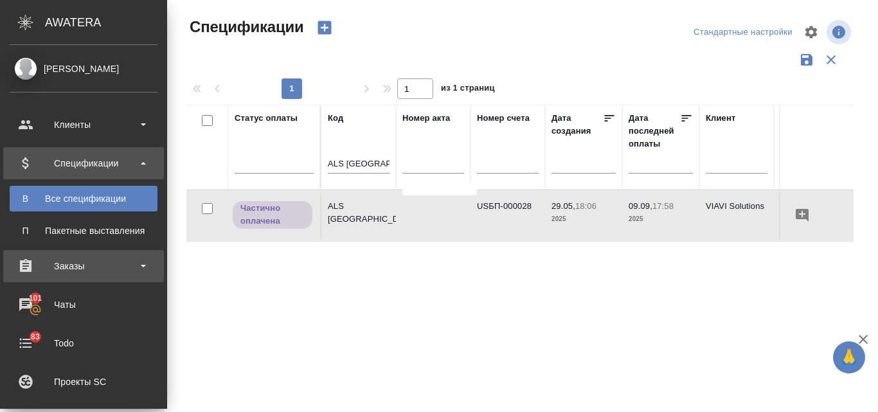
click at [66, 261] on div "Заказы" at bounding box center [84, 265] width 148 height 19
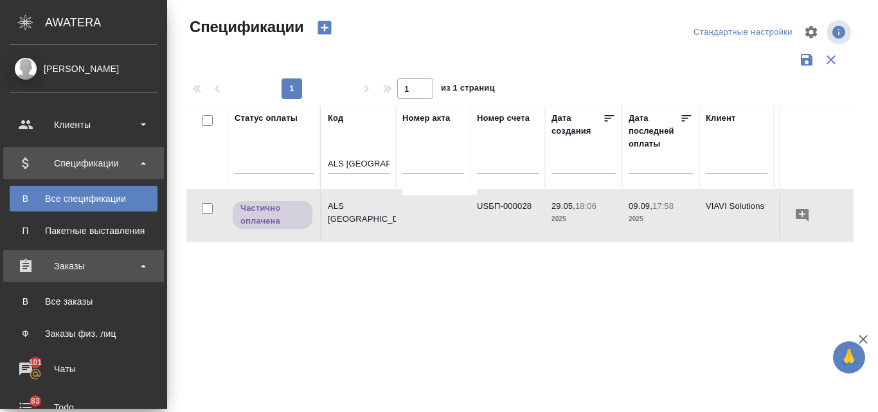
click at [82, 260] on div "Заказы" at bounding box center [84, 265] width 148 height 19
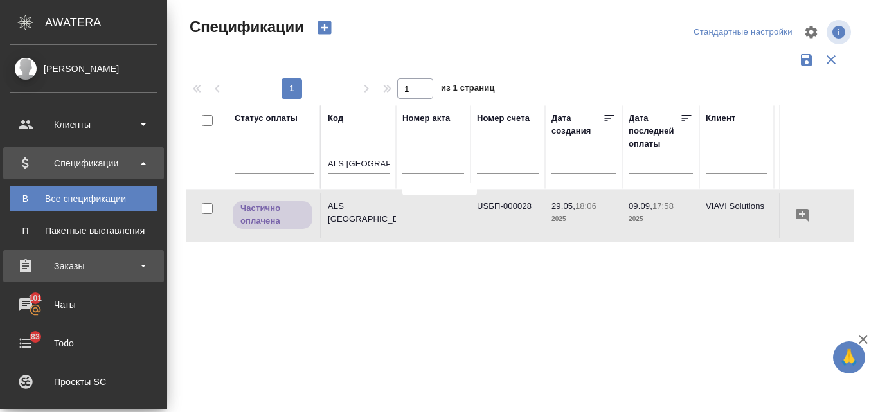
click at [103, 254] on div "Заказы" at bounding box center [83, 266] width 161 height 32
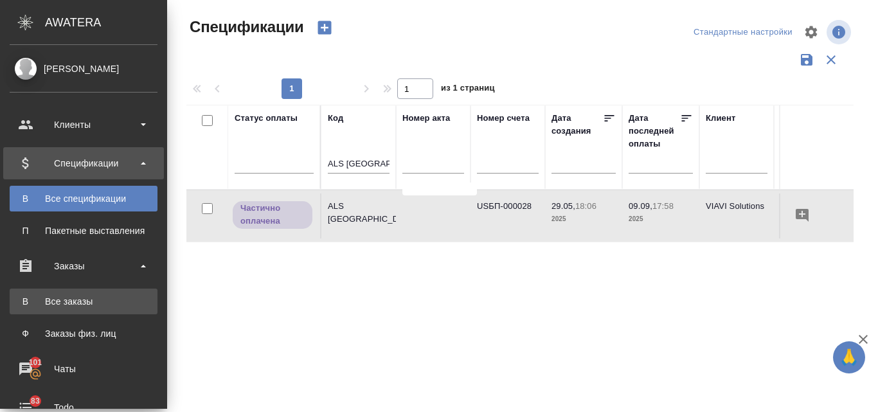
click at [78, 297] on div "Все заказы" at bounding box center [83, 301] width 135 height 13
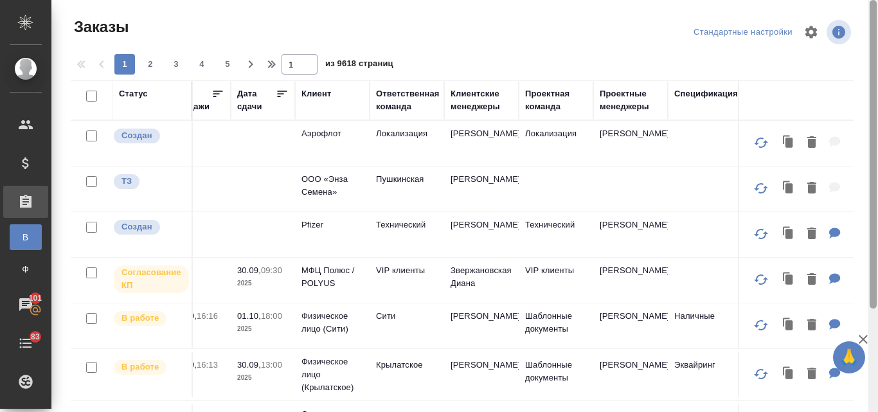
drag, startPoint x: 877, startPoint y: 140, endPoint x: 840, endPoint y: 6, distance: 138.5
click at [877, 9] on div at bounding box center [873, 206] width 10 height 412
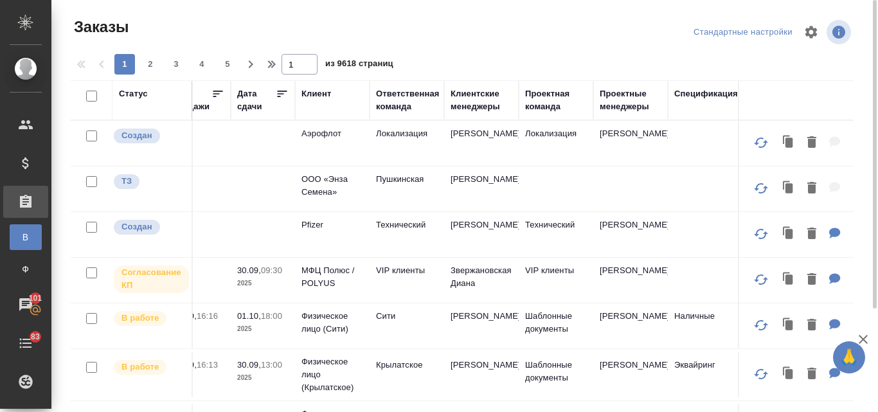
click at [488, 105] on div "Клиентские менеджеры" at bounding box center [481, 100] width 62 height 26
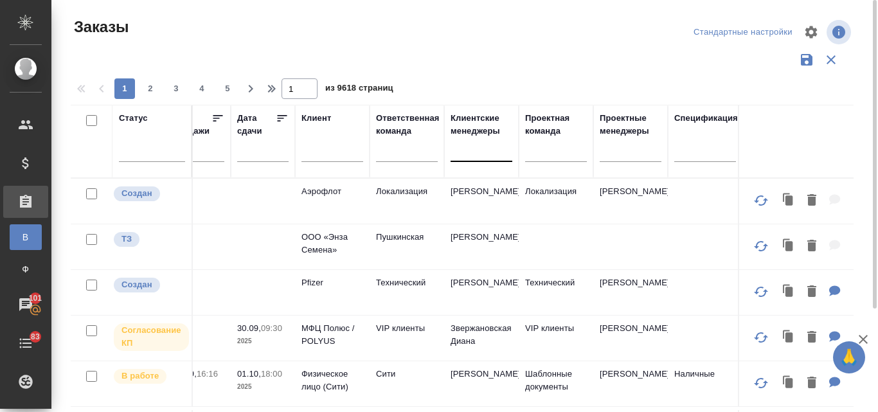
click at [465, 151] on div at bounding box center [481, 148] width 62 height 19
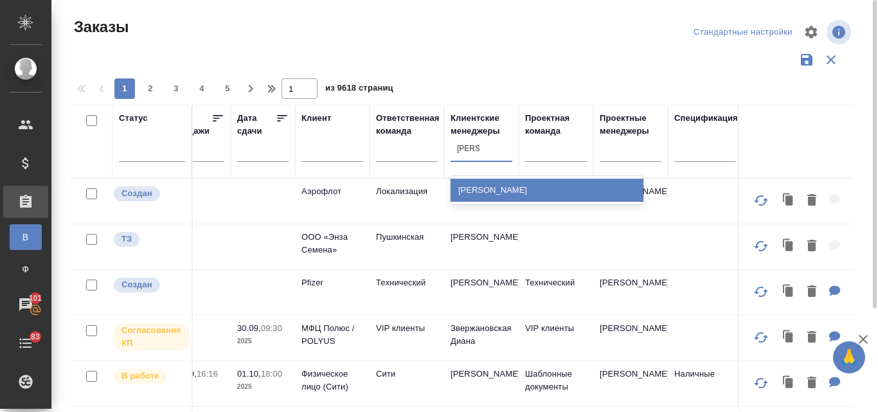
type input "валяева"
click at [509, 190] on div "[PERSON_NAME]" at bounding box center [546, 190] width 193 height 23
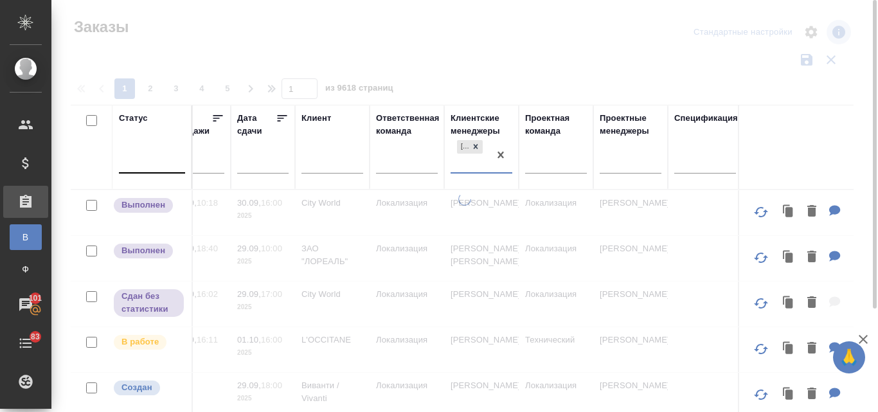
click at [129, 165] on div at bounding box center [152, 160] width 66 height 19
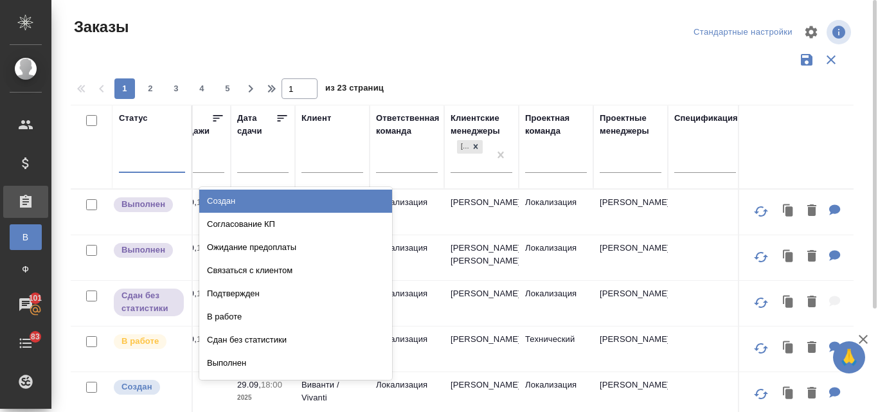
click at [224, 196] on div "Создан" at bounding box center [295, 201] width 193 height 23
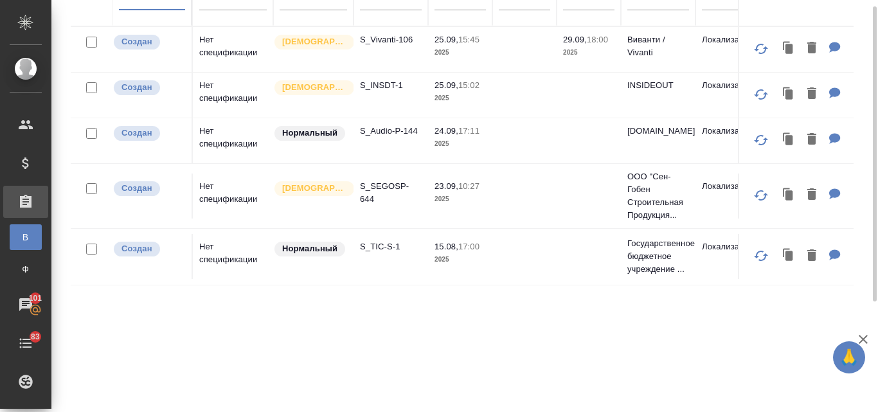
scroll to position [34, 0]
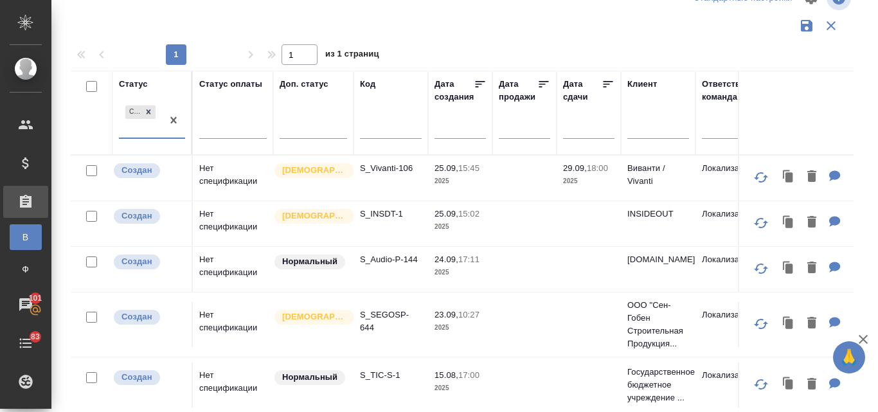
click at [240, 171] on td "Нет спецификации" at bounding box center [233, 177] width 80 height 45
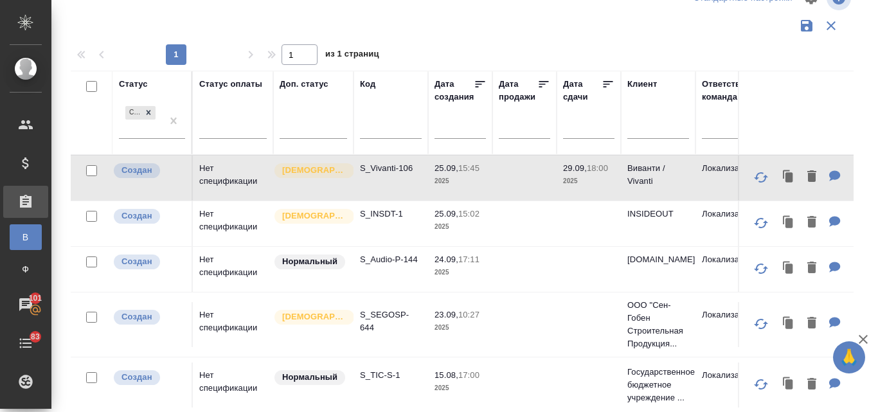
click at [240, 171] on td "Нет спецификации" at bounding box center [233, 177] width 80 height 45
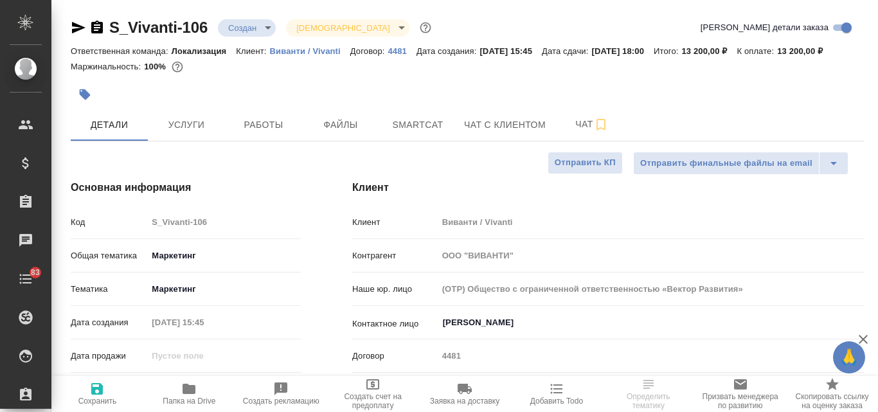
select select "RU"
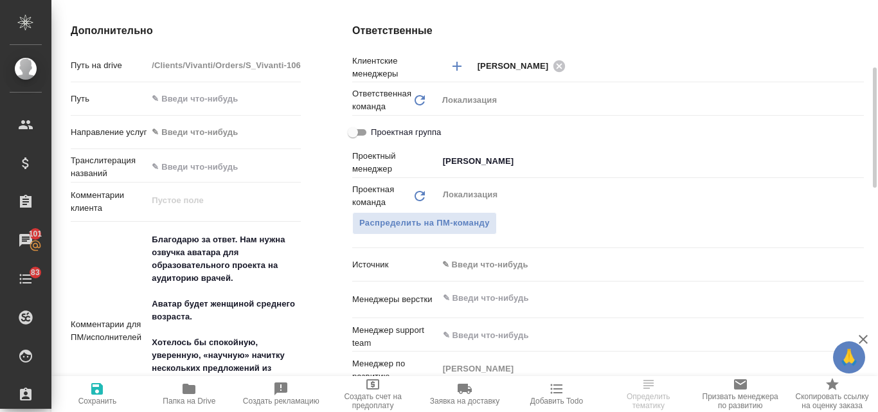
scroll to position [578, 0]
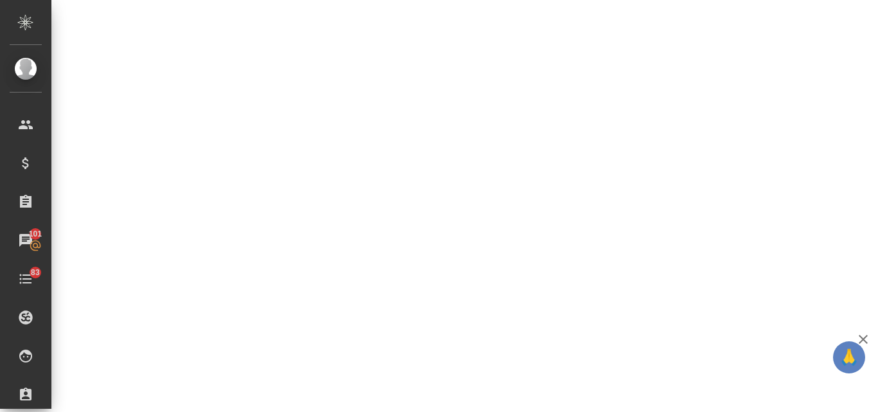
select select "RU"
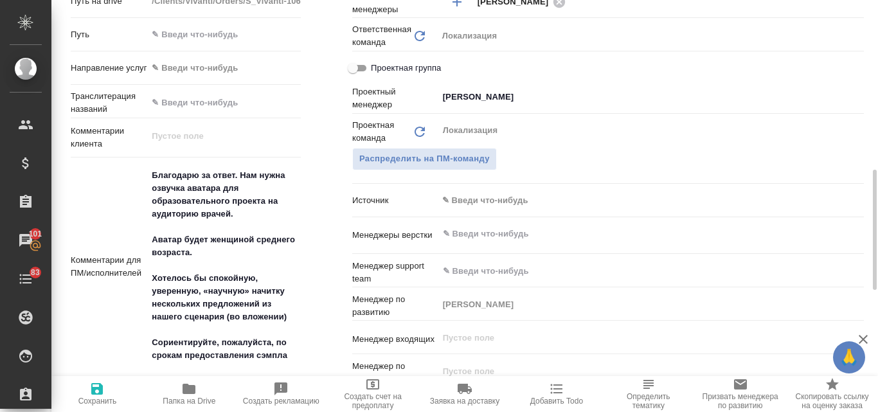
type textarea "x"
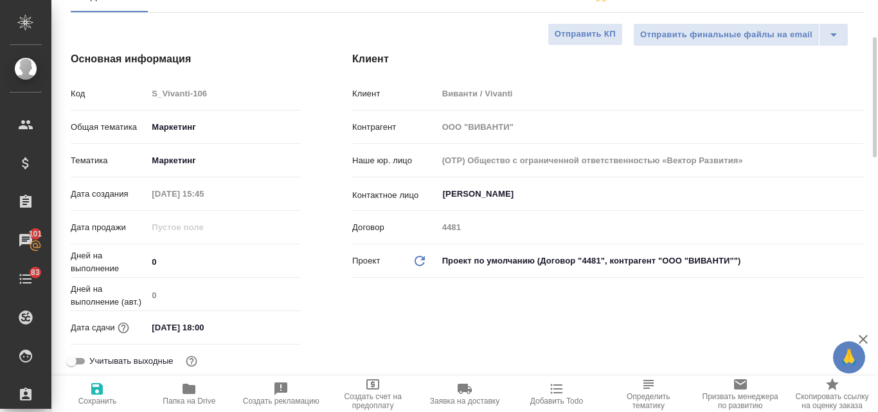
scroll to position [0, 0]
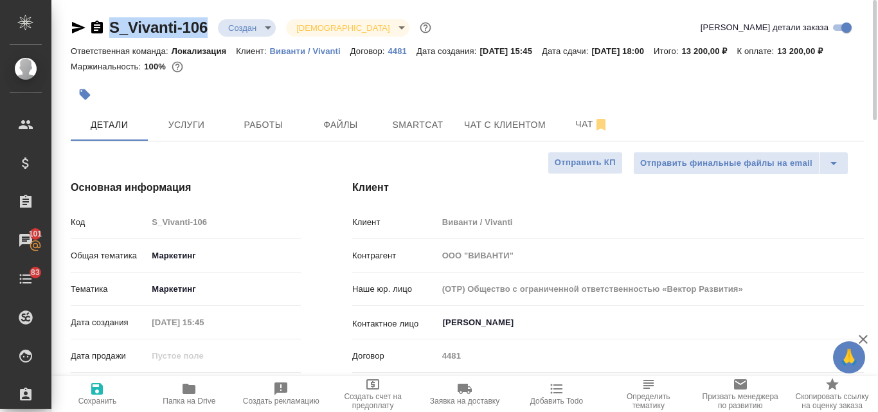
drag, startPoint x: 208, startPoint y: 31, endPoint x: 112, endPoint y: 32, distance: 95.7
click at [112, 32] on div "S_Vivanti-106 Создан new Святая троица holyTrinity" at bounding box center [252, 27] width 363 height 21
copy link "S_Vivanti-106"
type textarea "x"
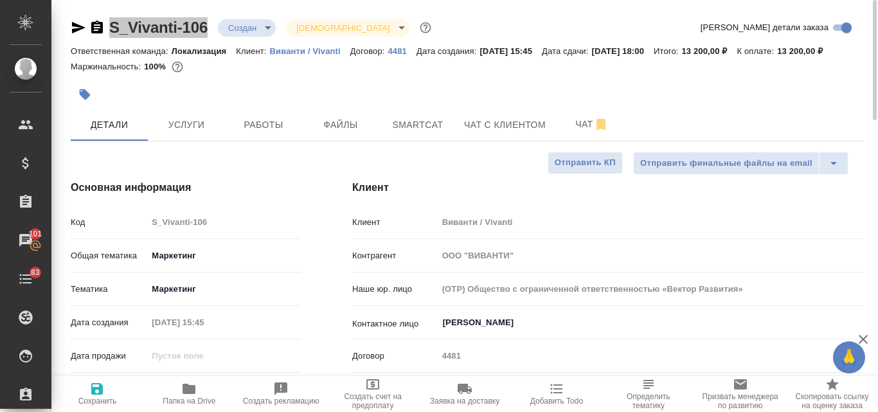
type textarea "x"
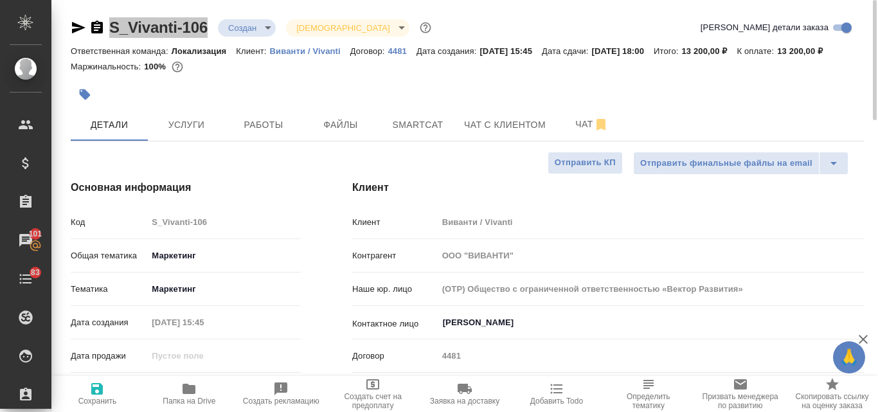
type textarea "x"
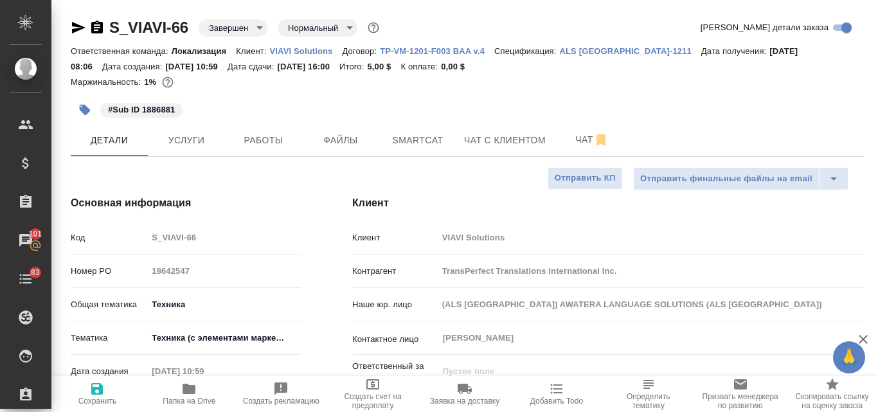
select select "RU"
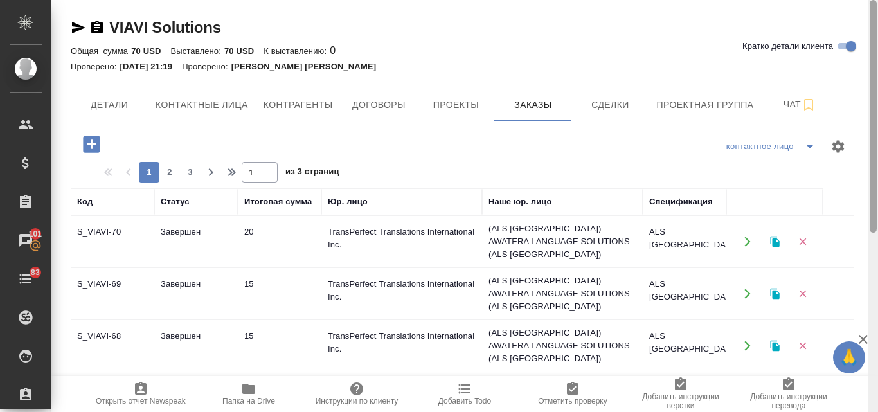
scroll to position [18, 0]
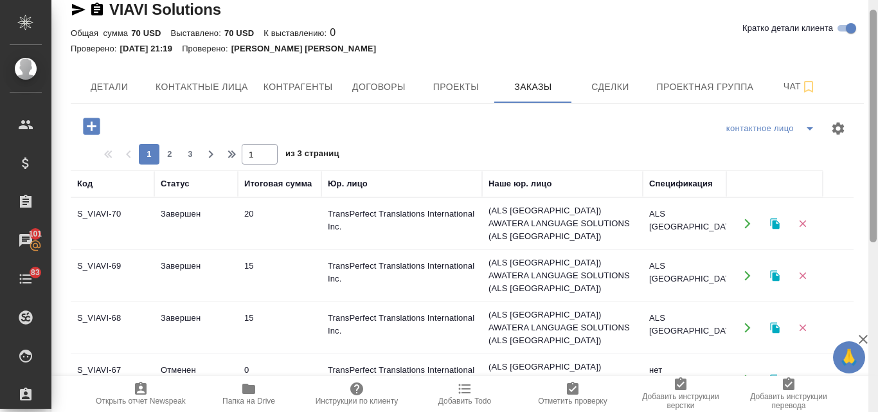
drag, startPoint x: 877, startPoint y: 174, endPoint x: 873, endPoint y: 45, distance: 129.2
click at [873, 45] on div at bounding box center [872, 126] width 7 height 233
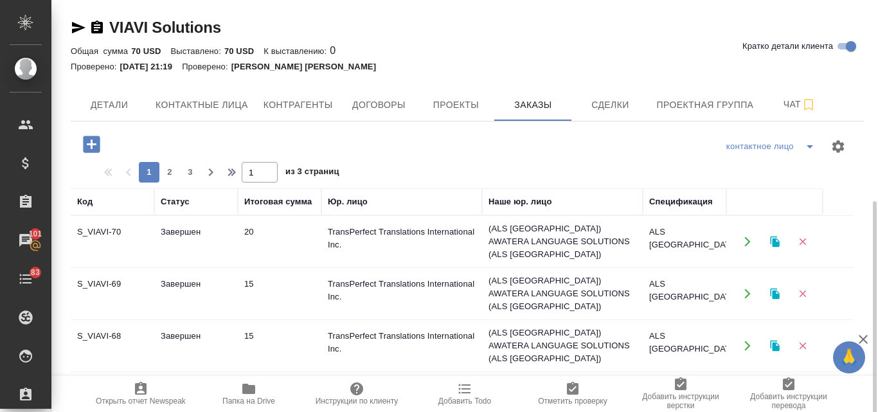
scroll to position [128, 0]
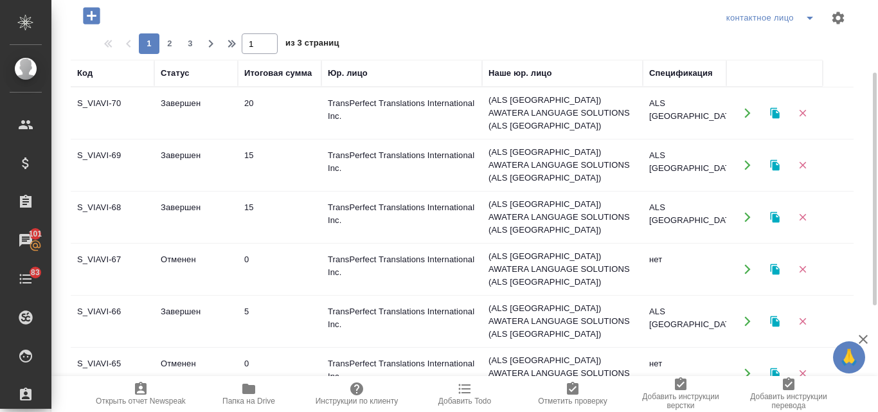
click at [261, 152] on td "15" at bounding box center [280, 165] width 84 height 45
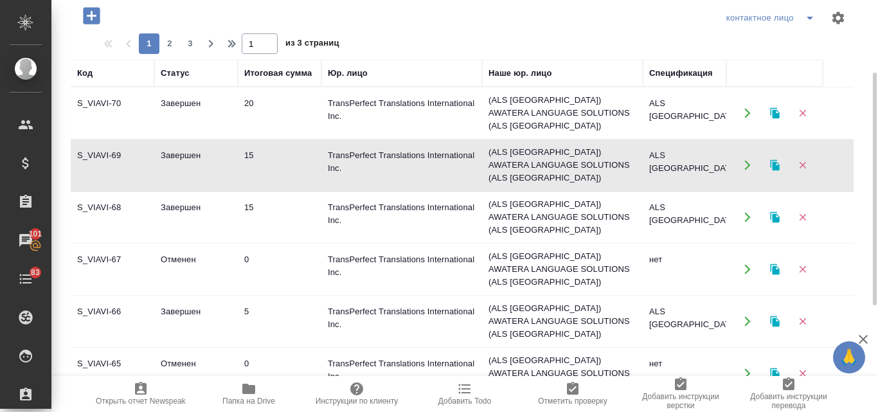
click at [261, 152] on td "15" at bounding box center [280, 165] width 84 height 45
click at [190, 195] on td "Завершен" at bounding box center [196, 217] width 84 height 45
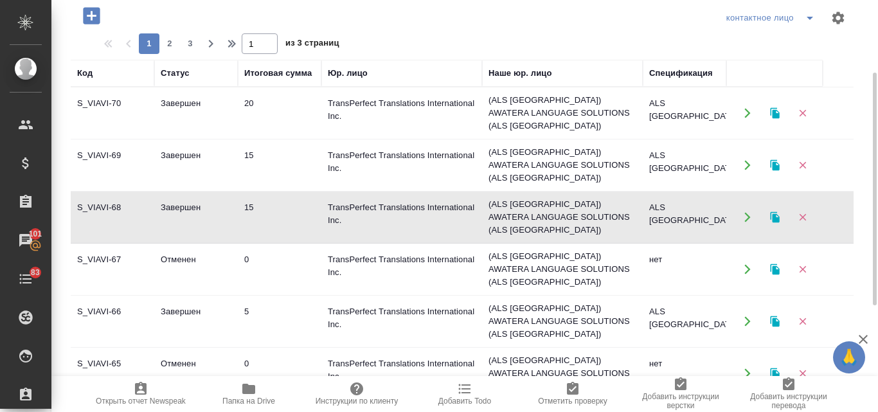
click at [208, 247] on td "Отменен" at bounding box center [196, 269] width 84 height 45
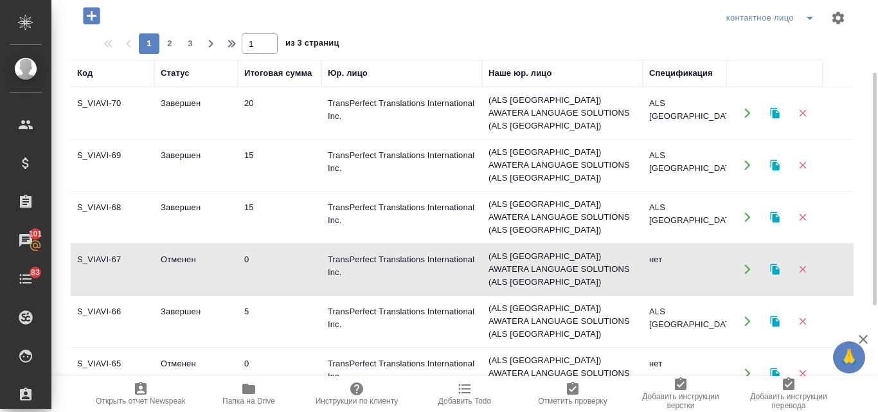
click at [191, 299] on td "Завершен" at bounding box center [196, 321] width 84 height 45
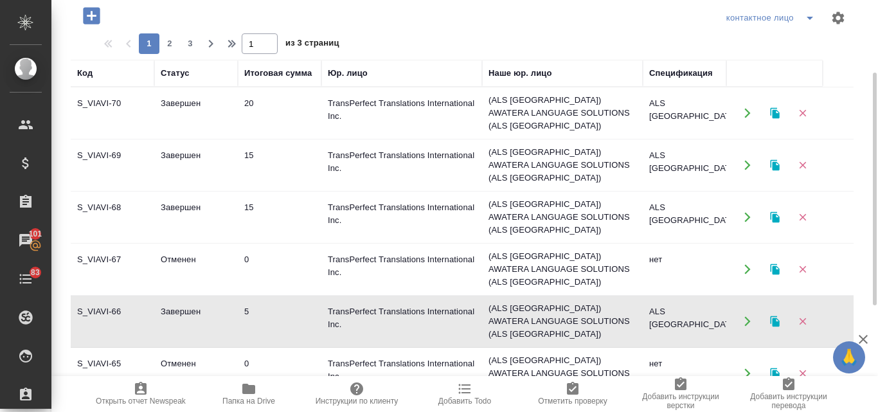
click at [191, 299] on td "Завершен" at bounding box center [196, 321] width 84 height 45
click at [115, 108] on td "S_VIAVI-70" at bounding box center [113, 113] width 84 height 45
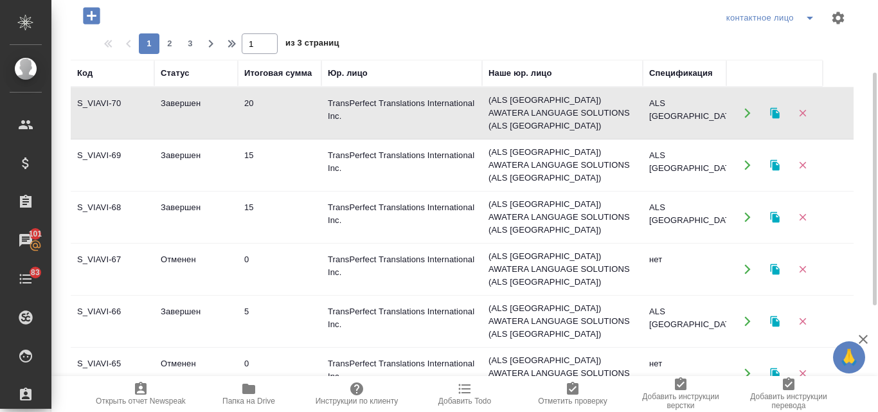
click at [115, 108] on td "S_VIAVI-70" at bounding box center [113, 113] width 84 height 45
click at [189, 247] on td "Отменен" at bounding box center [196, 269] width 84 height 45
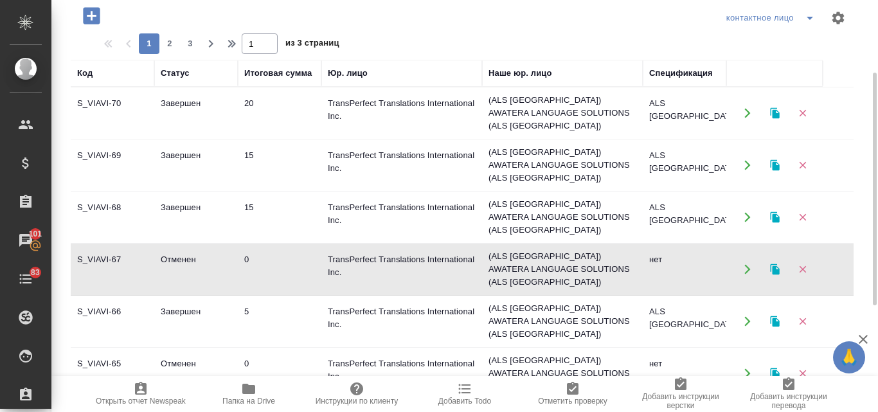
click at [189, 247] on td "Отменен" at bounding box center [196, 269] width 84 height 45
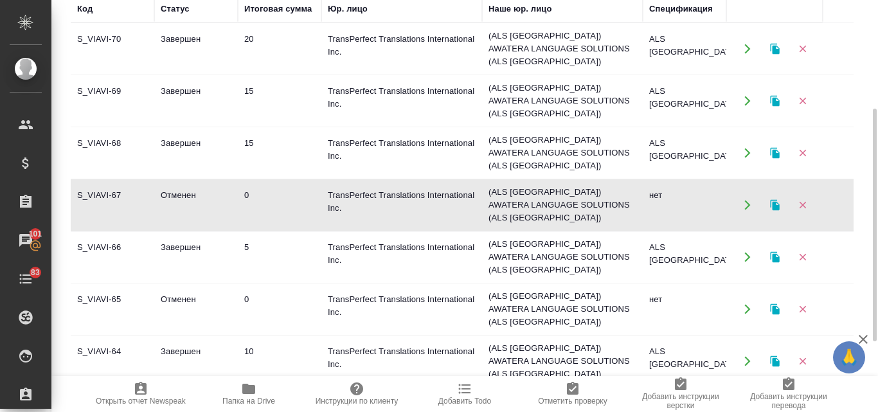
click at [279, 234] on td "5" at bounding box center [280, 256] width 84 height 45
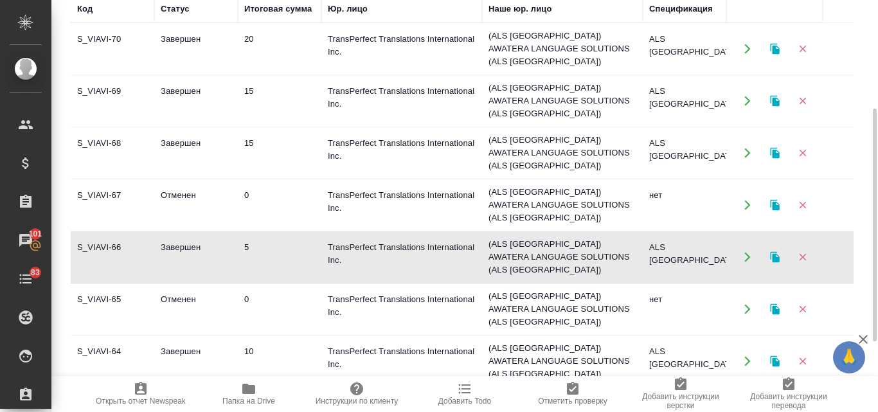
click at [279, 234] on td "5" at bounding box center [280, 256] width 84 height 45
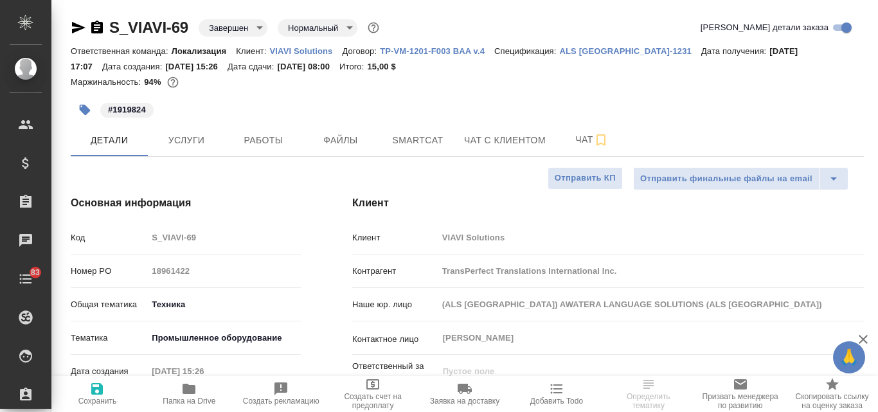
select select "RU"
type textarea "x"
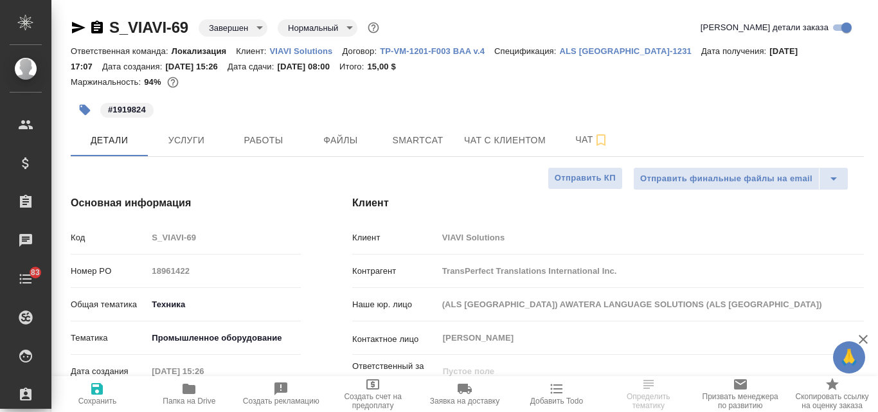
type textarea "x"
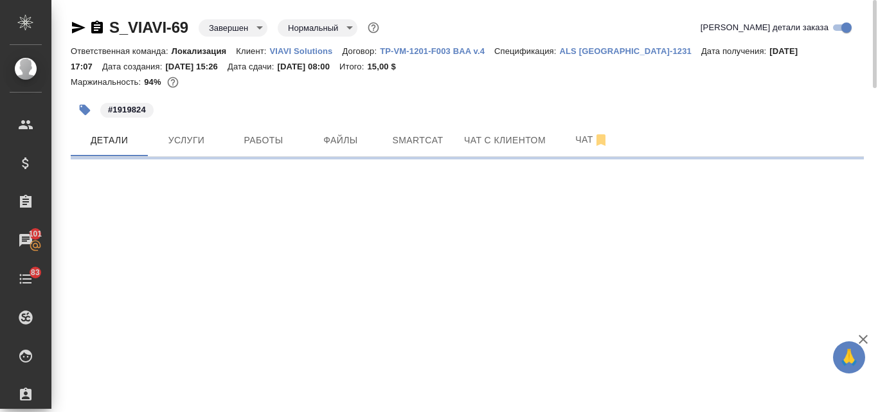
select select "RU"
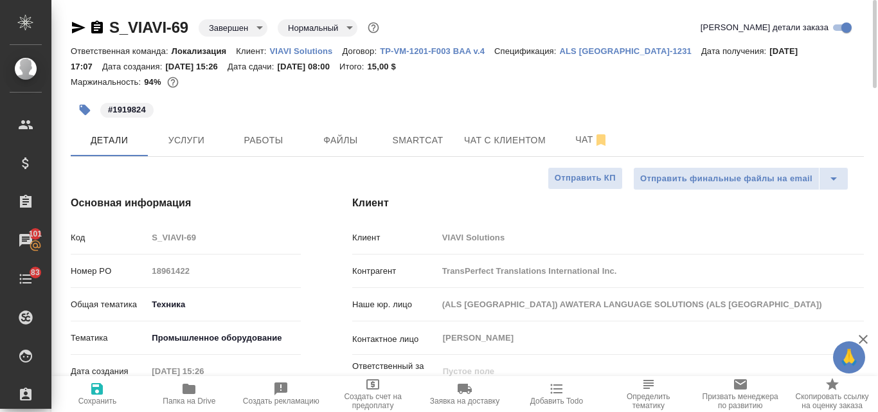
type textarea "x"
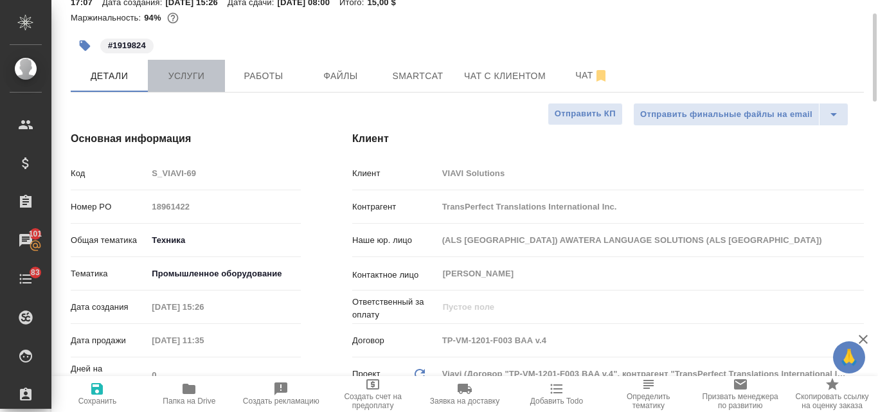
click at [191, 79] on span "Услуги" at bounding box center [186, 76] width 62 height 16
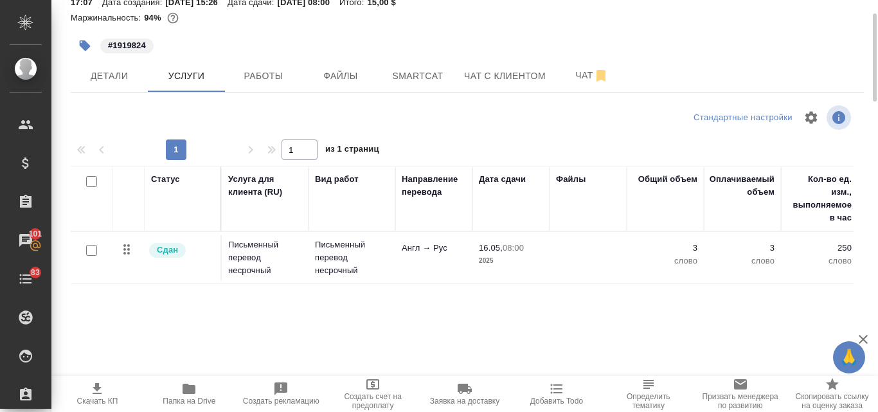
click at [411, 245] on p "Англ → Рус" at bounding box center [434, 248] width 64 height 13
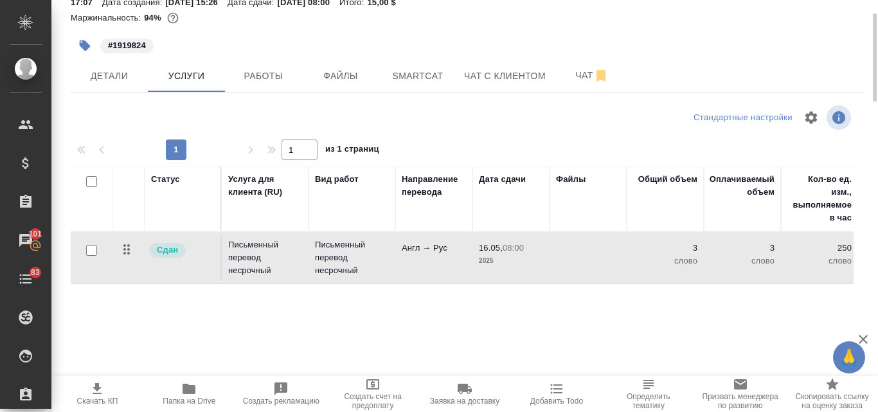
click at [411, 245] on p "Англ → Рус" at bounding box center [434, 248] width 64 height 13
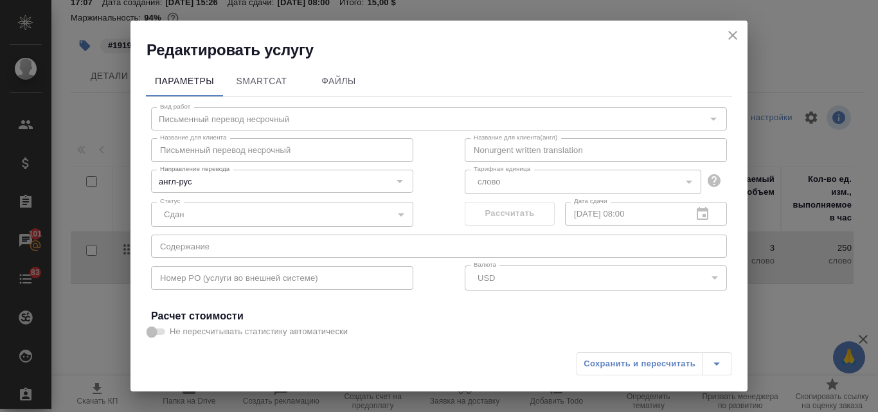
click at [727, 37] on icon "close" at bounding box center [732, 35] width 15 height 15
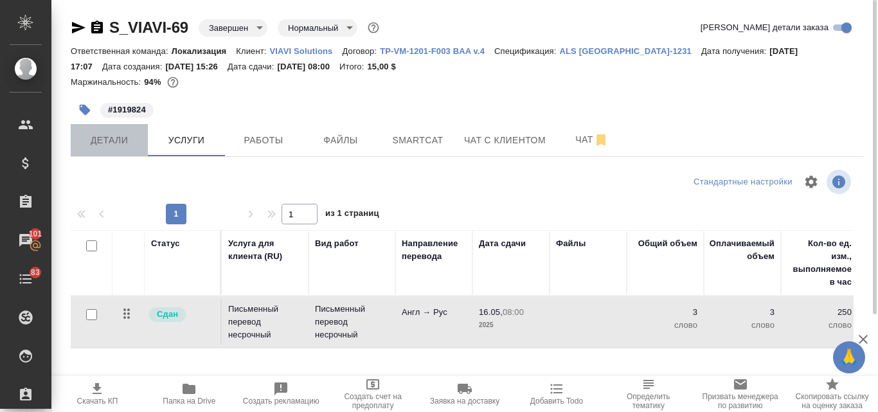
click at [121, 142] on span "Детали" at bounding box center [109, 140] width 62 height 16
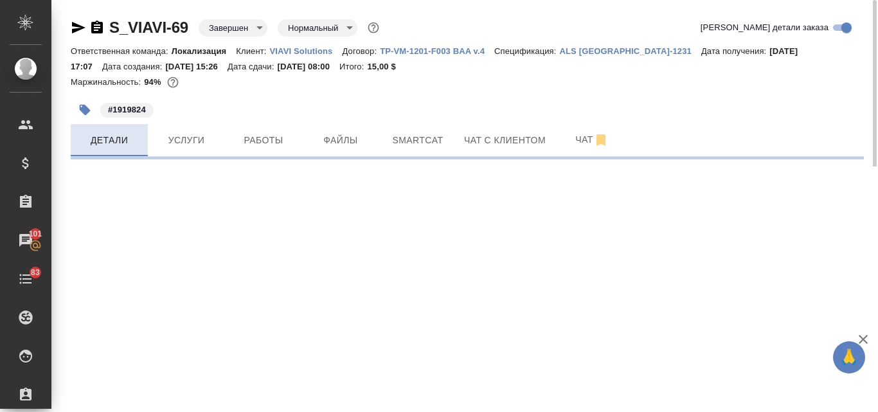
select select "RU"
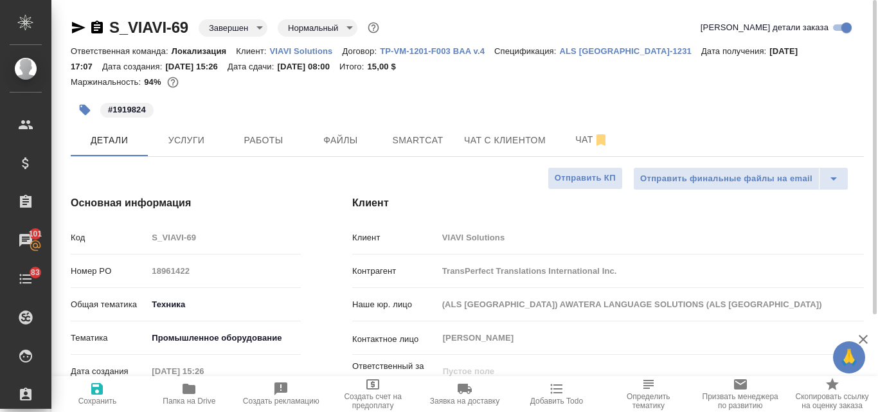
type textarea "x"
type input "[PERSON_NAME]"
type textarea "x"
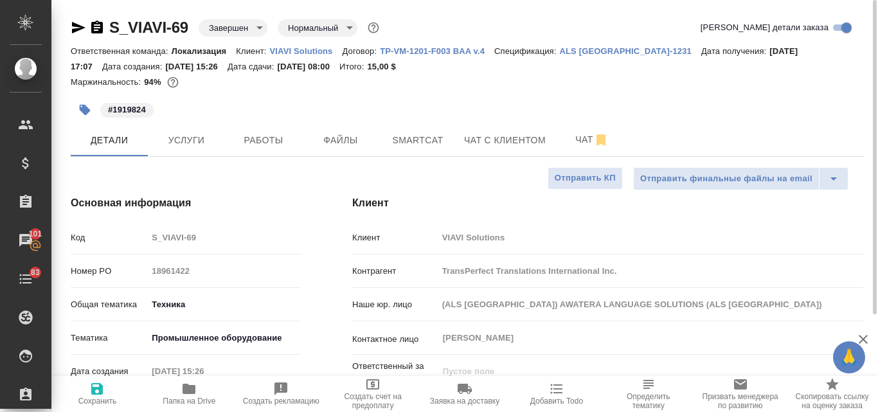
type textarea "x"
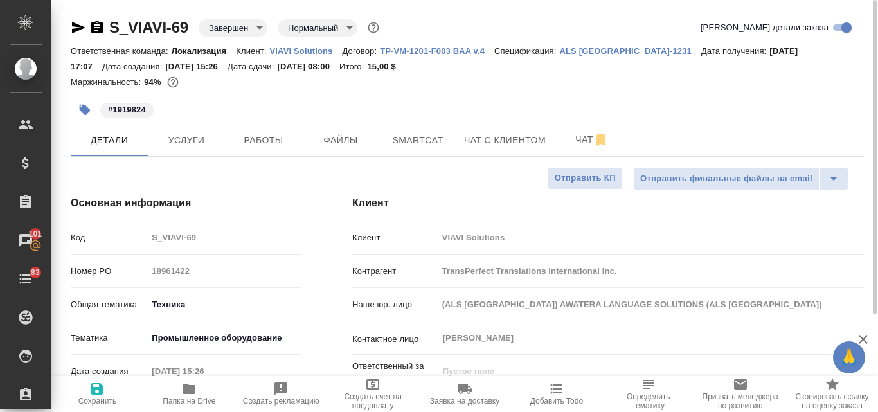
type textarea "x"
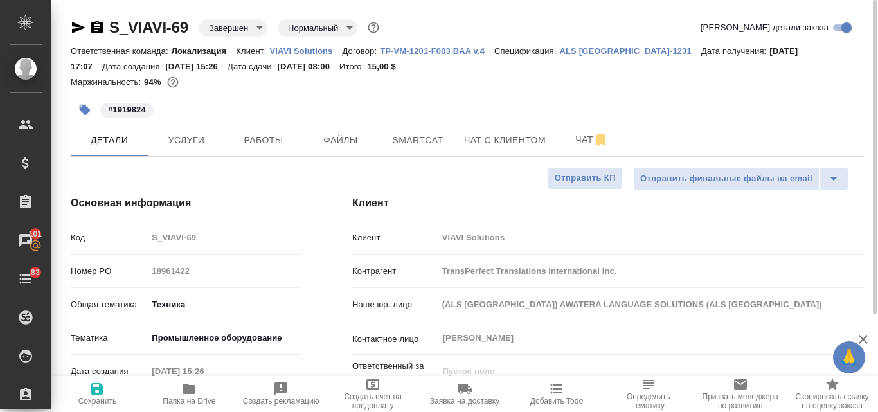
type textarea "x"
click at [586, 47] on p "ALS [GEOGRAPHIC_DATA]-1231" at bounding box center [630, 51] width 141 height 10
type textarea "x"
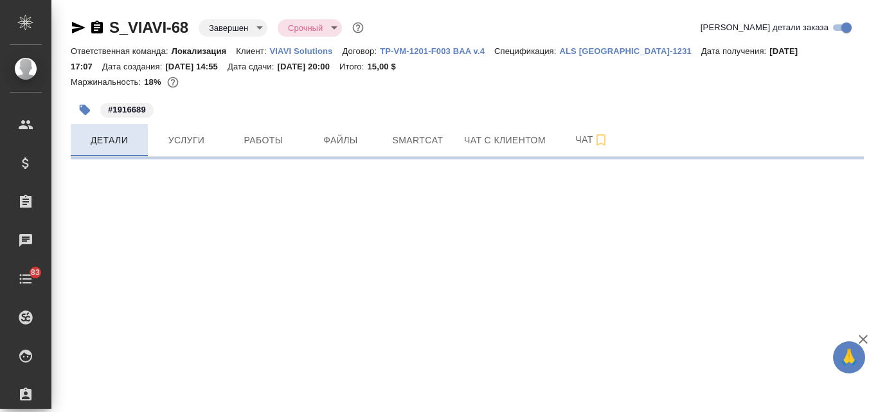
select select "RU"
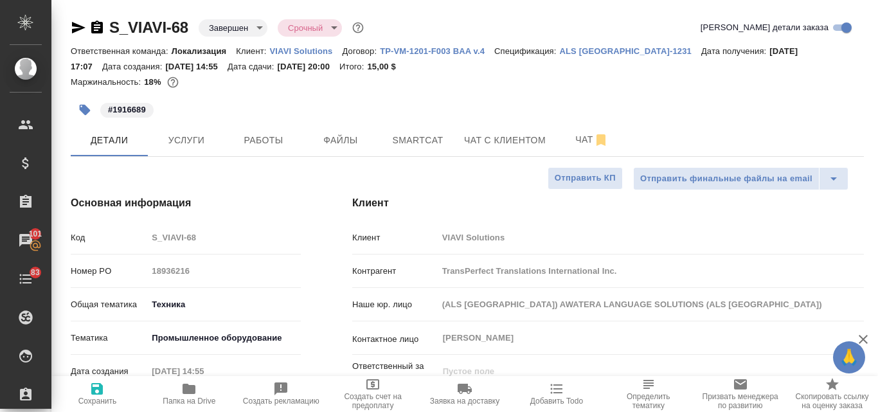
type textarea "x"
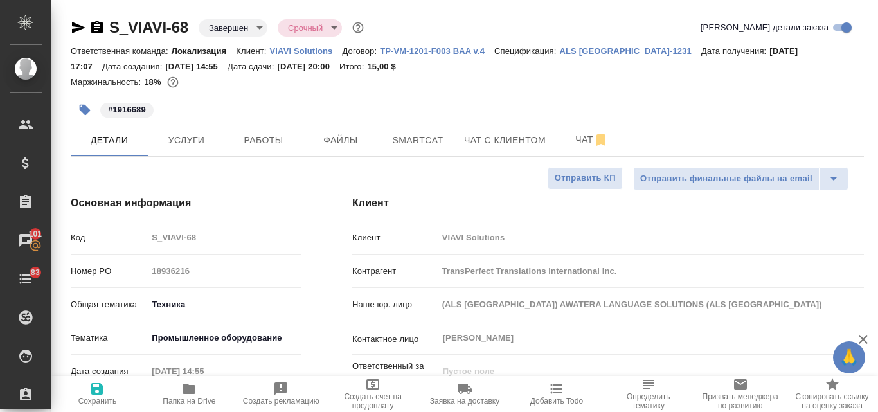
type textarea "x"
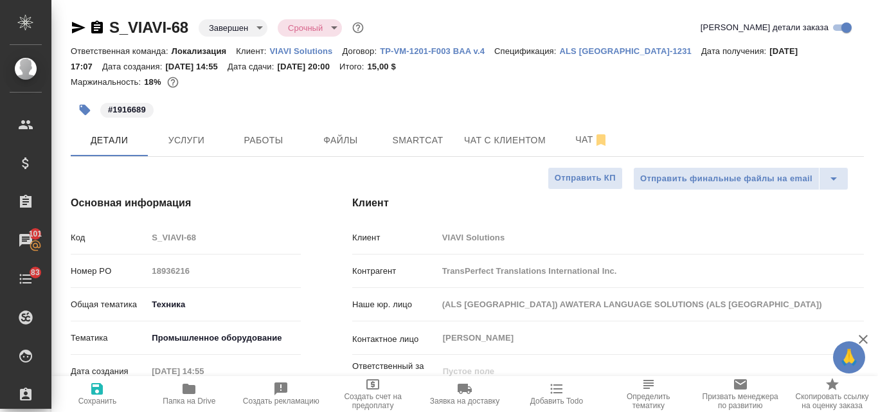
type textarea "x"
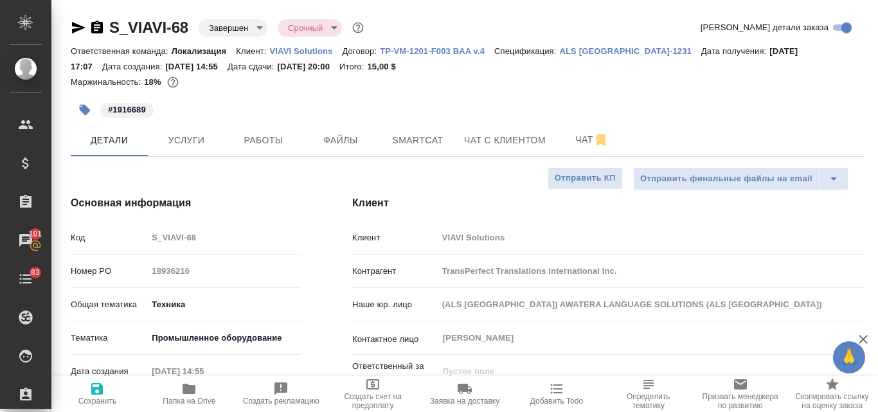
type textarea "x"
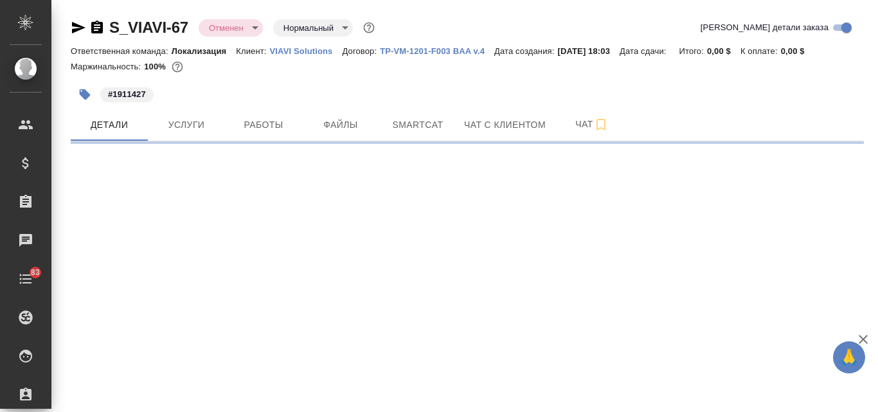
select select "RU"
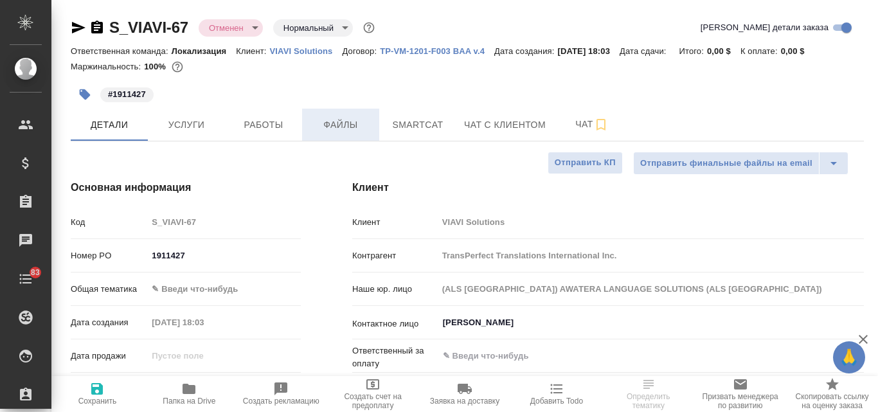
type textarea "x"
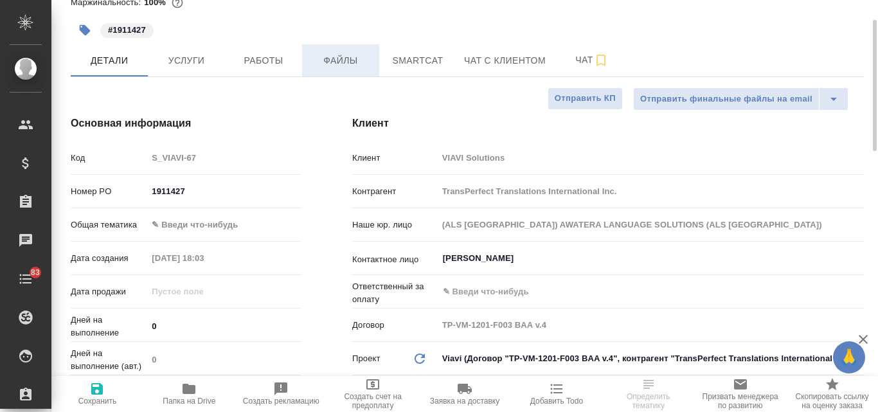
type textarea "x"
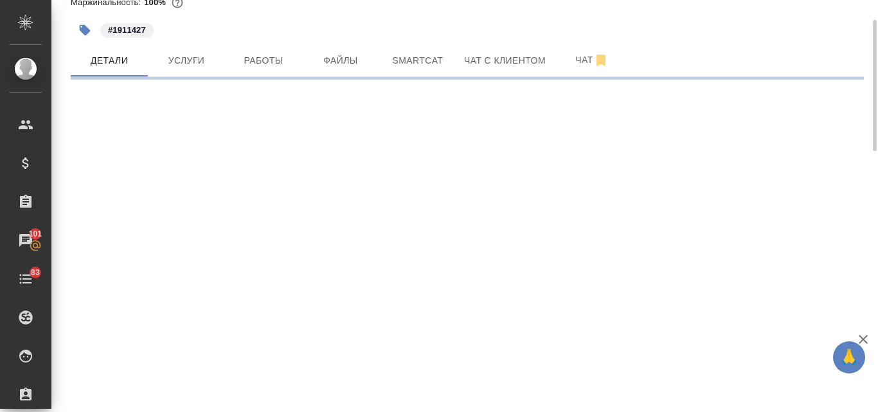
select select "RU"
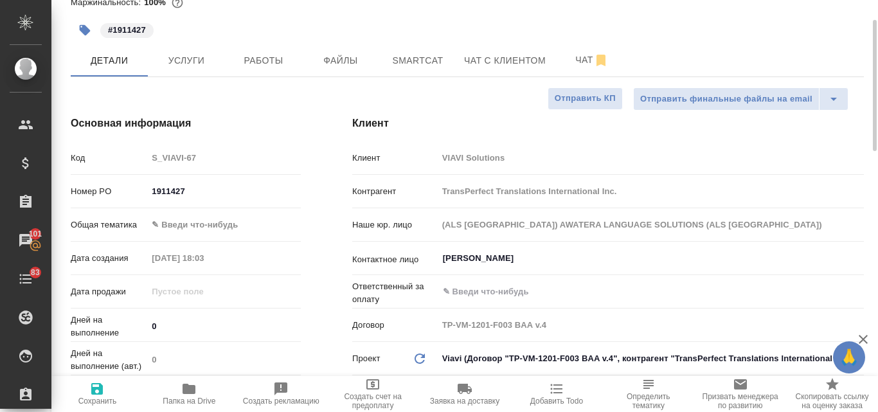
type textarea "x"
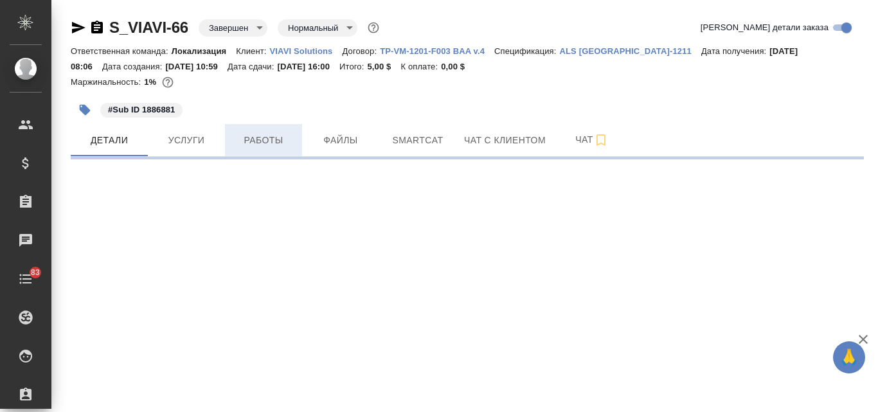
select select "RU"
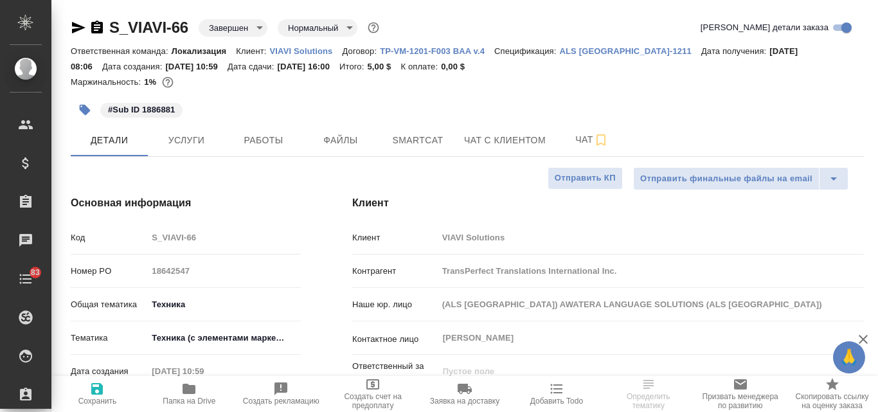
type textarea "x"
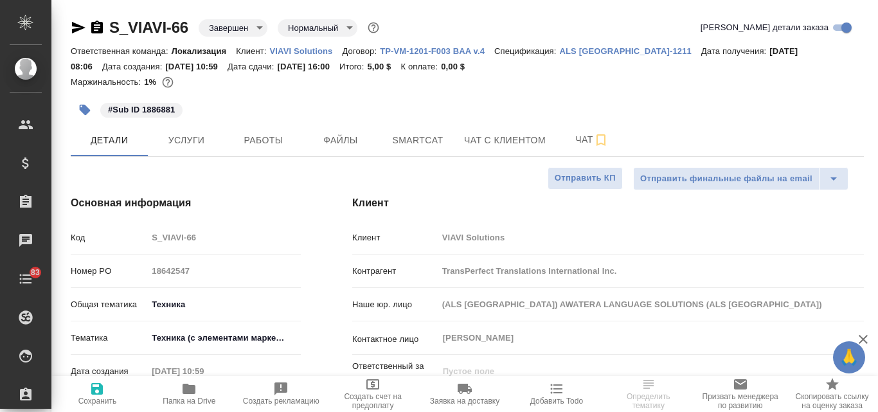
type textarea "x"
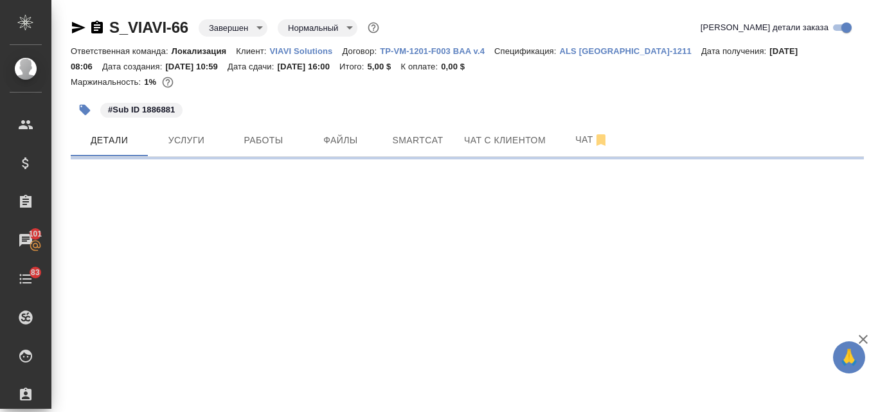
select select "RU"
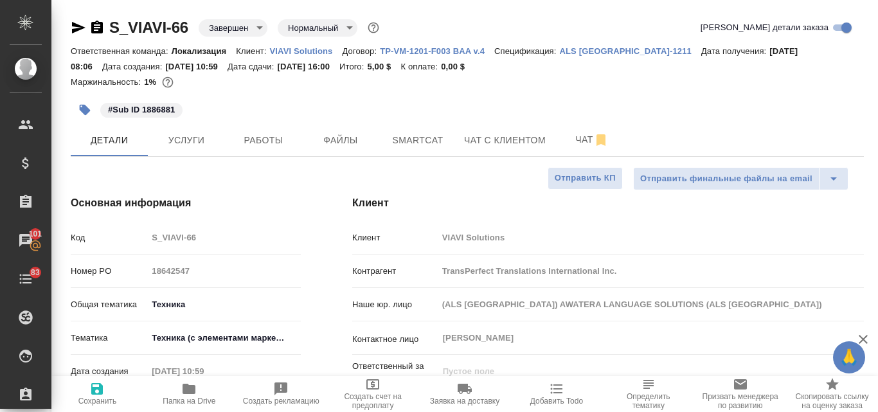
type textarea "x"
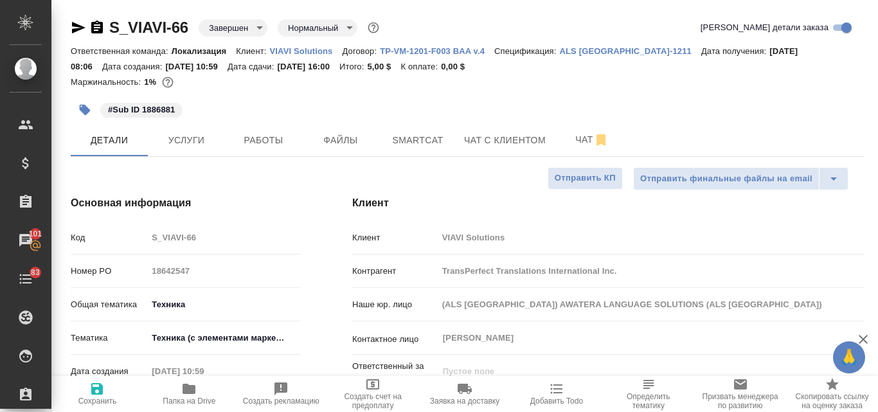
type textarea "x"
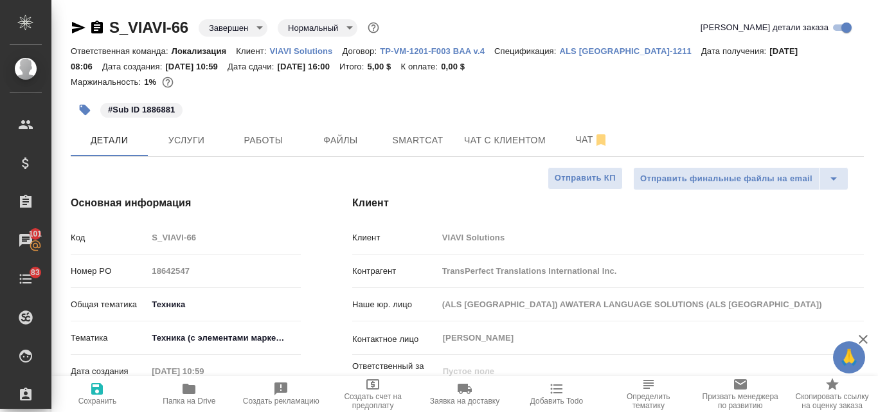
type textarea "x"
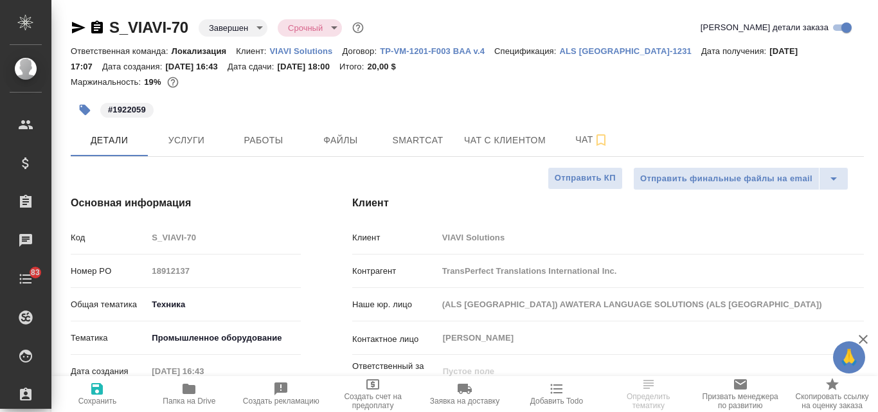
select select "RU"
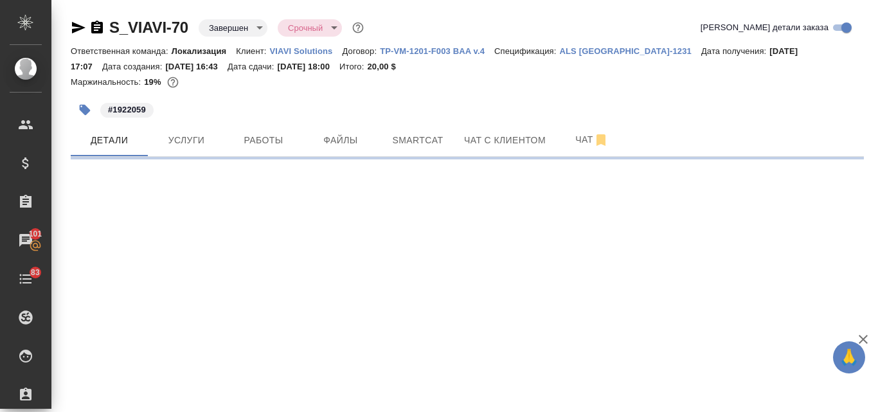
select select "RU"
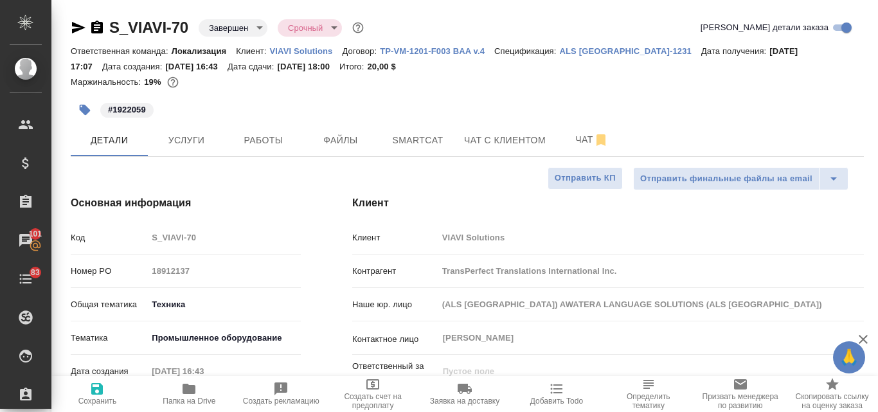
type textarea "x"
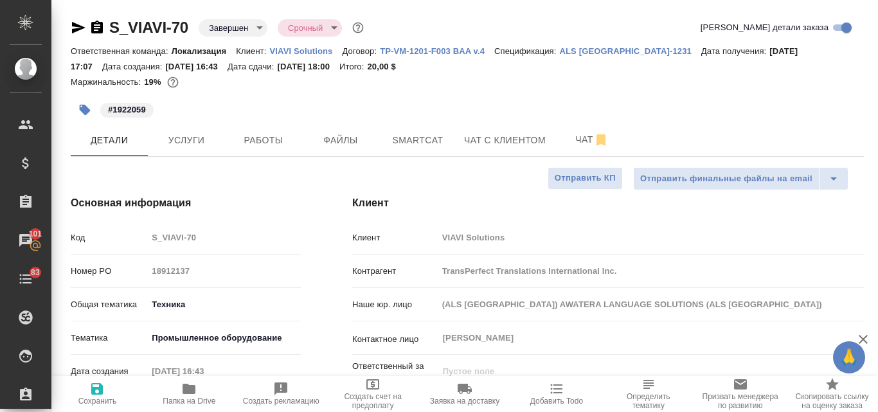
type textarea "x"
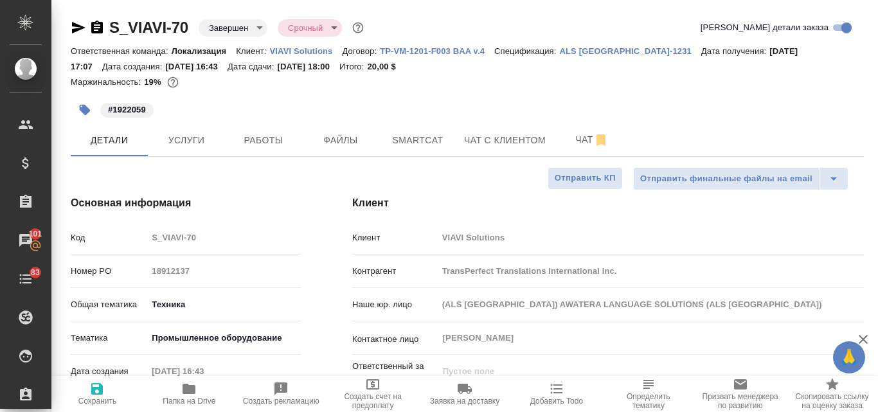
type textarea "x"
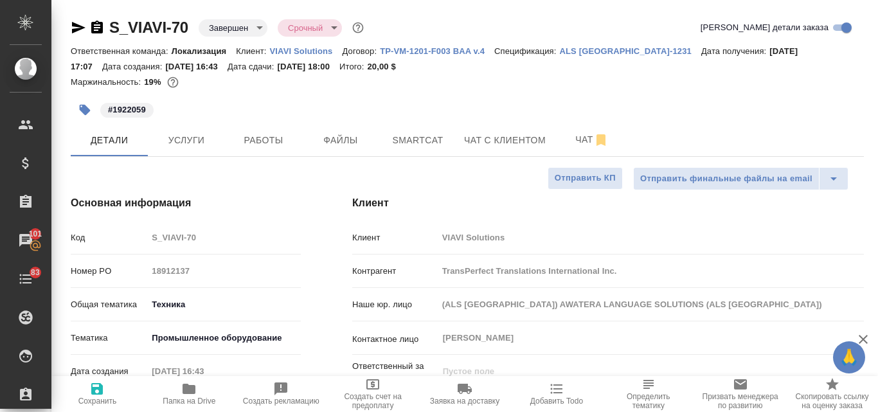
type textarea "x"
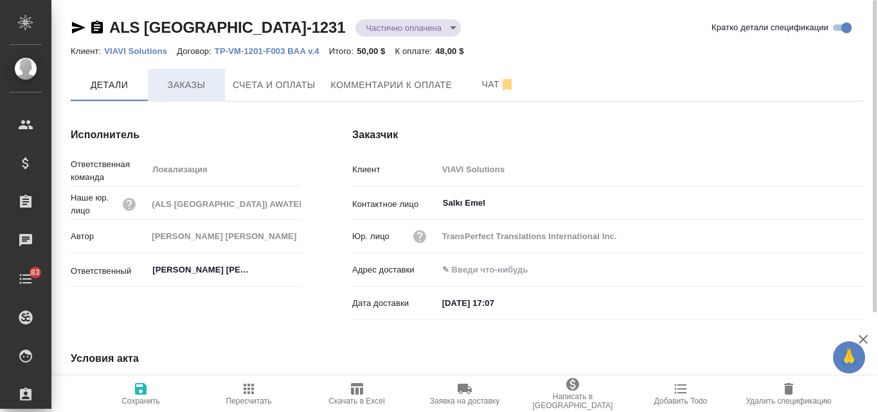
click at [176, 89] on span "Заказы" at bounding box center [186, 85] width 62 height 16
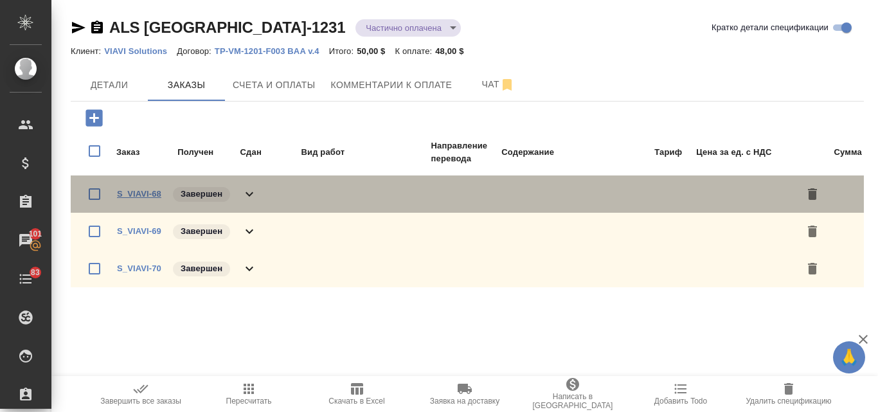
click at [145, 194] on link "S_VIAVI-68" at bounding box center [139, 194] width 44 height 10
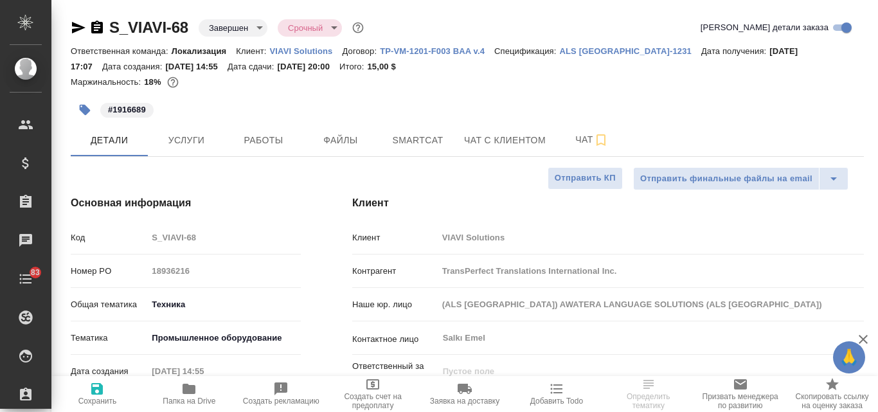
select select "RU"
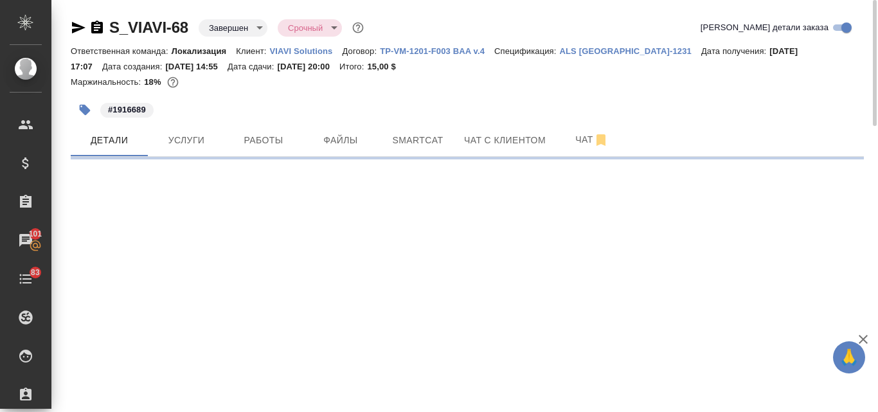
select select "RU"
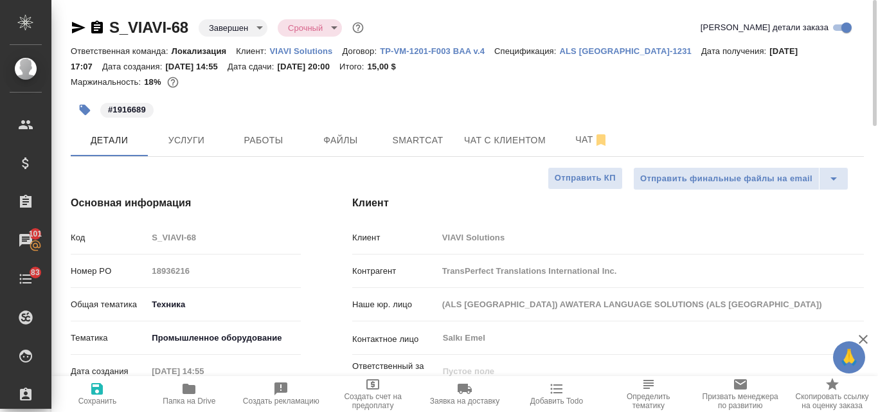
type textarea "x"
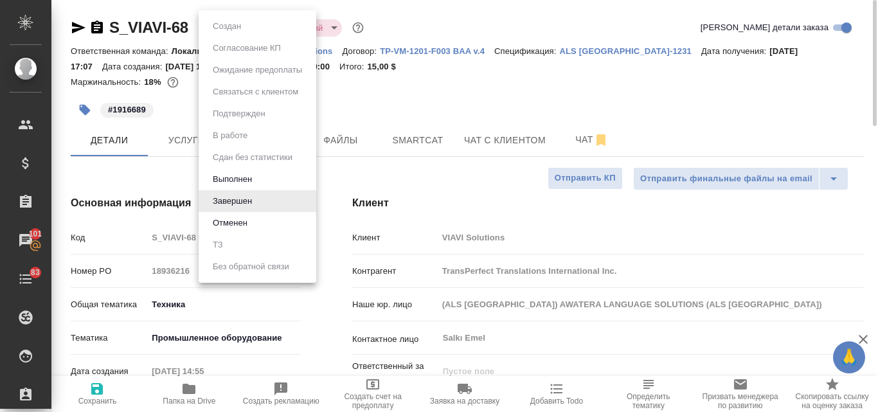
click at [258, 26] on body "🙏 .cls-1 fill:#fff; AWATERA Valyaeva Anna Клиенты Спецификации Заказы 101 Чаты …" at bounding box center [439, 206] width 878 height 412
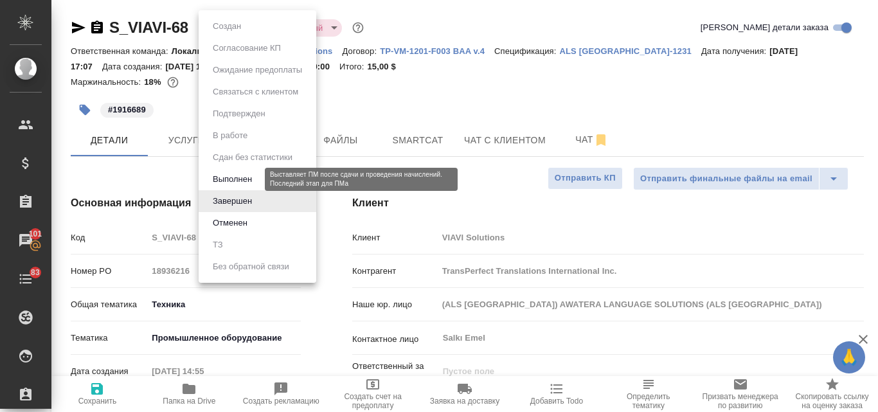
click at [243, 180] on button "Выполнен" at bounding box center [232, 179] width 47 height 14
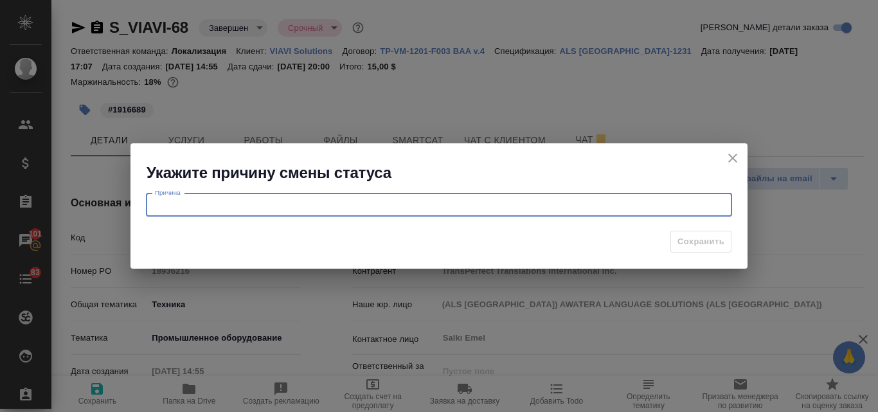
click at [250, 208] on textarea at bounding box center [439, 205] width 568 height 10
type textarea "корректировка"
click at [686, 242] on span "Сохранить" at bounding box center [700, 241] width 47 height 15
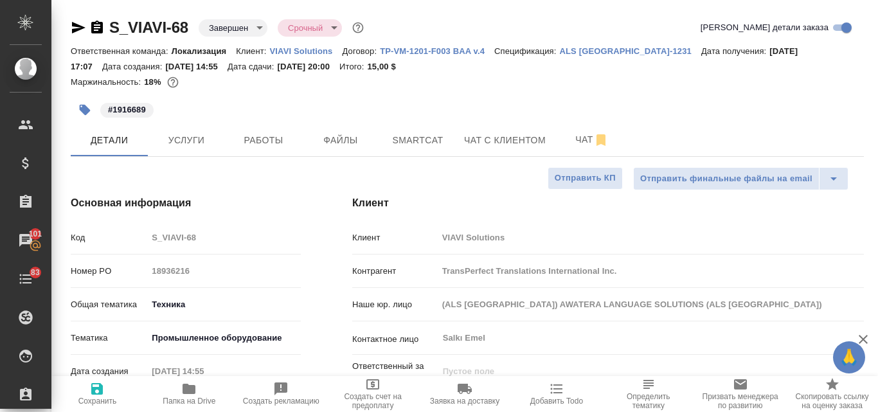
type textarea "x"
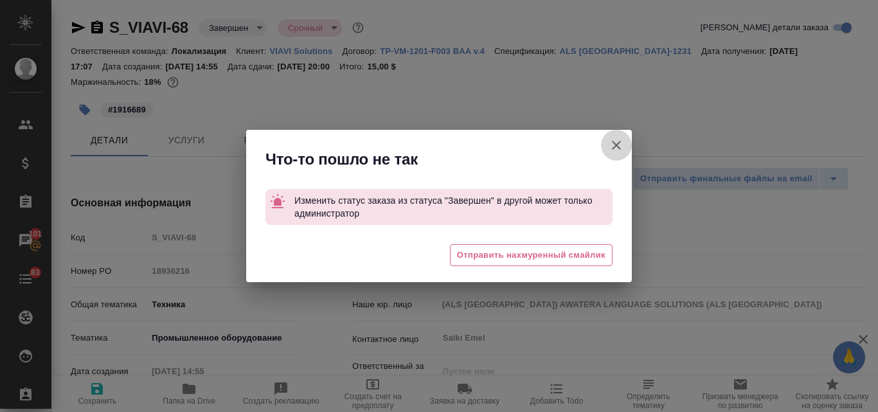
click at [617, 147] on icon "button" at bounding box center [616, 145] width 9 height 9
type textarea "x"
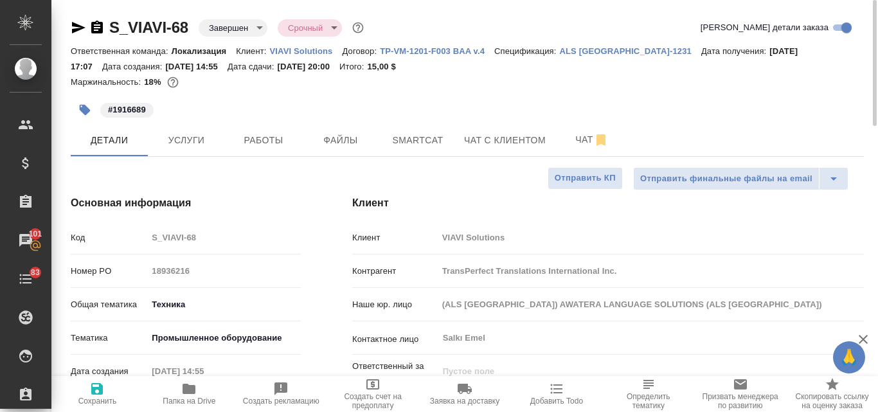
type textarea "x"
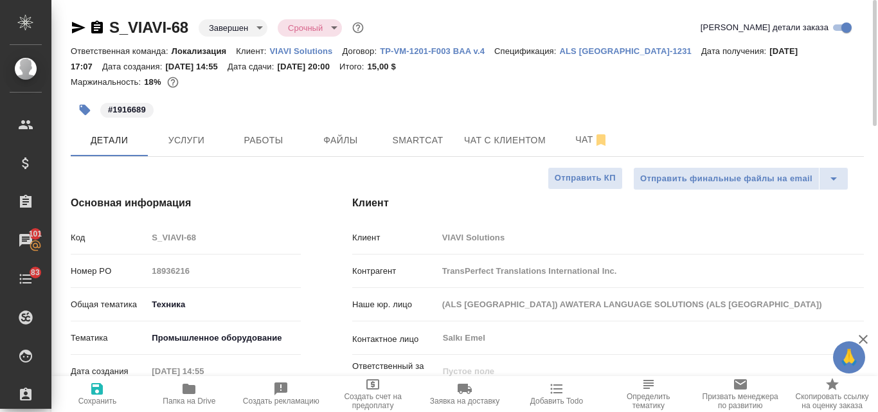
type textarea "x"
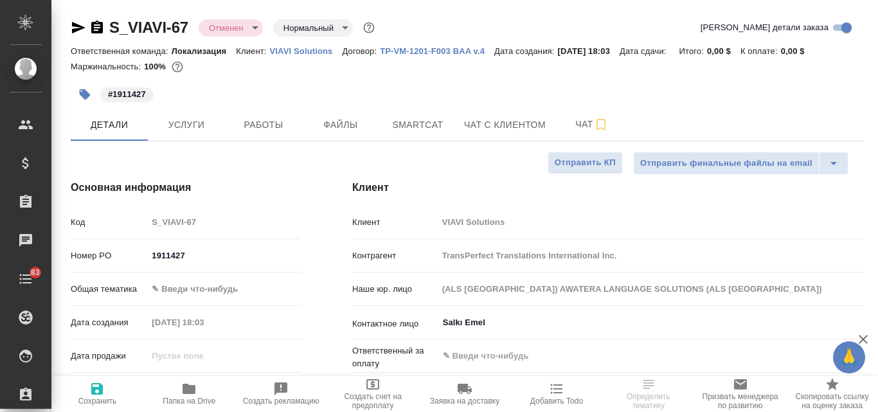
select select "RU"
type textarea "x"
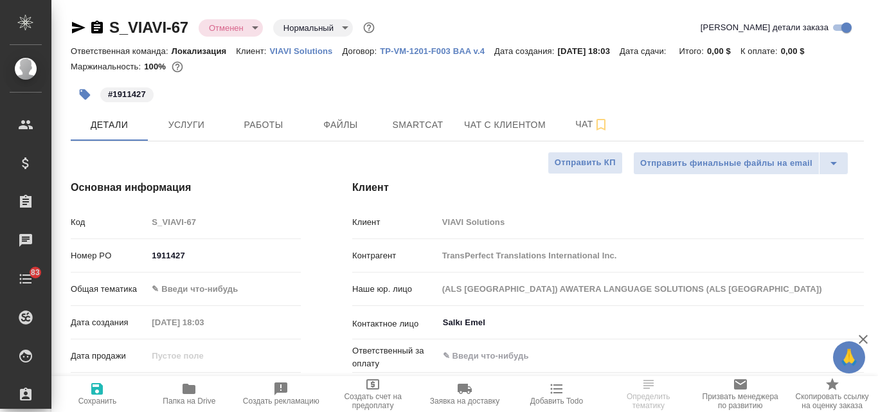
type textarea "x"
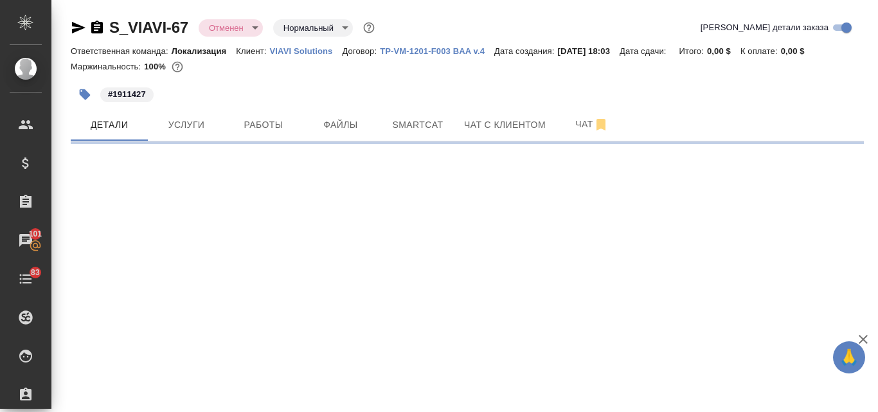
select select "RU"
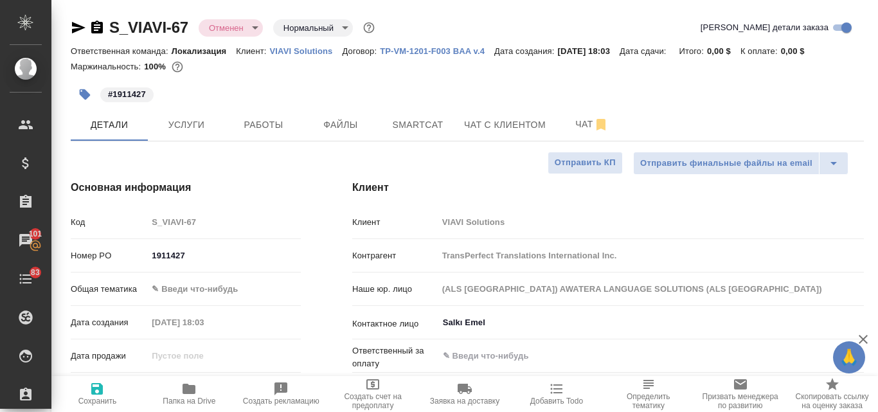
type textarea "x"
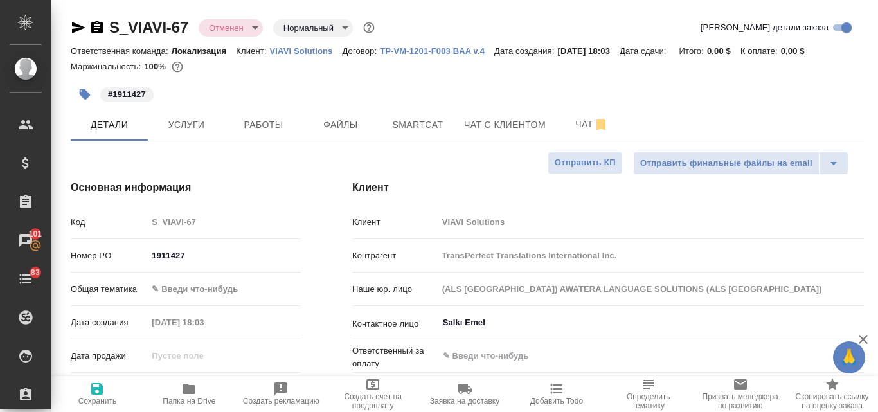
type textarea "x"
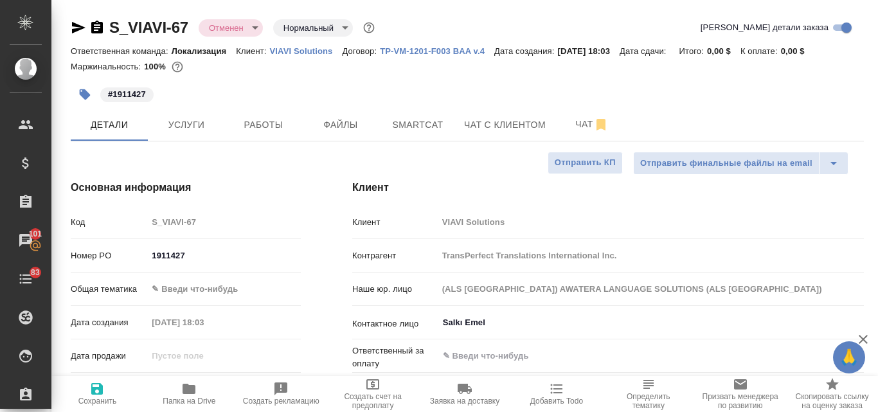
type textarea "x"
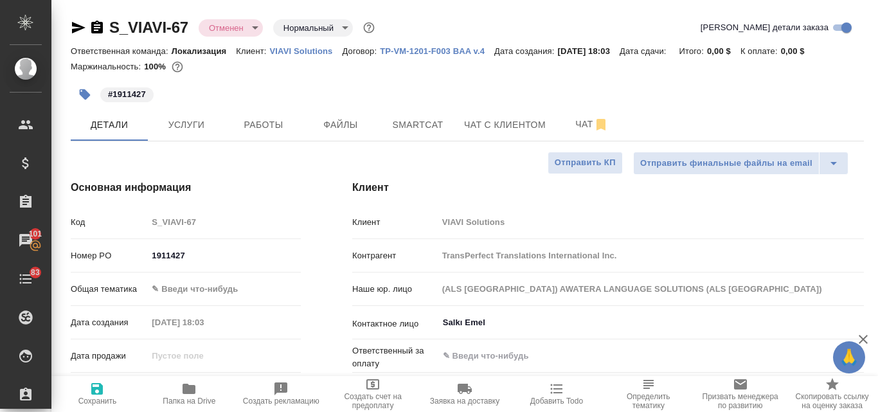
type textarea "x"
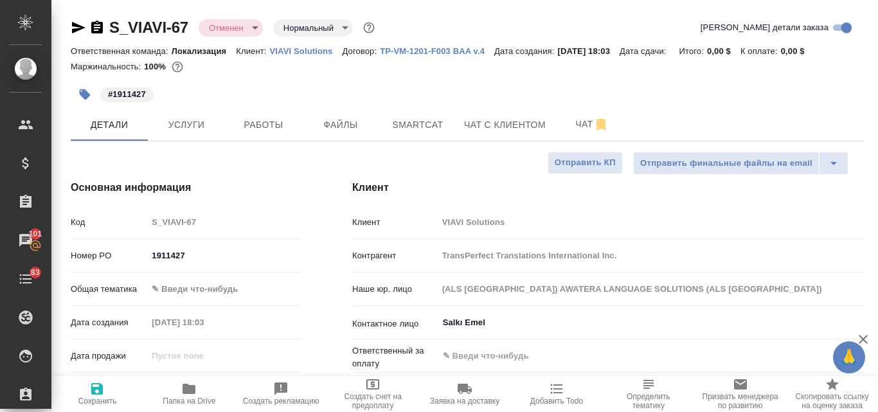
type textarea "x"
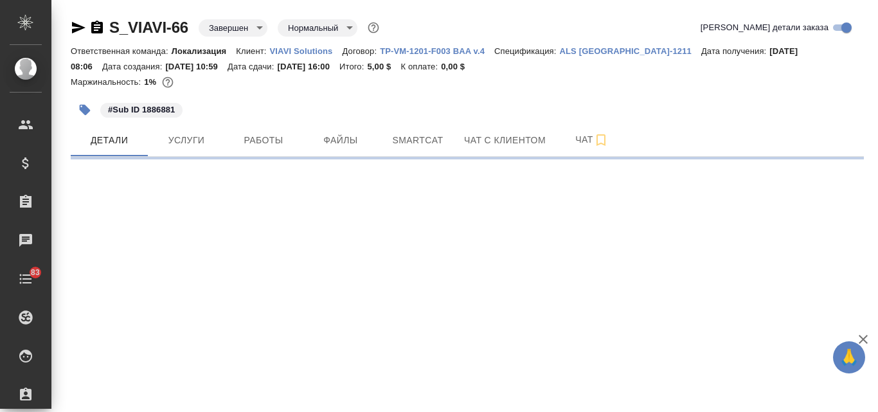
select select "RU"
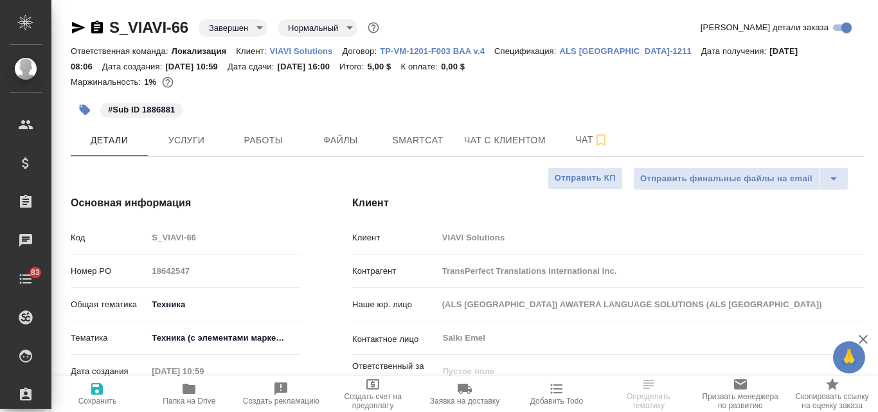
type textarea "x"
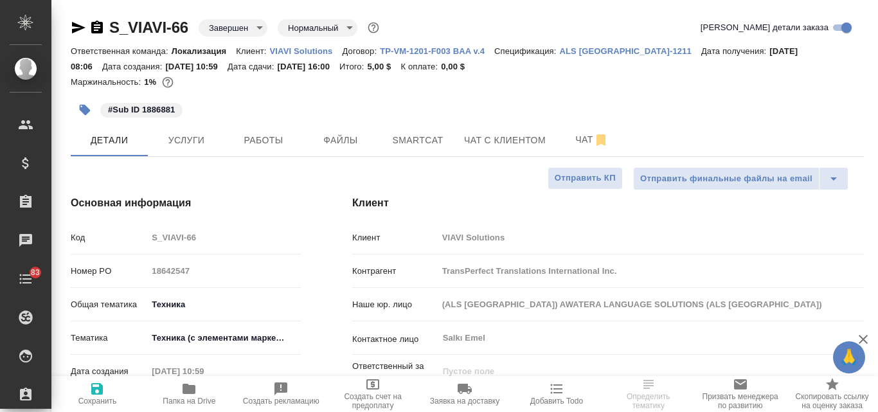
type textarea "x"
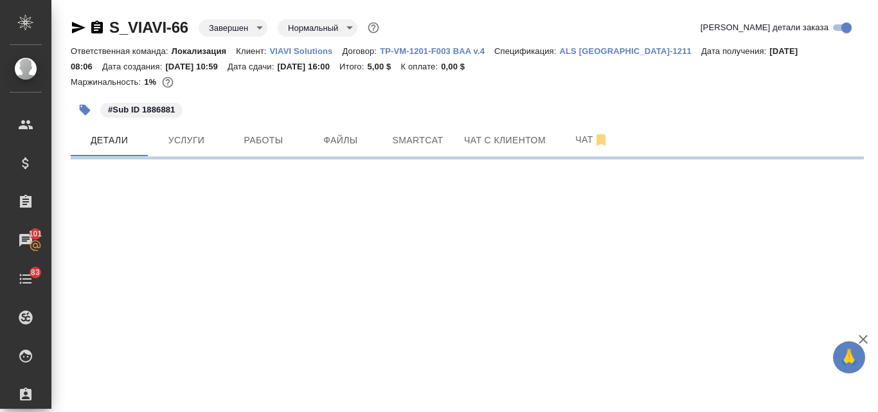
select select "RU"
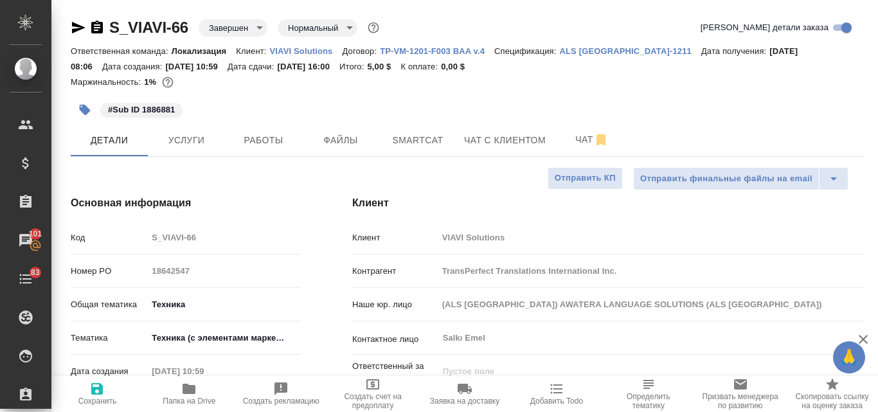
type textarea "x"
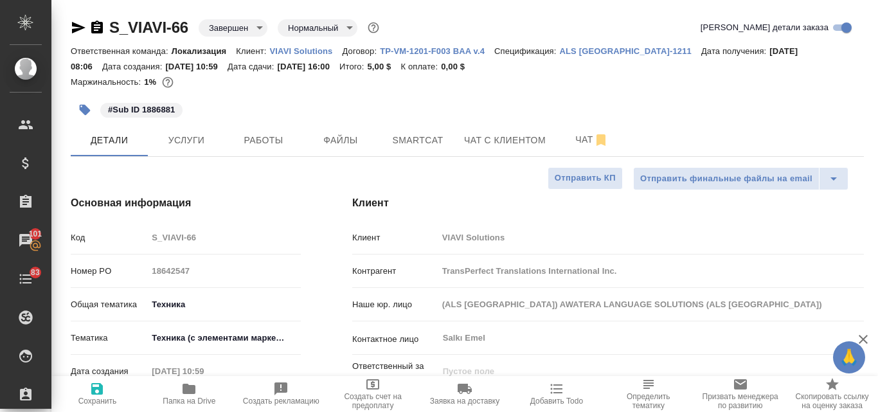
type textarea "x"
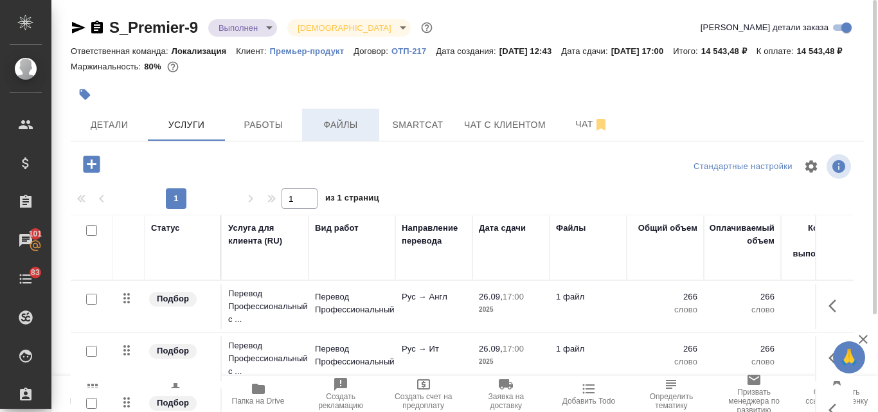
click at [357, 133] on span "Файлы" at bounding box center [341, 125] width 62 height 16
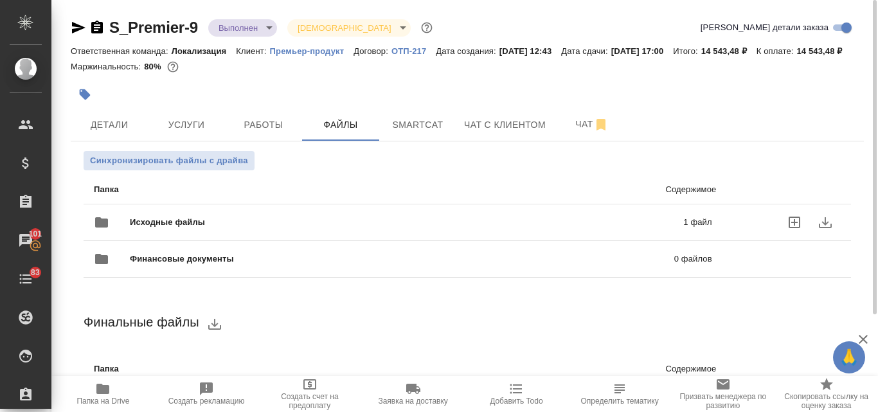
click at [294, 229] on span "Исходные файлы" at bounding box center [287, 222] width 314 height 13
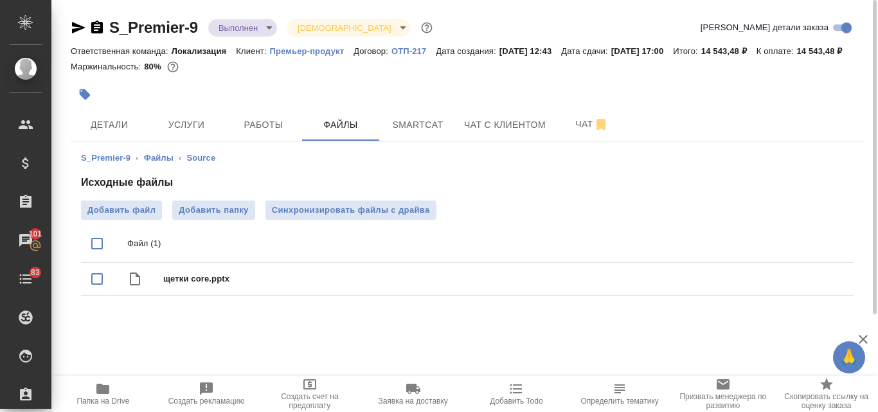
click at [314, 49] on p "Премьер-продукт" at bounding box center [312, 51] width 84 height 10
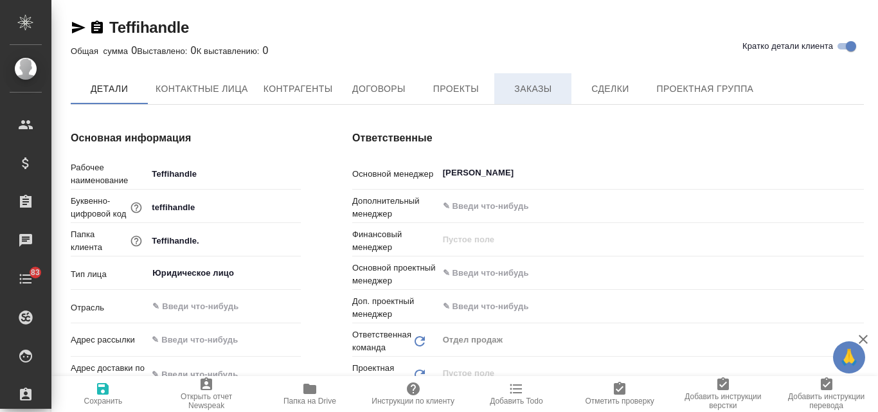
type textarea "x"
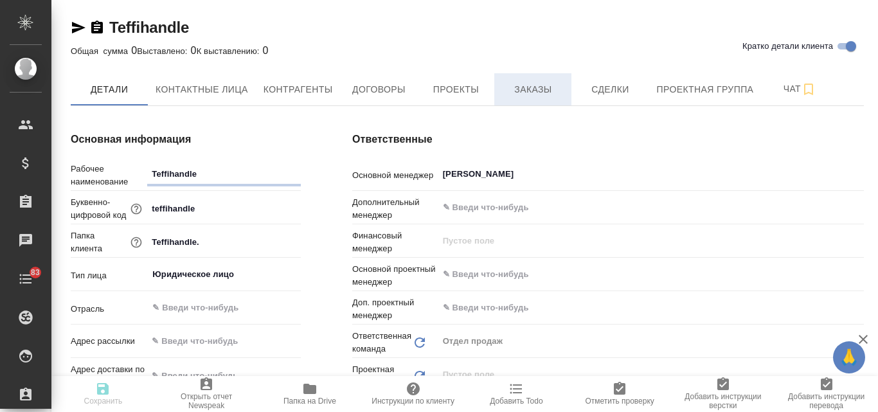
type textarea "x"
click at [502, 91] on span "Заказы" at bounding box center [533, 90] width 62 height 16
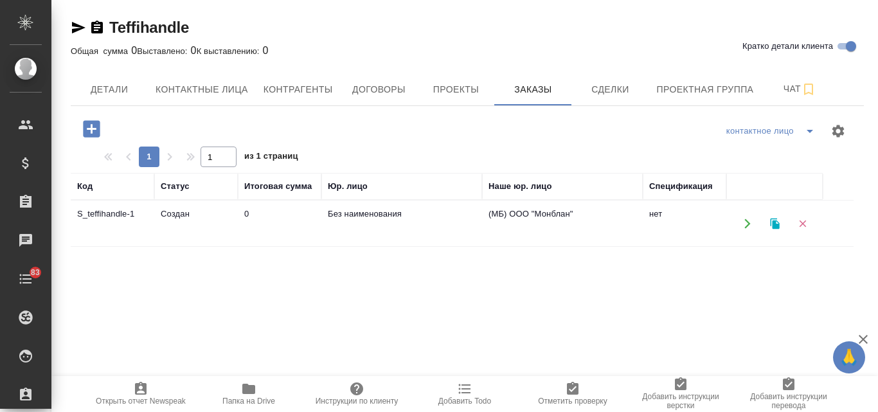
click at [186, 223] on td "Создан" at bounding box center [196, 223] width 84 height 45
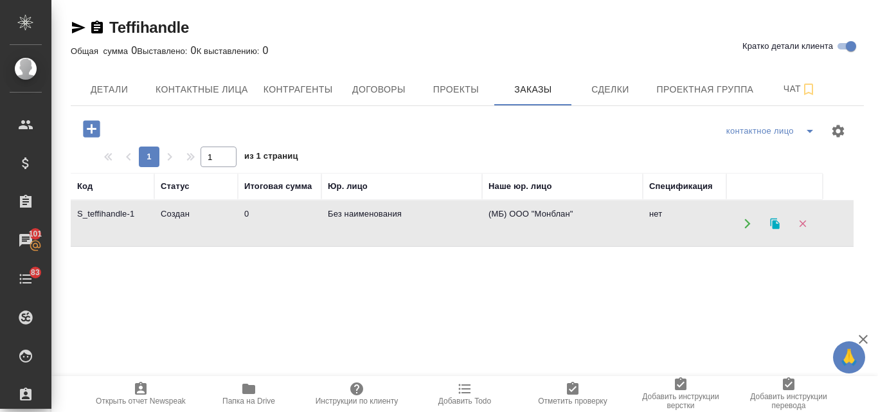
click at [186, 223] on td "Создан" at bounding box center [196, 223] width 84 height 45
click at [453, 84] on span "Проекты" at bounding box center [456, 90] width 62 height 16
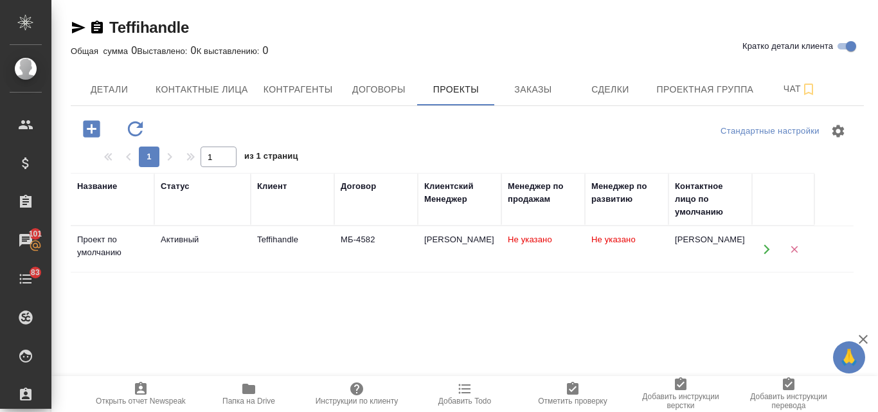
click at [292, 241] on div "Teffihandle" at bounding box center [292, 239] width 71 height 13
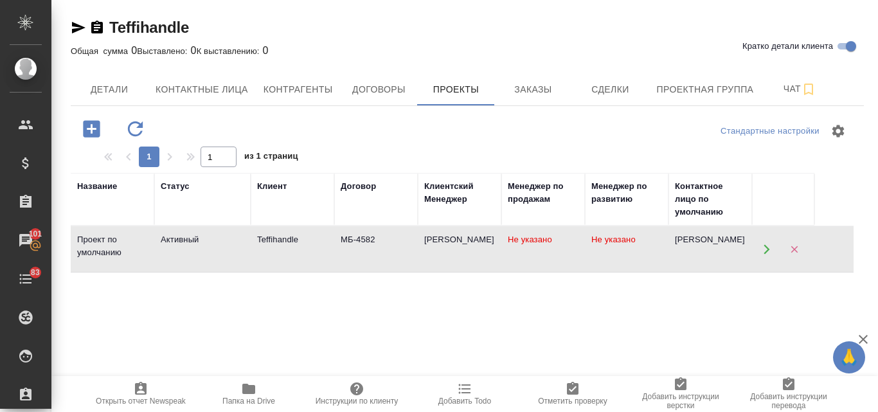
click at [292, 241] on div "Teffihandle" at bounding box center [292, 239] width 71 height 13
click at [395, 86] on span "Договоры" at bounding box center [379, 90] width 62 height 16
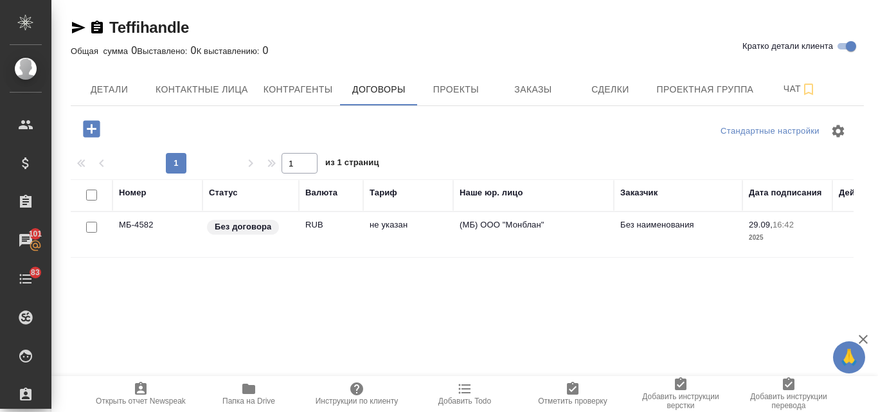
click at [234, 230] on p "Без договора" at bounding box center [243, 226] width 57 height 13
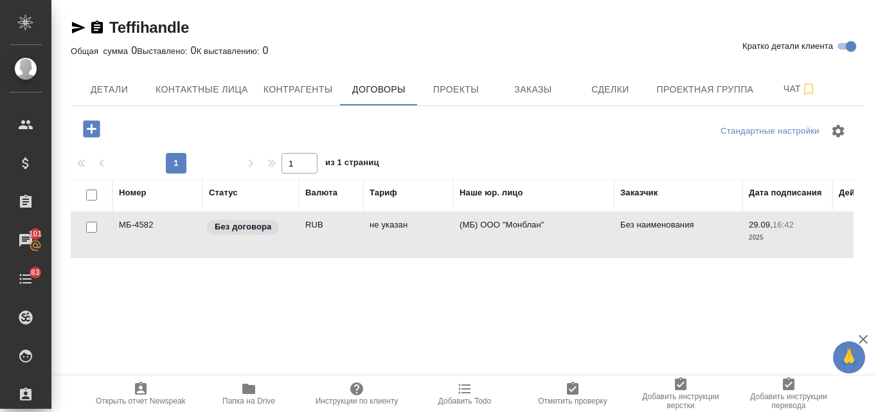
click at [234, 230] on p "Без договора" at bounding box center [243, 226] width 57 height 13
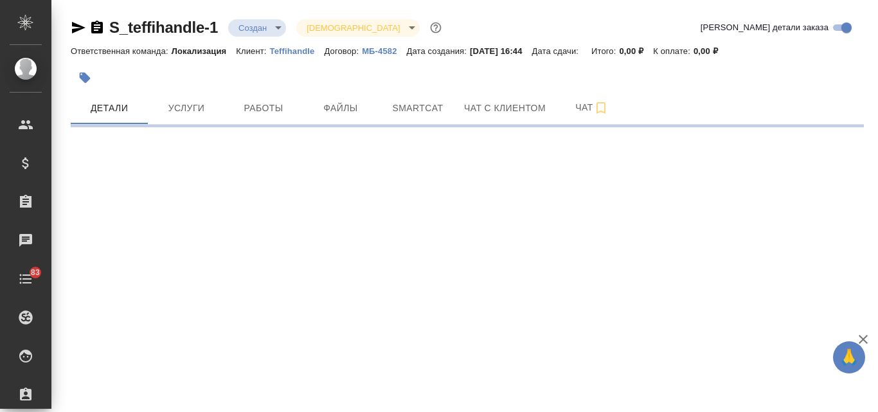
select select "RU"
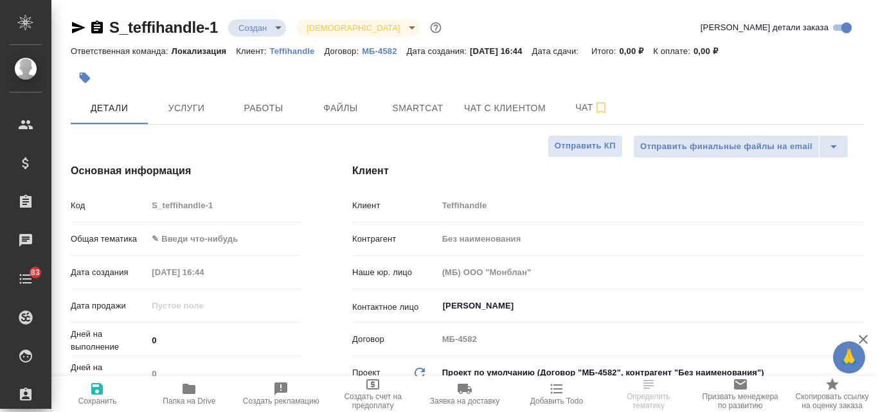
type textarea "x"
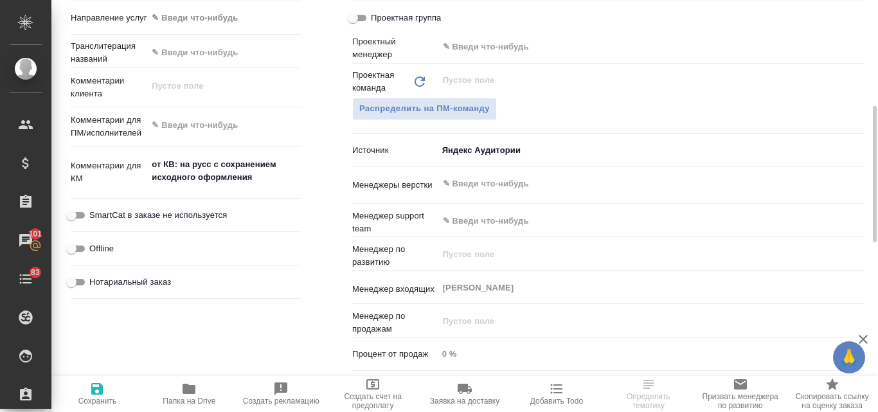
scroll to position [450, 0]
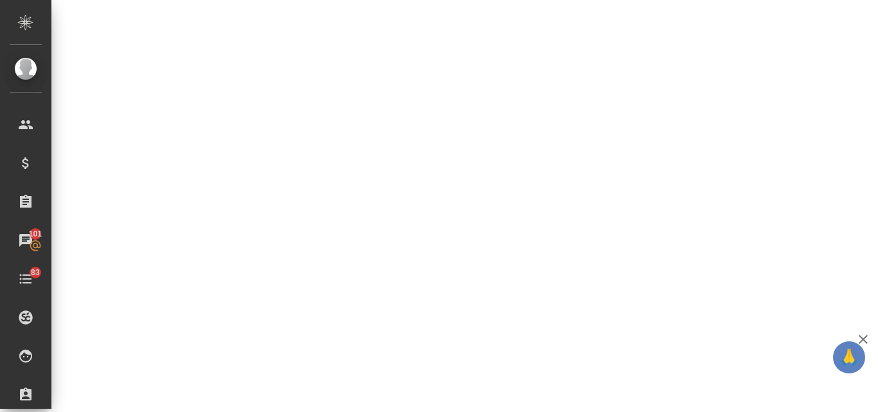
select select "RU"
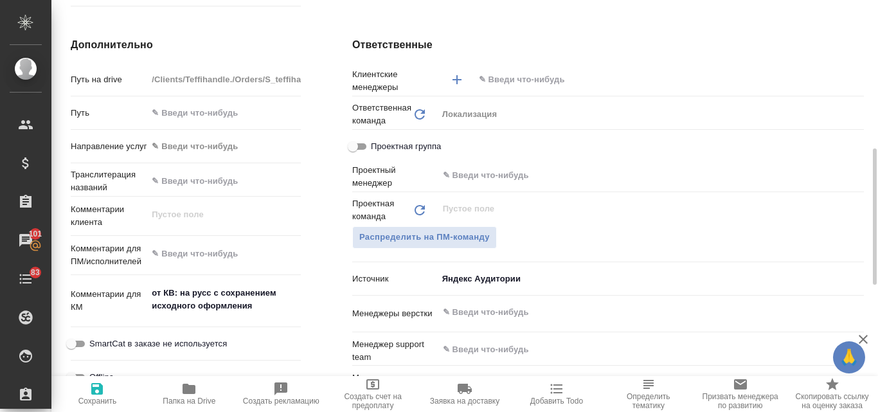
type textarea "x"
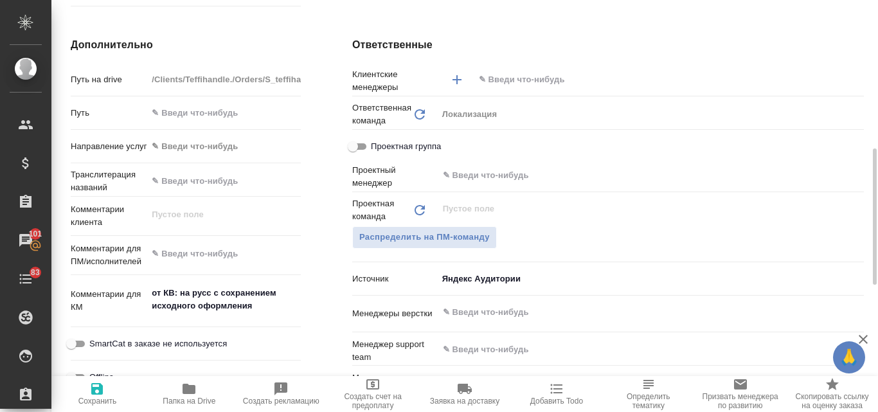
type textarea "x"
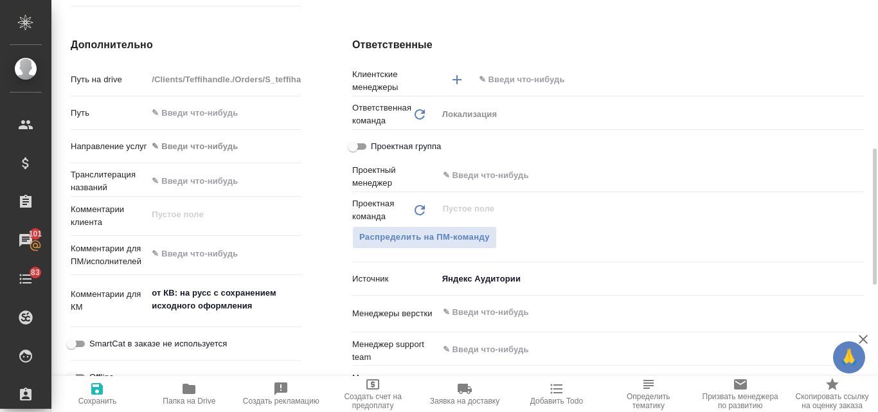
type textarea "x"
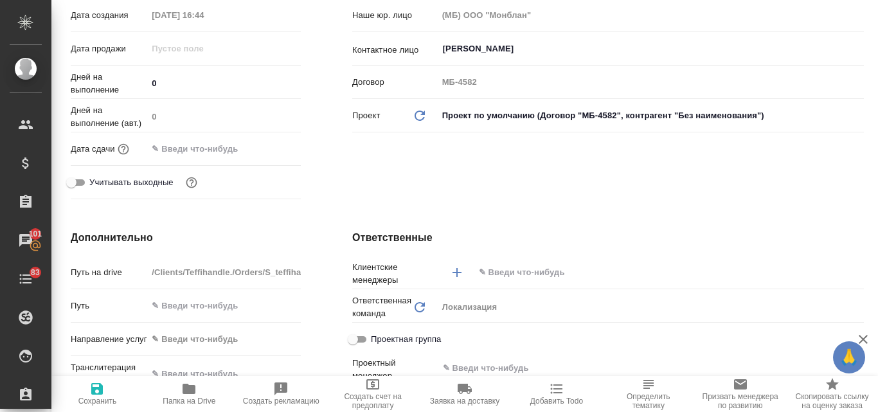
scroll to position [64, 0]
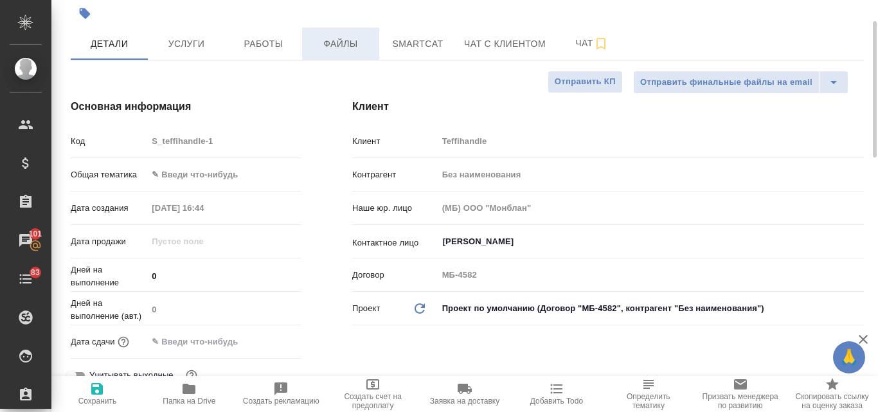
click at [351, 48] on span "Файлы" at bounding box center [341, 44] width 62 height 16
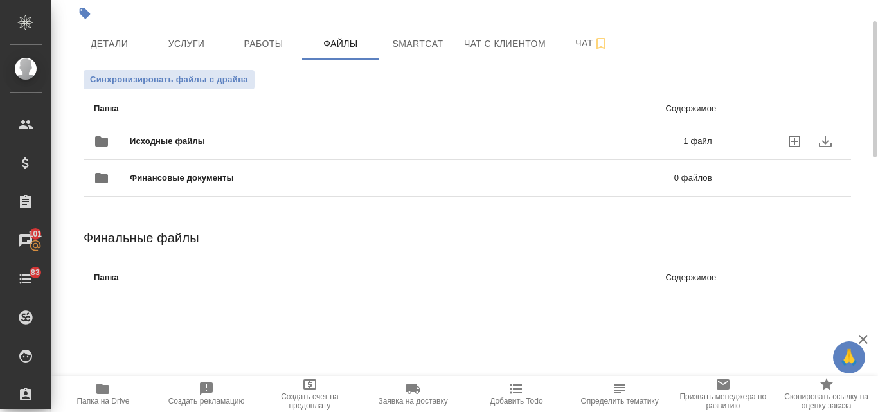
click at [208, 137] on span "Исходные файлы" at bounding box center [287, 141] width 314 height 13
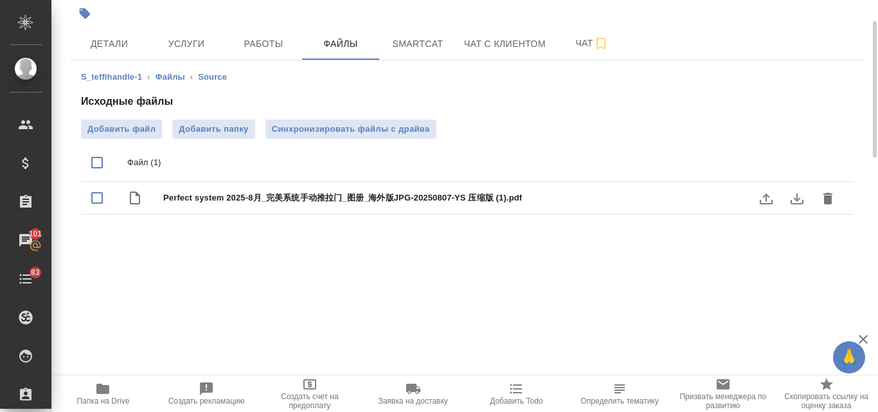
click at [795, 200] on icon "download" at bounding box center [796, 198] width 15 height 15
click at [172, 37] on span "Услуги" at bounding box center [186, 44] width 62 height 16
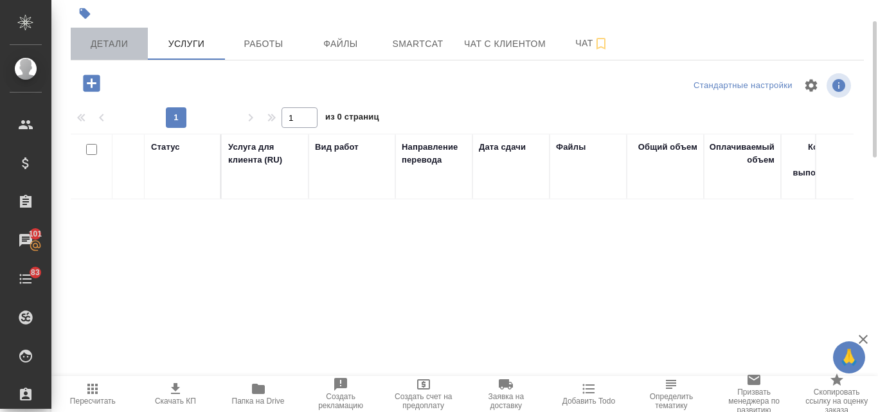
click at [123, 42] on span "Детали" at bounding box center [109, 44] width 62 height 16
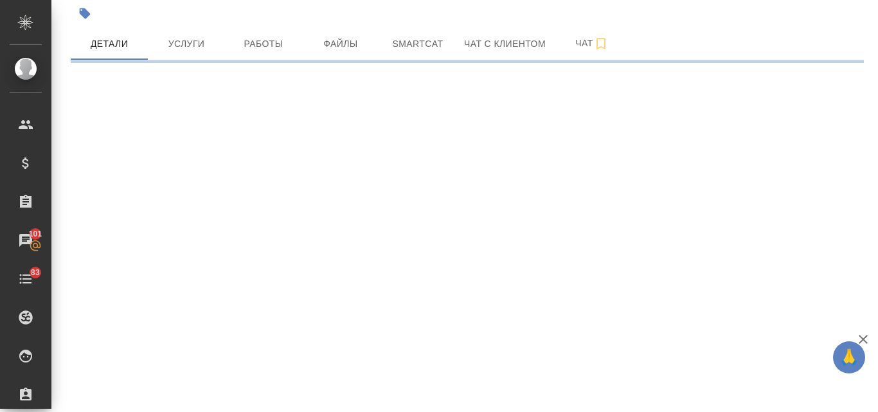
select select "RU"
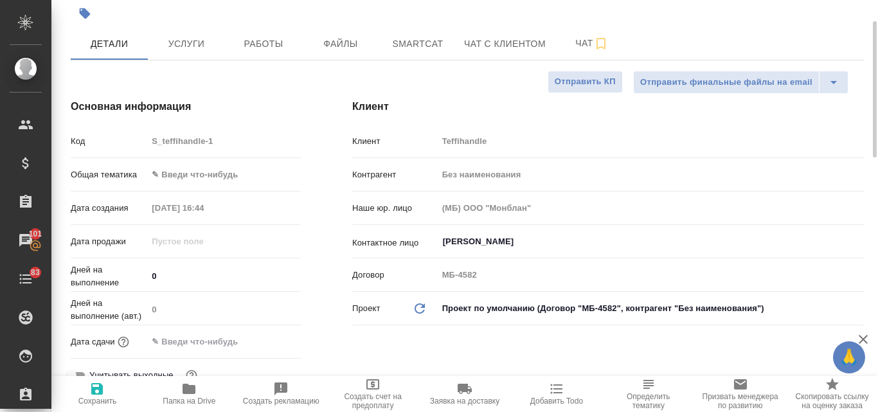
type textarea "x"
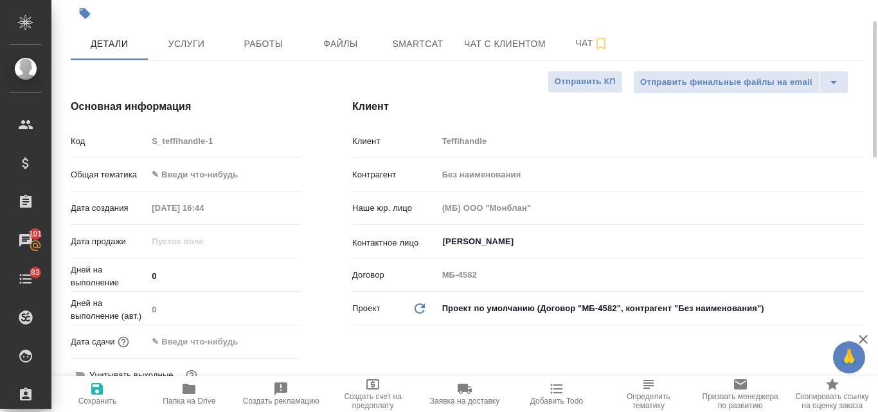
type textarea "x"
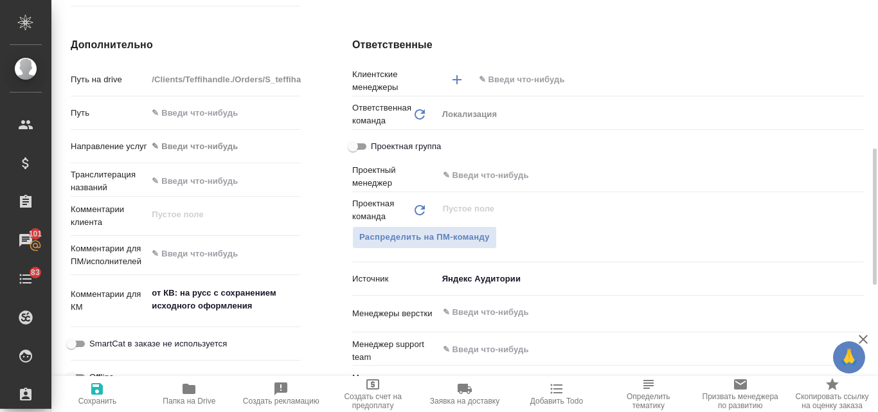
scroll to position [578, 0]
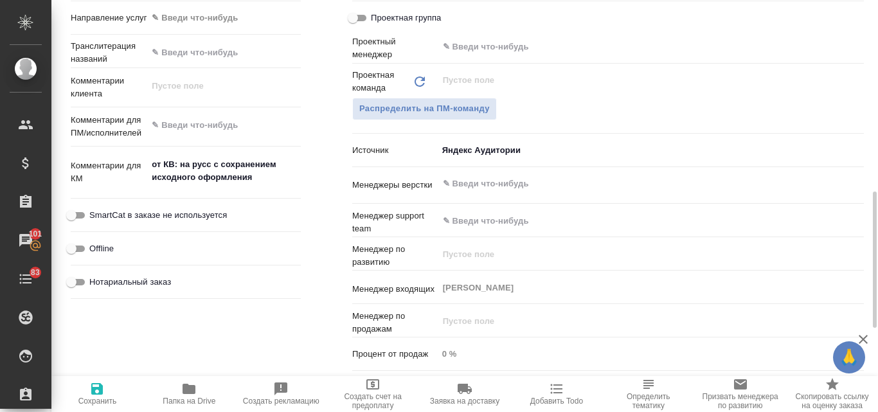
type textarea "x"
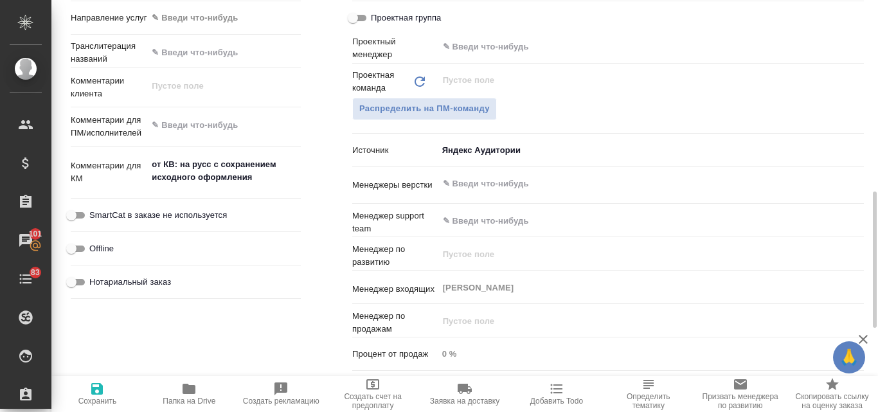
type textarea "x"
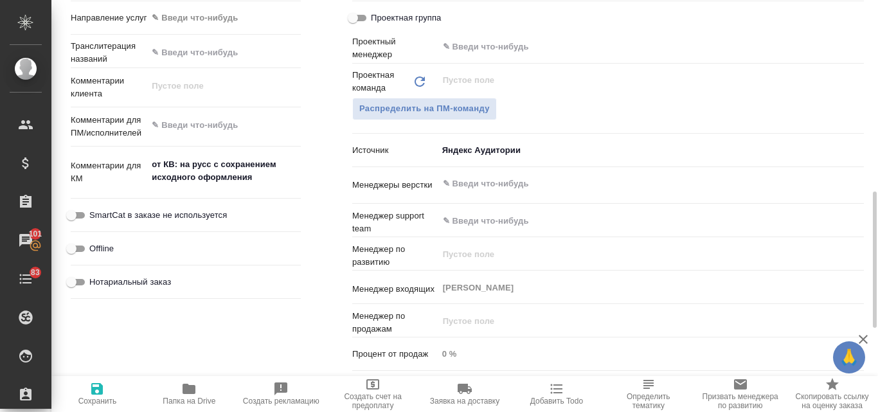
type textarea "x"
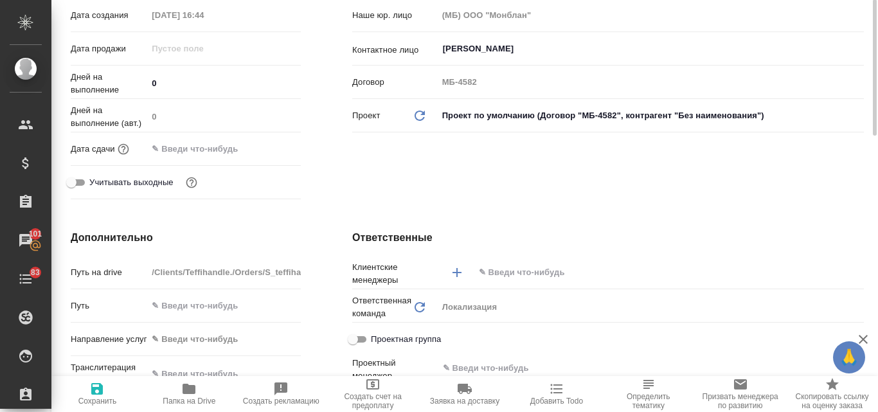
scroll to position [0, 0]
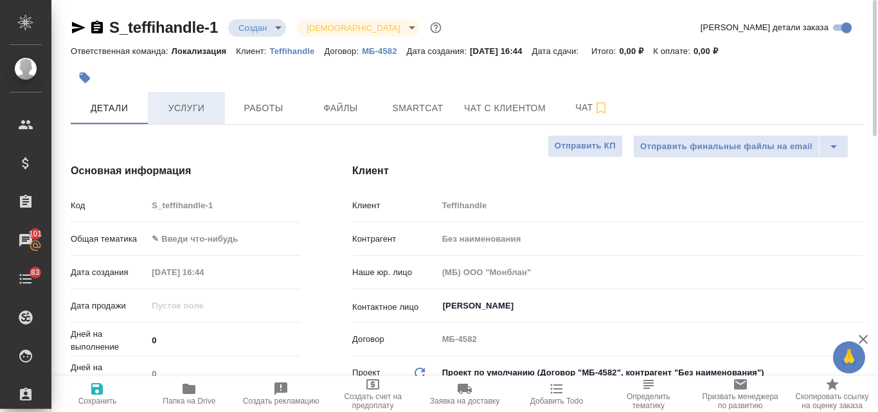
click at [197, 99] on button "Услуги" at bounding box center [186, 108] width 77 height 32
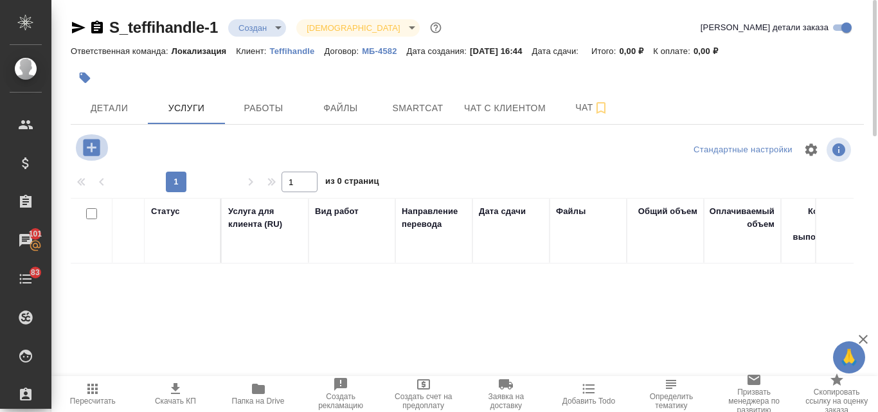
click at [96, 152] on icon "button" at bounding box center [91, 147] width 17 height 17
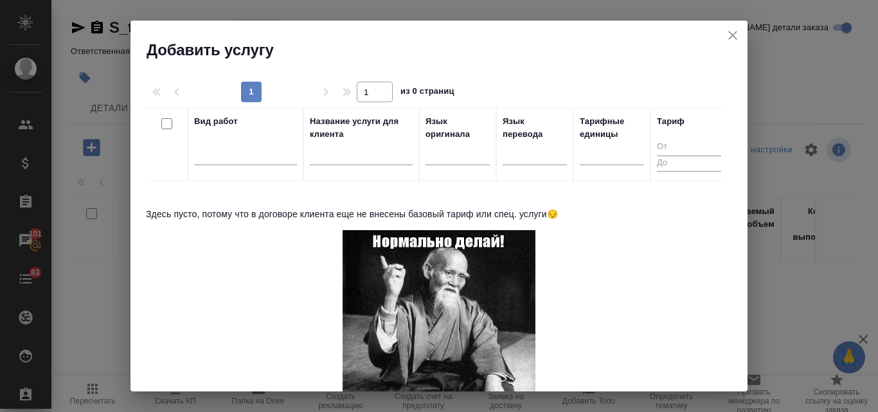
click at [730, 33] on icon "close" at bounding box center [732, 35] width 9 height 9
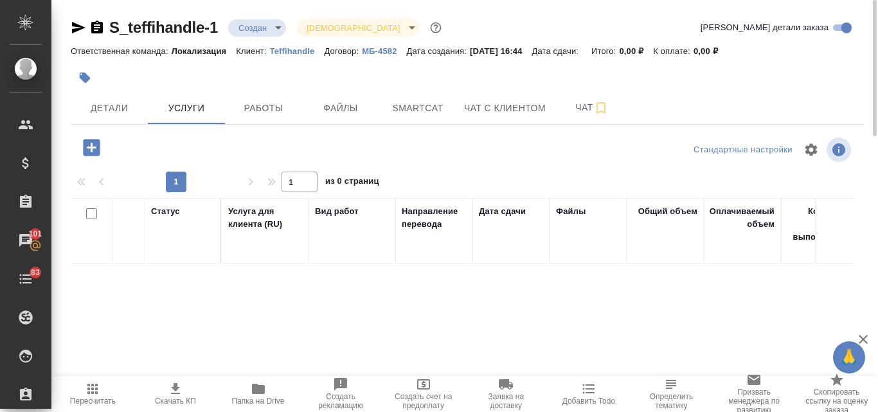
click at [289, 52] on p "Teffihandle" at bounding box center [297, 51] width 55 height 10
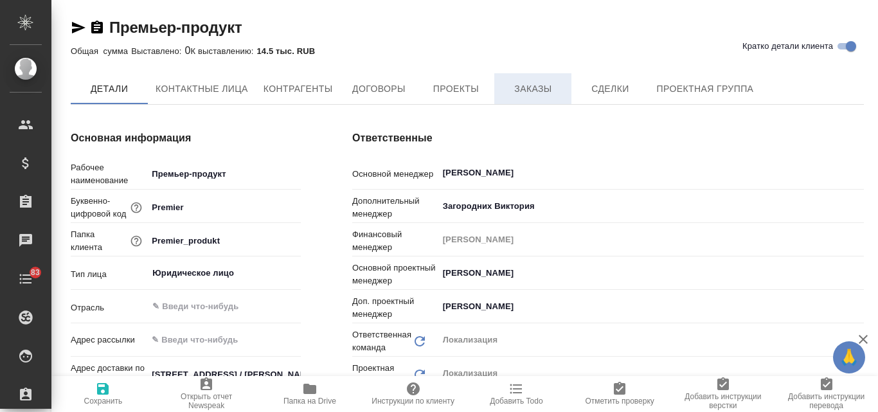
type textarea "x"
click at [550, 85] on span "Заказы" at bounding box center [533, 89] width 62 height 16
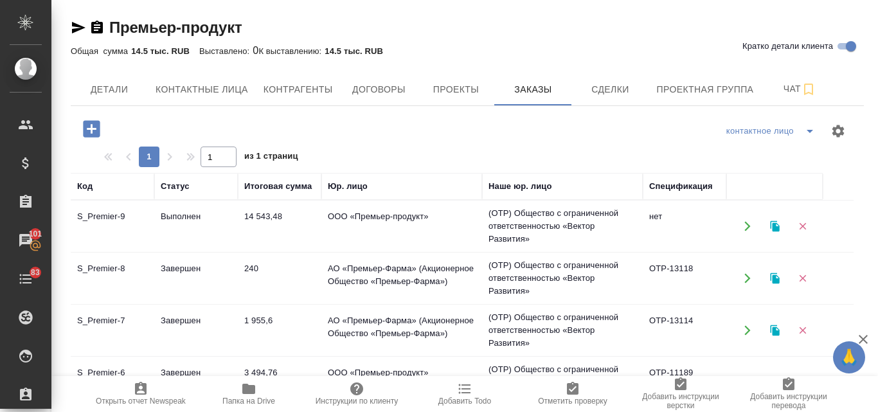
click at [771, 225] on icon "button" at bounding box center [775, 226] width 12 height 12
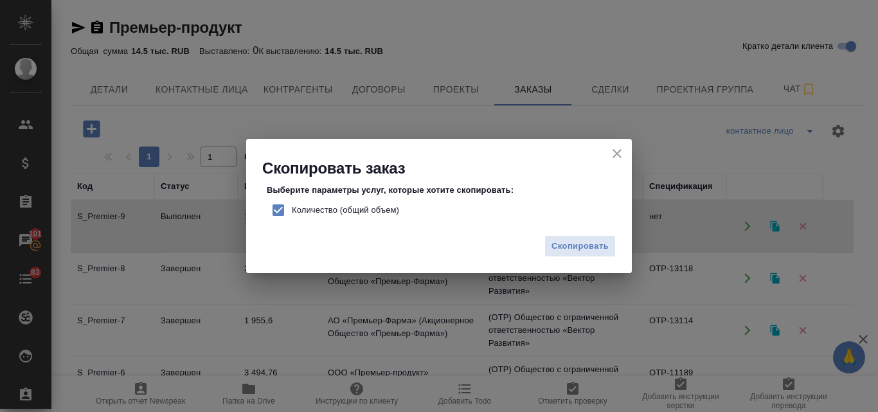
click at [281, 215] on input "Количество (общий объем)" at bounding box center [278, 210] width 27 height 27
checkbox input "false"
click at [563, 253] on span "Скопировать" at bounding box center [579, 246] width 57 height 15
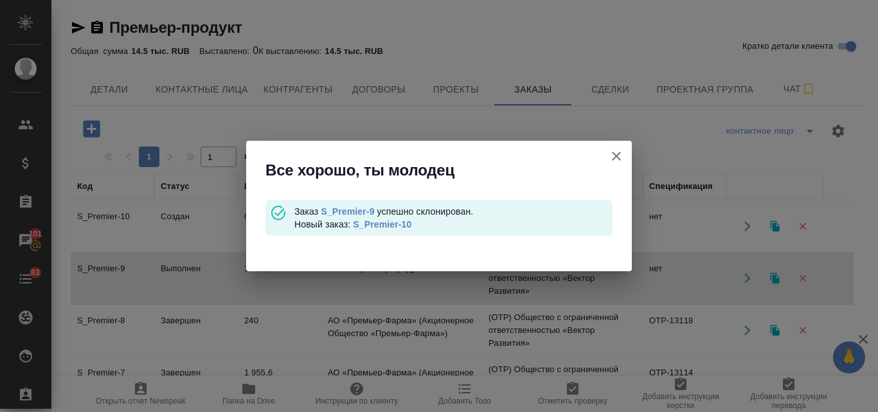
click at [410, 222] on link "S_Premier-10" at bounding box center [382, 224] width 58 height 10
drag, startPoint x: 621, startPoint y: 155, endPoint x: 600, endPoint y: 155, distance: 20.6
click at [619, 155] on icon "button" at bounding box center [615, 155] width 15 height 15
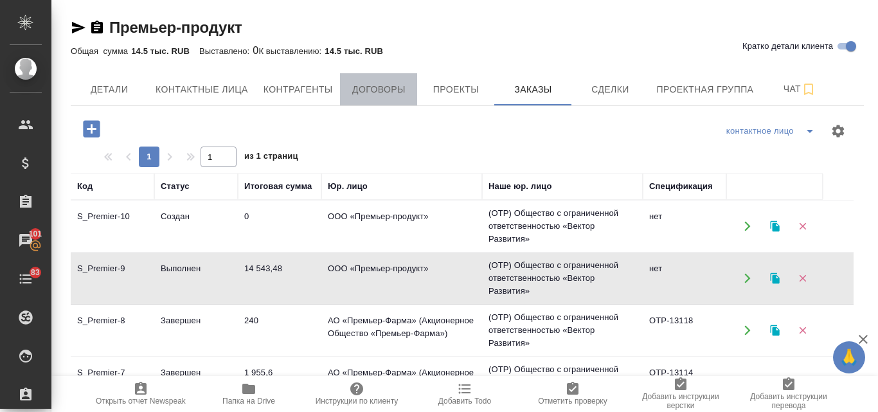
click at [395, 93] on span "Договоры" at bounding box center [379, 90] width 62 height 16
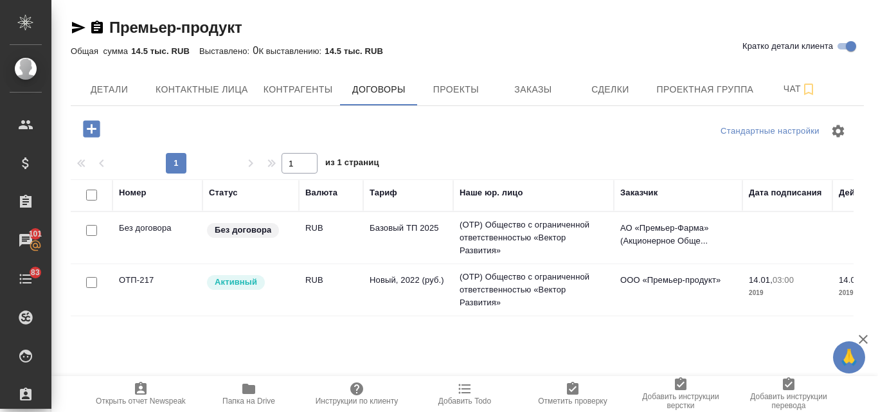
click at [139, 281] on td "ОТП-217" at bounding box center [157, 289] width 90 height 45
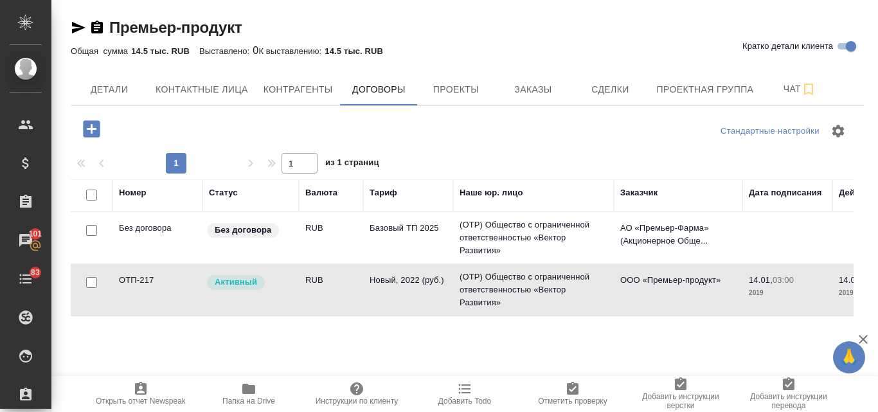
click at [139, 281] on td "ОТП-217" at bounding box center [157, 289] width 90 height 45
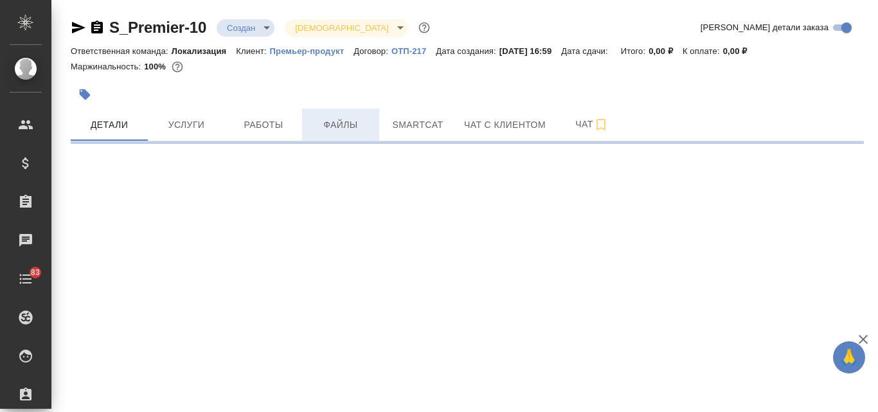
select select "RU"
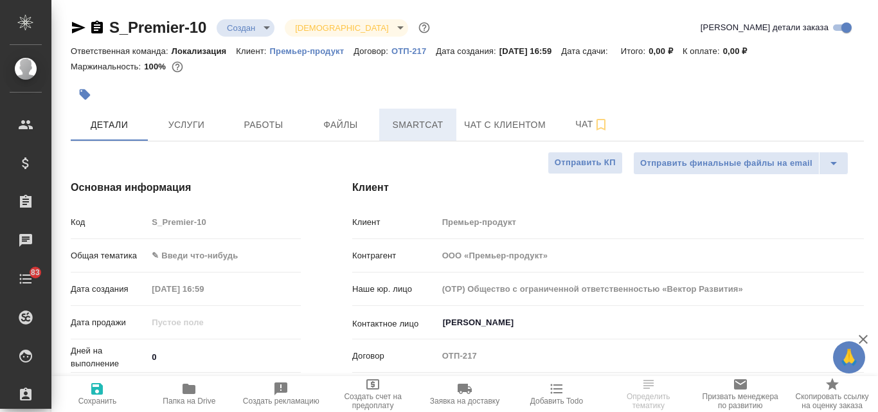
type textarea "x"
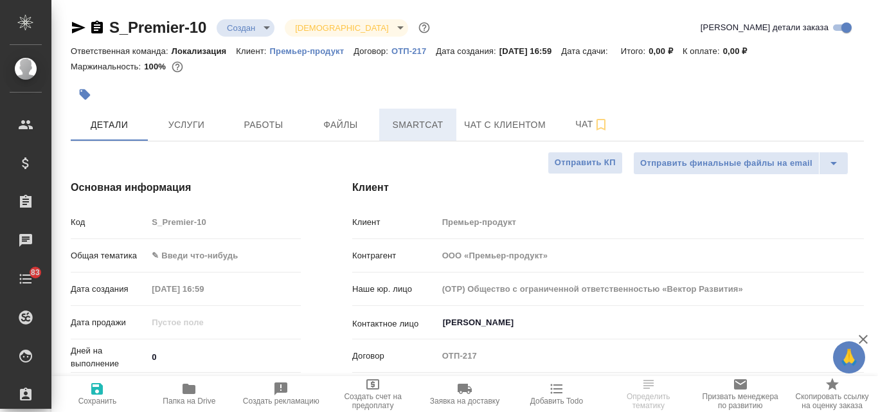
type textarea "x"
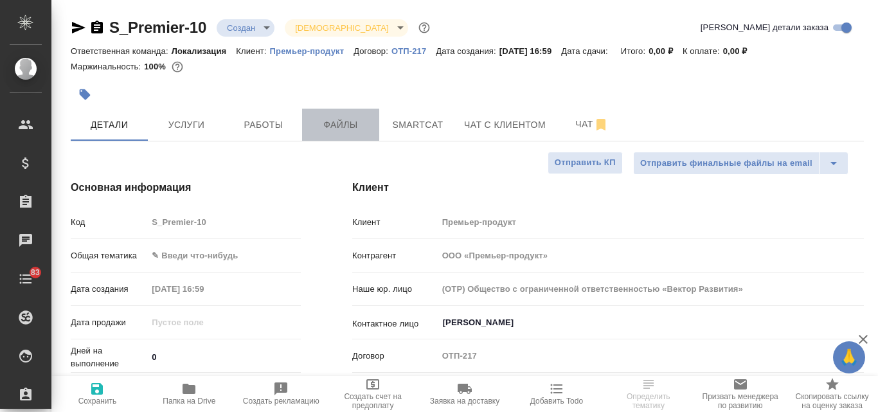
click at [349, 119] on span "Файлы" at bounding box center [341, 125] width 62 height 16
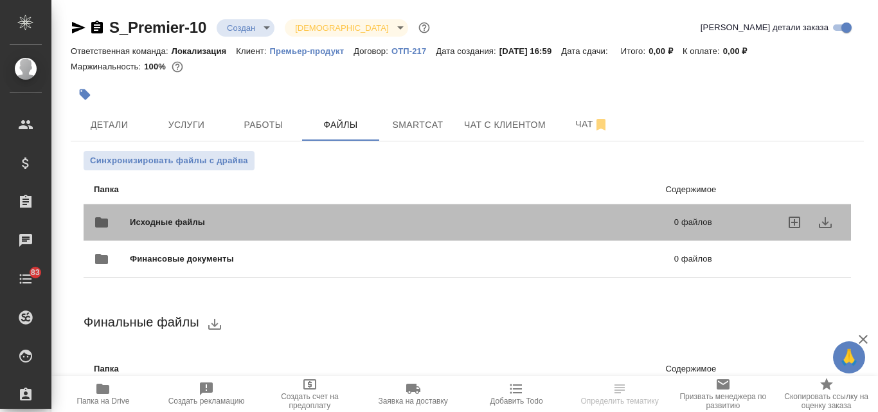
click at [336, 223] on span "Исходные файлы" at bounding box center [285, 222] width 310 height 13
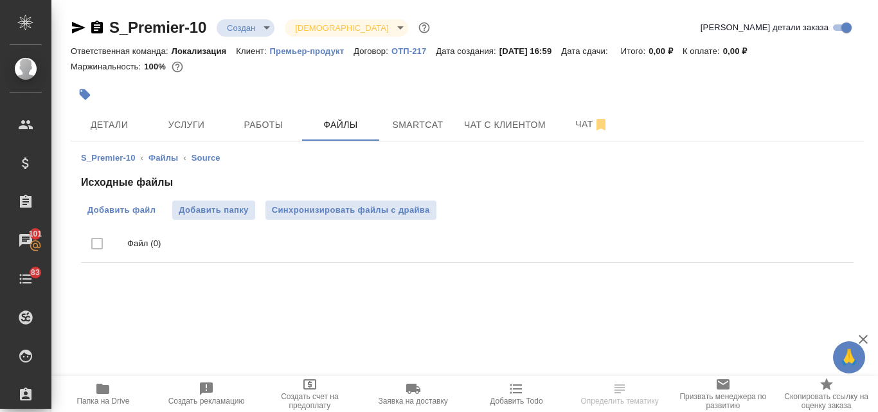
click at [143, 208] on span "Добавить файл" at bounding box center [121, 210] width 68 height 13
click at [0, 0] on input "Добавить файл" at bounding box center [0, 0] width 0 height 0
click at [105, 113] on button "Детали" at bounding box center [109, 125] width 77 height 32
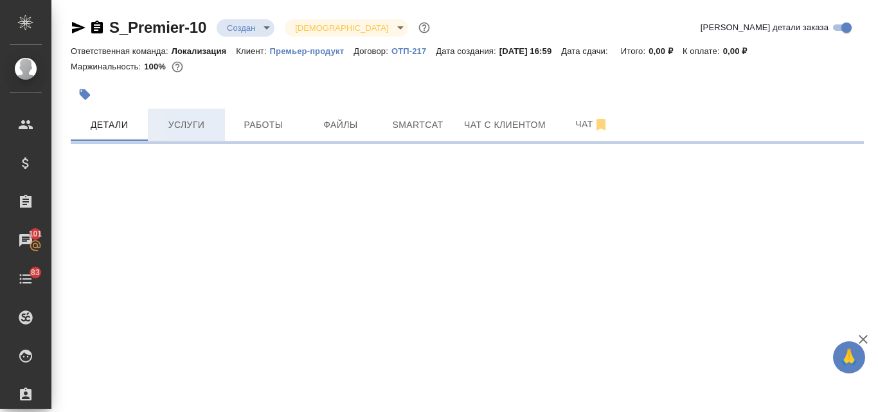
select select "RU"
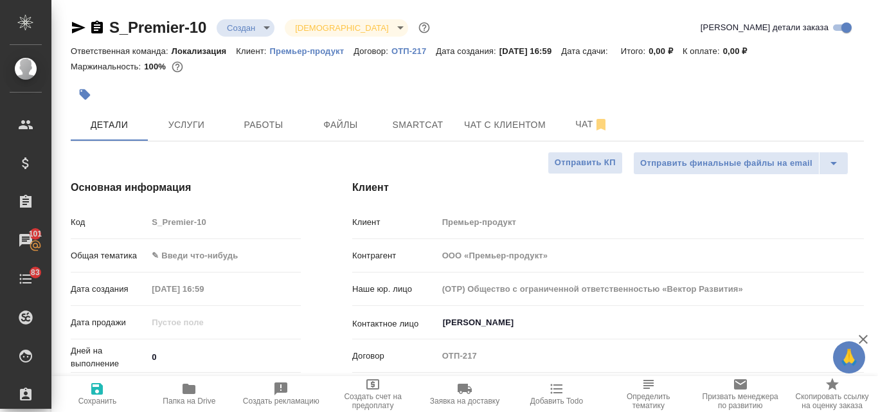
type textarea "x"
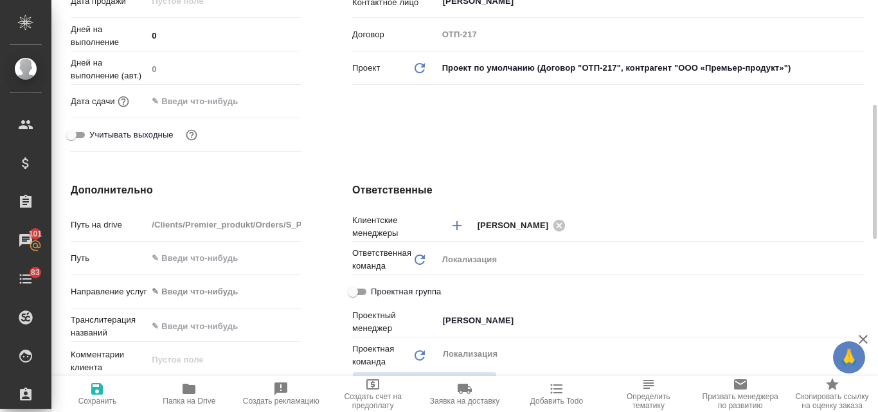
scroll to position [385, 0]
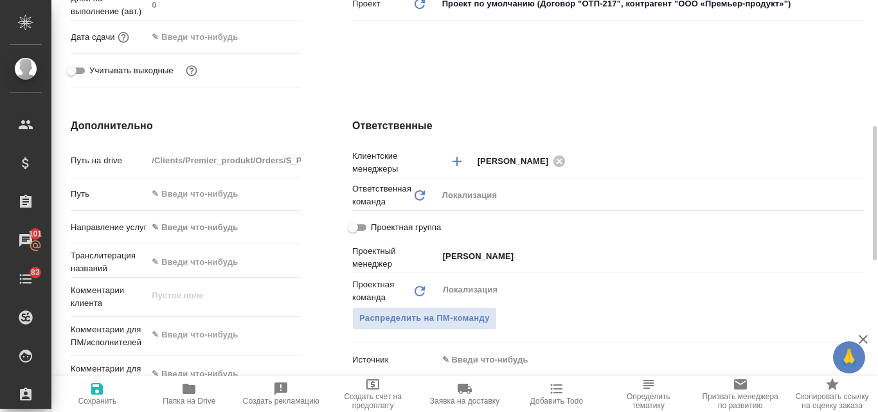
type textarea "x"
click at [190, 334] on textarea at bounding box center [224, 335] width 154 height 22
paste textarea "У нас никак не получается перенести арабский текст в дизайн. Не могли бы выслат…"
type textarea "У нас никак не получается перенести арабский текст в дизайн. Не могли бы выслат…"
type textarea "x"
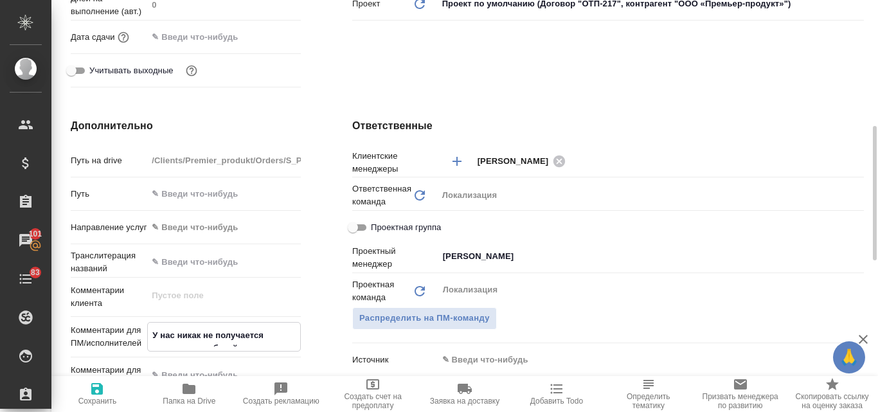
type textarea "x"
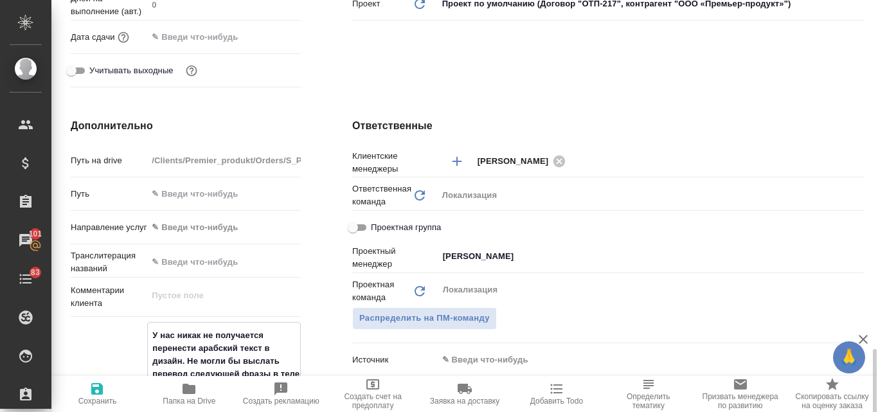
scroll to position [570, 0]
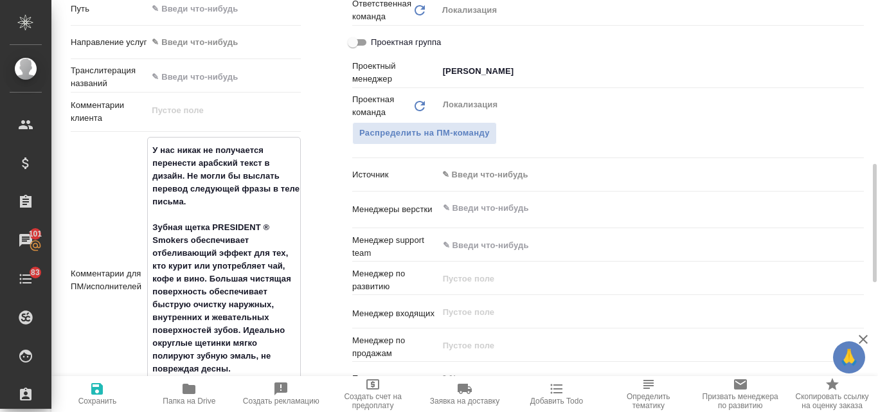
type textarea "У нас никак не получается перенести арабский текст в дизайн. Не могли бы выслат…"
type textarea "x"
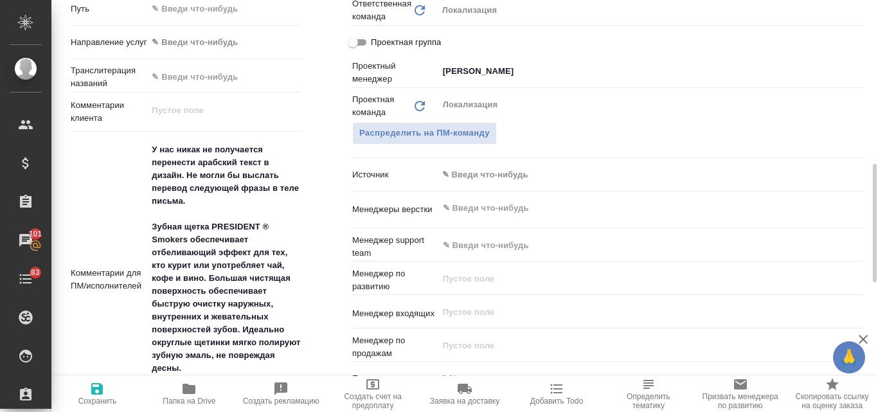
type textarea "x"
click at [98, 389] on icon "button" at bounding box center [97, 389] width 12 height 12
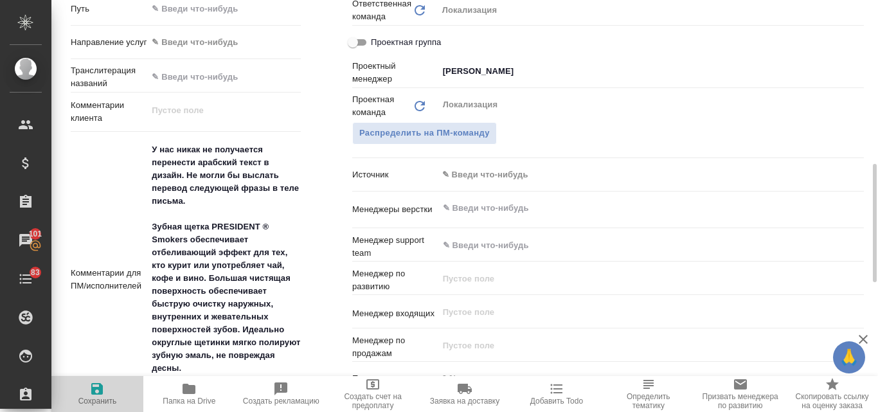
type textarea "x"
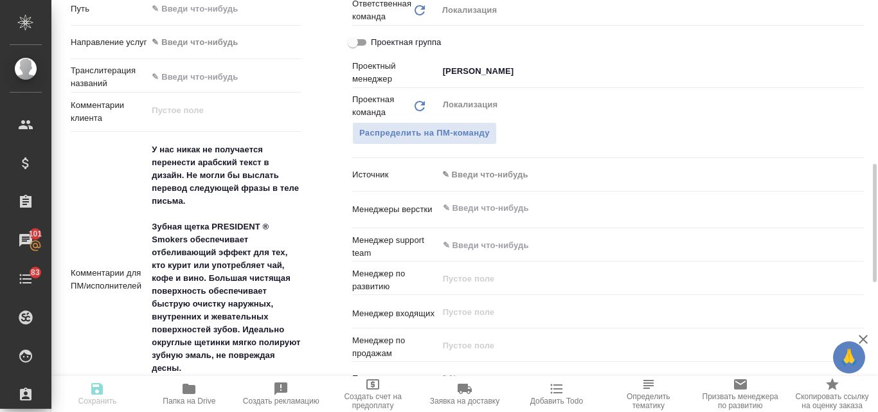
type textarea "x"
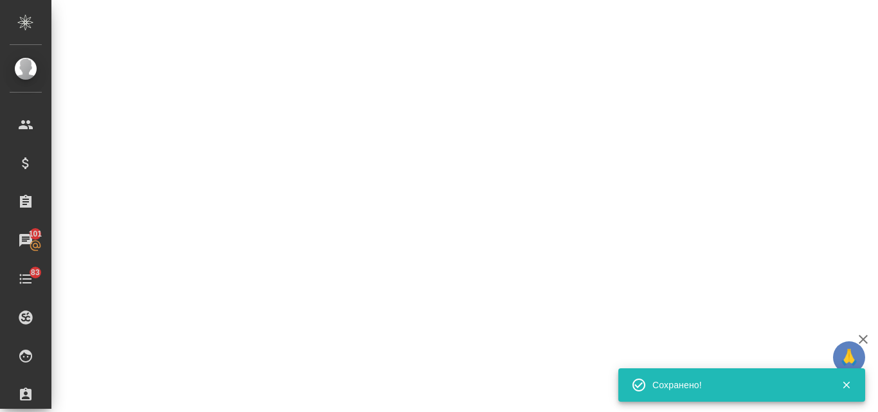
select select "RU"
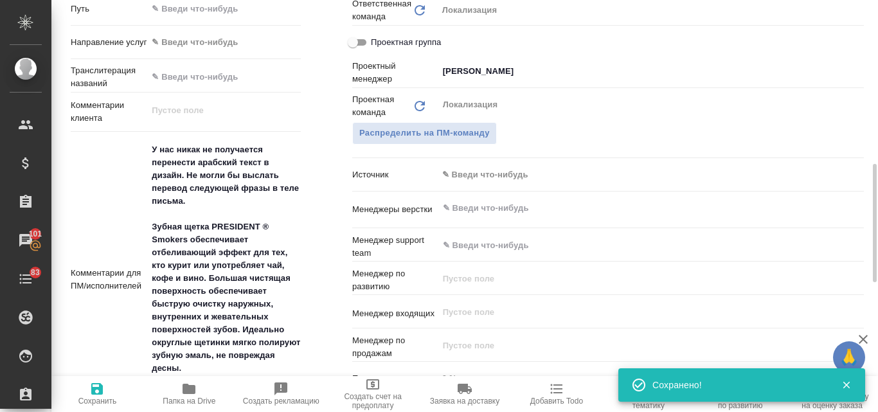
type textarea "x"
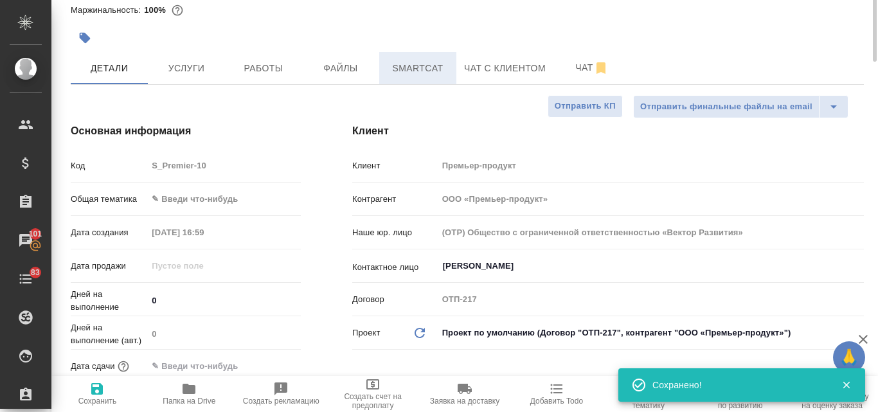
scroll to position [0, 0]
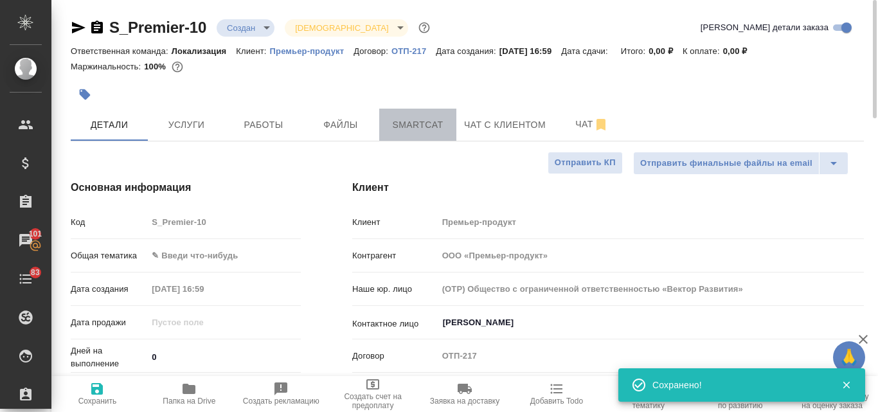
click at [412, 119] on span "Smartcat" at bounding box center [418, 125] width 62 height 16
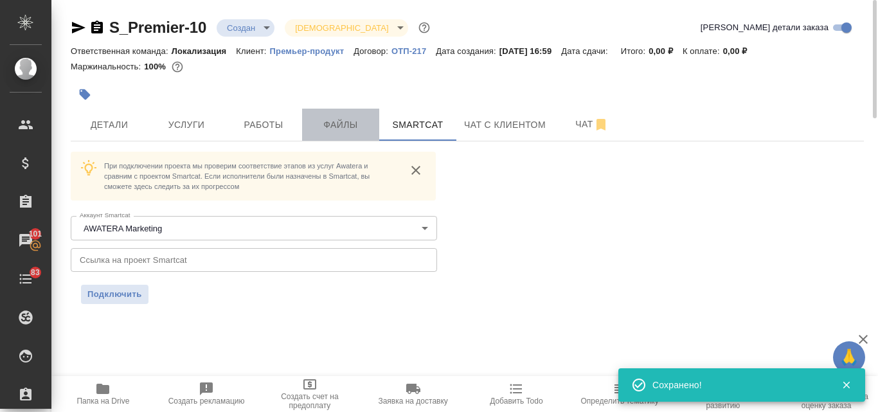
click at [337, 119] on span "Файлы" at bounding box center [341, 125] width 62 height 16
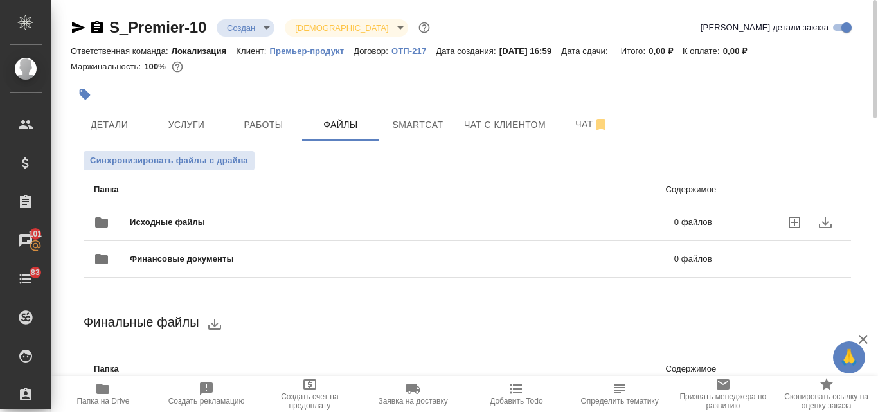
click at [201, 225] on span "Исходные файлы" at bounding box center [285, 222] width 310 height 13
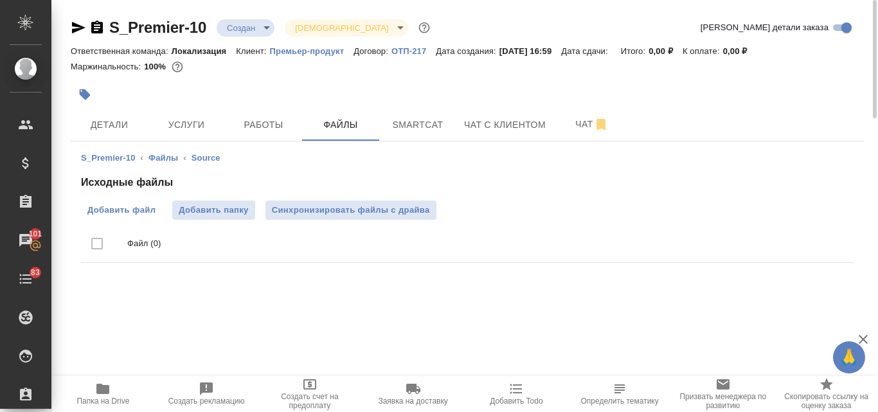
click at [130, 214] on span "Добавить файл" at bounding box center [121, 210] width 68 height 13
click at [0, 0] on input "Добавить файл" at bounding box center [0, 0] width 0 height 0
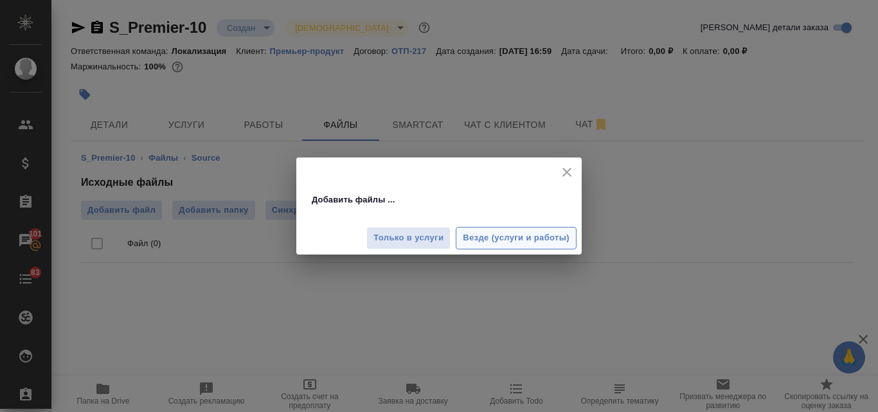
click at [486, 243] on span "Везде (услуги и работы)" at bounding box center [516, 238] width 107 height 15
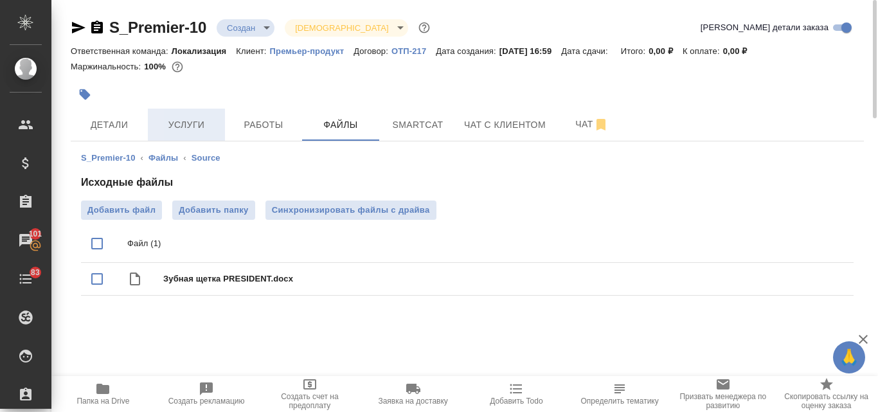
click at [190, 126] on span "Услуги" at bounding box center [186, 125] width 62 height 16
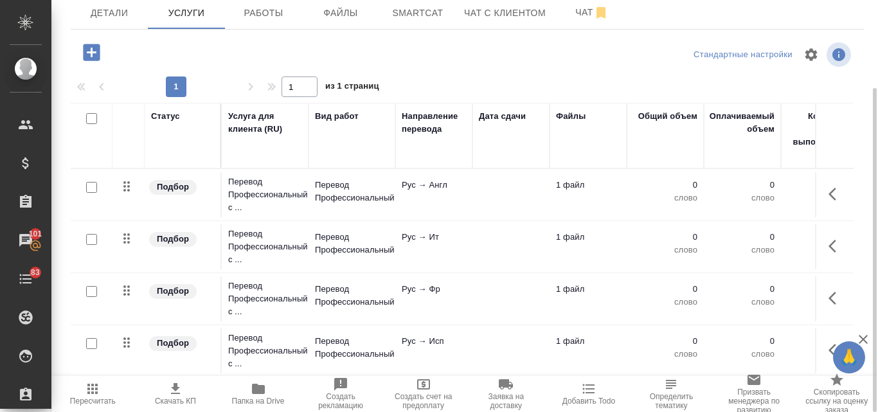
click at [92, 187] on input "checkbox" at bounding box center [91, 187] width 11 height 11
checkbox input "true"
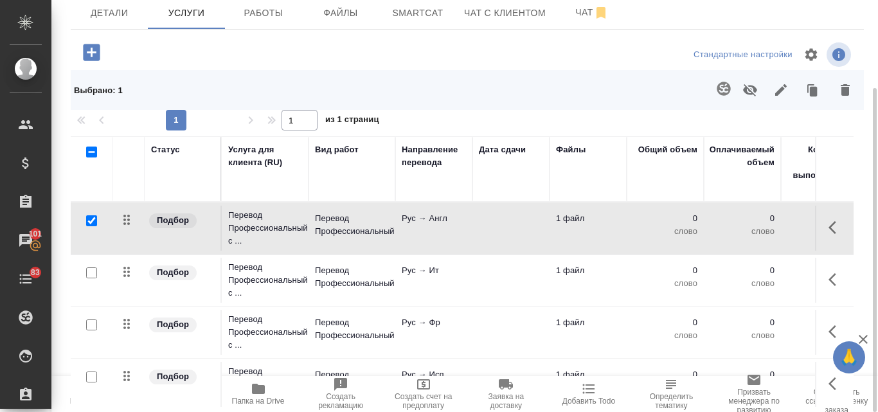
click at [93, 275] on input "checkbox" at bounding box center [91, 272] width 11 height 11
checkbox input "true"
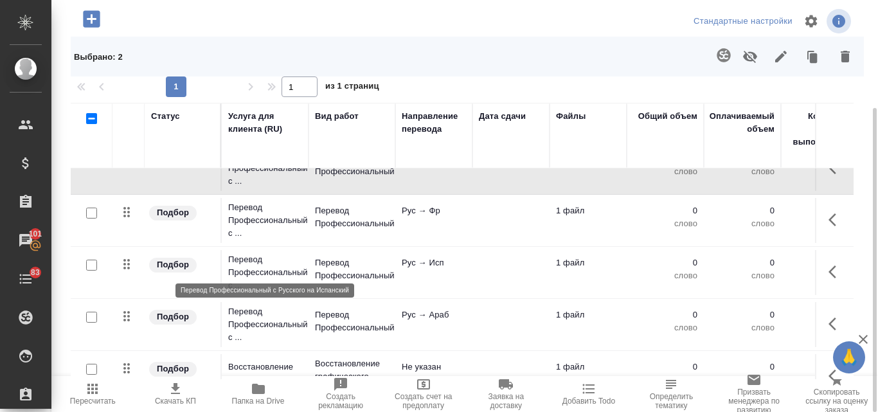
scroll to position [64, 0]
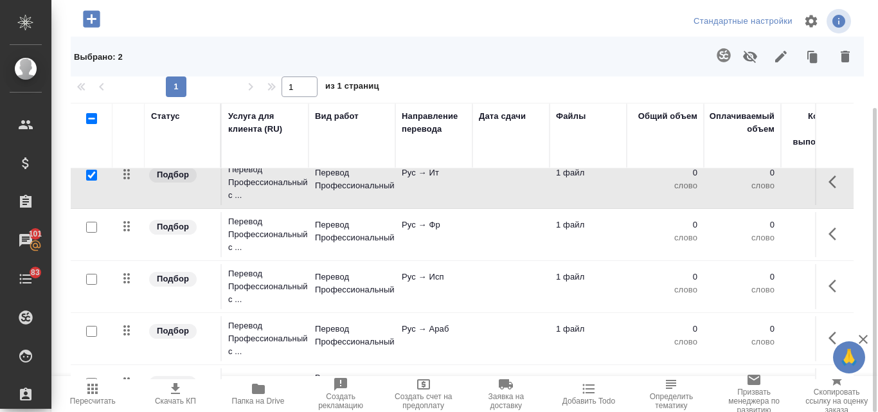
drag, startPoint x: 95, startPoint y: 226, endPoint x: 102, endPoint y: 265, distance: 39.7
click at [94, 227] on input "checkbox" at bounding box center [91, 227] width 11 height 11
checkbox input "true"
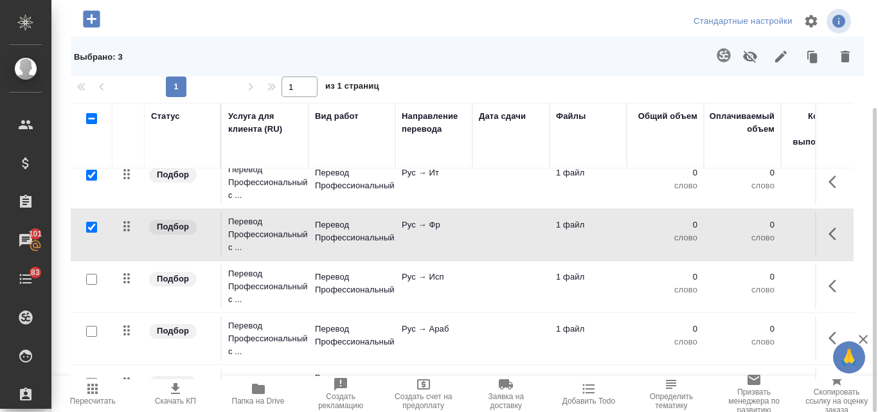
click at [95, 279] on input "checkbox" at bounding box center [91, 279] width 11 height 11
checkbox input "true"
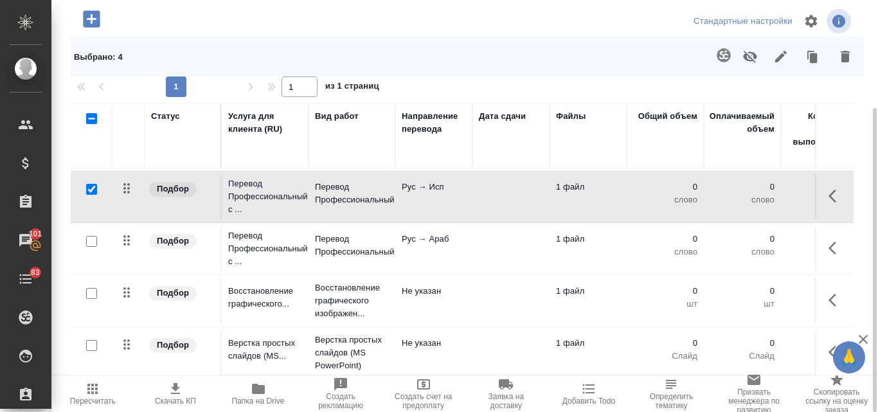
scroll to position [164, 0]
click at [94, 285] on div at bounding box center [91, 294] width 29 height 18
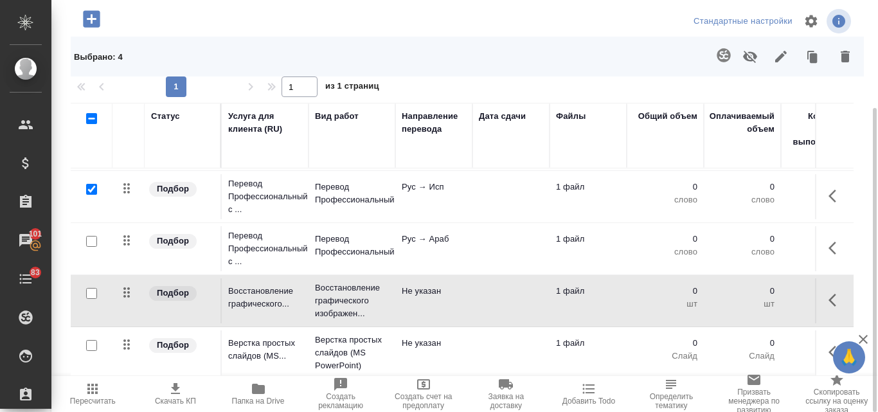
click at [93, 340] on input "checkbox" at bounding box center [91, 345] width 11 height 11
checkbox input "true"
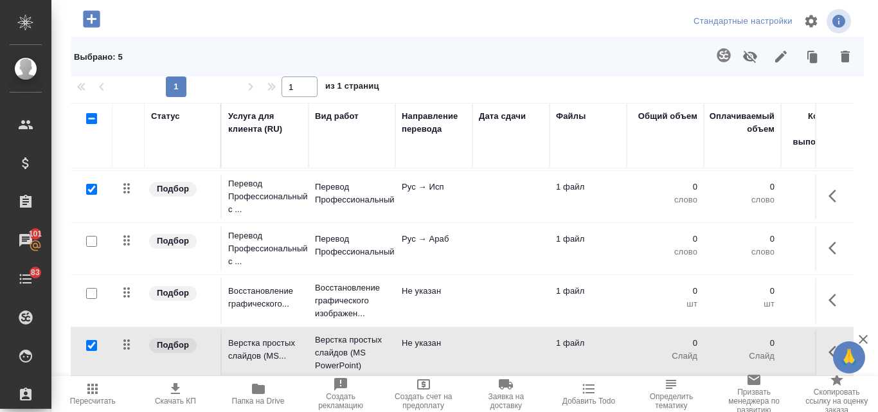
drag, startPoint x: 846, startPoint y: 58, endPoint x: 835, endPoint y: 62, distance: 12.4
click at [845, 57] on icon "button" at bounding box center [844, 57] width 9 height 12
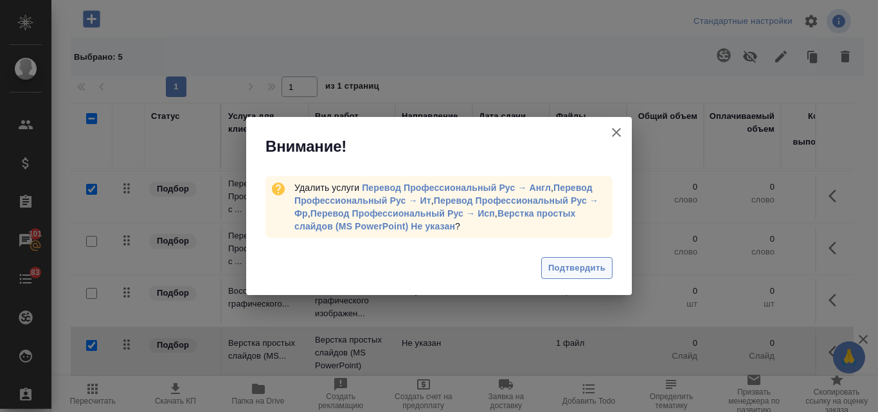
click at [550, 267] on span "Подтвердить" at bounding box center [576, 268] width 57 height 15
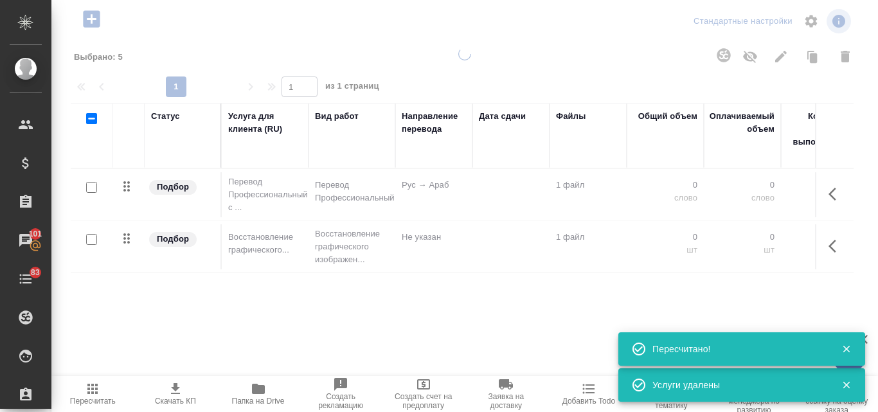
scroll to position [0, 0]
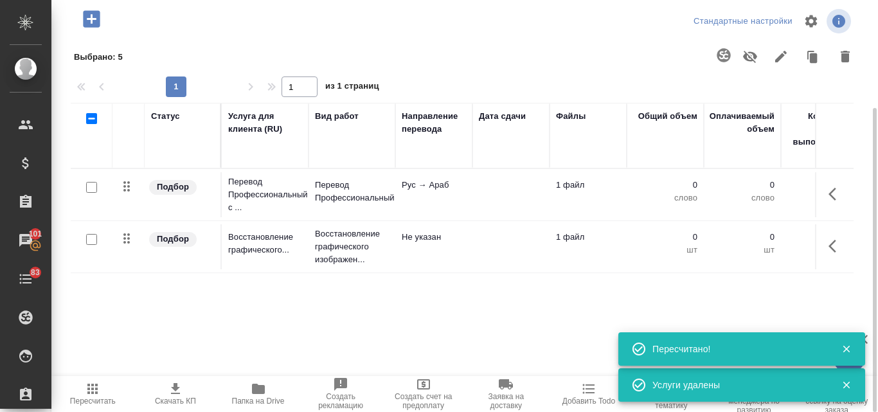
click at [96, 240] on input "checkbox" at bounding box center [91, 239] width 11 height 11
checkbox input "true"
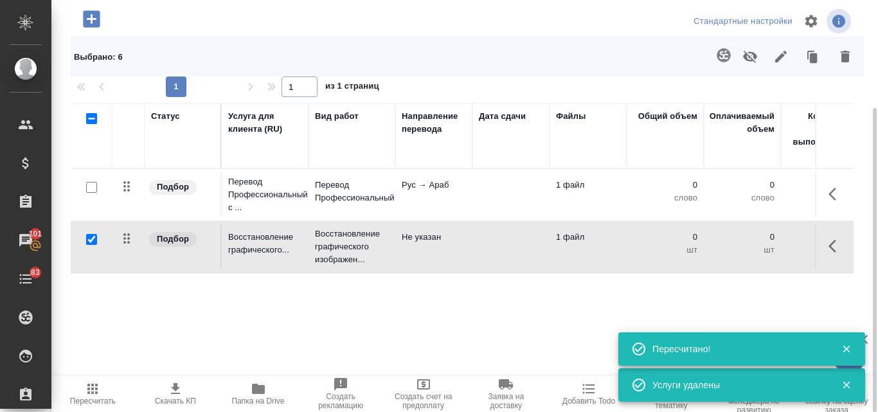
click at [843, 59] on icon "button" at bounding box center [844, 57] width 9 height 12
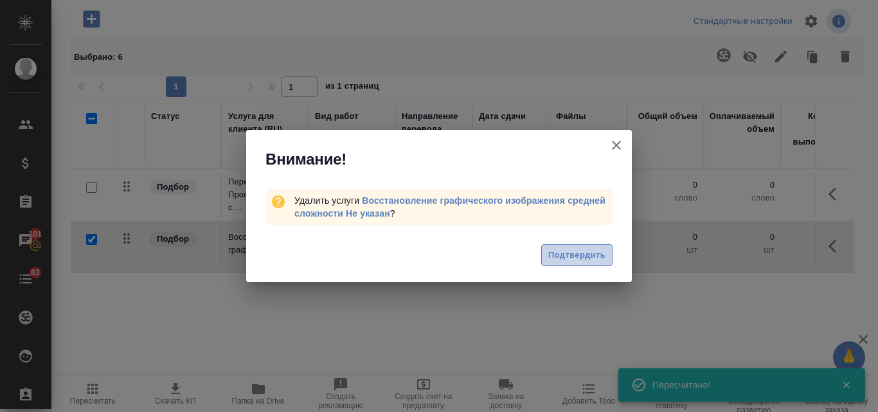
click at [554, 253] on span "Подтвердить" at bounding box center [576, 255] width 57 height 15
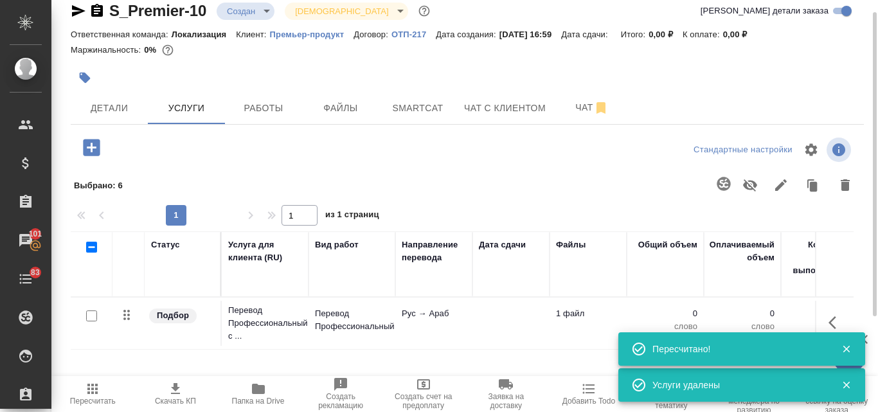
scroll to position [81, 0]
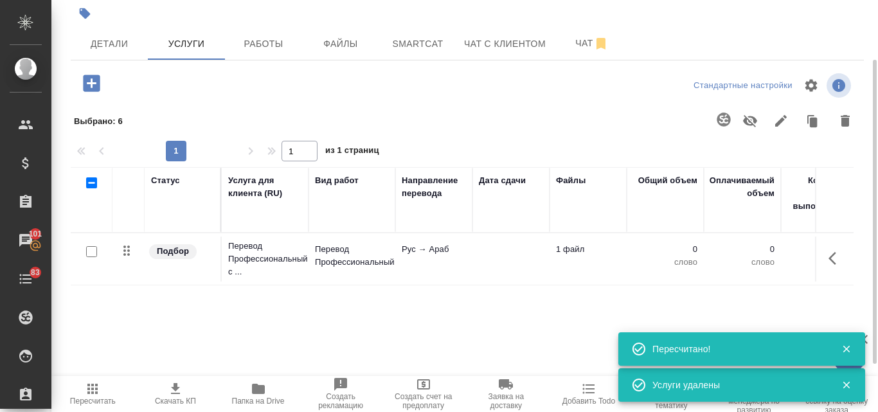
click at [93, 250] on input "checkbox" at bounding box center [91, 251] width 11 height 11
checkbox input "true"
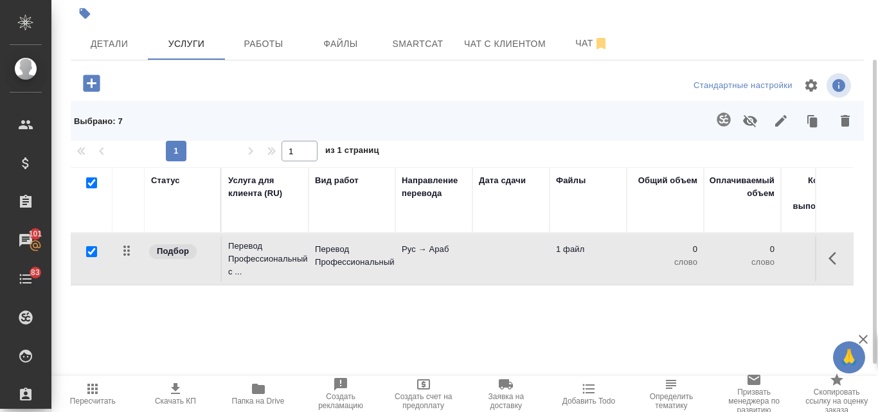
click at [723, 125] on icon "button" at bounding box center [722, 118] width 13 height 13
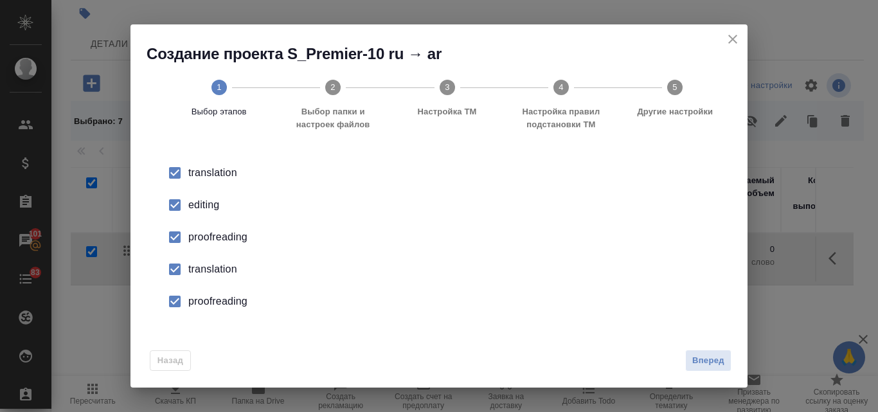
click at [211, 207] on div "editing" at bounding box center [452, 204] width 528 height 15
click at [204, 240] on div "proofreading" at bounding box center [452, 236] width 528 height 15
click at [200, 269] on div "translation" at bounding box center [452, 268] width 528 height 15
drag, startPoint x: 200, startPoint y: 269, endPoint x: 210, endPoint y: 308, distance: 41.0
click at [210, 308] on div "proofreading" at bounding box center [452, 301] width 528 height 15
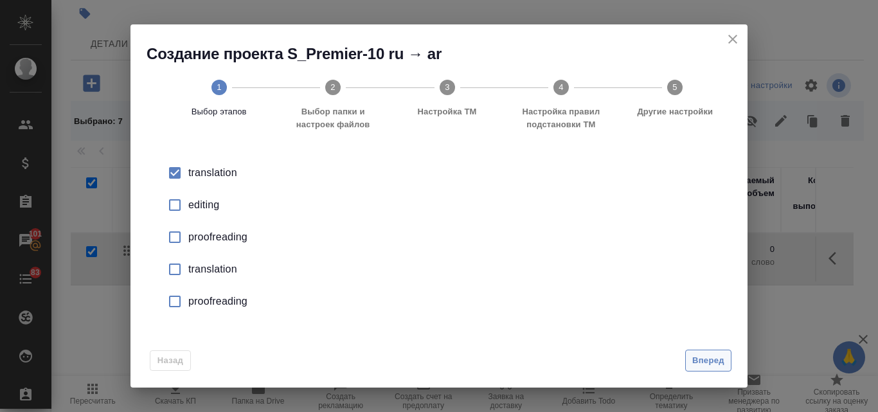
click at [700, 364] on span "Вперед" at bounding box center [708, 360] width 32 height 15
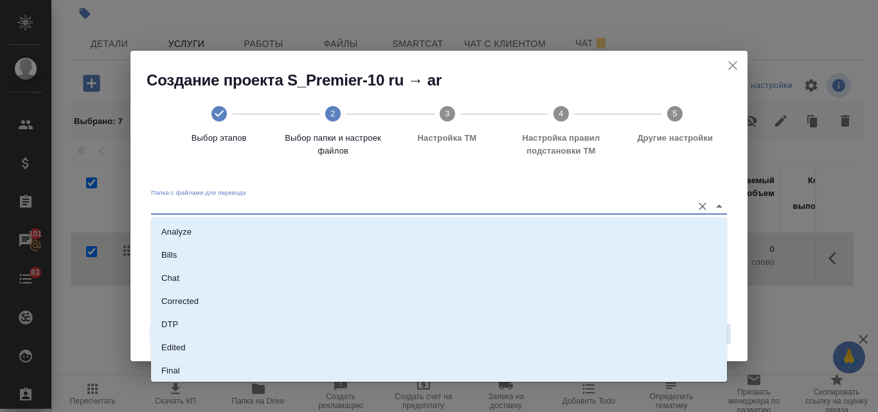
click at [275, 201] on input "Папка с файлами для перевода" at bounding box center [418, 206] width 534 height 15
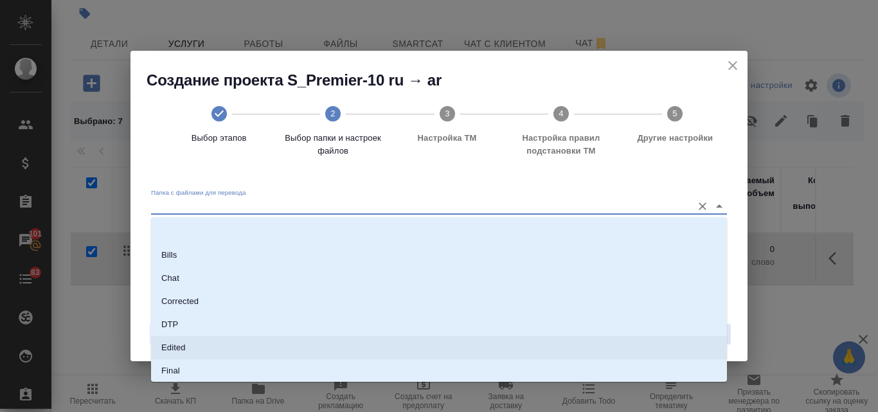
scroll to position [128, 0]
click at [188, 349] on li "Source" at bounding box center [439, 357] width 576 height 23
type input "Source"
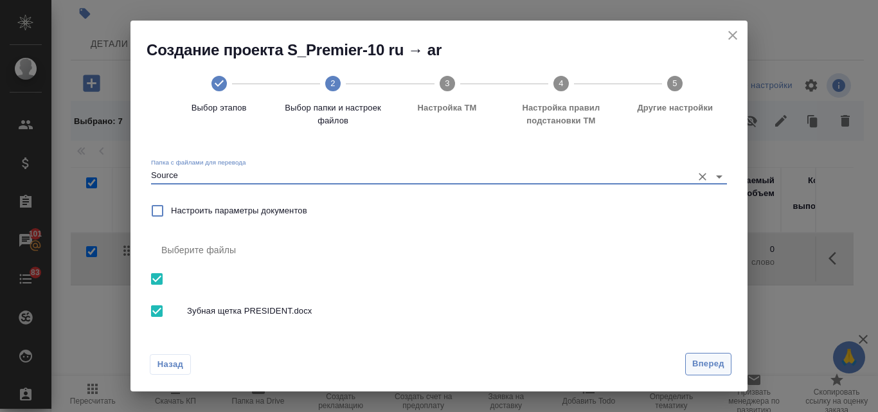
click at [716, 361] on span "Вперед" at bounding box center [708, 364] width 32 height 15
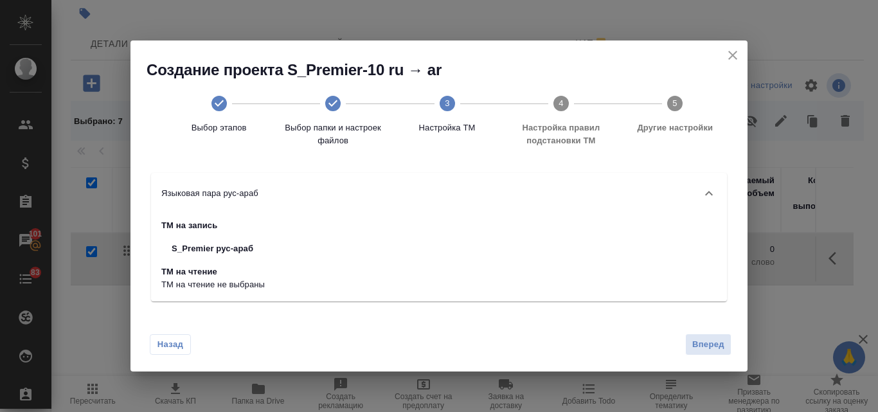
click at [703, 331] on div "Назад Вперед" at bounding box center [438, 342] width 617 height 60
click at [707, 344] on span "Вперед" at bounding box center [708, 344] width 32 height 15
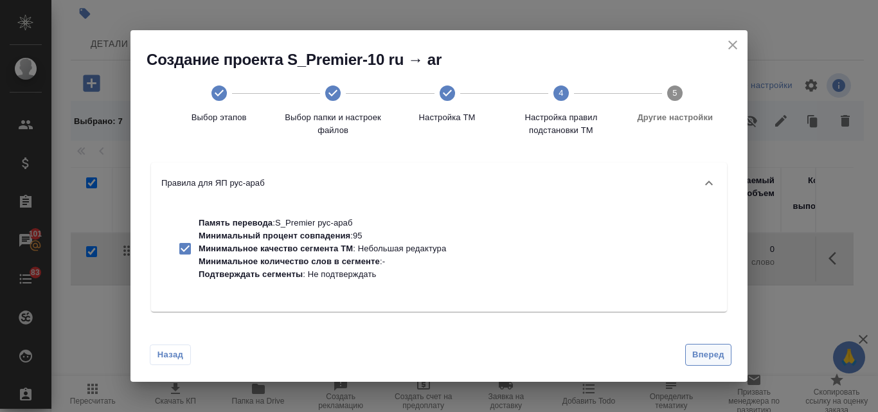
click at [705, 344] on button "Вперед" at bounding box center [708, 355] width 46 height 22
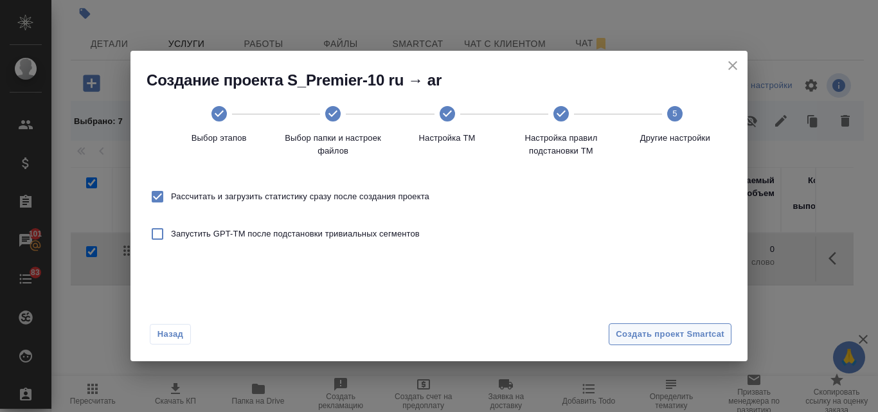
click at [650, 331] on span "Создать проект Smartcat" at bounding box center [669, 334] width 109 height 15
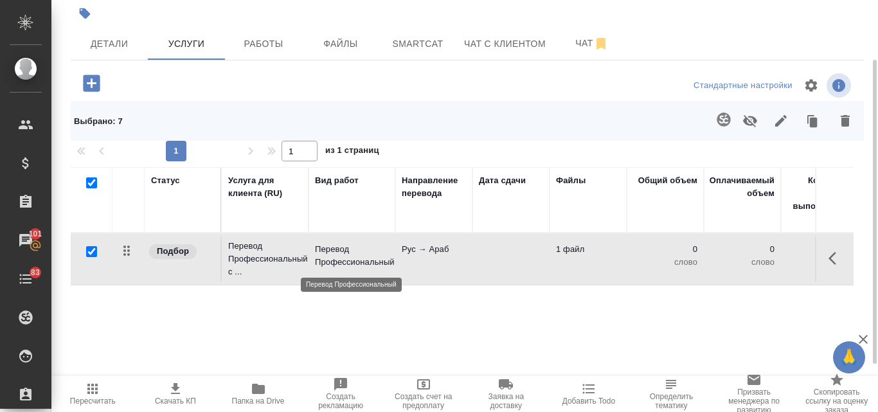
click at [357, 263] on p "Перевод Профессиональный" at bounding box center [352, 256] width 74 height 26
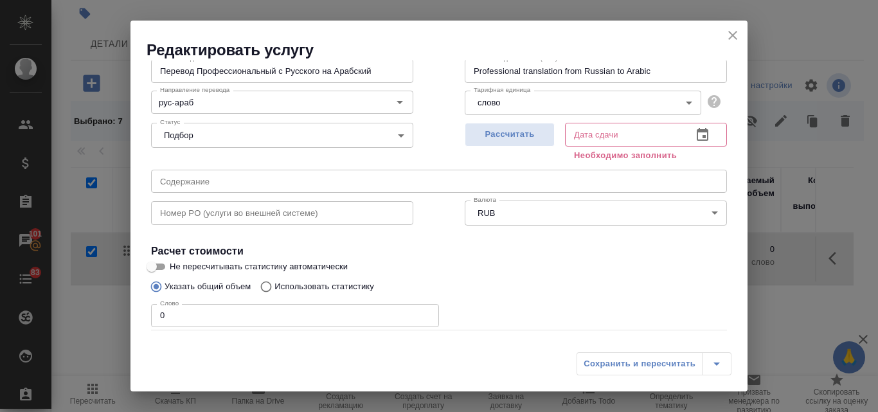
scroll to position [145, 0]
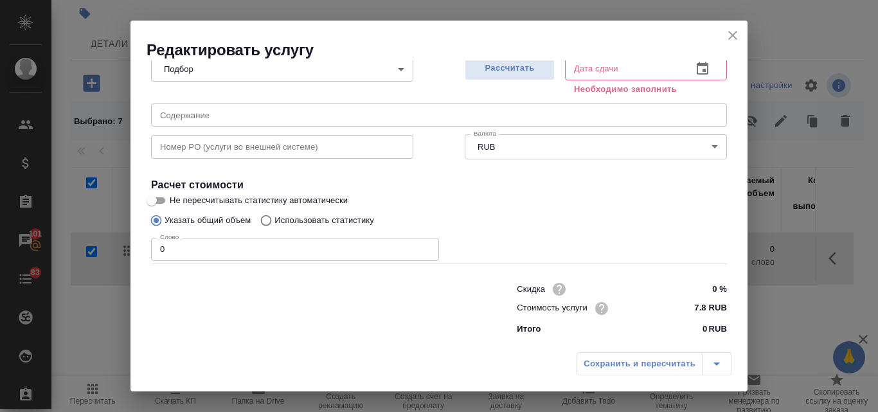
click at [265, 221] on input "Использовать статистику" at bounding box center [264, 220] width 21 height 24
radio input "true"
radio input "false"
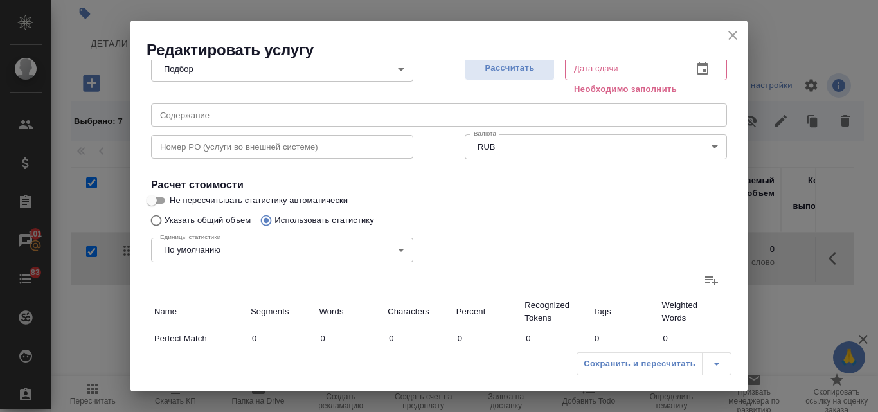
click at [703, 278] on icon at bounding box center [710, 279] width 15 height 15
click at [0, 0] on input "file" at bounding box center [0, 0] width 0 height 0
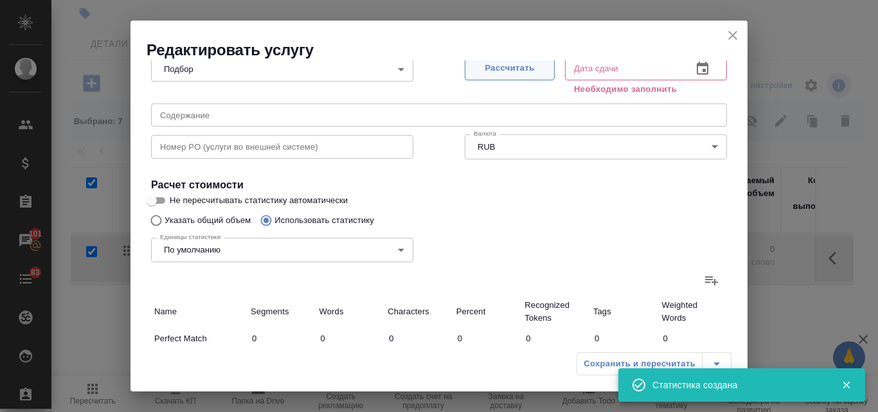
type input "3"
type input "40"
type input "304"
type input "3"
type input "40"
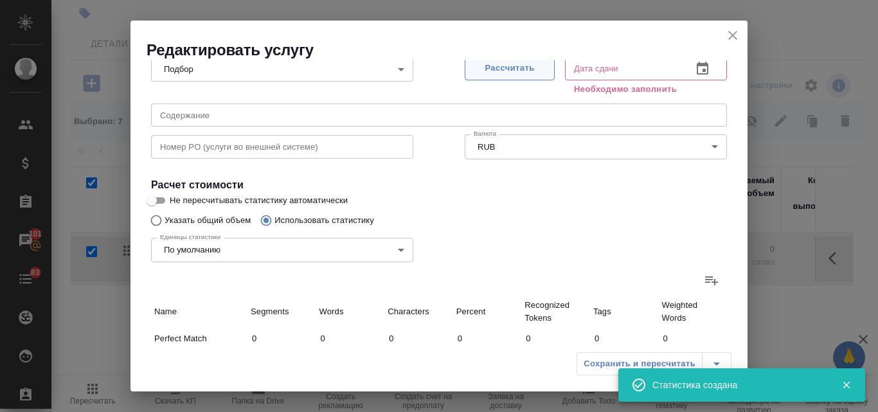
type input "304"
type input "3"
type input "40"
type input "304"
click at [487, 69] on span "Рассчитать" at bounding box center [510, 68] width 76 height 15
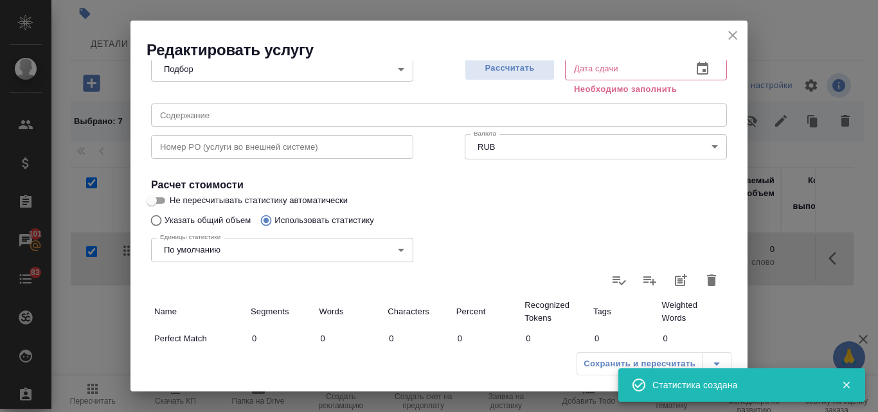
type input "29.09.2025 17:02"
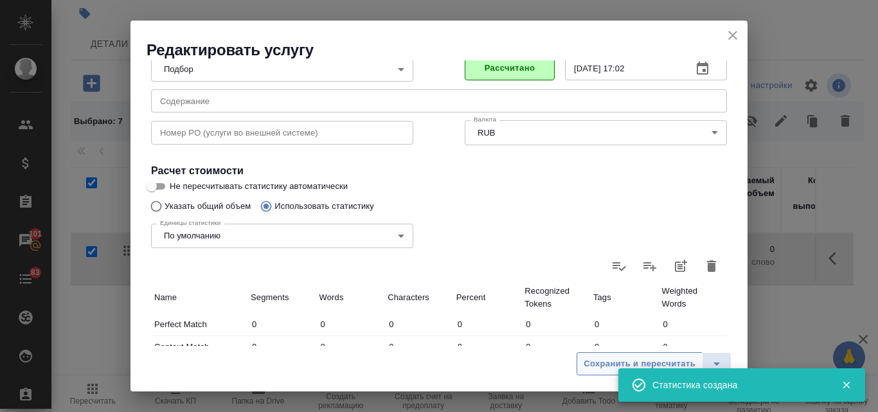
click at [596, 357] on span "Сохранить и пересчитать" at bounding box center [639, 364] width 112 height 15
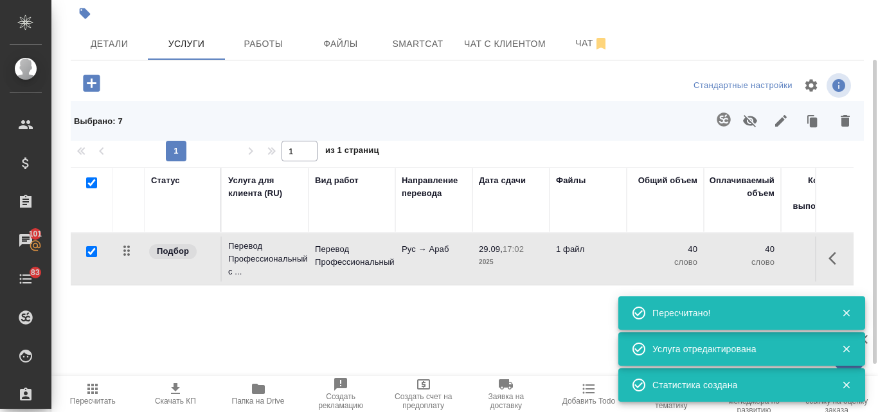
click at [448, 257] on td "Рус → Араб" at bounding box center [433, 258] width 77 height 45
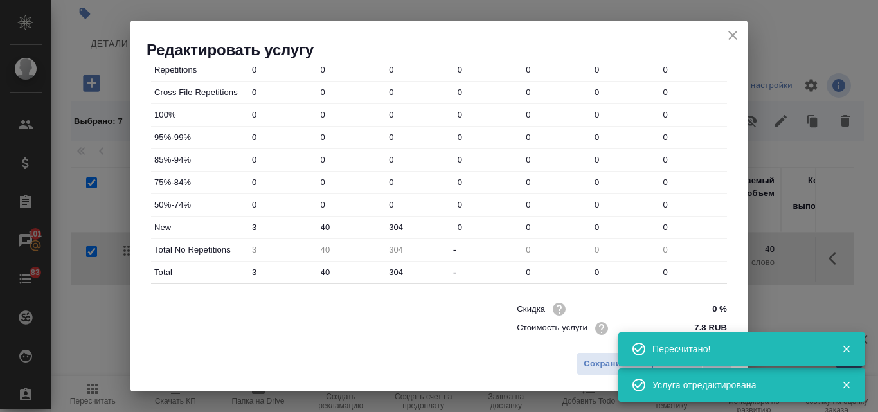
scroll to position [464, 0]
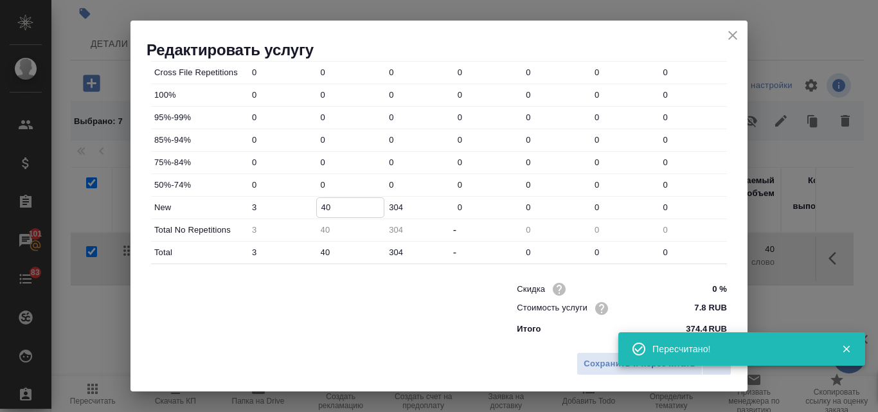
click at [317, 206] on input "40" at bounding box center [350, 207] width 67 height 19
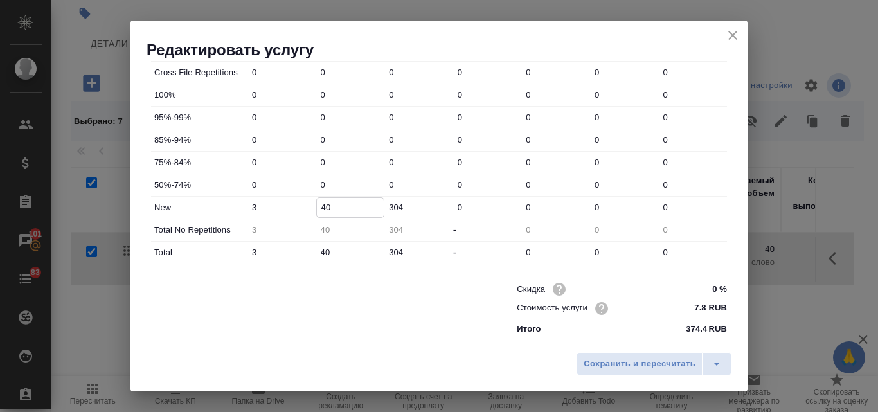
click at [323, 206] on input "40" at bounding box center [350, 207] width 67 height 19
type input "250"
click at [624, 363] on span "Сохранить и пересчитать" at bounding box center [639, 364] width 112 height 15
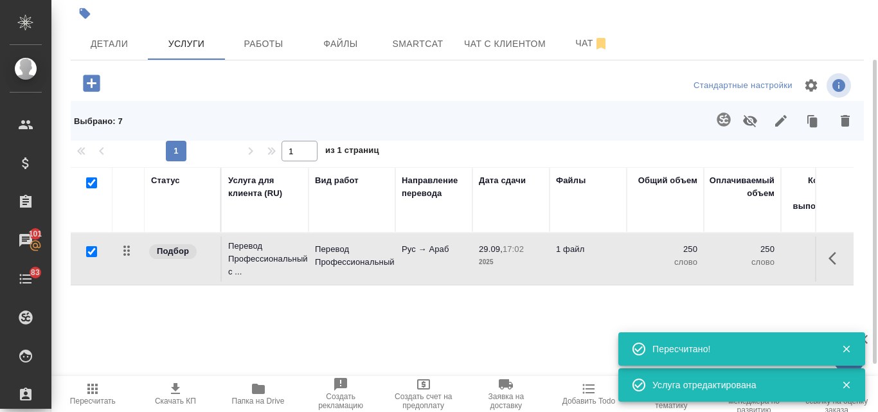
click at [427, 268] on td "Рус → Араб" at bounding box center [433, 258] width 77 height 45
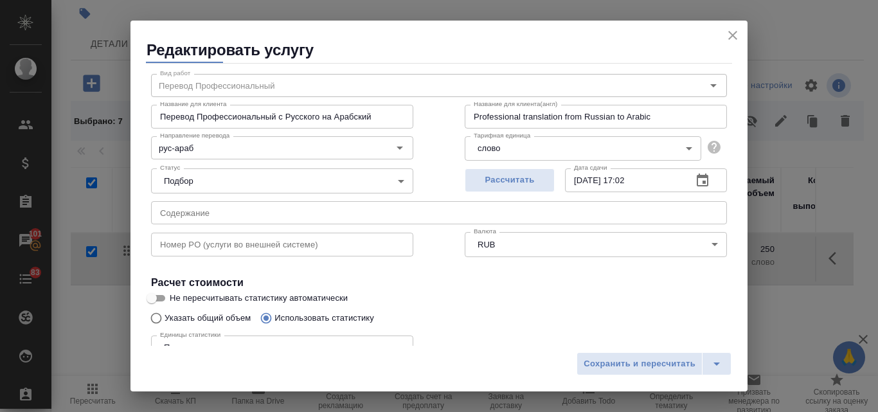
scroll to position [64, 0]
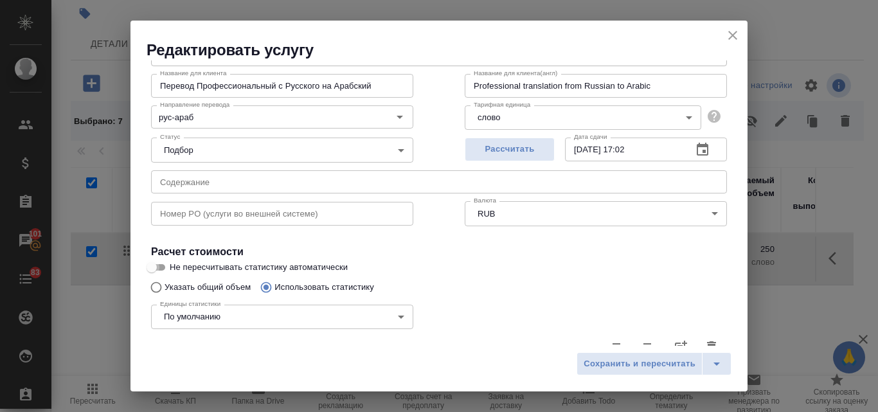
click at [164, 269] on input "Не пересчитывать статистику автоматически" at bounding box center [151, 267] width 46 height 15
checkbox input "true"
click at [602, 366] on span "Сохранить и пересчитать" at bounding box center [639, 364] width 112 height 15
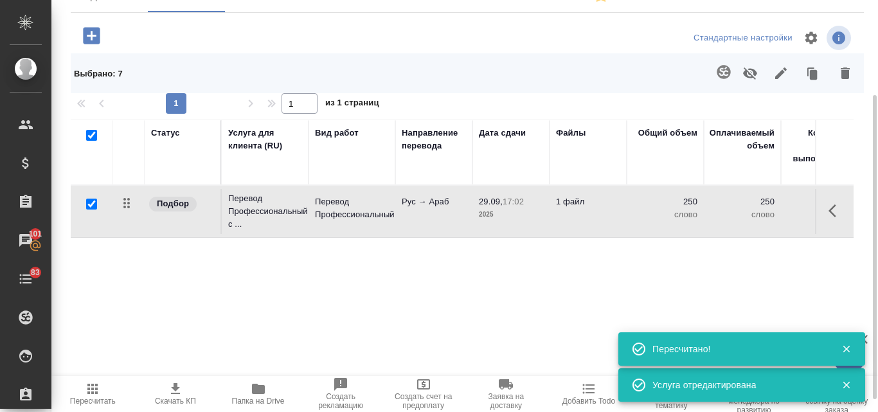
scroll to position [0, 0]
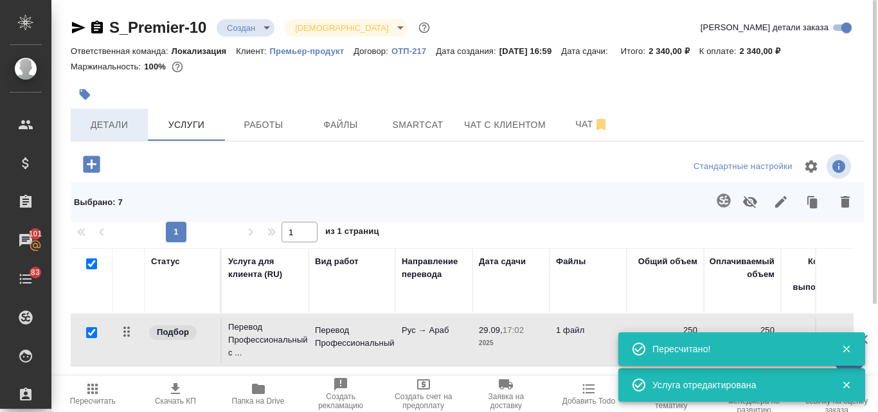
click at [115, 119] on span "Детали" at bounding box center [109, 125] width 62 height 16
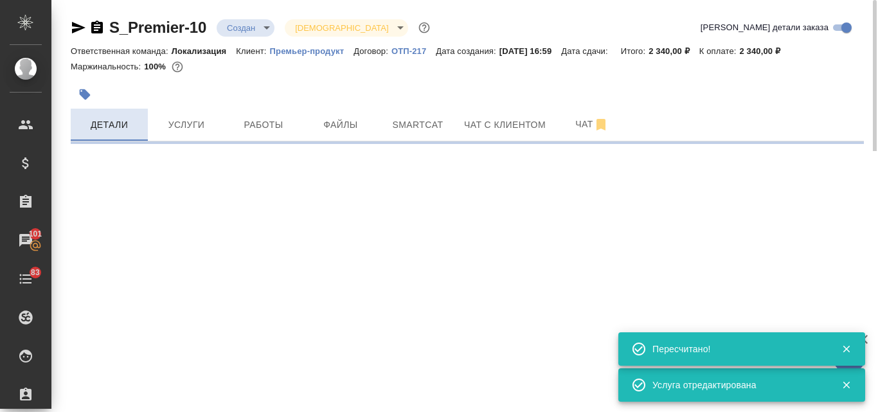
select select "RU"
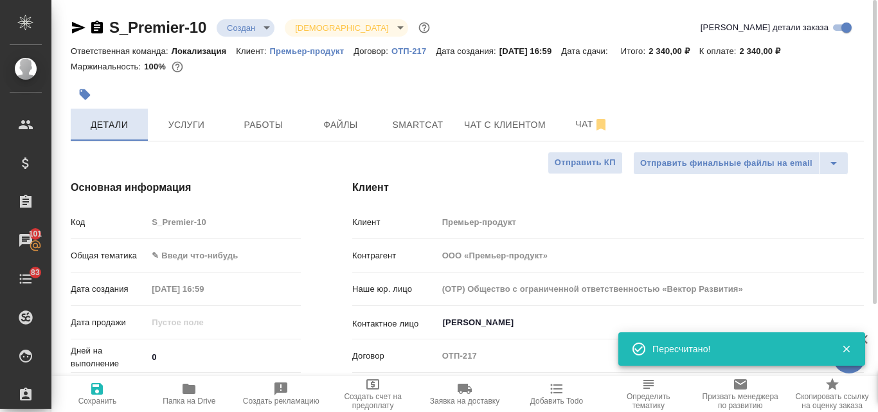
type textarea "x"
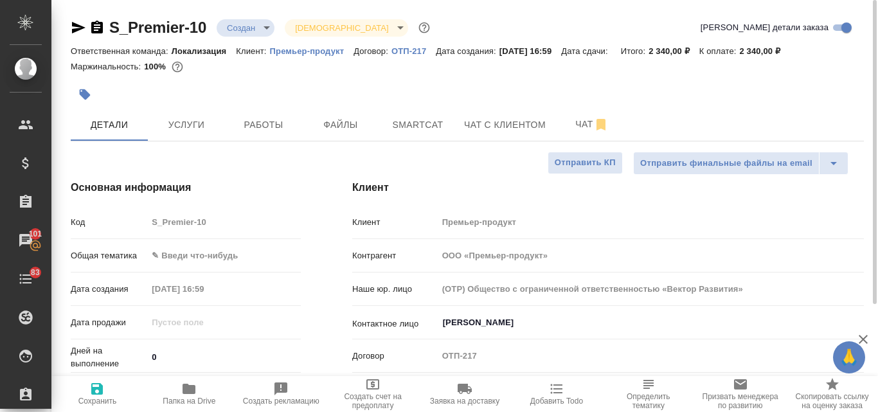
click at [179, 255] on body "🙏 .cls-1 fill:#fff; AWATERA Valyaeva Anna Клиенты Спецификации Заказы 101 Чаты …" at bounding box center [439, 206] width 878 height 412
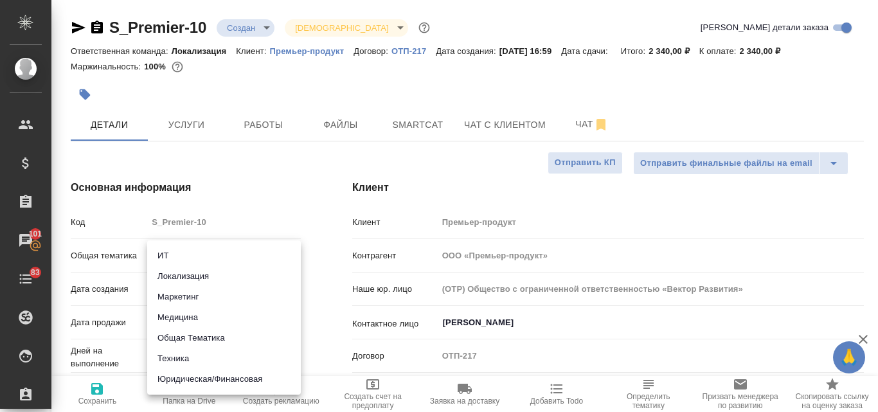
click at [198, 296] on li "Маркетинг" at bounding box center [224, 297] width 154 height 21
type input "marketing"
type textarea "x"
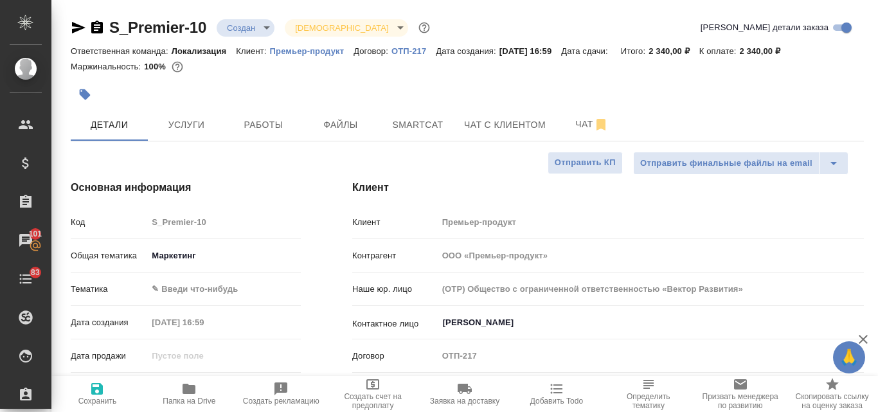
click at [195, 296] on body "🙏 .cls-1 fill:#fff; AWATERA Valyaeva Anna Клиенты Спецификации Заказы 101 Чаты …" at bounding box center [439, 206] width 878 height 412
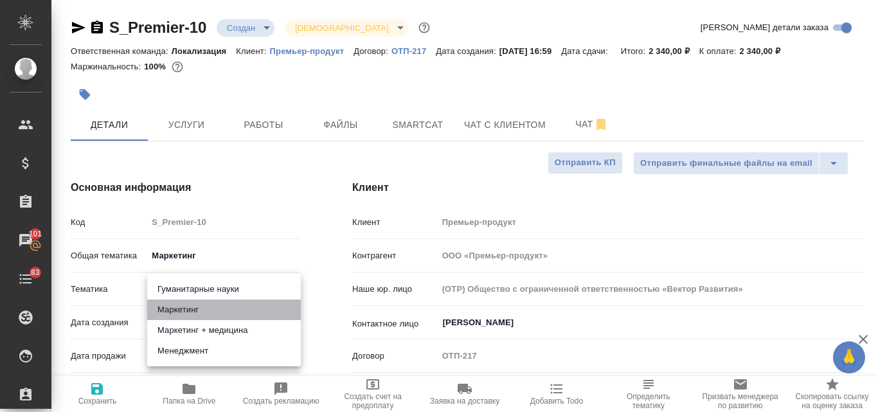
click at [196, 307] on li "Маркетинг" at bounding box center [224, 309] width 154 height 21
type textarea "x"
type input "5a8b8b956a9677013d343d63"
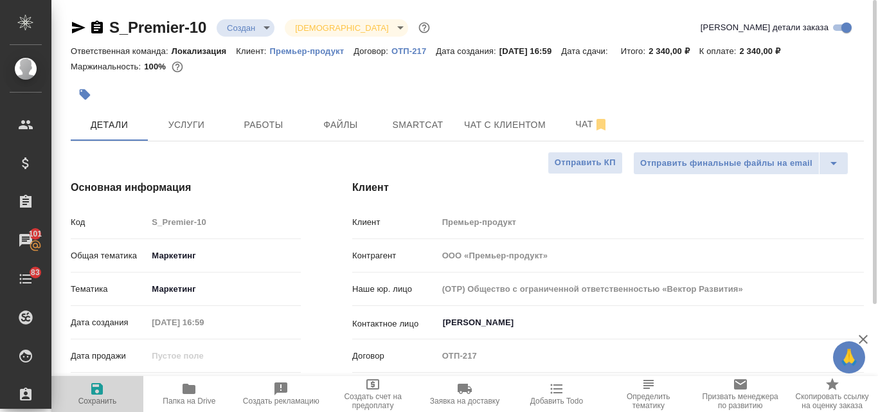
click at [103, 393] on icon "button" at bounding box center [97, 389] width 12 height 12
type textarea "x"
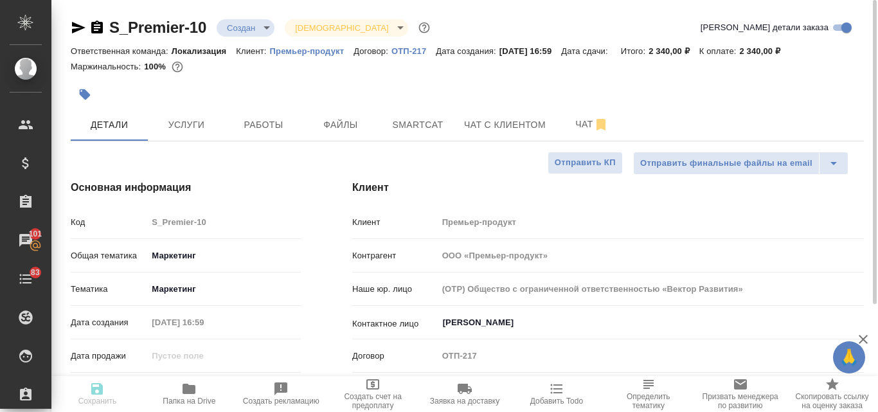
type textarea "x"
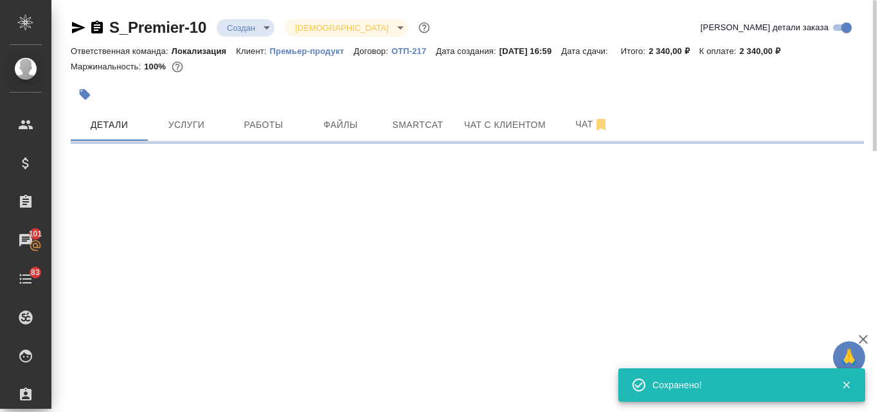
select select "RU"
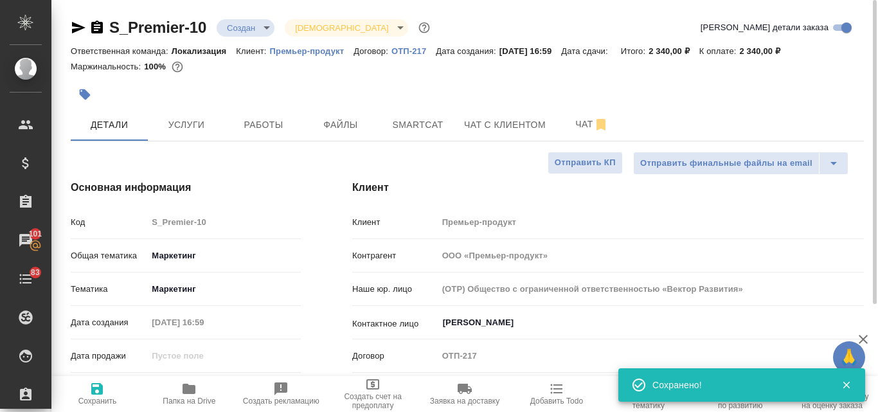
type textarea "x"
click at [164, 123] on span "Услуги" at bounding box center [186, 125] width 62 height 16
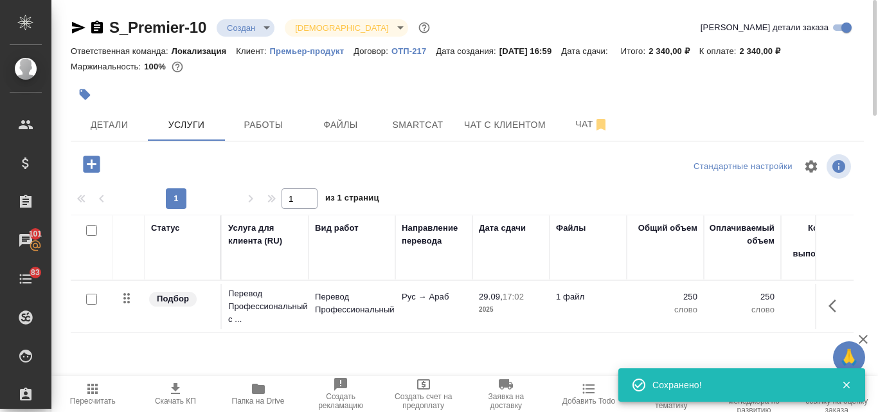
click at [168, 393] on icon "button" at bounding box center [175, 388] width 15 height 15
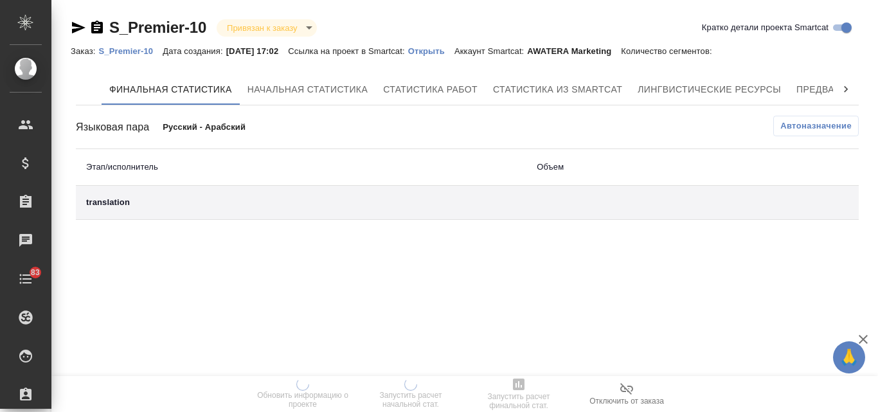
click at [441, 53] on p "Открыть" at bounding box center [431, 51] width 46 height 10
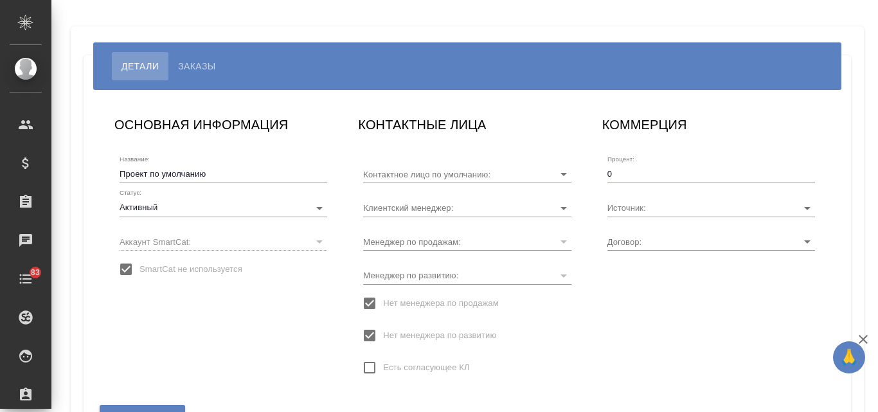
type input "Татьяна"
type input "МБ-4582"
type input "Мосина Ирина"
click at [190, 239] on div "​" at bounding box center [223, 242] width 208 height 18
click at [125, 272] on input "SmartCat не используется" at bounding box center [125, 269] width 27 height 27
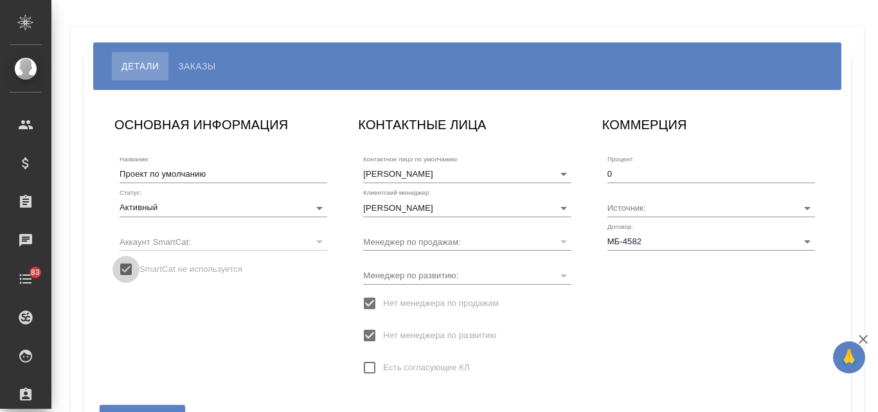
checkbox input "false"
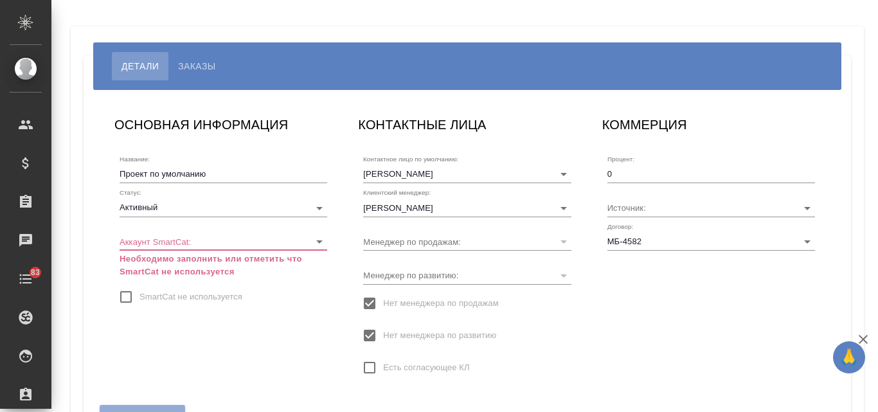
click at [132, 244] on body "🙏 .cls-1 fill:#fff; AWATERA Valyaeva Anna Клиенты Спецификации Заказы Чаты 83 T…" at bounding box center [439, 206] width 878 height 412
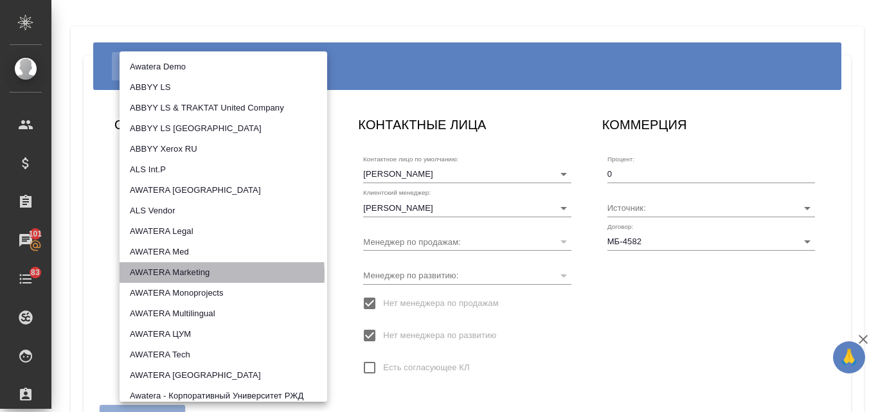
click at [181, 274] on li "AWATERA Marketing" at bounding box center [223, 272] width 208 height 21
type input "5ee7302d78bc4a4c4880ed94"
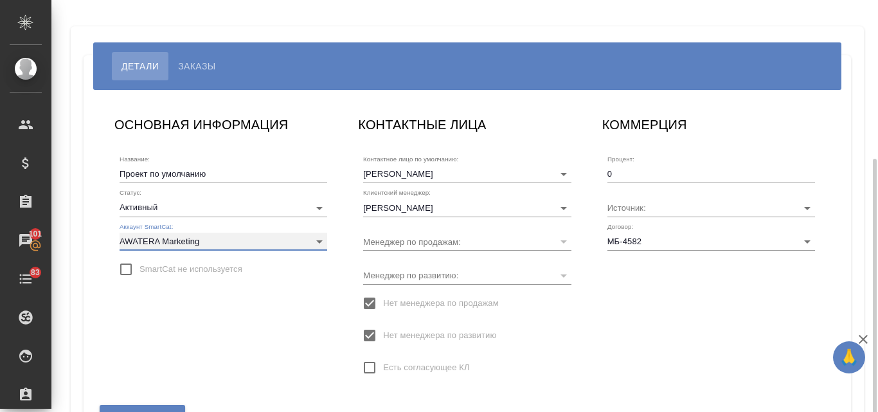
scroll to position [87, 0]
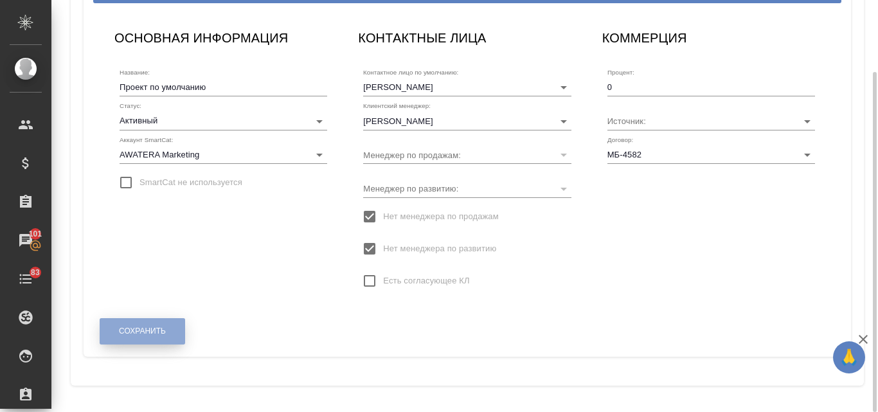
click at [154, 334] on span "Сохранить" at bounding box center [142, 331] width 47 height 11
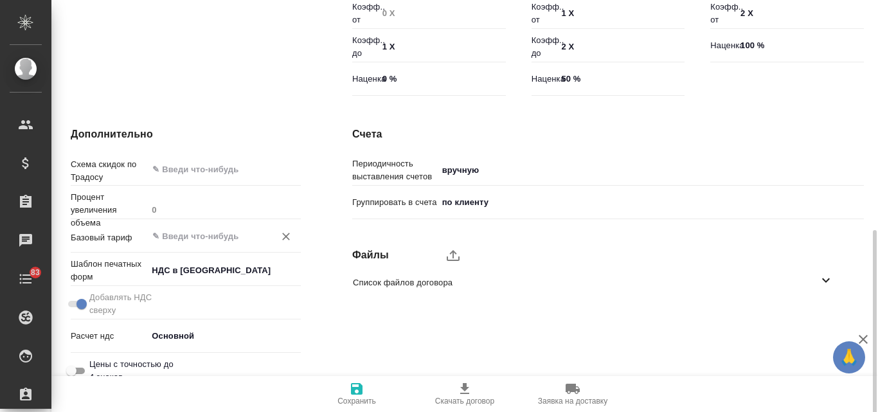
scroll to position [462, 0]
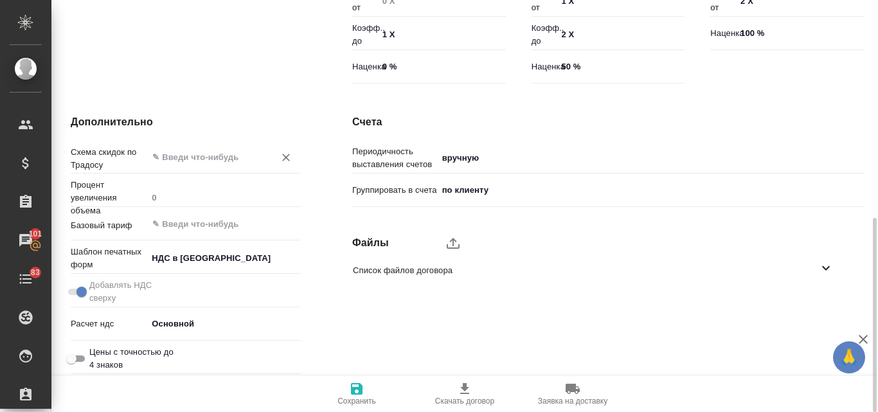
click at [199, 159] on input "text" at bounding box center [202, 156] width 103 height 15
type input "2"
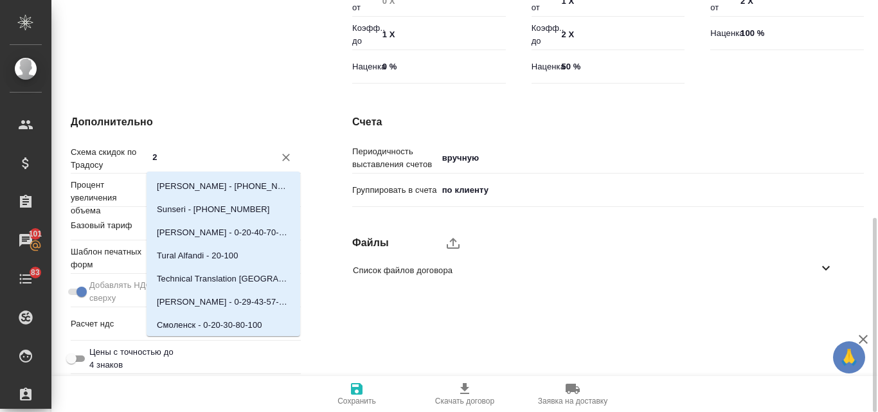
type textarea "x"
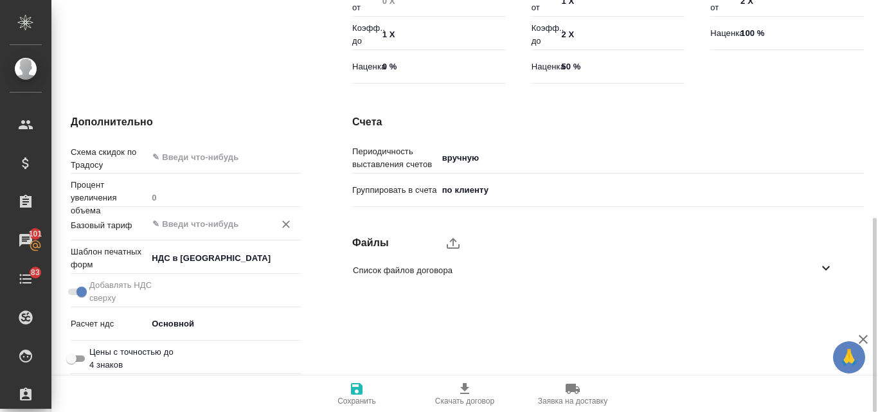
click at [183, 224] on input "text" at bounding box center [202, 223] width 103 height 15
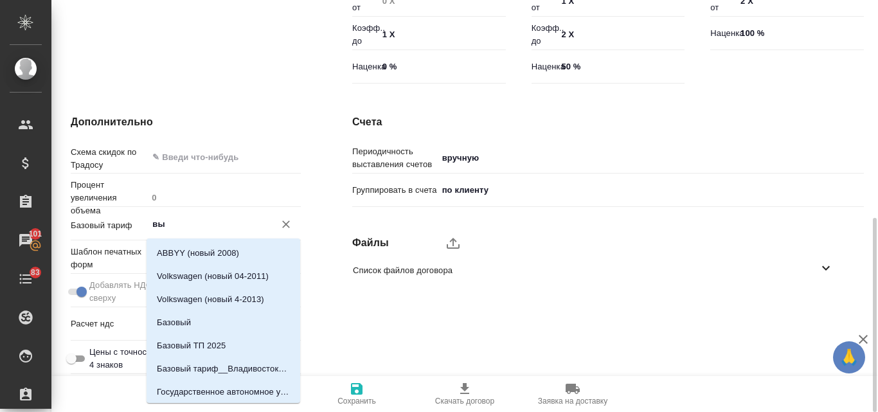
type input "в"
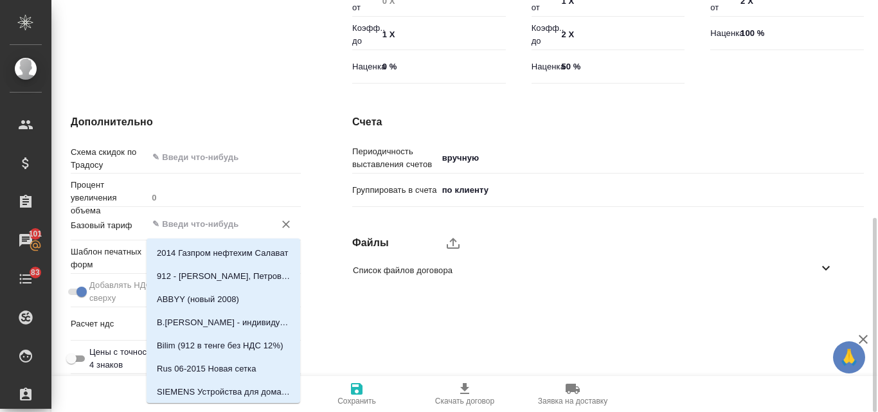
type textarea "x"
type input "2025"
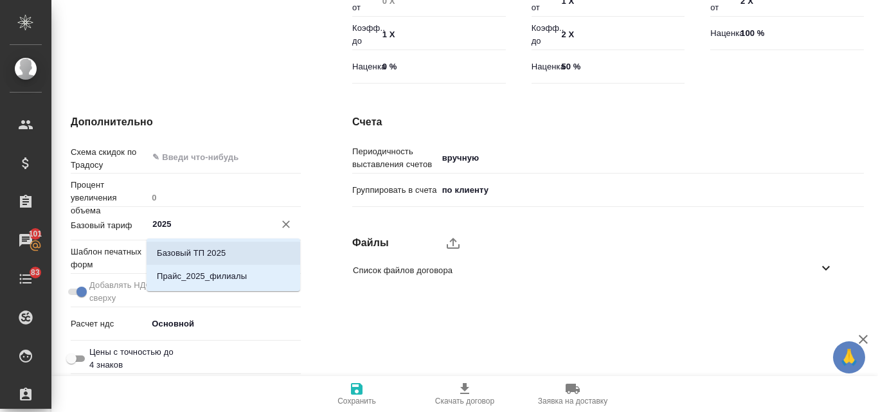
click at [211, 252] on p "Базовый ТП 2025" at bounding box center [191, 253] width 69 height 13
type textarea "x"
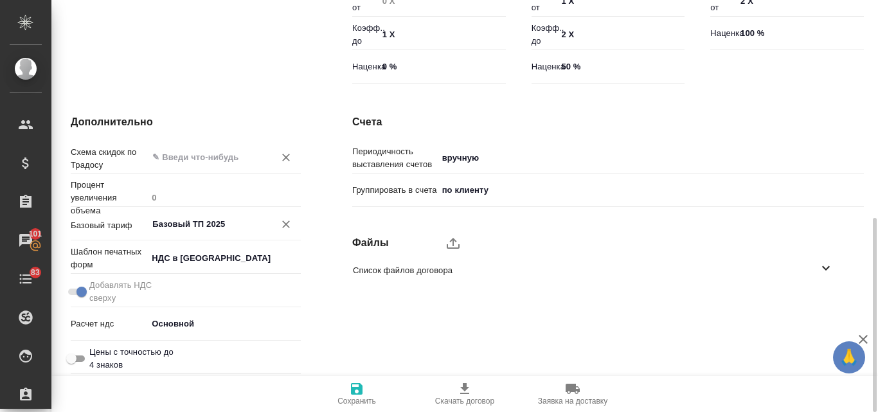
type input "Базовый ТП 2025"
click at [198, 158] on input "text" at bounding box center [202, 156] width 103 height 15
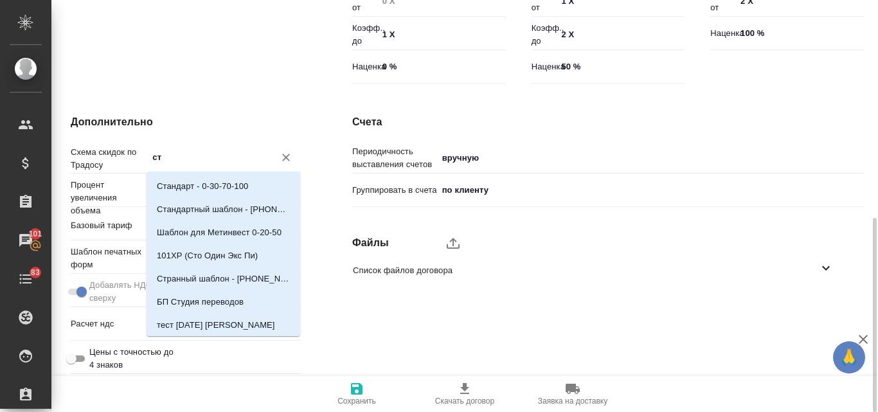
type input "ста"
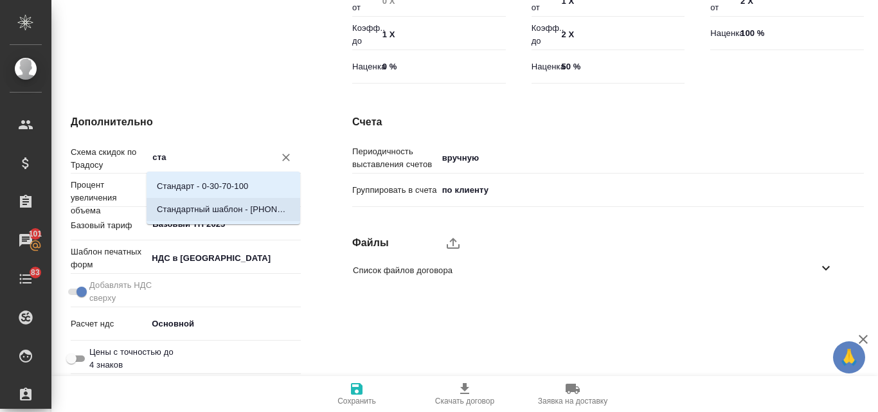
click at [231, 200] on li "Стандартный шаблон - 30-70-100 - ВЫБЕРИ МЕНЯ!" at bounding box center [223, 209] width 154 height 23
type textarea "x"
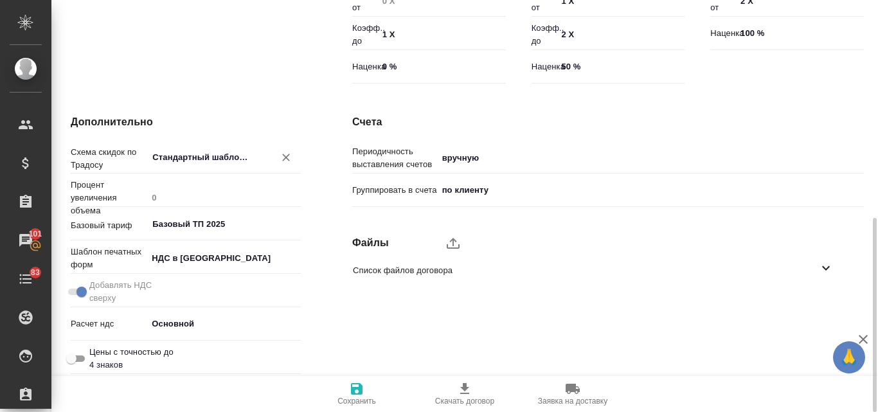
type input "Стандартный шаблон - 30-70-100 - ВЫБЕРИ МЕНЯ!"
click at [355, 392] on icon "button" at bounding box center [356, 388] width 15 height 15
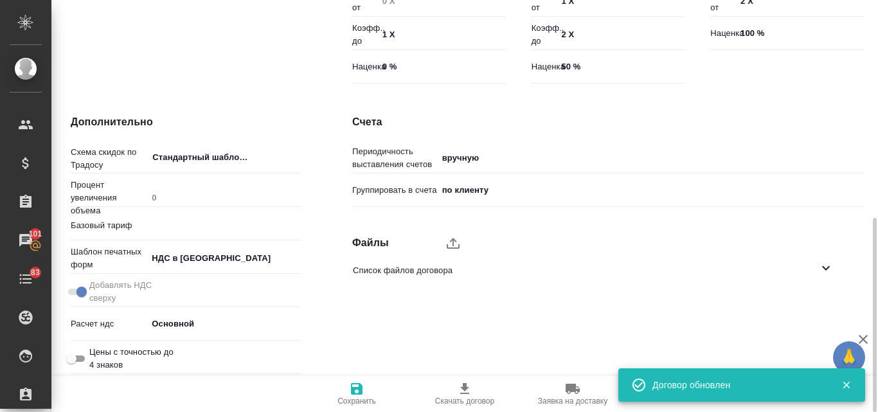
type input "Базовый ТП 2025"
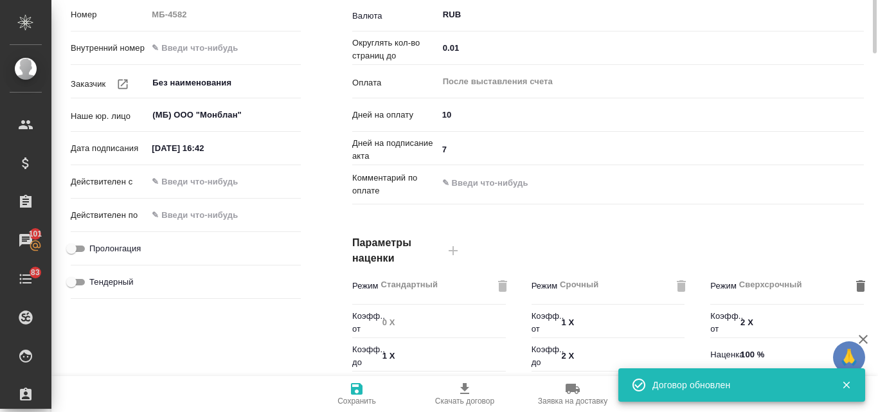
scroll to position [0, 0]
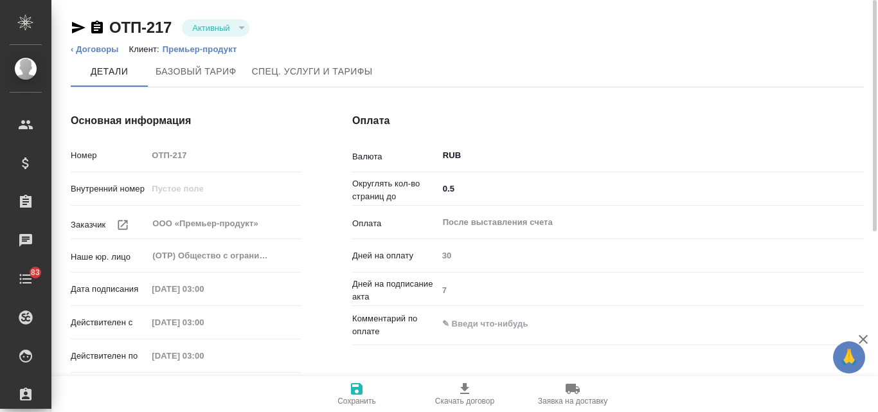
type input "Новый, 2022 (руб.)"
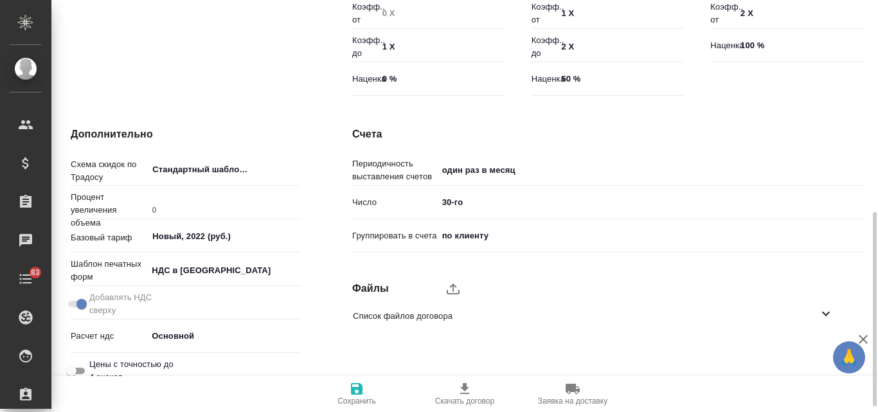
scroll to position [193, 0]
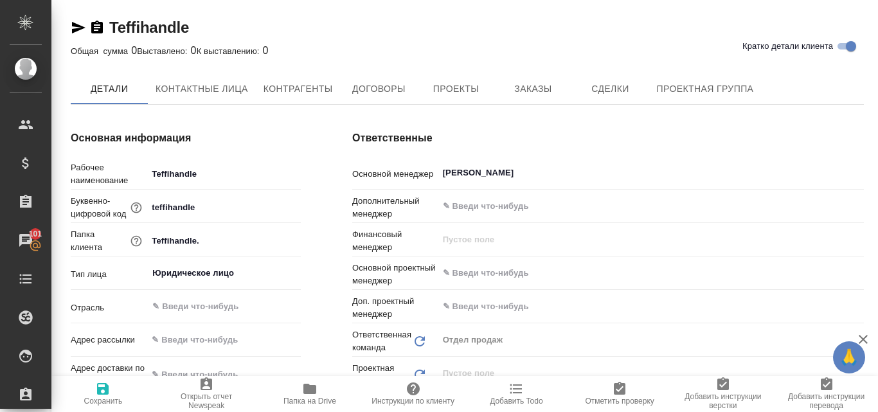
type textarea "x"
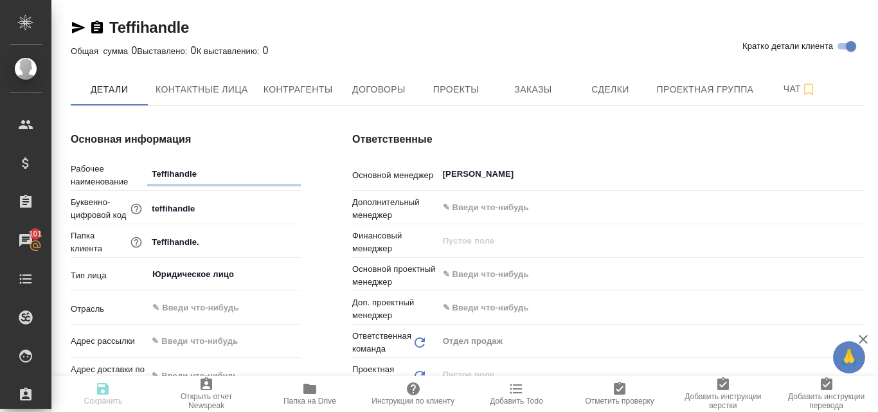
type textarea "x"
drag, startPoint x: 195, startPoint y: 27, endPoint x: 113, endPoint y: 24, distance: 81.7
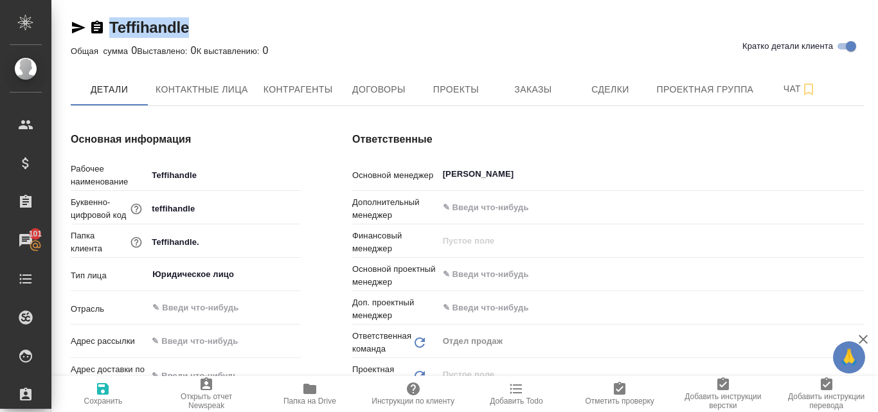
click at [113, 24] on div "[PERSON_NAME] детали клиента" at bounding box center [467, 27] width 793 height 21
type textarea "x"
copy link "Teffihandle"
click at [452, 90] on span "Проекты" at bounding box center [456, 90] width 62 height 16
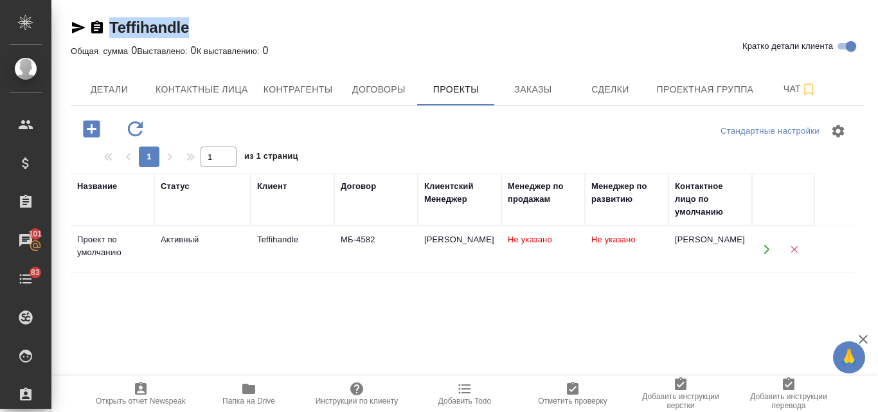
click at [286, 245] on div "Teffihandle" at bounding box center [292, 239] width 71 height 13
click at [285, 245] on div "Teffihandle" at bounding box center [292, 239] width 71 height 13
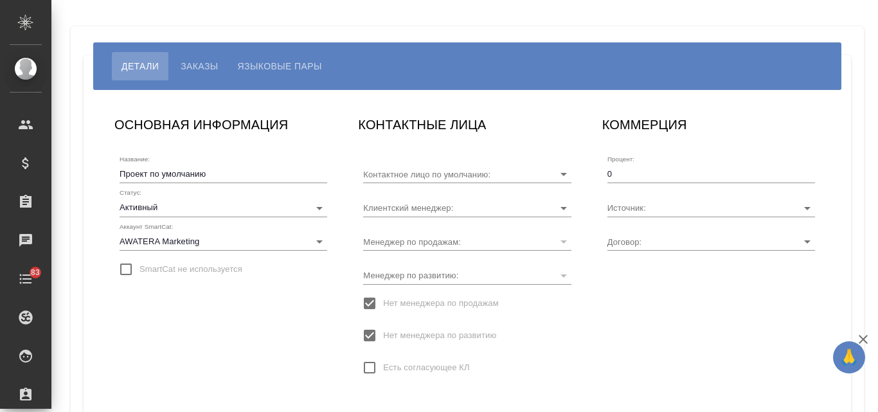
type input "[PERSON_NAME]"
type input "МБ-4582"
type input "[PERSON_NAME]"
click at [267, 66] on span "Языковые пары" at bounding box center [280, 65] width 84 height 15
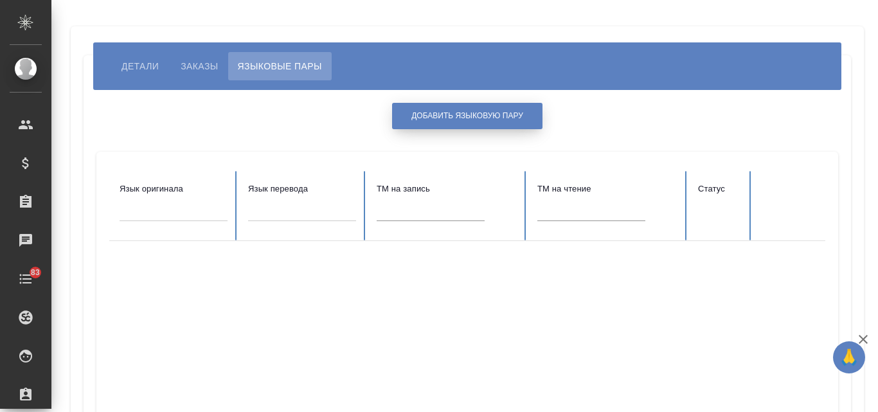
click at [470, 109] on button "Добавить языковую пару" at bounding box center [467, 116] width 150 height 26
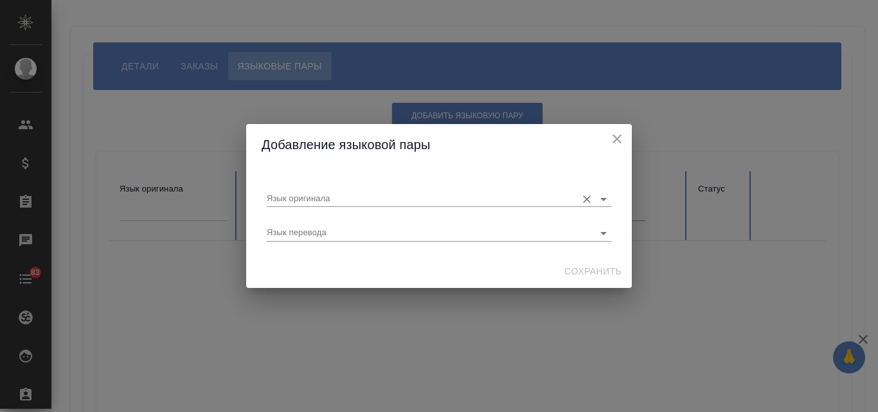
click at [333, 197] on input "Язык оригинала" at bounding box center [418, 198] width 303 height 15
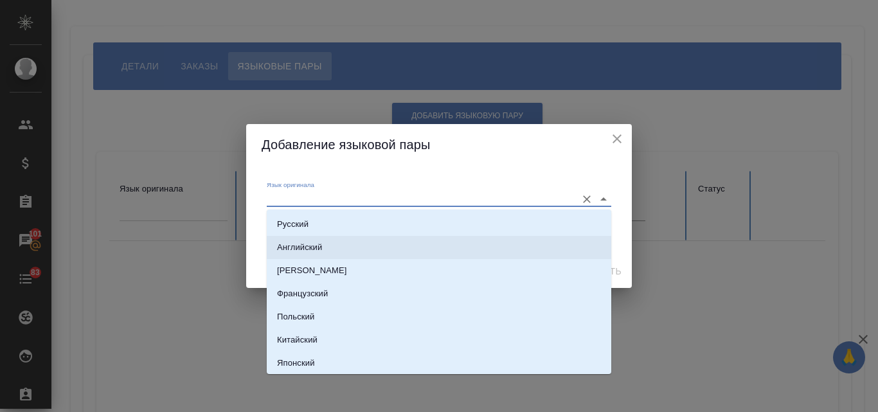
click at [306, 242] on p "Английский" at bounding box center [299, 247] width 45 height 13
type input "Английский"
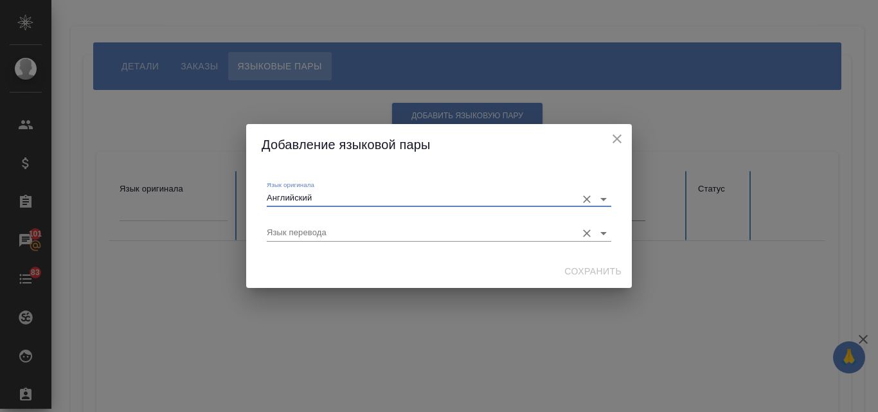
click at [298, 227] on input "Язык перевода" at bounding box center [418, 232] width 303 height 15
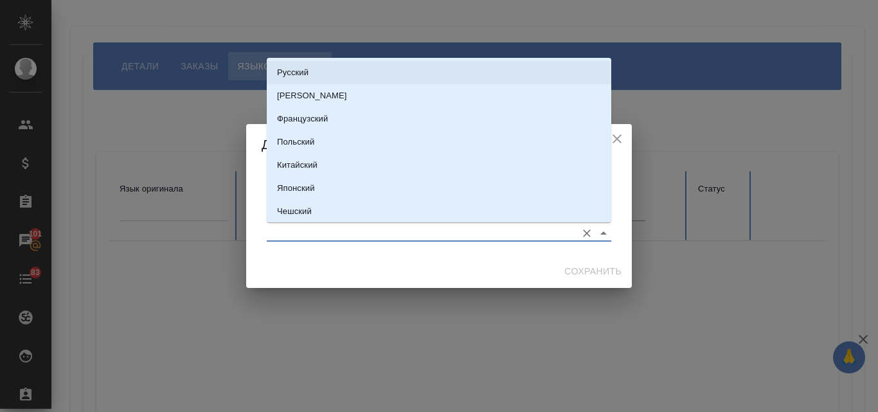
click at [304, 76] on p "Русский" at bounding box center [292, 72] width 31 height 13
type input "Русский"
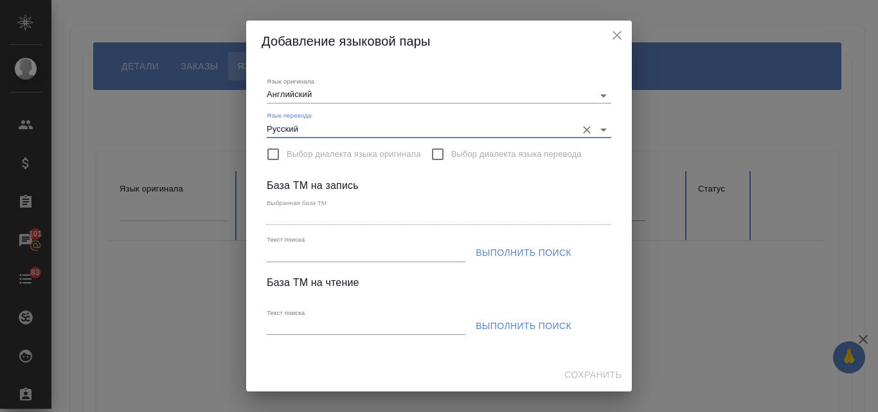
click at [296, 250] on input "Текст поиска" at bounding box center [366, 253] width 199 height 16
paste input "Teffihandle"
type input "Teffihandle"
click at [543, 260] on span "Выполнить поиск" at bounding box center [523, 253] width 96 height 16
click at [283, 285] on input "checkbox" at bounding box center [282, 285] width 27 height 27
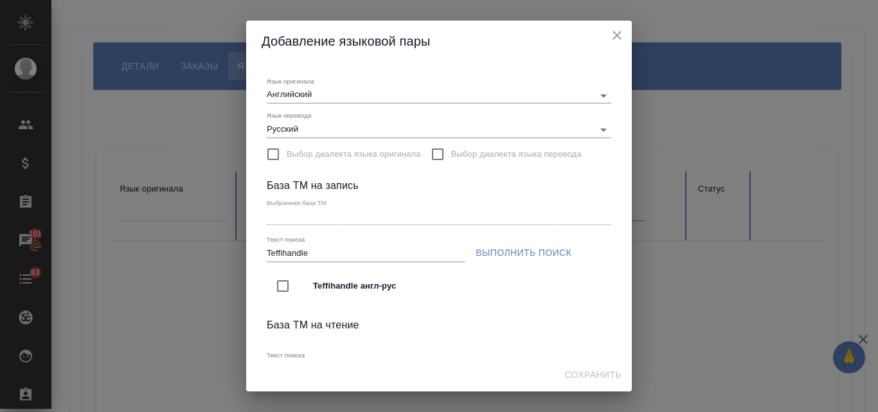
type input "Teffihandle англ-рус"
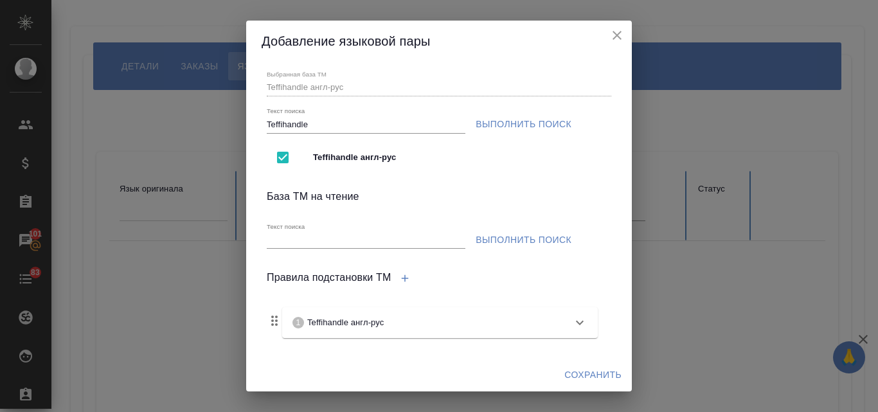
click at [274, 240] on input "Текст поиска" at bounding box center [366, 241] width 199 height 16
paste input "Teffihandle"
type input "Teffihandle"
click at [508, 242] on span "Выполнить поиск" at bounding box center [523, 240] width 96 height 16
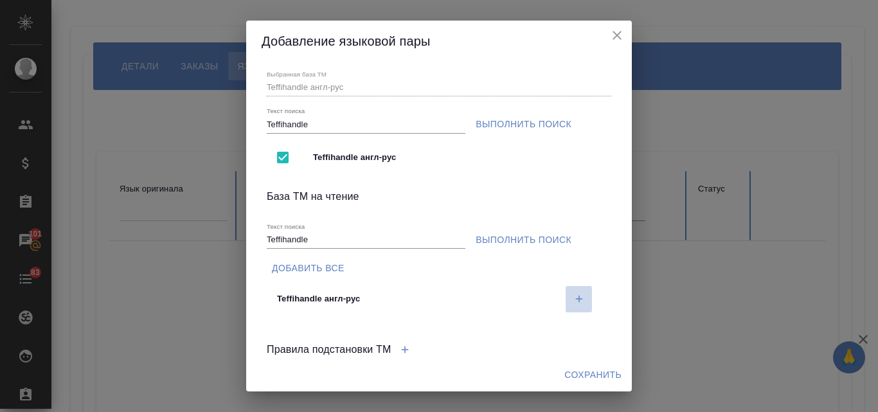
click at [573, 295] on icon "button" at bounding box center [579, 299] width 12 height 12
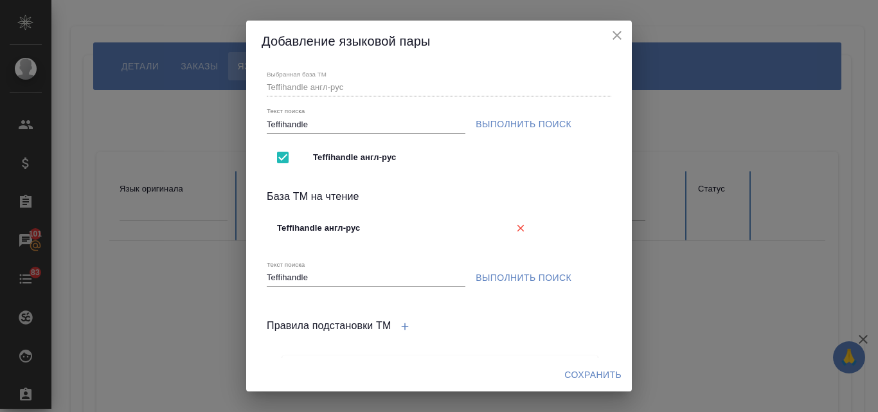
click at [596, 378] on span "Сохранить" at bounding box center [592, 375] width 57 height 16
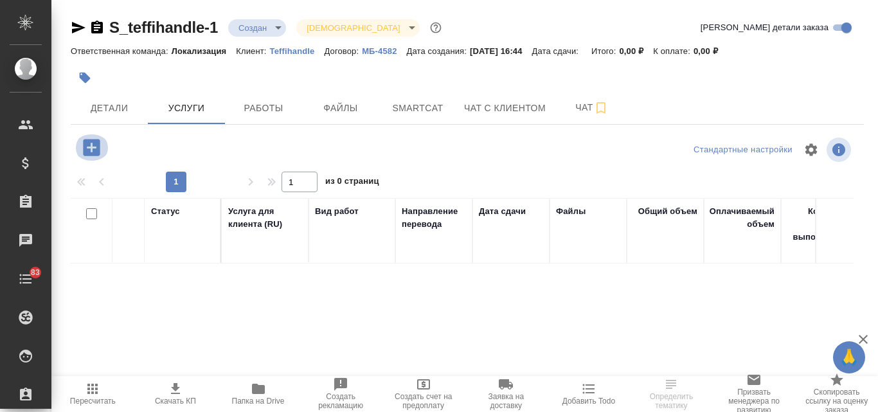
click at [96, 145] on icon "button" at bounding box center [91, 147] width 17 height 17
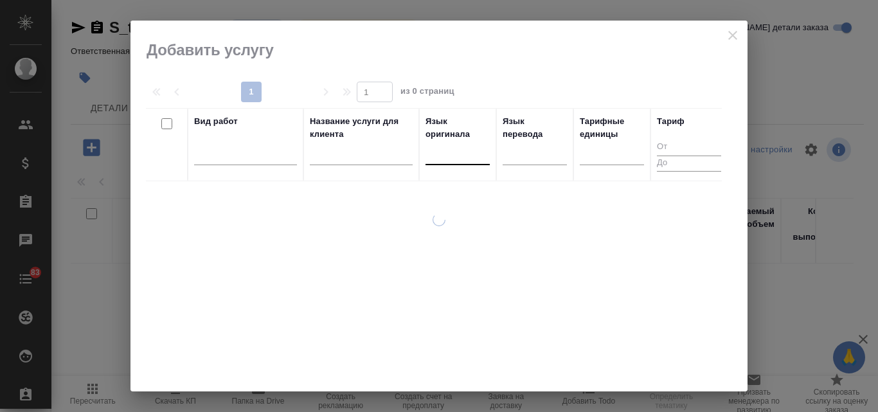
click at [441, 155] on div at bounding box center [457, 152] width 64 height 19
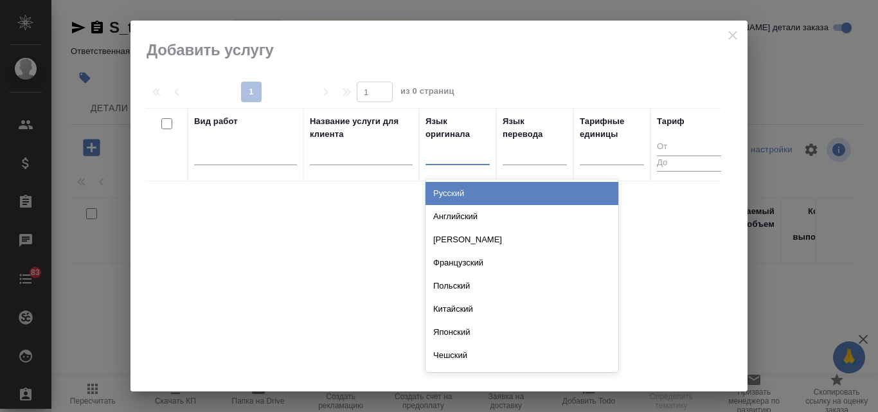
click at [459, 211] on div "Английский" at bounding box center [521, 216] width 193 height 23
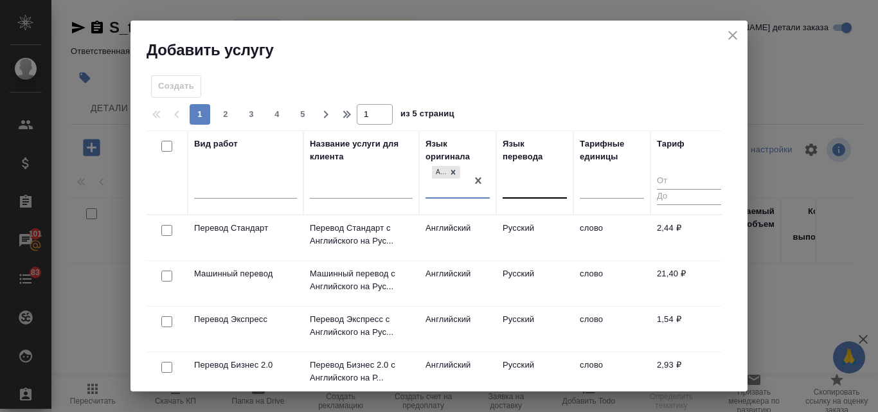
click at [525, 183] on div at bounding box center [534, 186] width 64 height 19
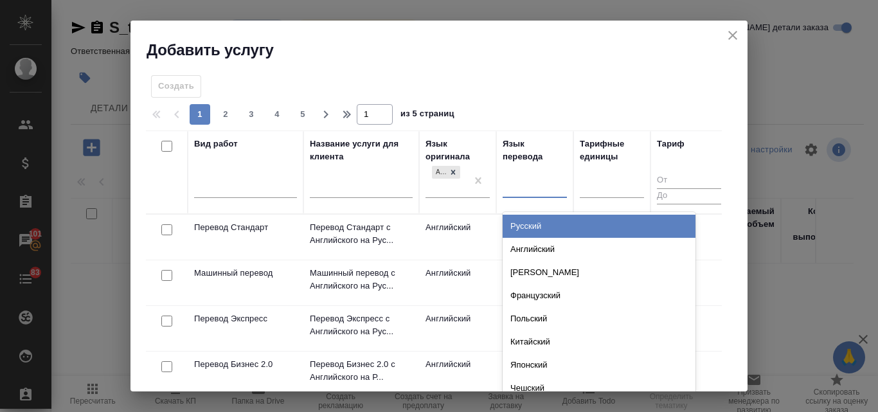
click at [531, 224] on div "Русский" at bounding box center [598, 226] width 193 height 23
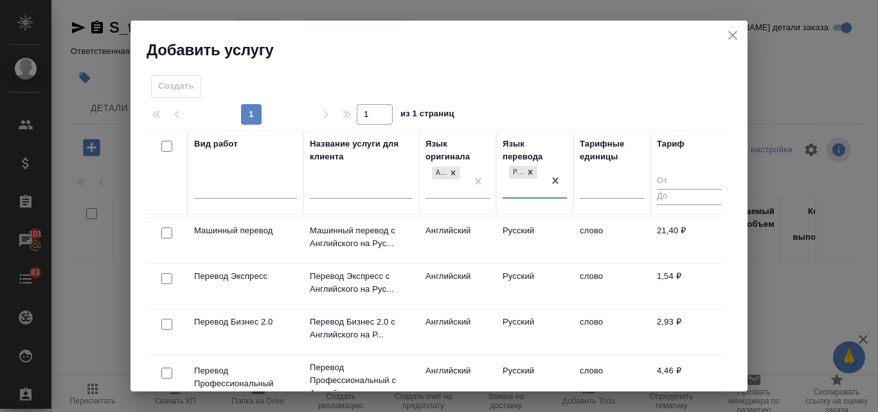
scroll to position [64, 0]
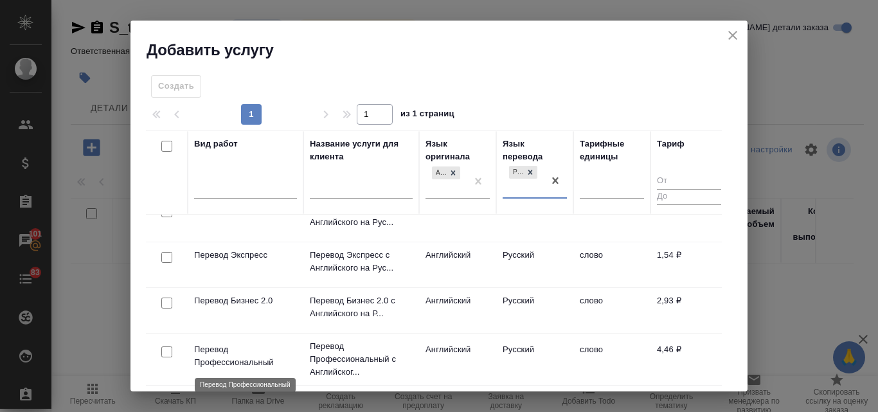
click at [230, 354] on p "Перевод Профессиональный" at bounding box center [245, 356] width 103 height 26
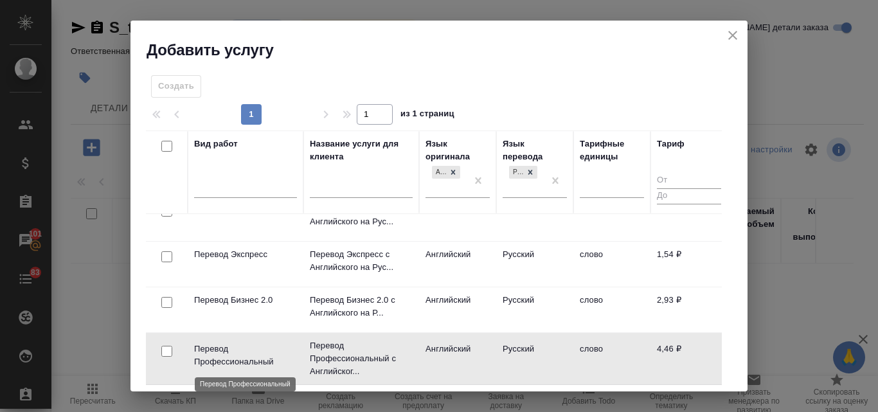
click at [230, 354] on p "Перевод Профессиональный" at bounding box center [245, 355] width 103 height 26
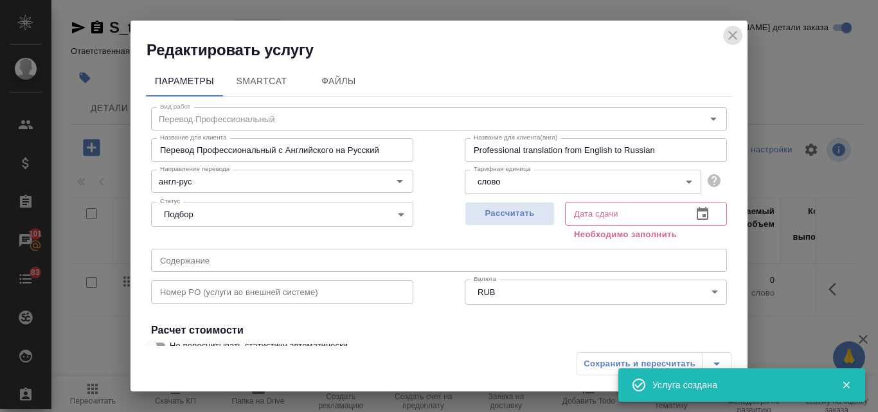
click at [729, 38] on icon "close" at bounding box center [732, 35] width 9 height 9
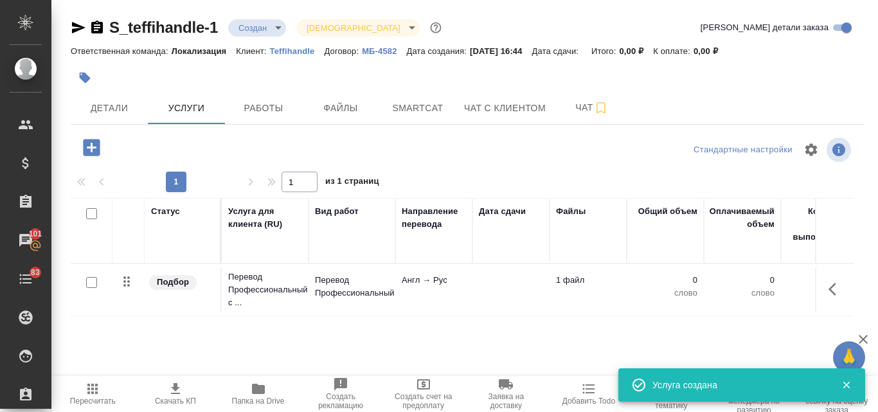
click at [279, 30] on body "🙏 .cls-1 fill:#fff; AWATERA Valyaeva Anna Клиенты Спецификации Заказы 101 Чаты …" at bounding box center [439, 206] width 878 height 412
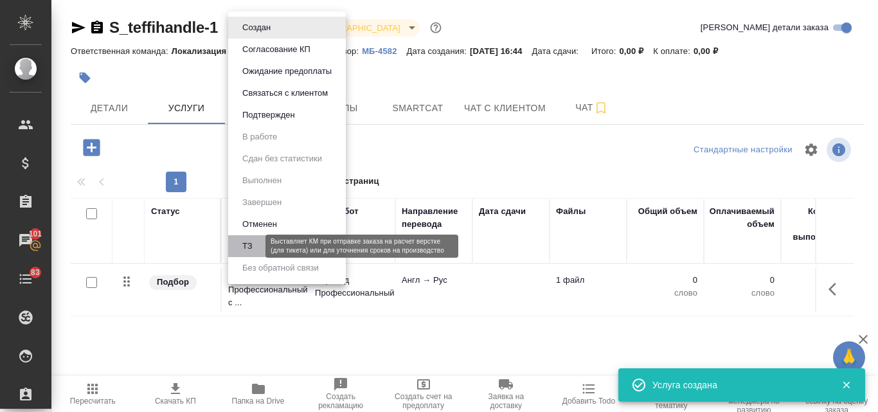
click at [255, 240] on button "ТЗ" at bounding box center [247, 246] width 18 height 14
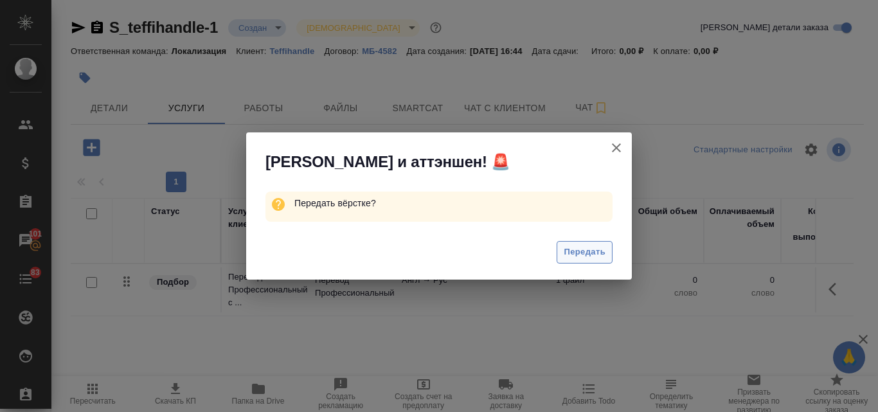
click at [583, 249] on span "Передать" at bounding box center [584, 252] width 42 height 15
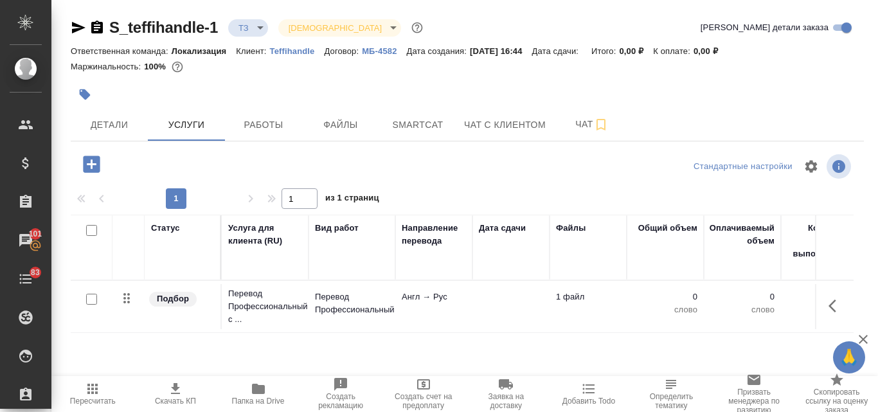
click at [87, 301] on input "checkbox" at bounding box center [91, 299] width 11 height 11
checkbox input "true"
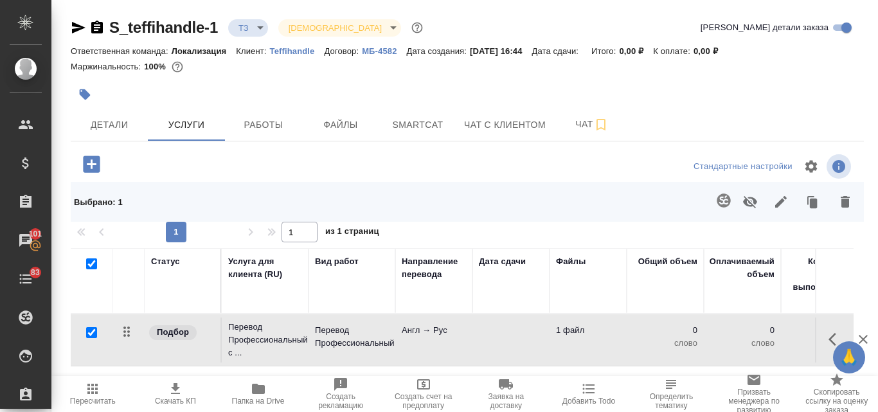
click at [723, 204] on icon "button" at bounding box center [723, 200] width 15 height 15
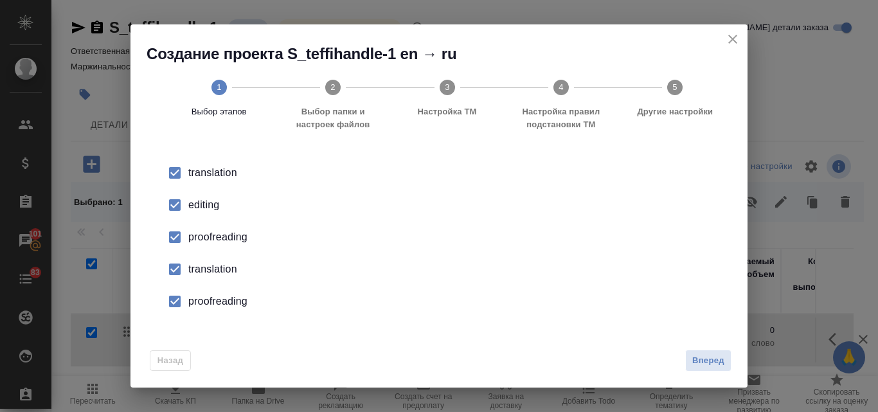
click at [197, 205] on div "editing" at bounding box center [452, 204] width 528 height 15
click at [203, 240] on div "proofreading" at bounding box center [452, 236] width 528 height 15
click at [210, 267] on div "translation" at bounding box center [452, 268] width 528 height 15
click at [215, 295] on div "proofreading" at bounding box center [452, 301] width 528 height 15
click at [694, 363] on span "Вперед" at bounding box center [708, 360] width 32 height 15
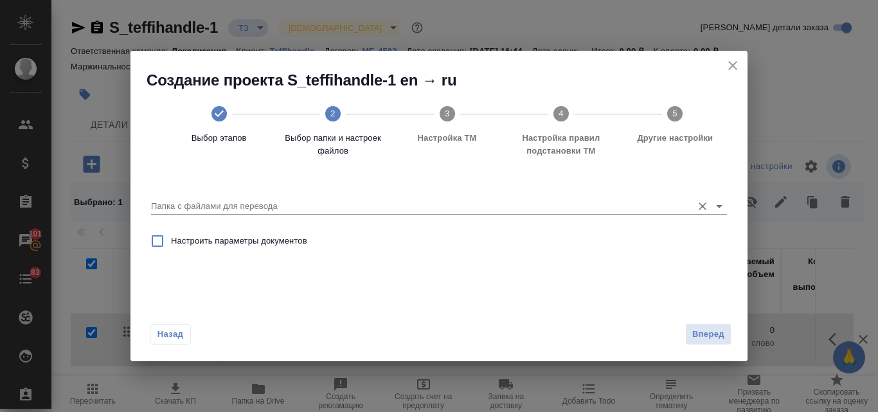
click at [245, 205] on input "Папка с файлами для перевода" at bounding box center [418, 206] width 534 height 15
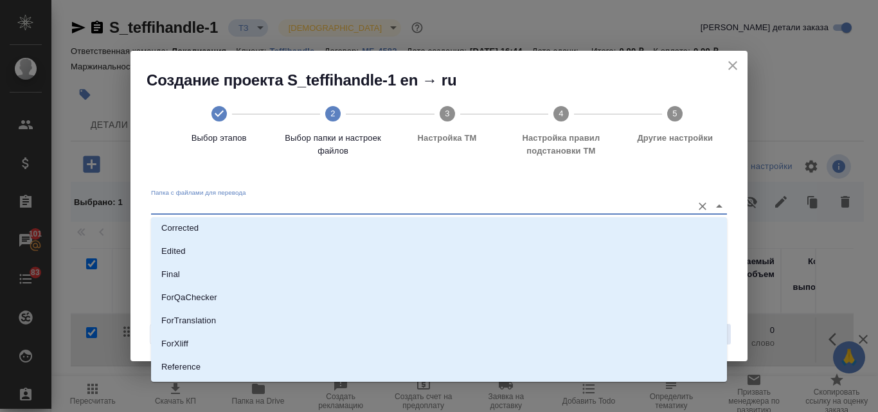
scroll to position [140, 0]
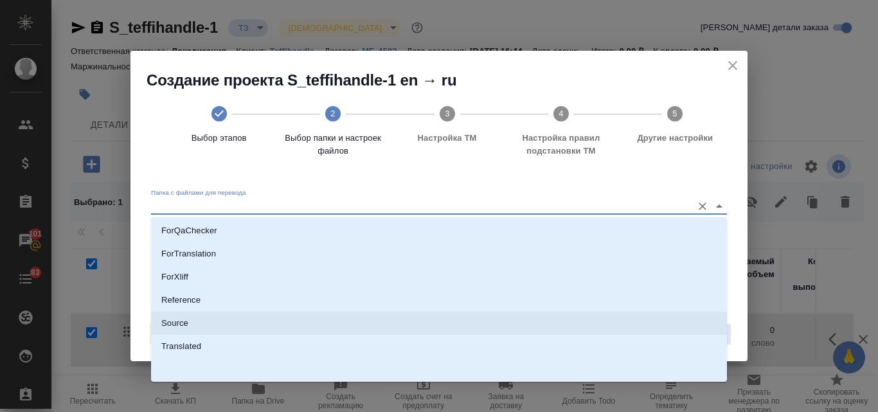
click at [173, 321] on p "Source" at bounding box center [174, 323] width 27 height 13
type input "Source"
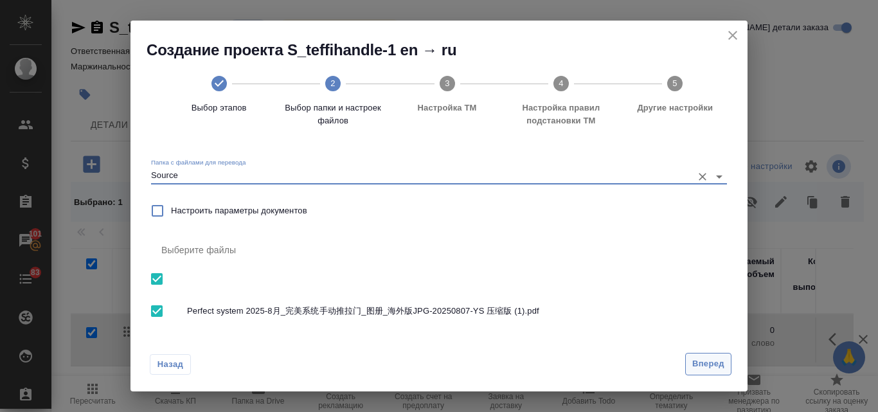
click at [715, 360] on span "Вперед" at bounding box center [708, 364] width 32 height 15
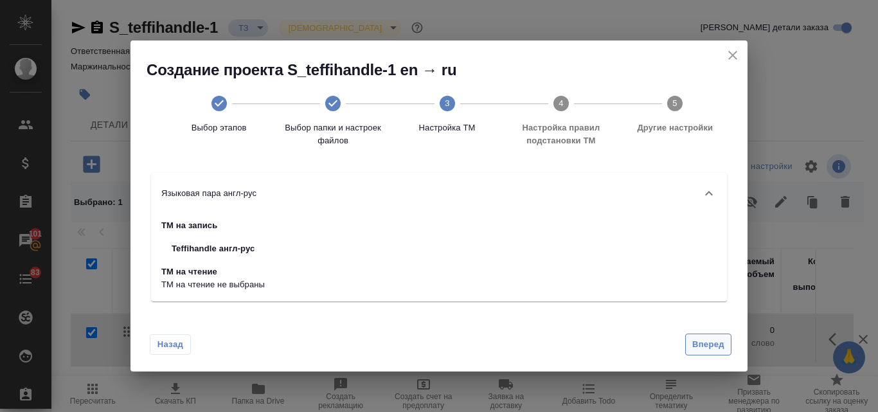
click at [711, 348] on span "Вперед" at bounding box center [708, 344] width 32 height 15
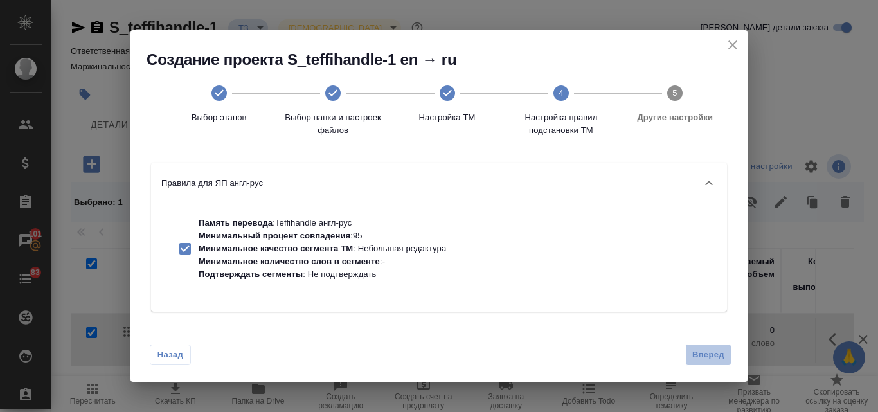
click at [709, 355] on span "Вперед" at bounding box center [708, 355] width 32 height 15
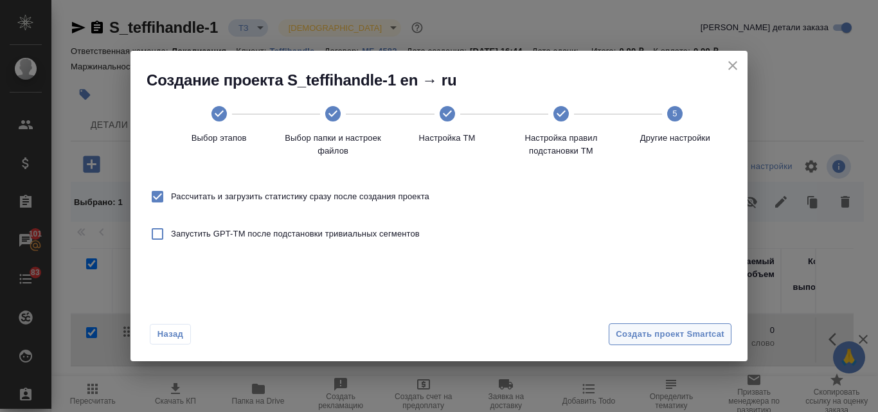
click at [669, 339] on span "Создать проект Smartcat" at bounding box center [669, 334] width 109 height 15
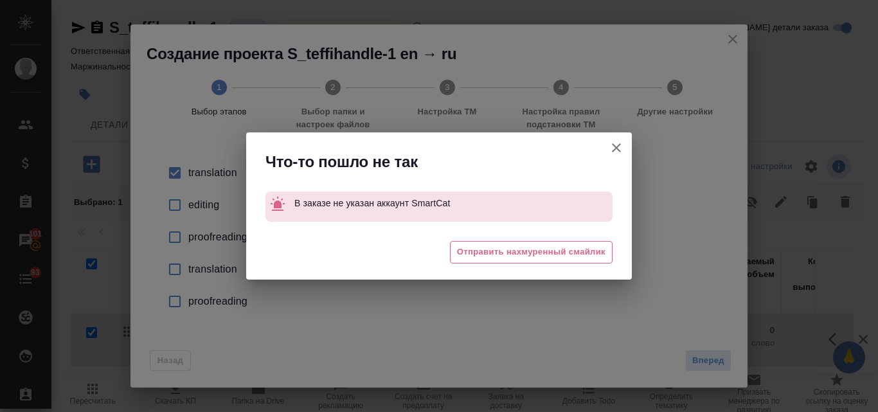
click at [617, 142] on icon "button" at bounding box center [615, 147] width 15 height 15
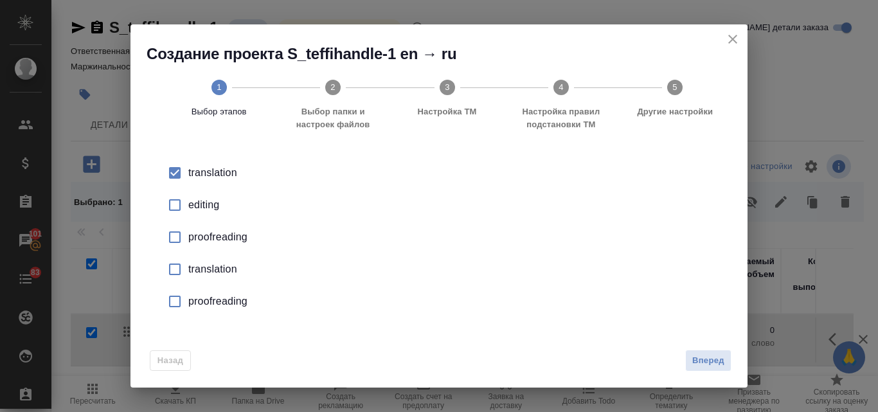
click at [729, 40] on icon "close" at bounding box center [732, 38] width 15 height 15
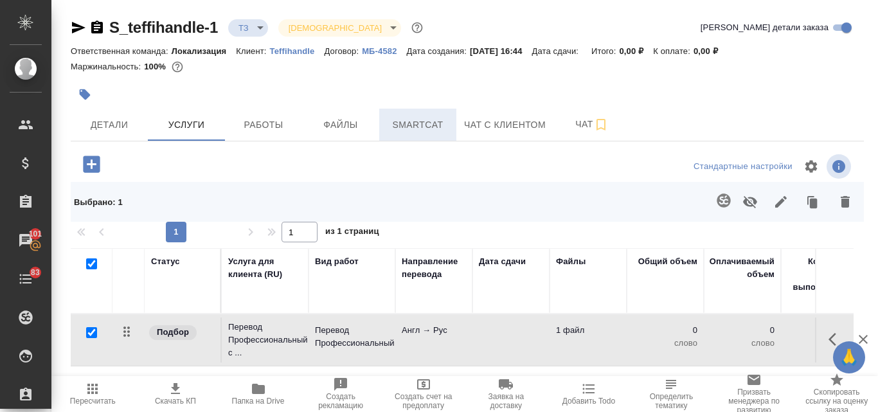
click at [435, 123] on span "Smartcat" at bounding box center [418, 125] width 62 height 16
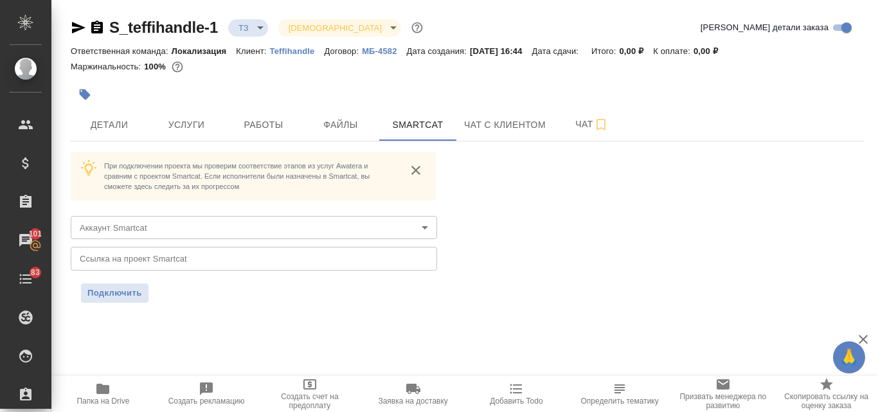
click at [155, 224] on body "🙏 .cls-1 fill:#fff; AWATERA Valyaeva Anna Клиенты Спецификации Заказы 101 Чаты …" at bounding box center [439, 206] width 878 height 412
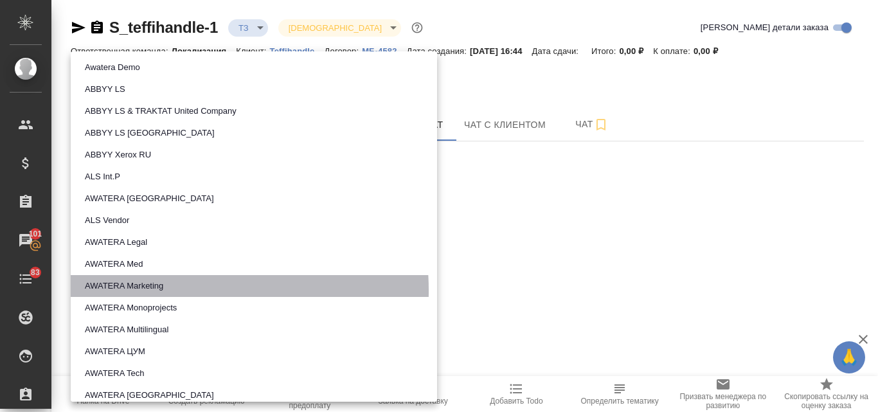
click at [157, 290] on button "AWATERA Marketing" at bounding box center [124, 286] width 86 height 14
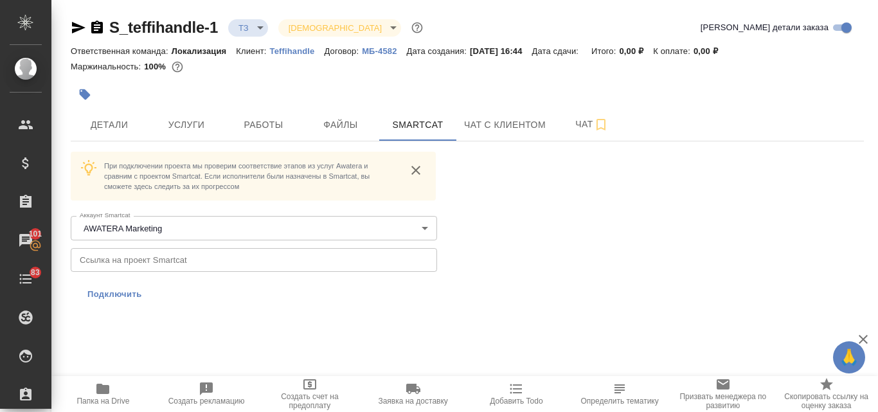
click at [128, 294] on span "Подключить" at bounding box center [114, 294] width 55 height 13
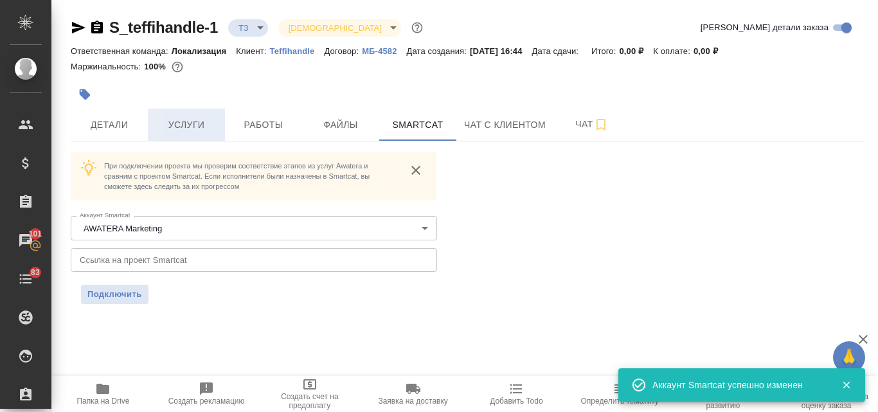
click at [201, 119] on span "Услуги" at bounding box center [186, 125] width 62 height 16
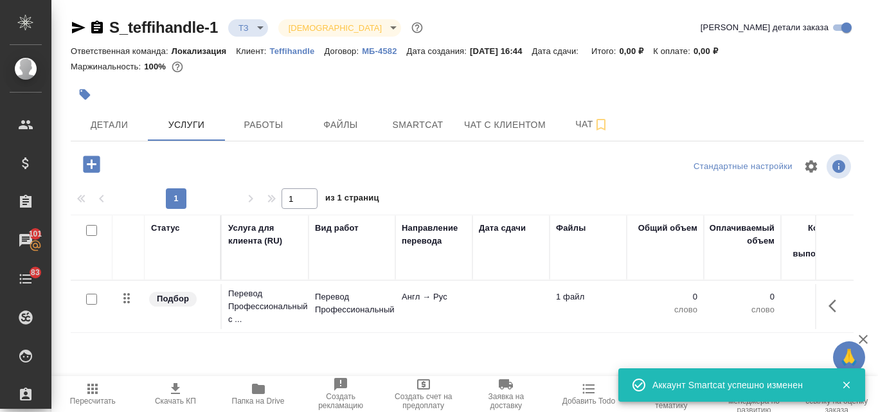
click at [93, 301] on input "checkbox" at bounding box center [91, 299] width 11 height 11
checkbox input "true"
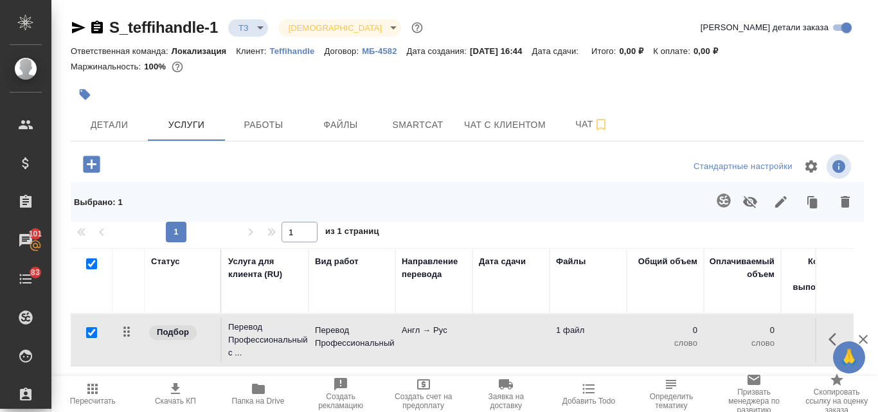
click at [720, 197] on icon "button" at bounding box center [722, 199] width 13 height 13
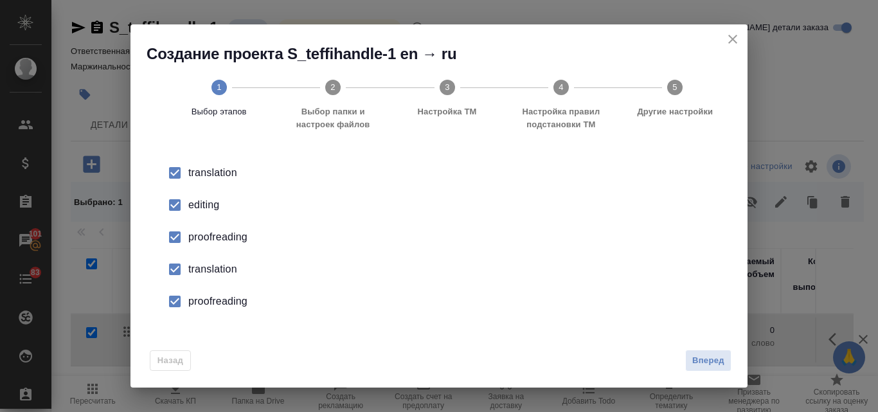
click at [202, 202] on div "editing" at bounding box center [452, 204] width 528 height 15
click at [208, 242] on div "proofreading" at bounding box center [452, 236] width 528 height 15
click at [215, 268] on div "translation" at bounding box center [452, 268] width 528 height 15
click at [222, 299] on div "proofreading" at bounding box center [452, 301] width 528 height 15
click at [718, 364] on span "Вперед" at bounding box center [708, 360] width 32 height 15
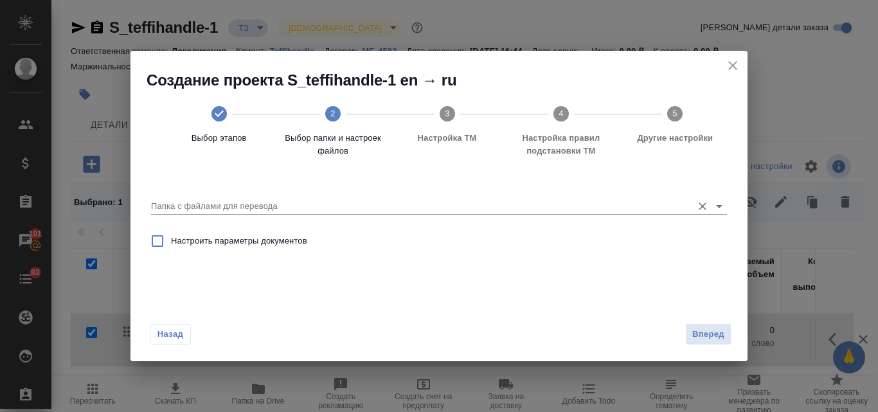
click at [228, 209] on input "Папка с файлами для перевода" at bounding box center [418, 206] width 534 height 15
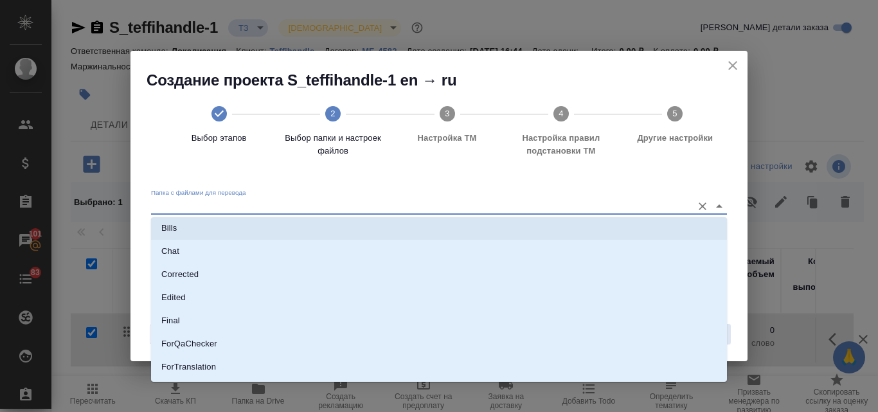
scroll to position [64, 0]
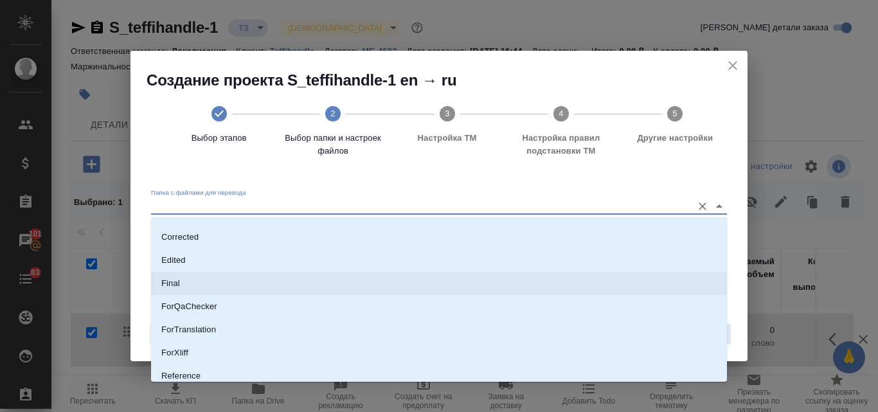
click at [213, 285] on li "Final" at bounding box center [439, 283] width 576 height 23
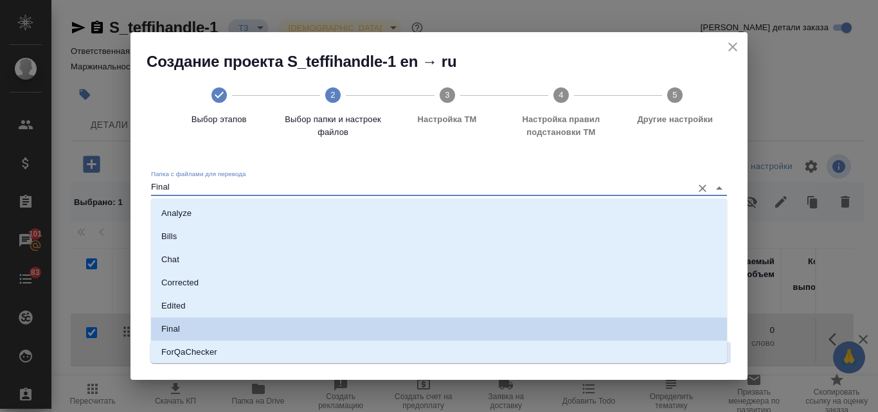
click at [184, 191] on input "Final" at bounding box center [418, 187] width 534 height 15
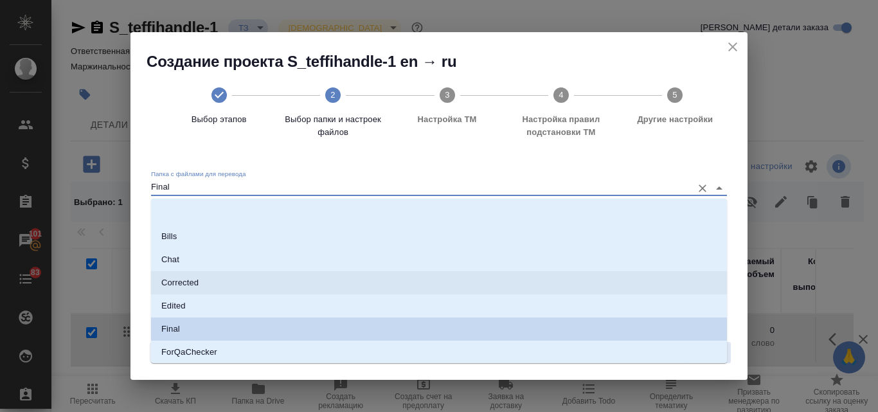
scroll to position [128, 0]
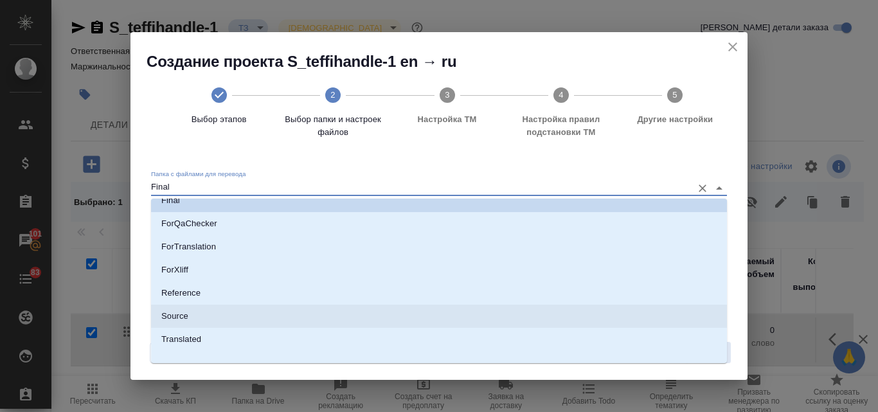
click at [208, 312] on li "Source" at bounding box center [439, 316] width 576 height 23
type input "Source"
checkbox input "true"
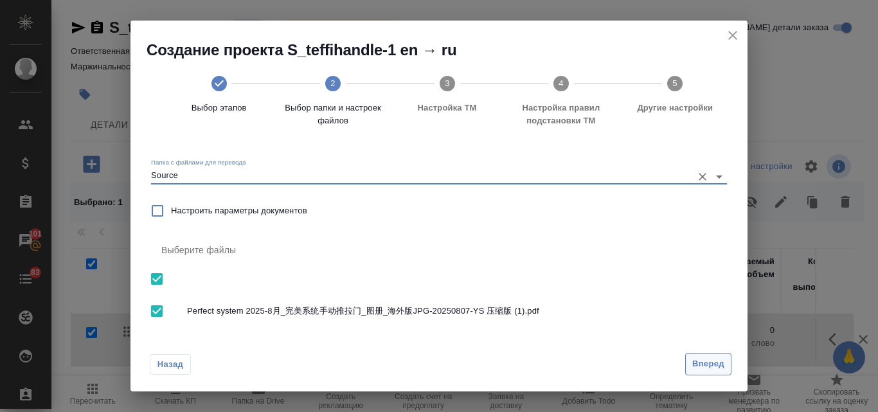
click at [703, 361] on span "Вперед" at bounding box center [708, 364] width 32 height 15
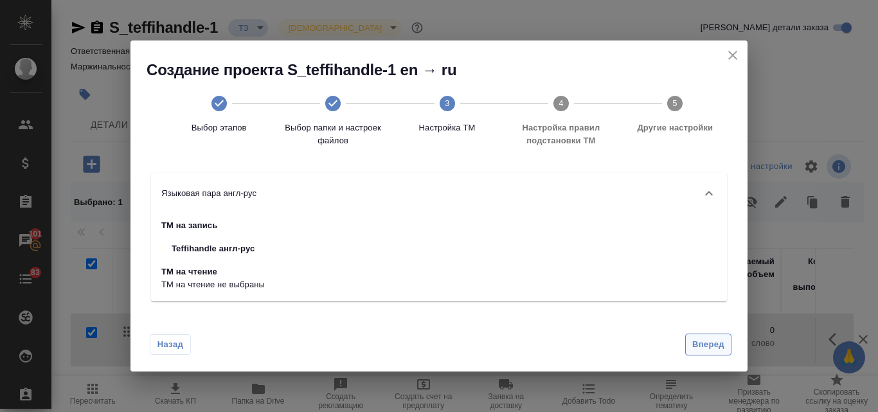
click at [709, 344] on span "Вперед" at bounding box center [708, 344] width 32 height 15
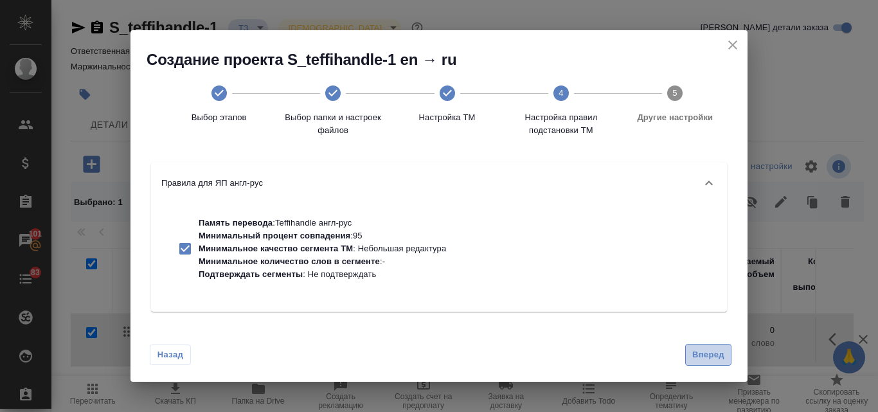
click at [709, 355] on span "Вперед" at bounding box center [708, 355] width 32 height 15
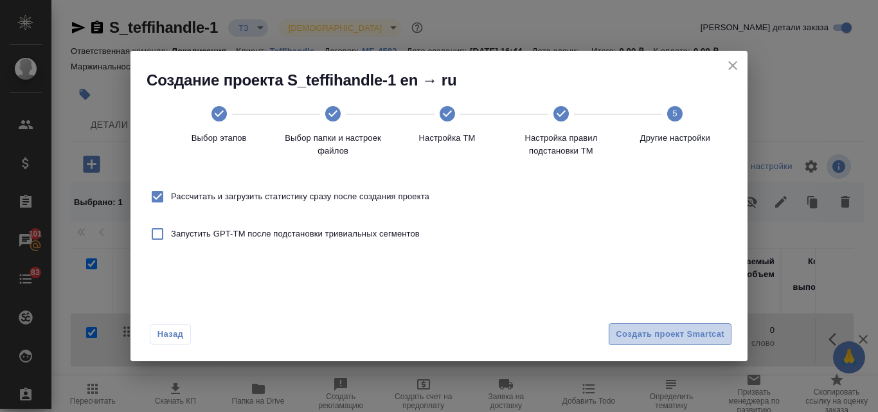
click at [680, 334] on span "Создать проект Smartcat" at bounding box center [669, 334] width 109 height 15
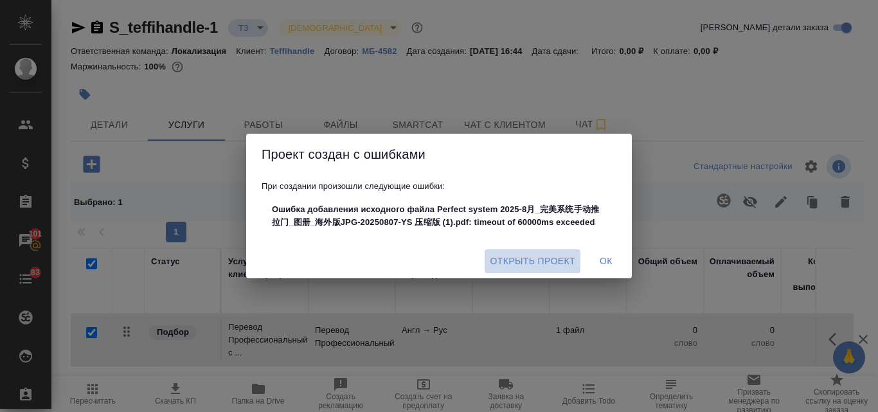
click at [529, 262] on span "Открыть проект" at bounding box center [532, 261] width 85 height 16
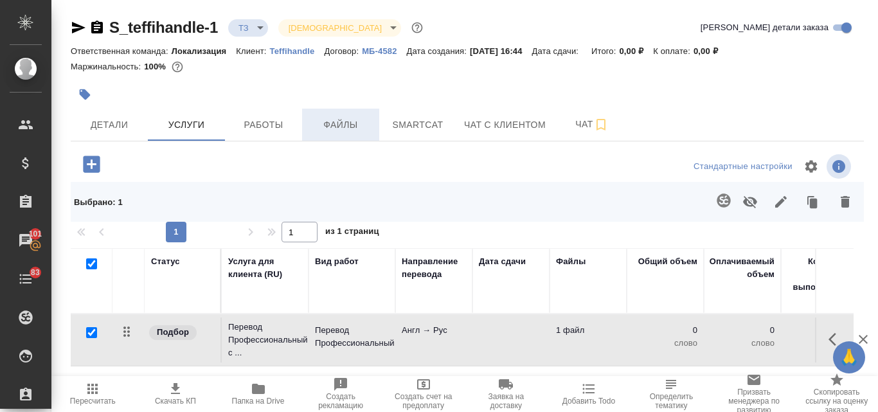
click at [350, 127] on span "Файлы" at bounding box center [341, 125] width 62 height 16
click at [344, 129] on span "Файлы" at bounding box center [341, 125] width 62 height 16
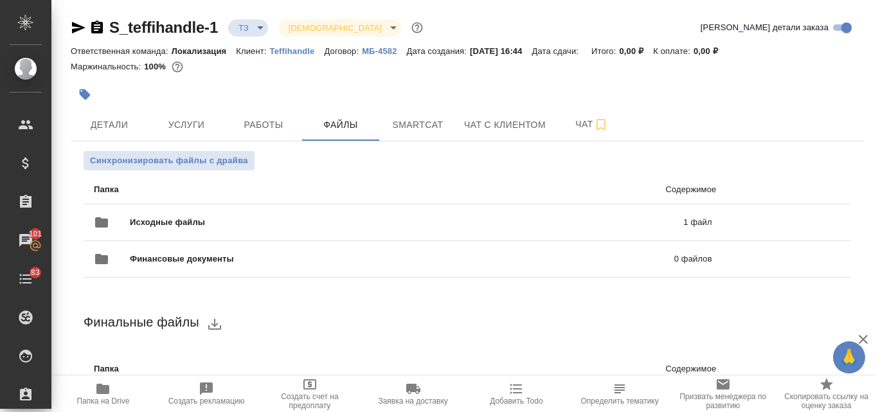
click at [74, 30] on icon "button" at bounding box center [78, 28] width 13 height 12
click at [587, 121] on span "Чат" at bounding box center [592, 124] width 62 height 16
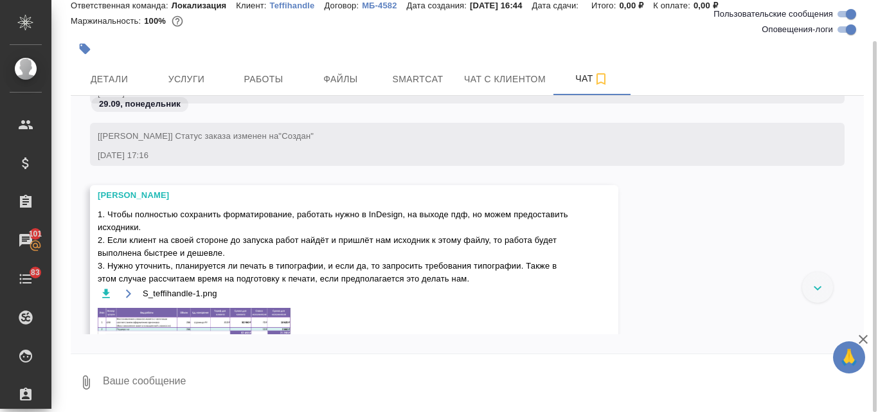
scroll to position [146, 0]
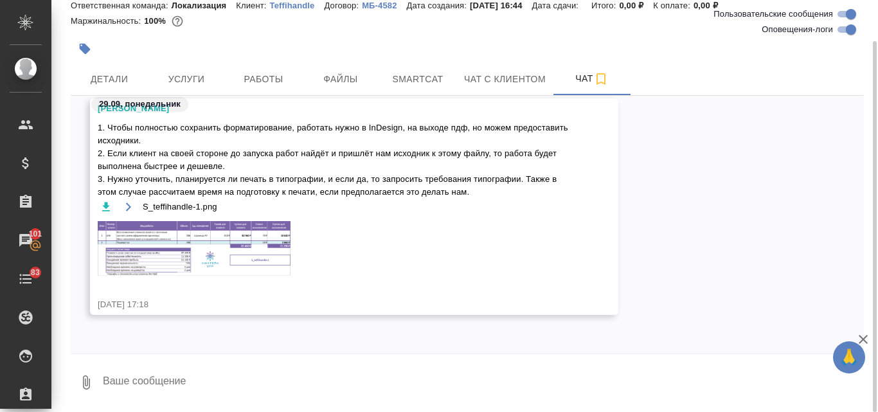
click at [105, 384] on textarea at bounding box center [483, 382] width 762 height 44
type textarea "Ок, спасибо! Все вопросы уточним"
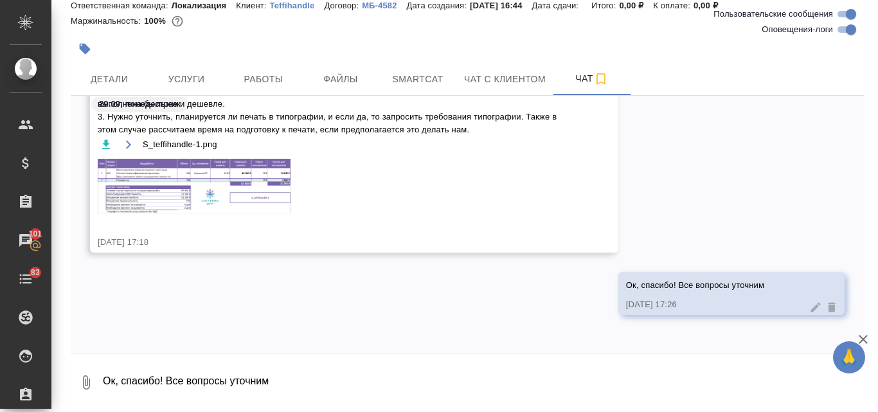
click at [186, 180] on img at bounding box center [194, 186] width 193 height 55
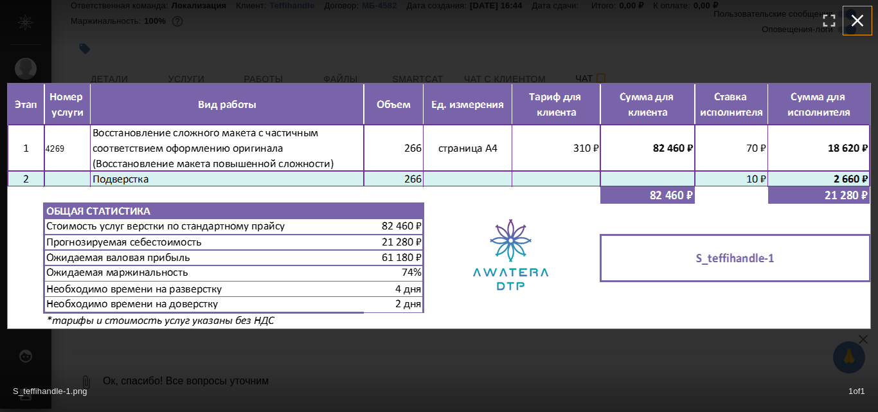
click at [849, 20] on icon "button" at bounding box center [857, 20] width 21 height 21
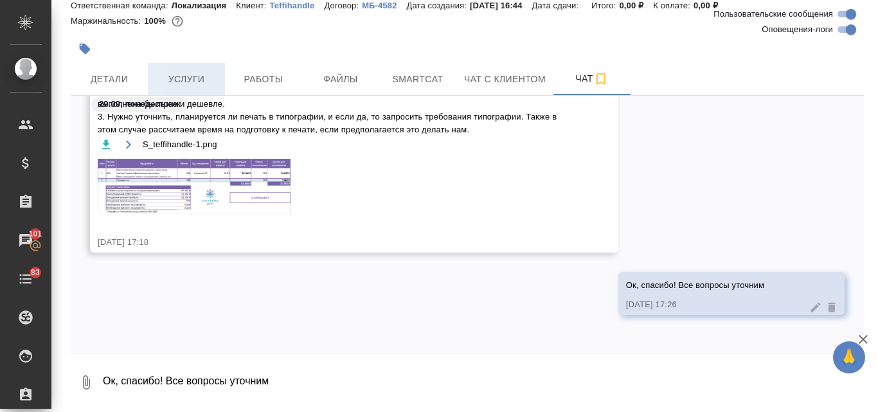
click at [190, 81] on span "Услуги" at bounding box center [186, 79] width 62 height 16
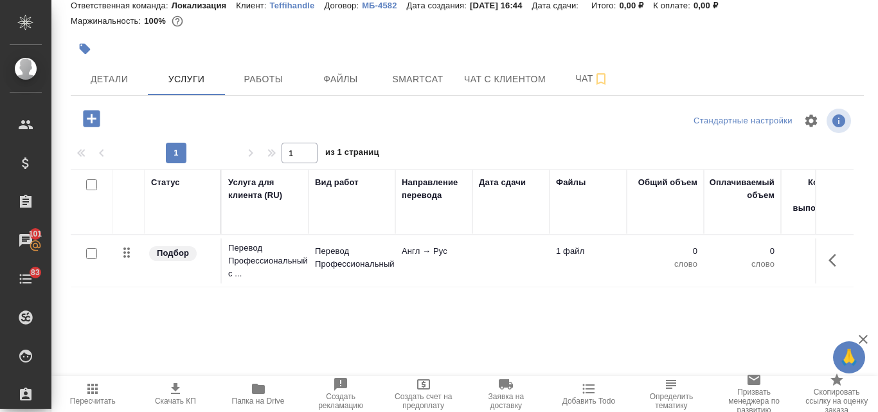
click at [87, 120] on icon "button" at bounding box center [91, 118] width 17 height 17
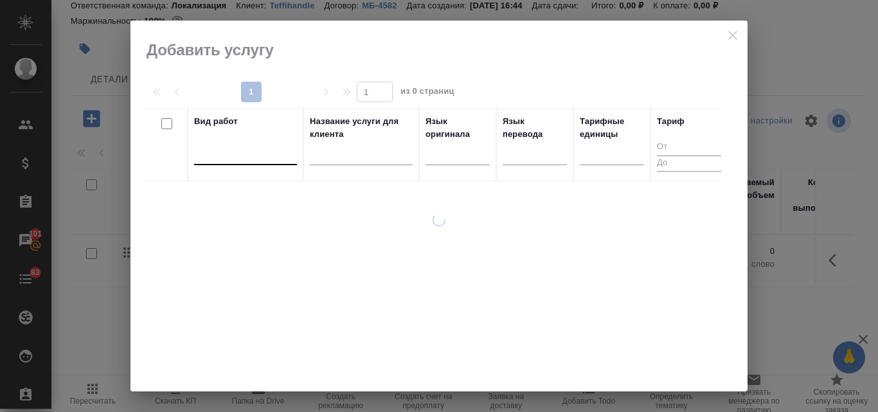
click at [239, 156] on div at bounding box center [245, 152] width 103 height 19
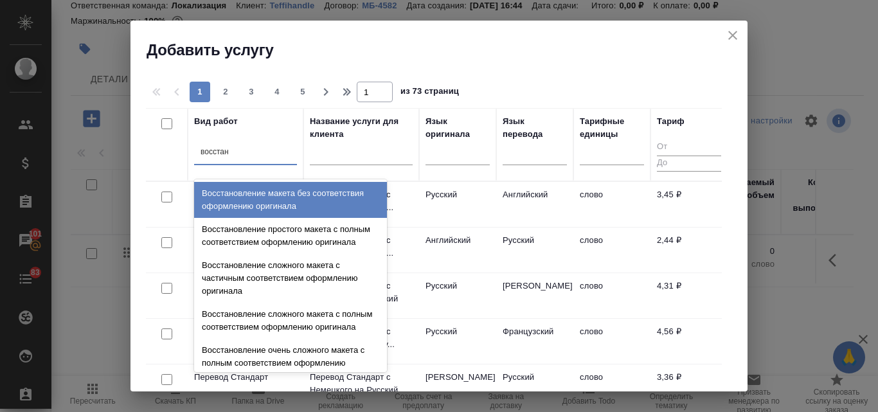
type input "восстано"
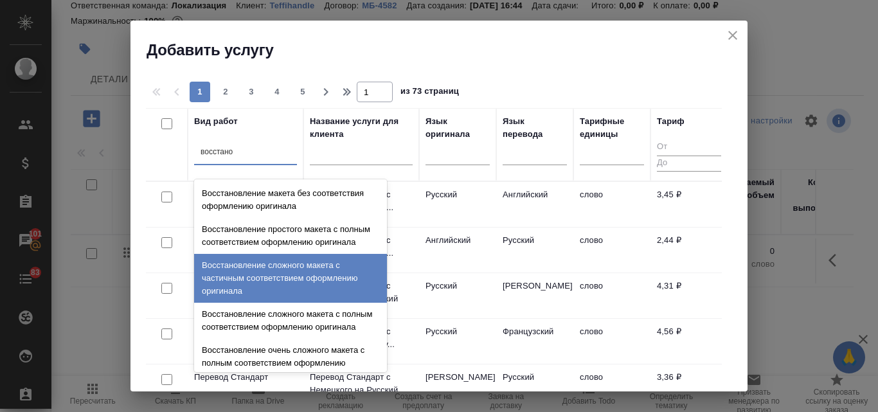
click at [301, 278] on div "Восстановление сложного макета с частичным соответствием оформлению оригинала" at bounding box center [290, 278] width 193 height 49
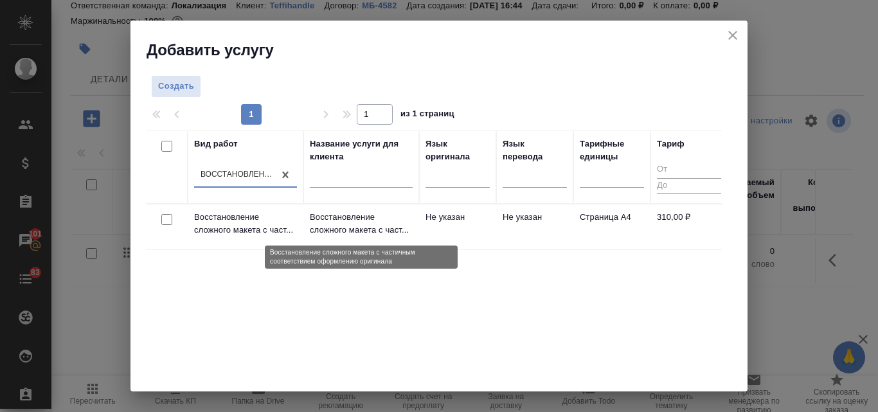
click at [359, 222] on p "Восстановление сложного макета с част..." at bounding box center [361, 224] width 103 height 26
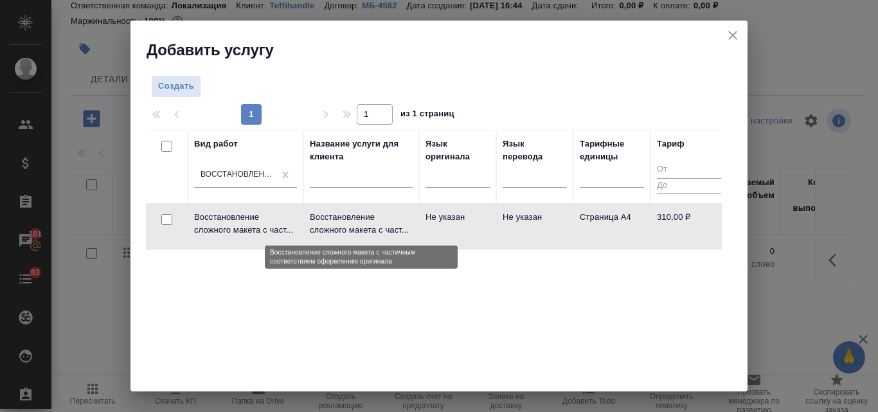
click at [359, 222] on p "Восстановление сложного макета с част..." at bounding box center [361, 224] width 103 height 26
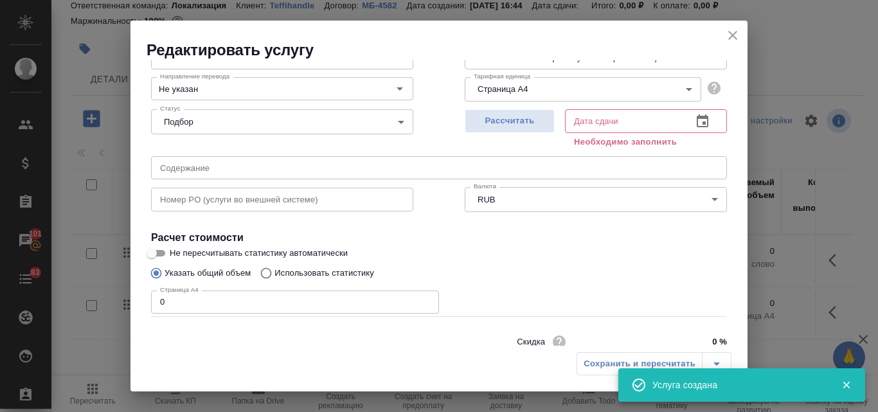
scroll to position [145, 0]
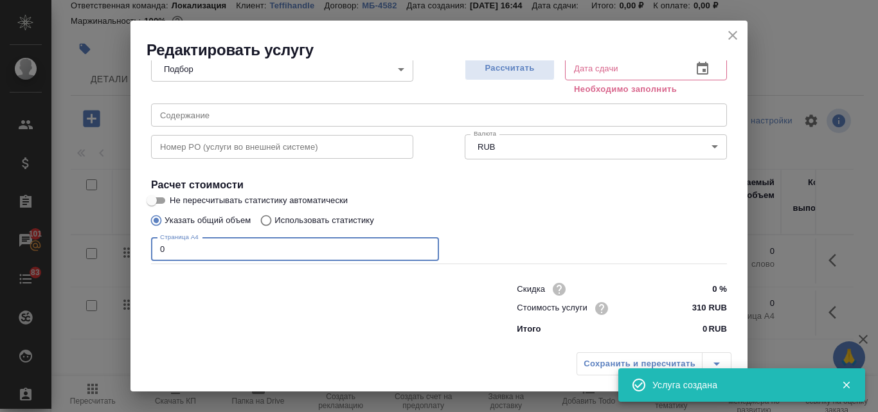
drag, startPoint x: 175, startPoint y: 251, endPoint x: 159, endPoint y: 251, distance: 16.1
click at [159, 251] on input "0" at bounding box center [295, 249] width 288 height 23
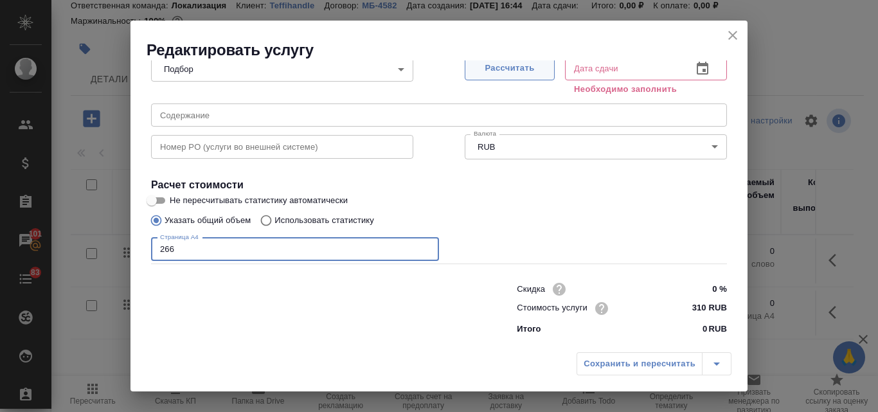
type input "266"
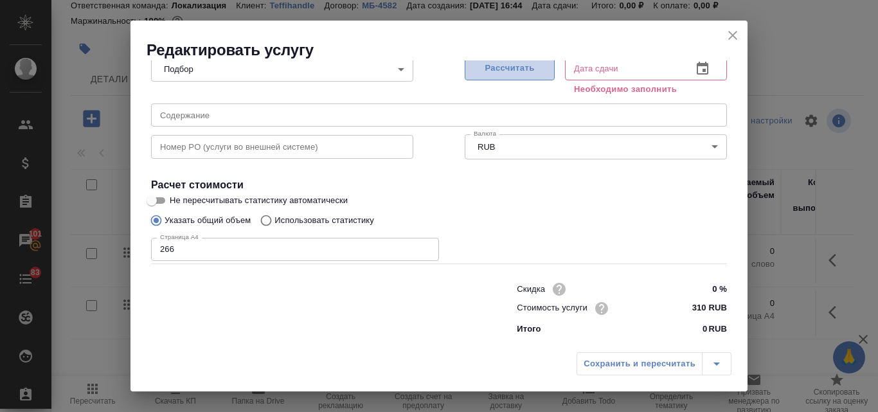
click at [495, 73] on span "Рассчитать" at bounding box center [510, 68] width 76 height 15
type input "08.10.2025 14:39"
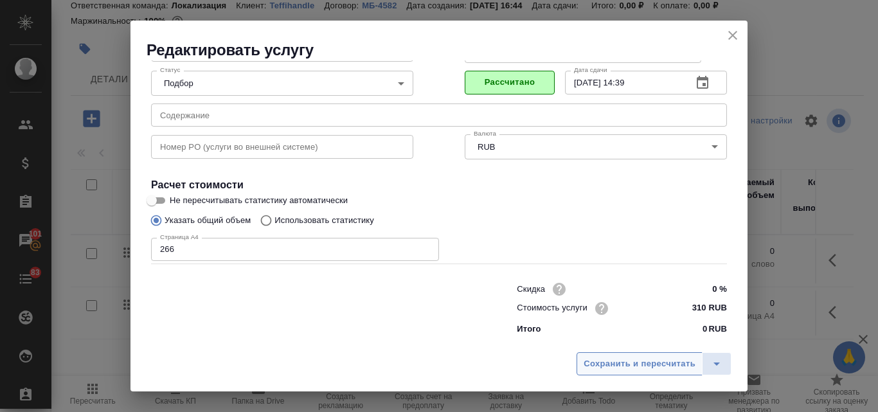
scroll to position [131, 0]
click at [634, 365] on span "Сохранить и пересчитать" at bounding box center [639, 364] width 112 height 15
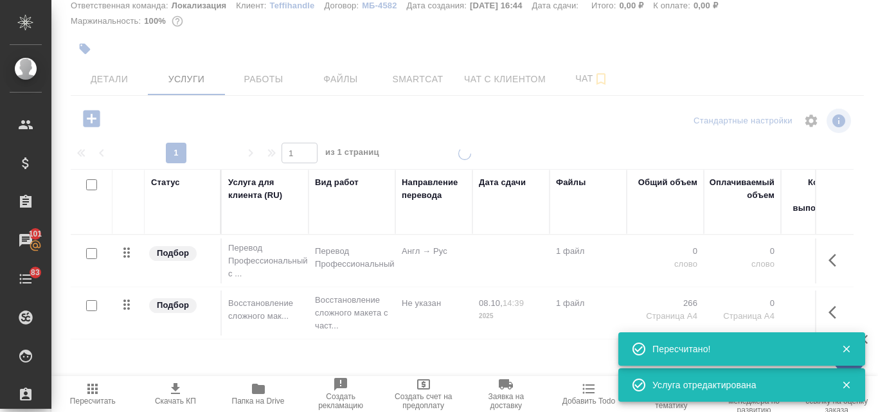
type input "new"
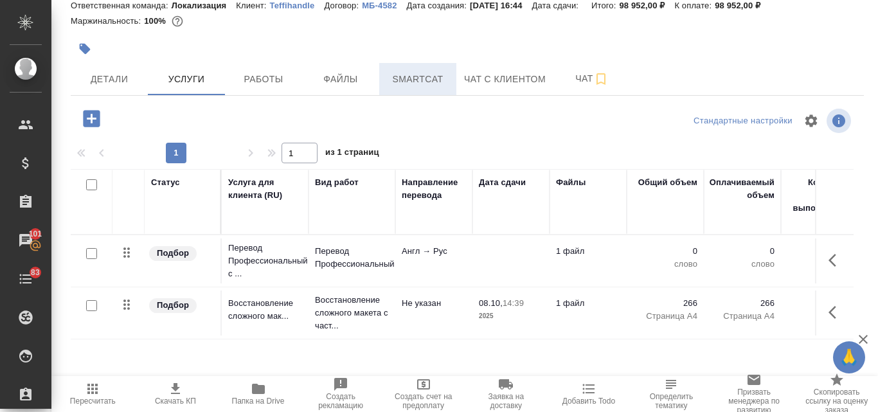
click at [414, 80] on span "Smartcat" at bounding box center [418, 79] width 62 height 16
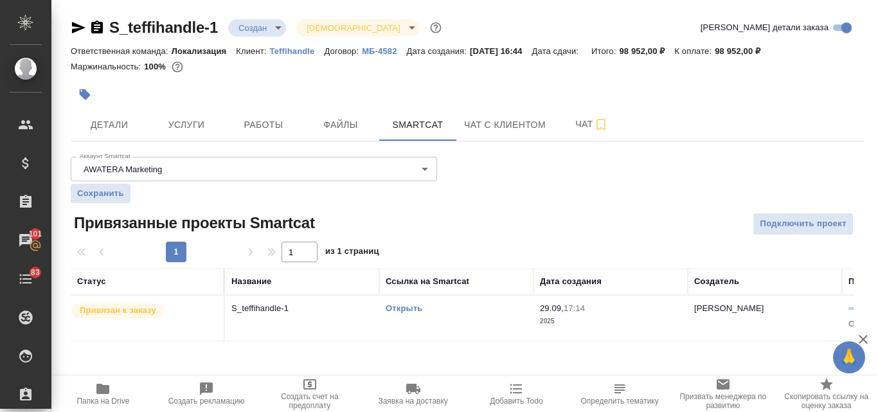
click at [407, 308] on link "Открыть" at bounding box center [403, 308] width 37 height 10
click at [186, 125] on span "Услуги" at bounding box center [186, 125] width 62 height 16
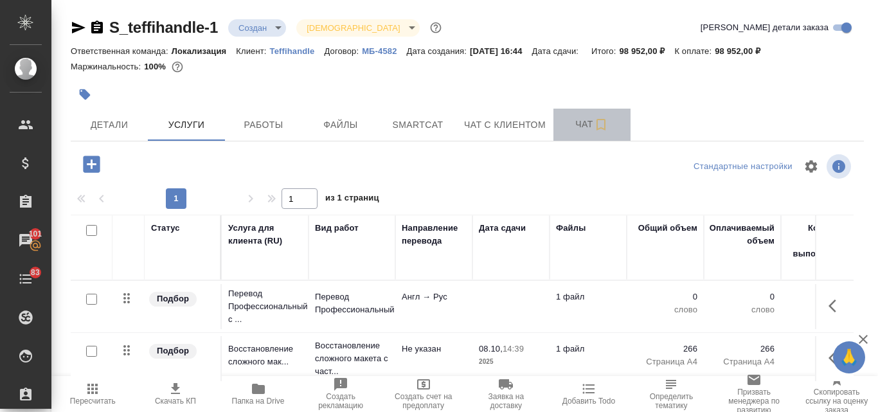
click at [568, 127] on span "Чат" at bounding box center [592, 124] width 62 height 16
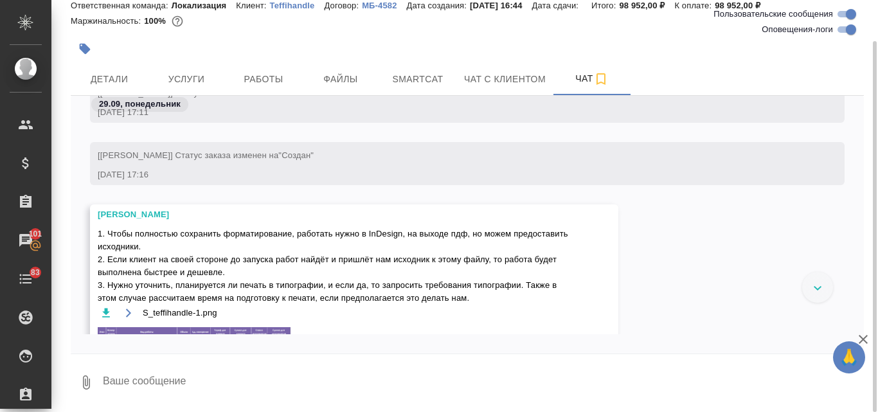
scroll to position [64, 0]
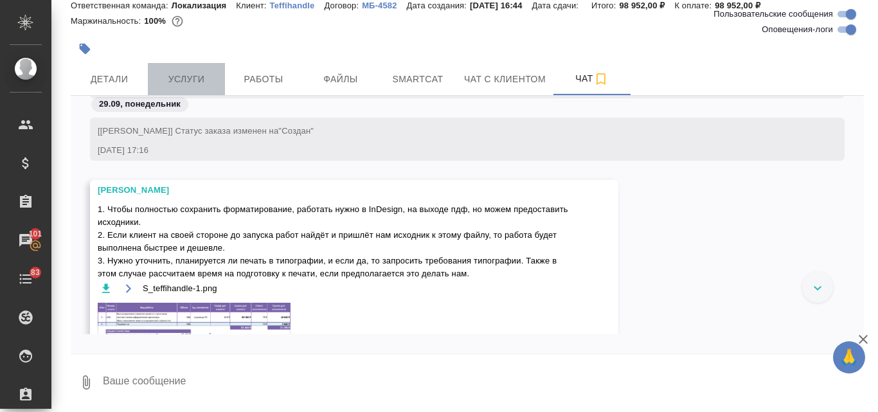
click at [196, 80] on span "Услуги" at bounding box center [186, 79] width 62 height 16
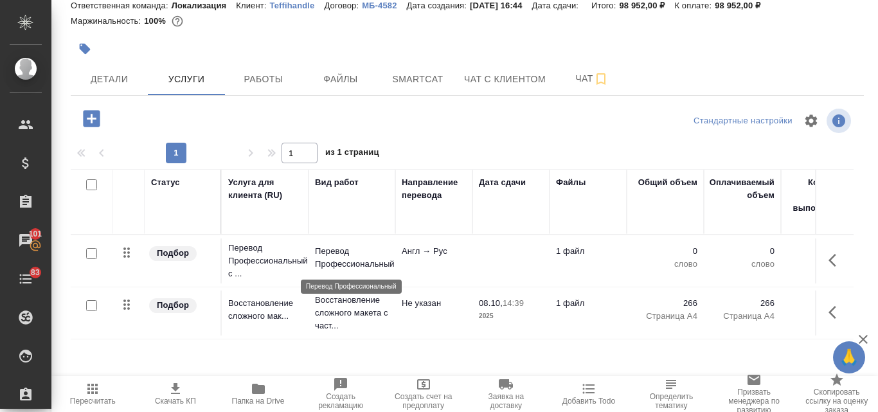
click at [326, 256] on p "Перевод Профессиональный" at bounding box center [352, 258] width 74 height 26
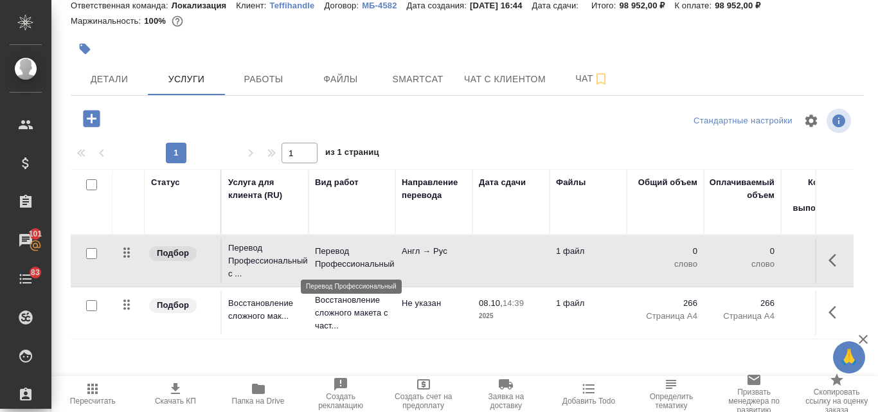
click at [326, 256] on p "Перевод Профессиональный" at bounding box center [352, 258] width 74 height 26
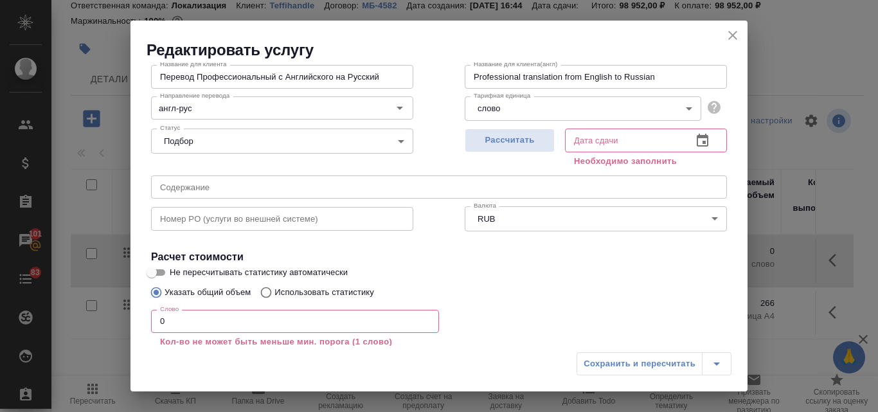
scroll to position [161, 0]
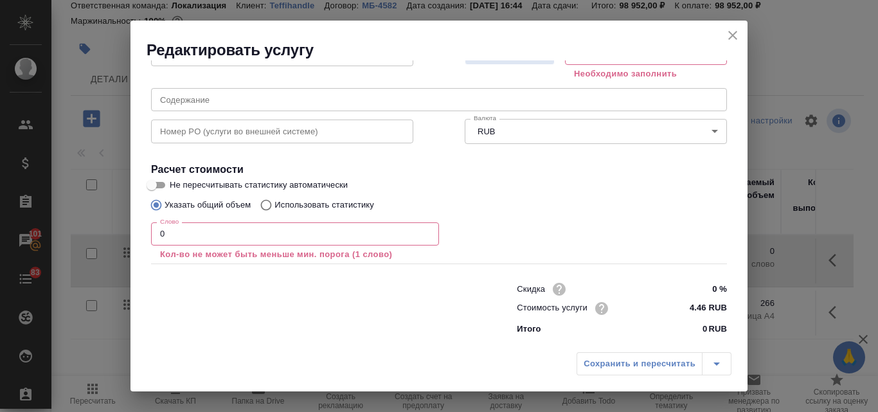
click at [265, 210] on input "Использовать статистику" at bounding box center [264, 205] width 21 height 24
radio input "true"
radio input "false"
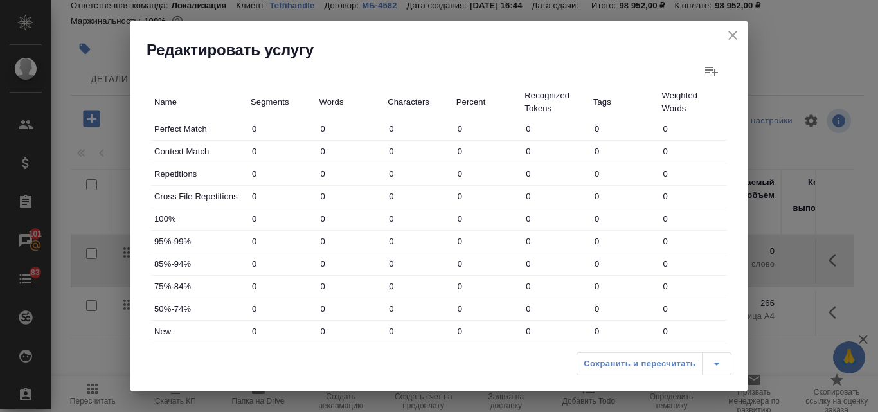
scroll to position [225, 0]
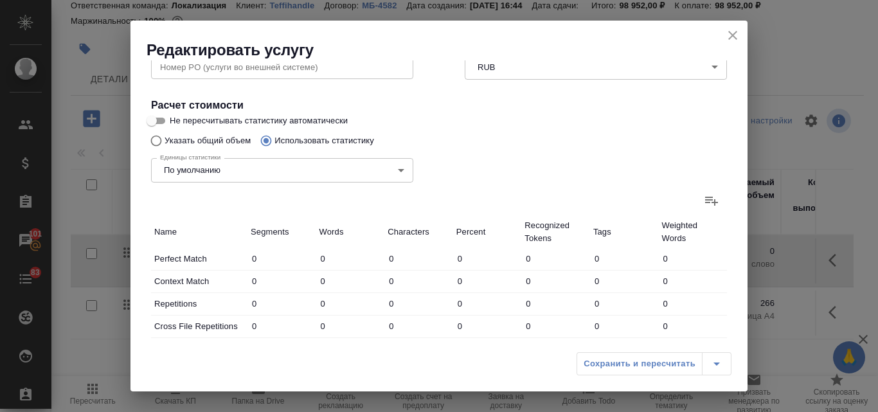
click at [705, 199] on icon at bounding box center [710, 200] width 15 height 15
click at [0, 0] on input "file" at bounding box center [0, 0] width 0 height 0
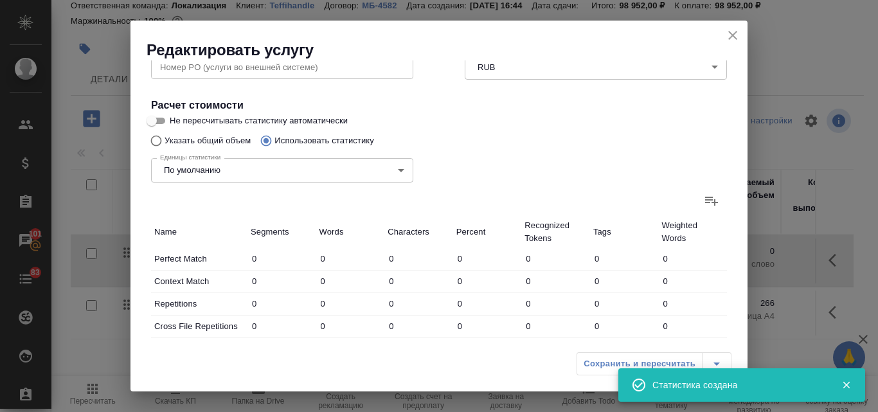
type input "4988"
type input "9914"
type input "58910"
type input "1692"
type input "4587"
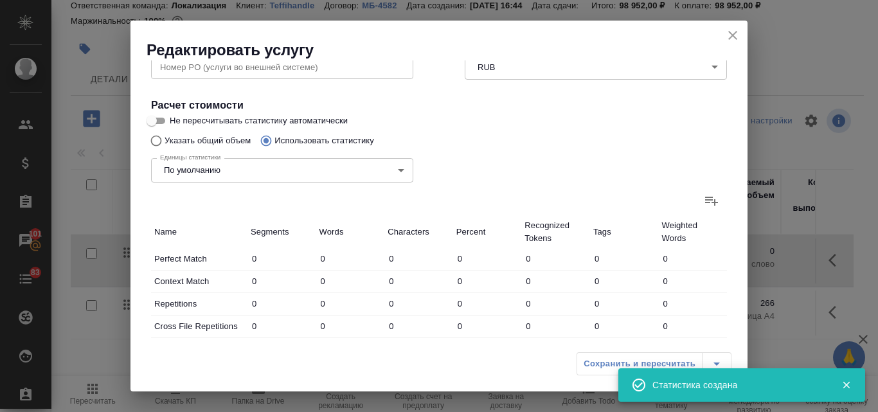
type input "23874"
type input "1692"
type input "4587"
type input "23874"
type input "6680"
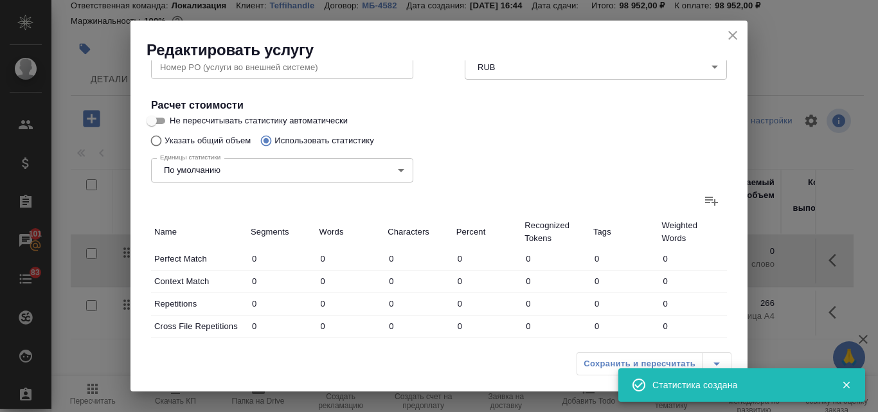
type input "14501"
type input "82784"
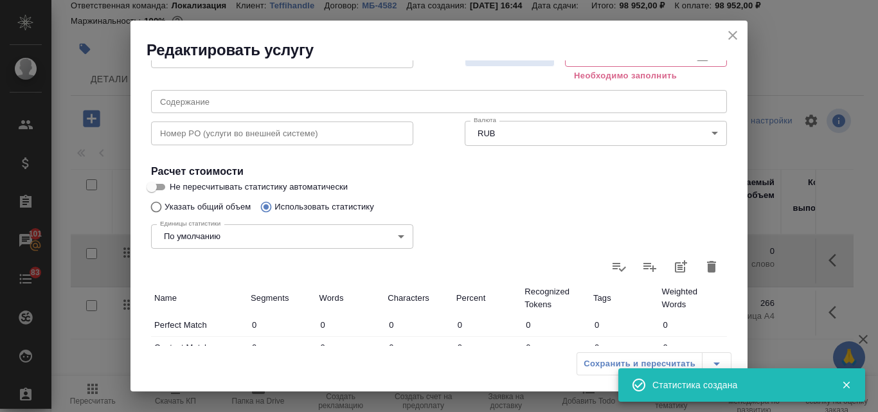
scroll to position [96, 0]
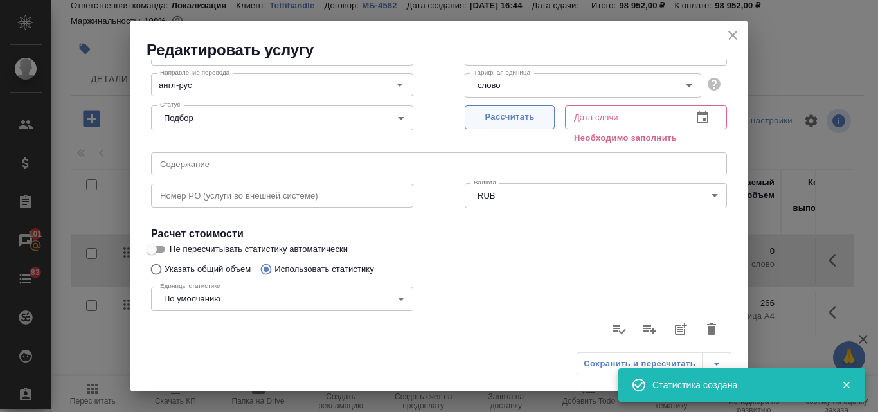
click at [490, 116] on span "Рассчитать" at bounding box center [510, 117] width 76 height 15
type input "29.09.2025 17:35"
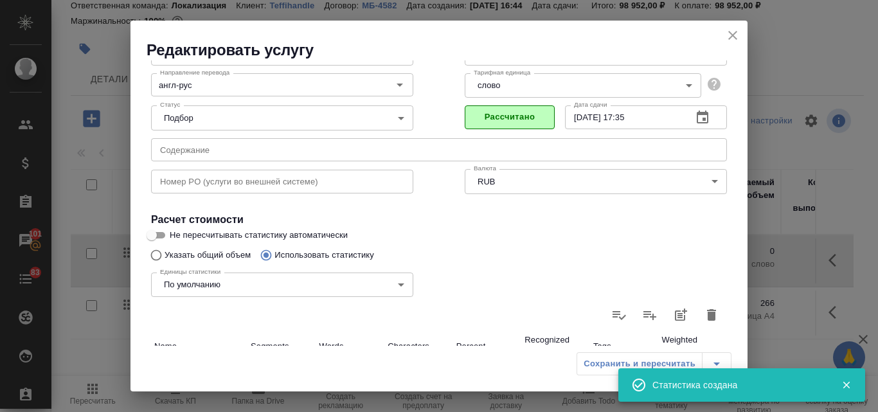
click at [591, 365] on div "Сохранить и пересчитать" at bounding box center [653, 363] width 155 height 23
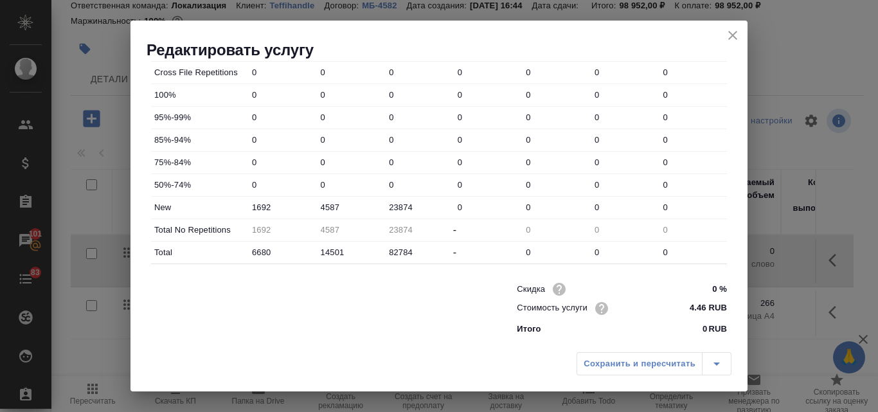
scroll to position [208, 0]
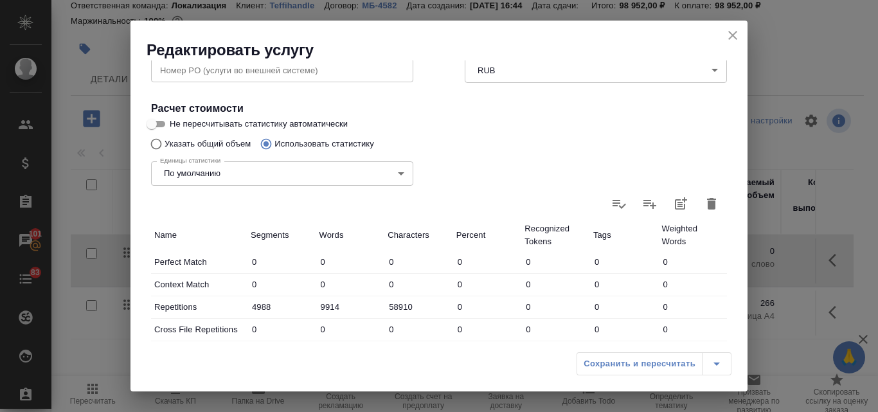
click at [155, 146] on input "Указать общий объем" at bounding box center [154, 144] width 21 height 24
radio input "true"
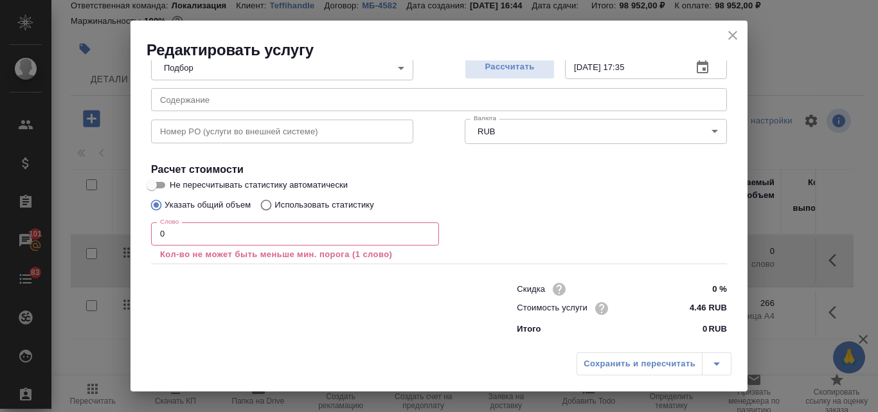
radio input "false"
drag, startPoint x: 172, startPoint y: 236, endPoint x: 162, endPoint y: 232, distance: 10.6
click at [162, 232] on input "0" at bounding box center [295, 233] width 288 height 23
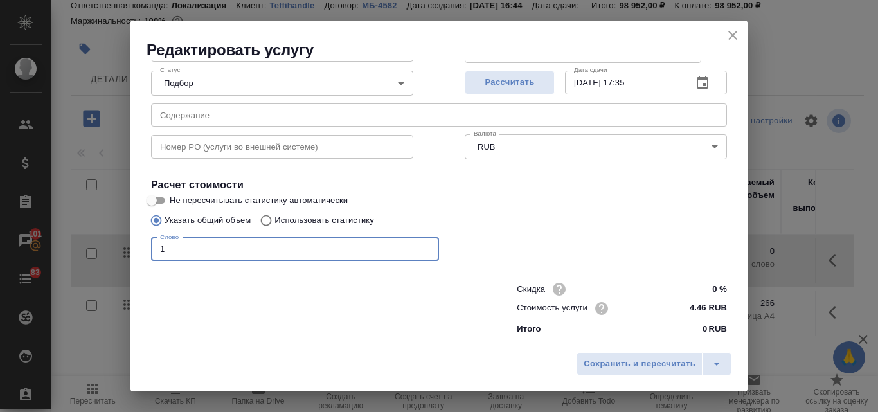
type input "1"
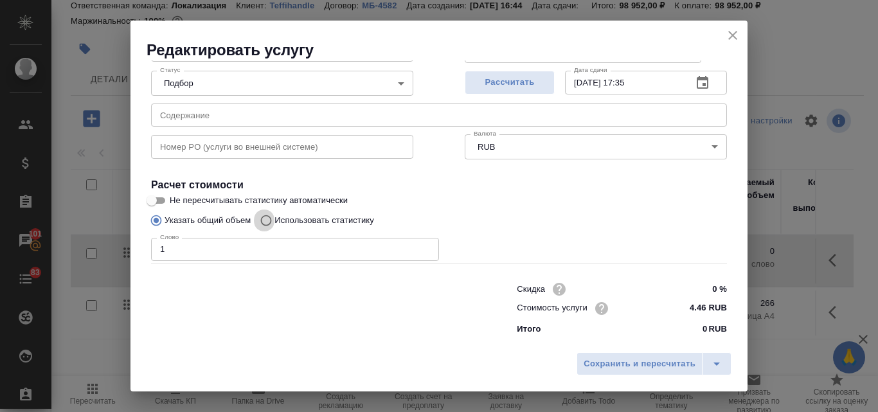
click at [263, 219] on input "Использовать статистику" at bounding box center [264, 220] width 21 height 24
radio input "true"
radio input "false"
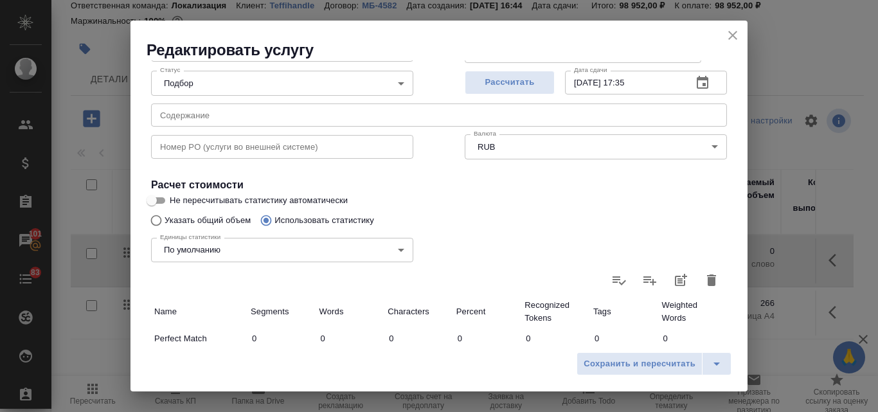
click at [612, 283] on icon at bounding box center [618, 280] width 13 height 9
click at [0, 0] on input "file" at bounding box center [0, 0] width 0 height 0
click at [707, 282] on icon "button" at bounding box center [711, 280] width 9 height 12
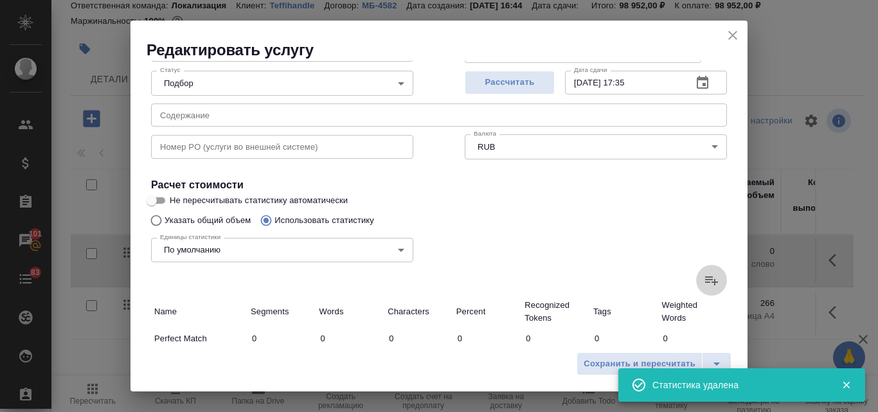
click at [705, 277] on icon at bounding box center [711, 280] width 13 height 9
click at [0, 0] on input "file" at bounding box center [0, 0] width 0 height 0
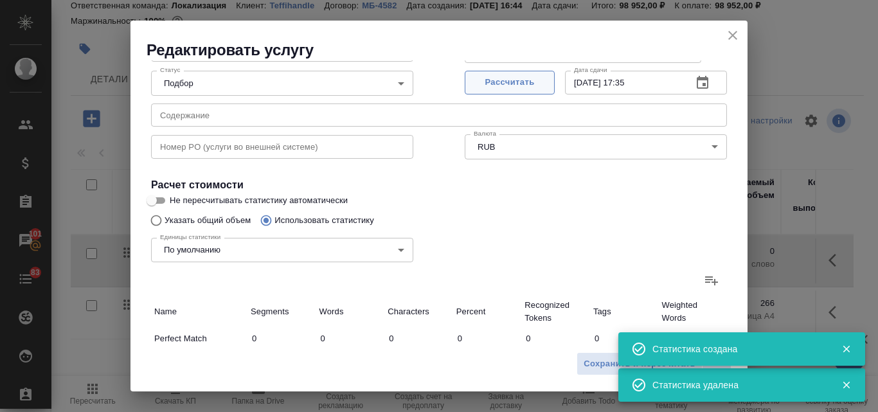
type input "4988"
type input "9914"
type input "58910"
type input "1692"
type input "4587"
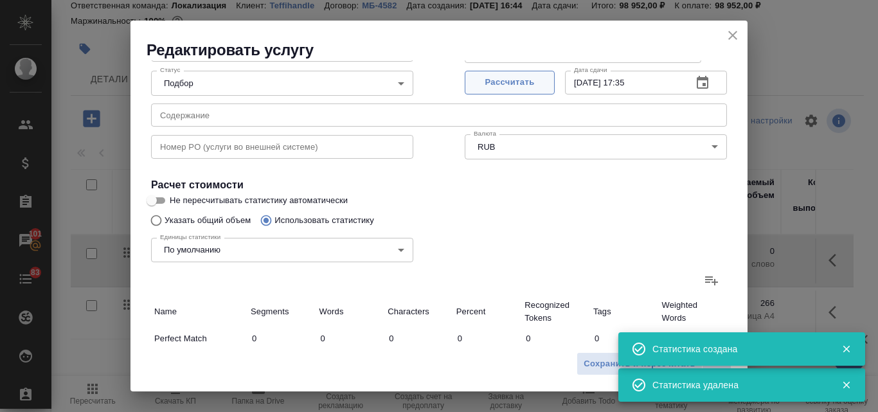
type input "23874"
type input "1692"
type input "4587"
type input "23874"
type input "6680"
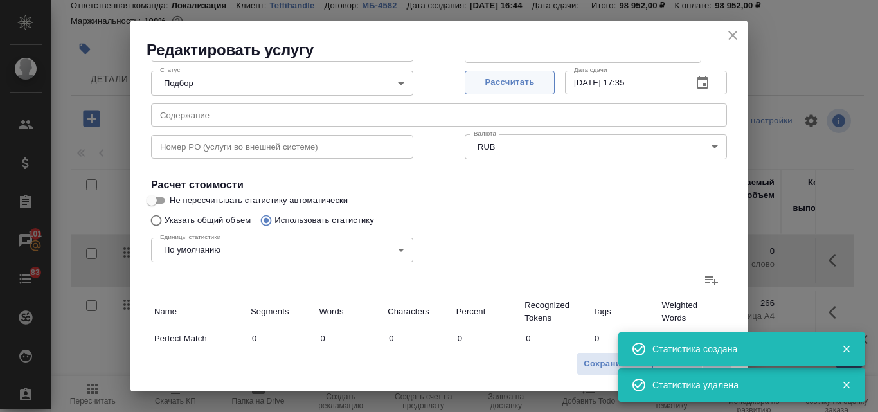
type input "14501"
type input "82784"
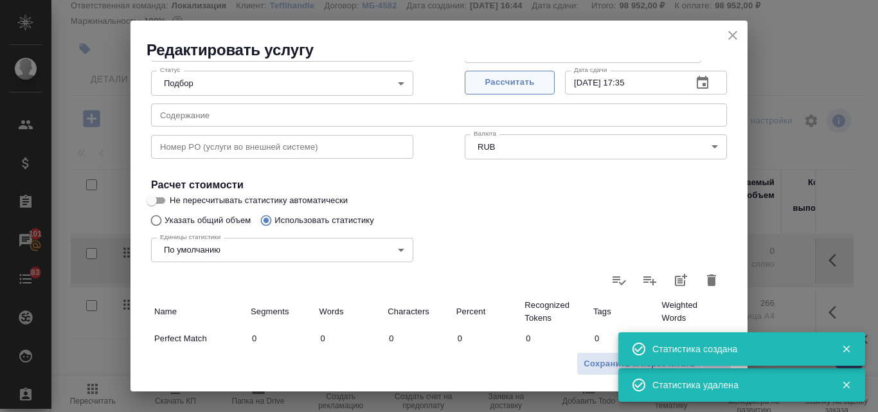
click at [498, 84] on span "Рассчитать" at bounding box center [510, 82] width 76 height 15
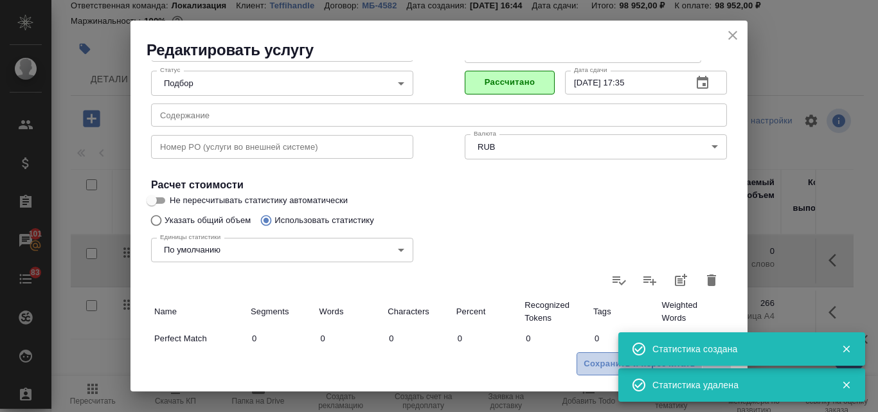
click at [605, 361] on span "Сохранить и пересчитать" at bounding box center [639, 364] width 112 height 15
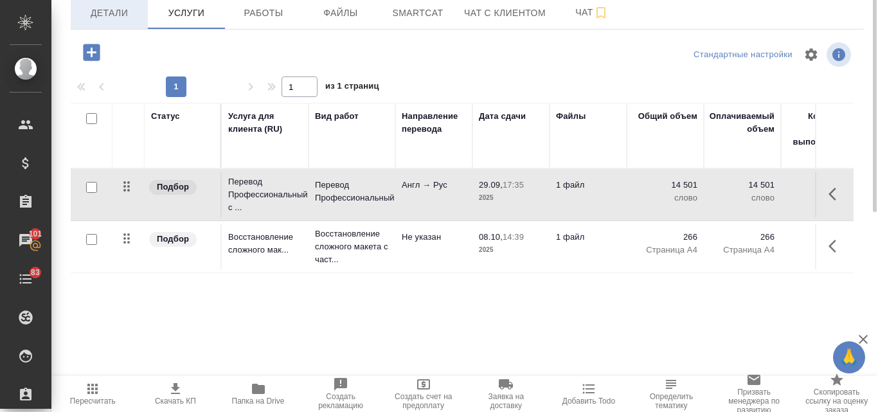
scroll to position [0, 0]
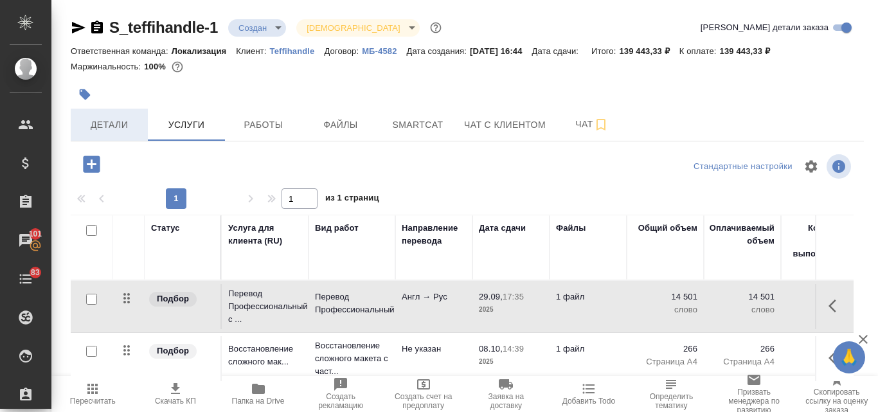
click at [109, 123] on span "Детали" at bounding box center [109, 125] width 62 height 16
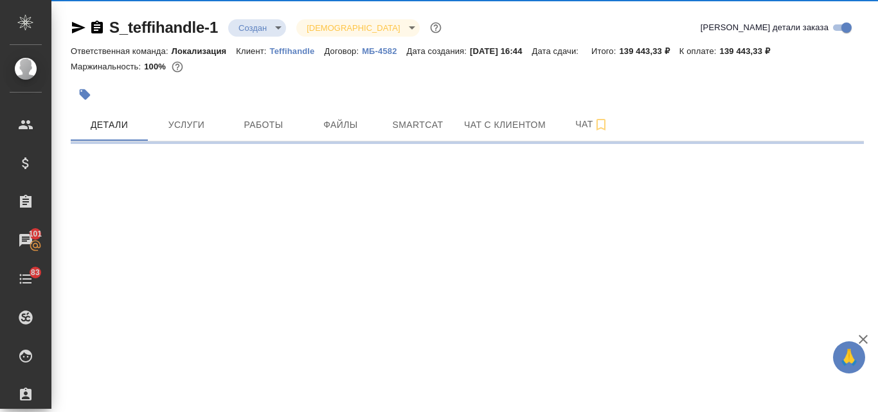
select select "RU"
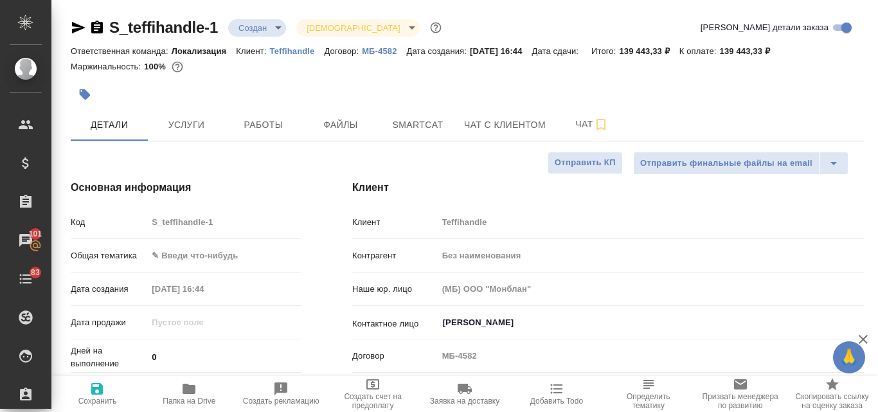
type textarea "x"
type input "Мосина Ирина"
click at [92, 391] on icon "button" at bounding box center [97, 389] width 12 height 12
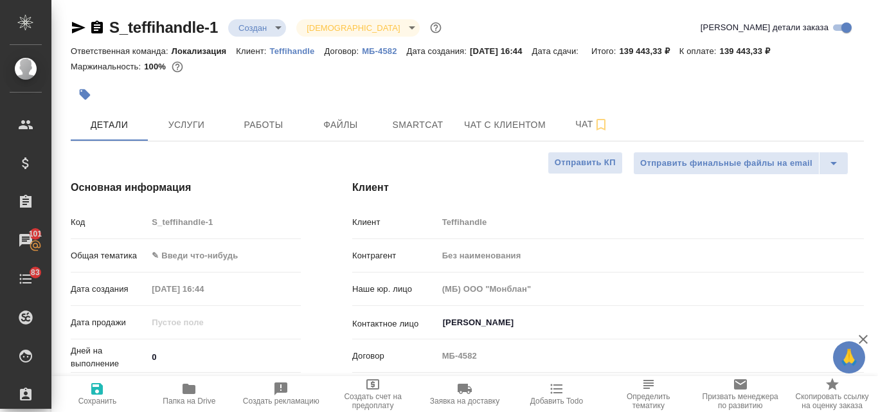
type textarea "x"
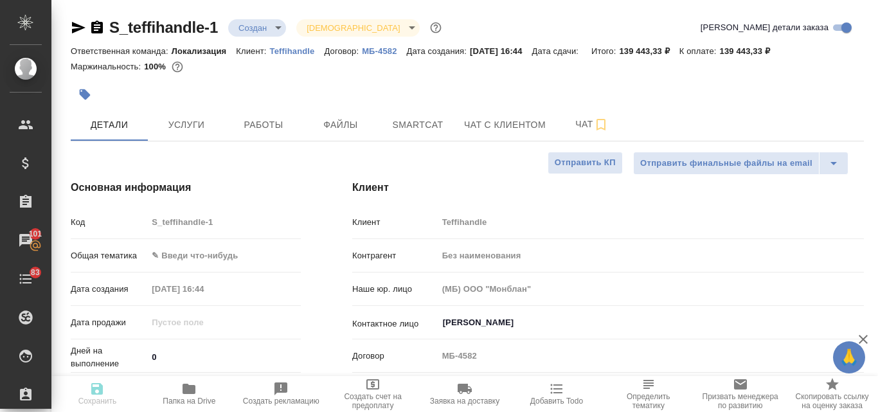
type textarea "x"
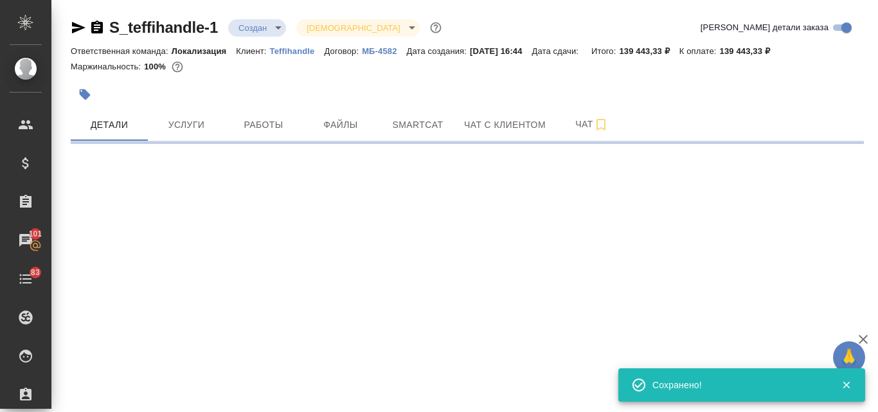
select select "RU"
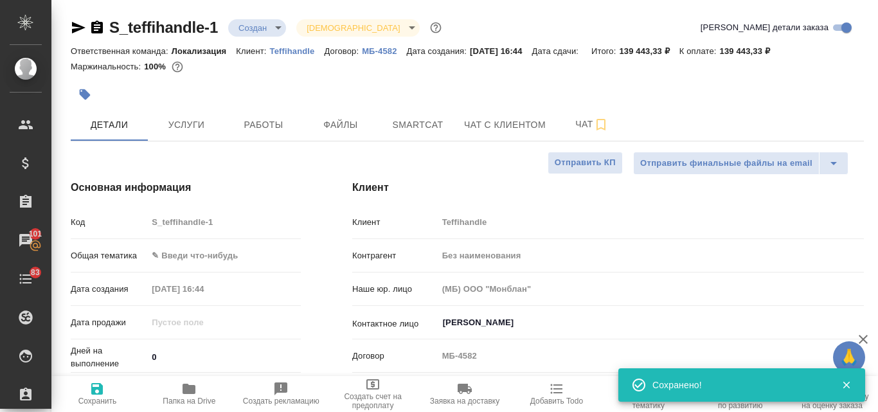
type textarea "x"
click at [82, 22] on icon "button" at bounding box center [78, 27] width 15 height 15
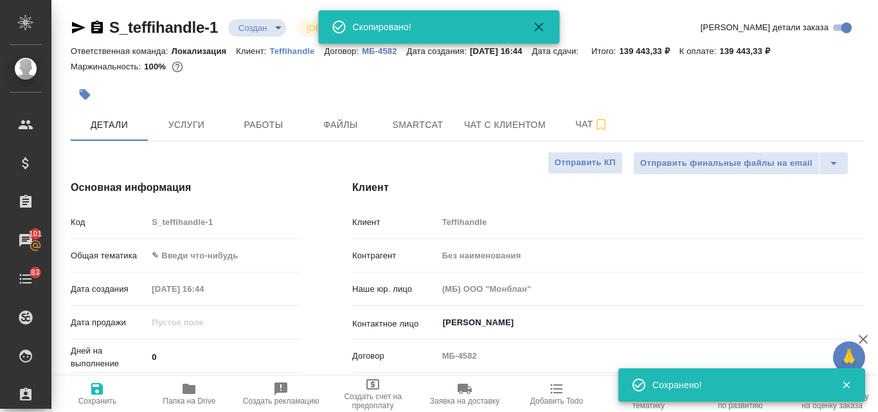
type textarea "x"
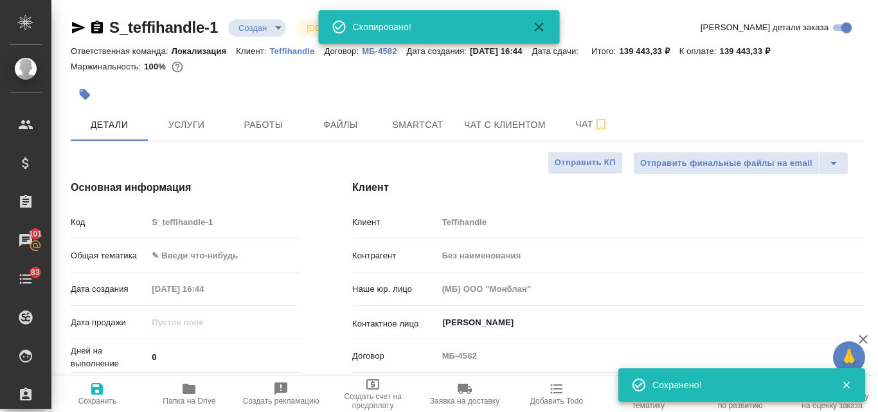
type textarea "x"
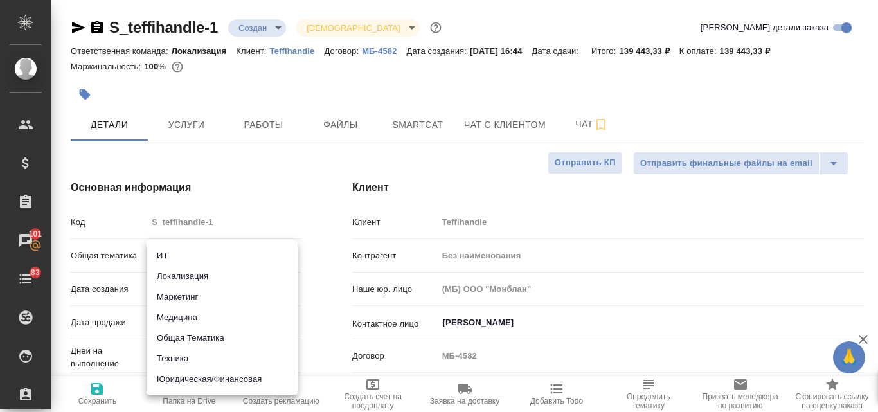
click at [188, 254] on body "🙏 .cls-1 fill:#fff; AWATERA Valyaeva Anna Клиенты Спецификации Заказы 101 Чаты …" at bounding box center [439, 206] width 878 height 412
click at [201, 355] on li "Техника" at bounding box center [221, 358] width 151 height 21
type input "tech"
type textarea "x"
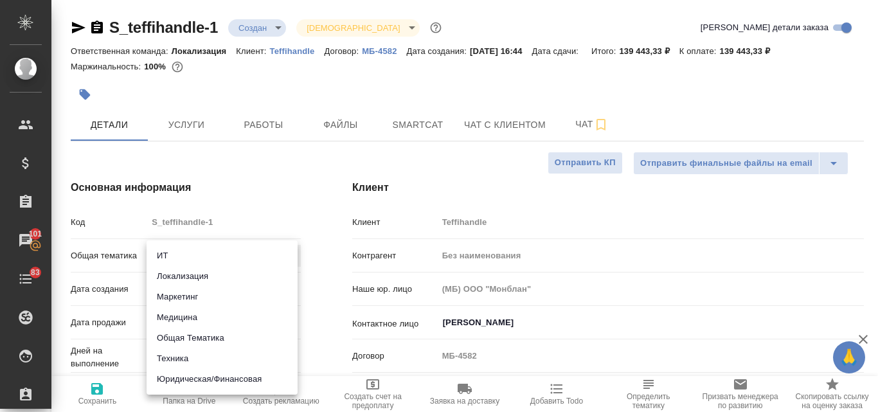
type textarea "x"
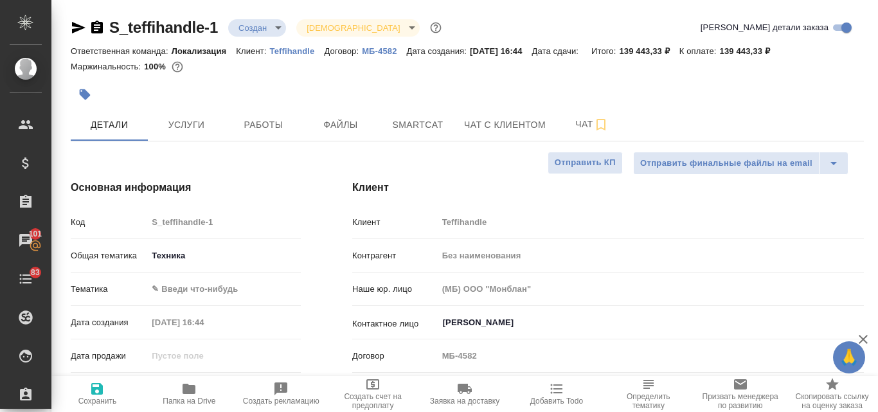
click at [108, 394] on span "Сохранить" at bounding box center [97, 393] width 76 height 24
type textarea "x"
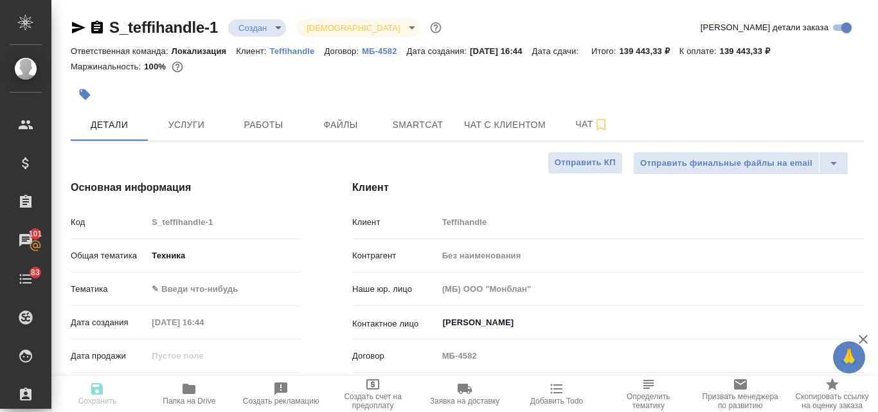
type textarea "x"
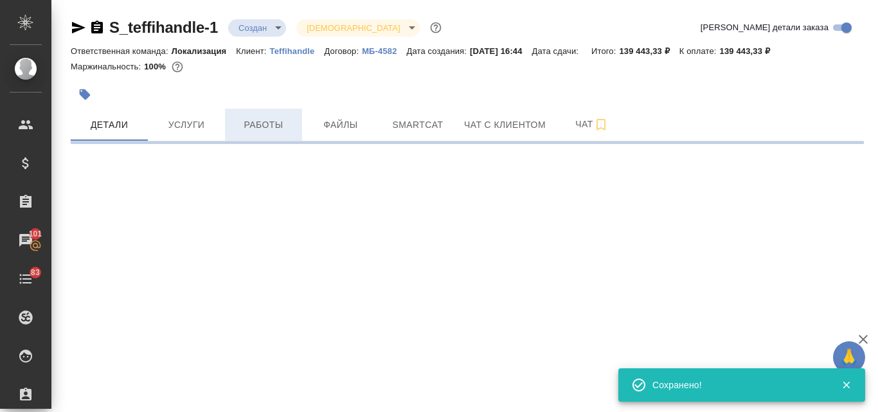
select select "RU"
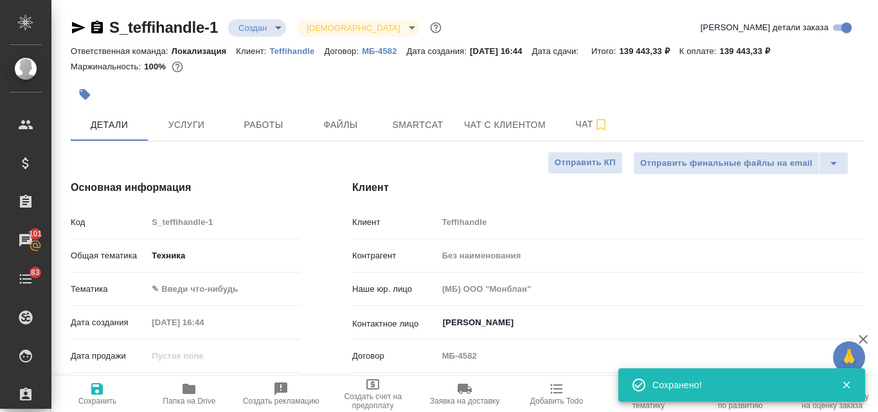
type textarea "x"
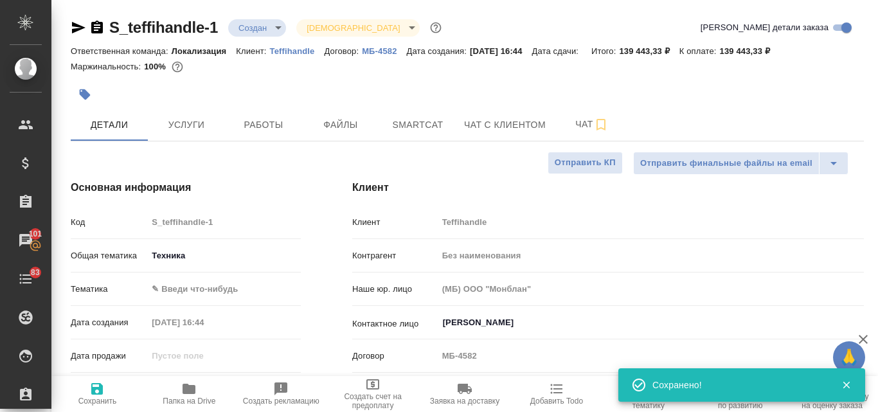
type textarea "x"
click at [206, 125] on span "Услуги" at bounding box center [186, 125] width 62 height 16
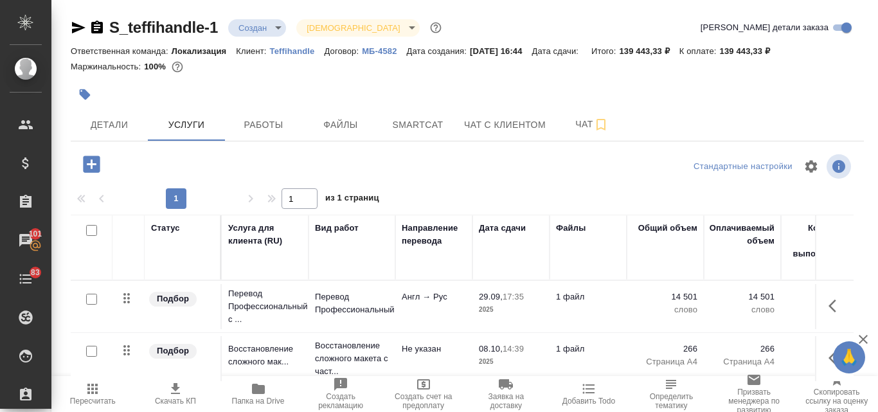
scroll to position [112, 0]
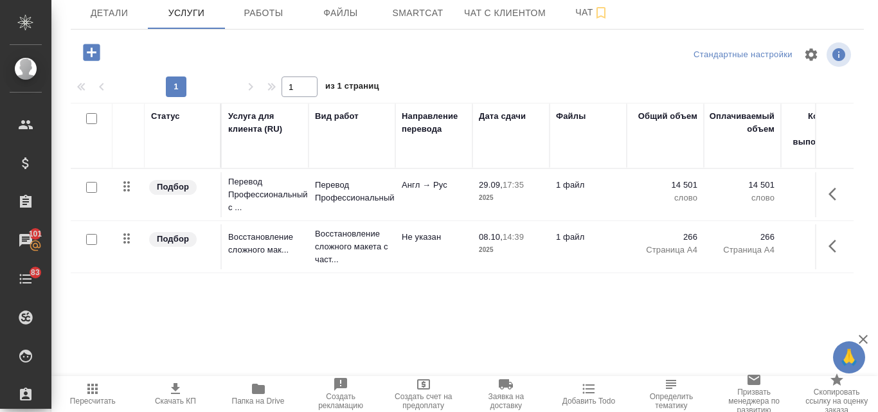
click at [94, 59] on icon "button" at bounding box center [91, 52] width 17 height 17
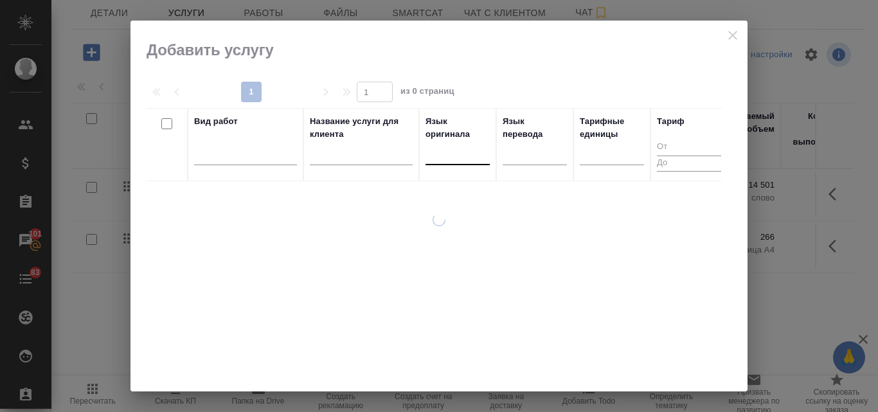
click at [445, 157] on div at bounding box center [457, 152] width 64 height 19
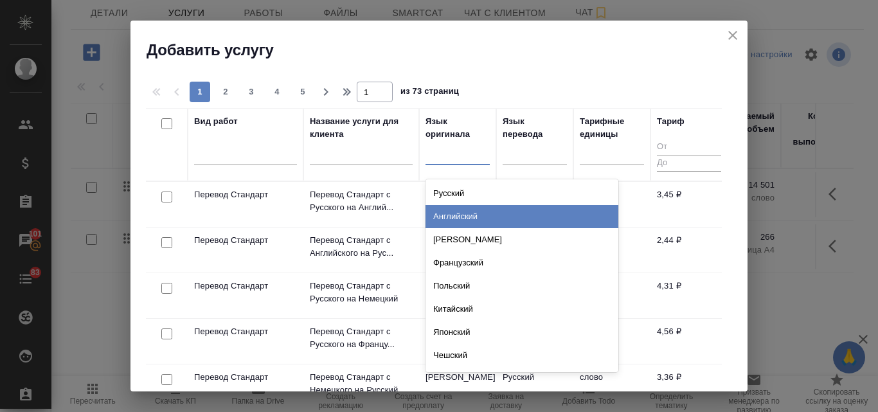
click at [455, 212] on div "Английский" at bounding box center [521, 216] width 193 height 23
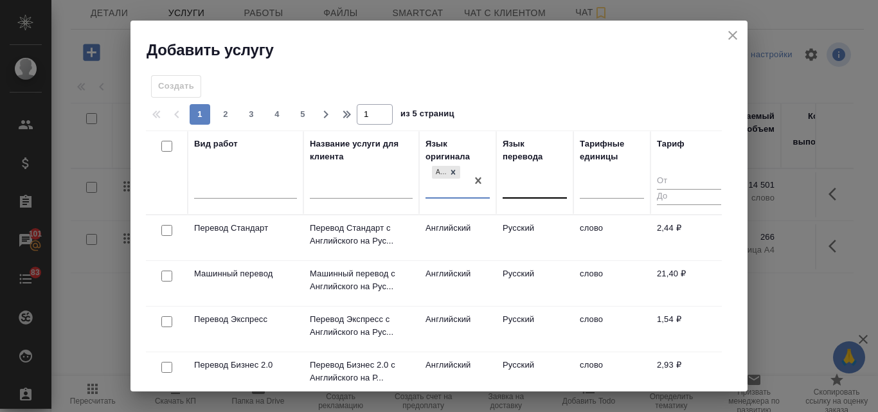
click at [525, 189] on div at bounding box center [534, 186] width 64 height 19
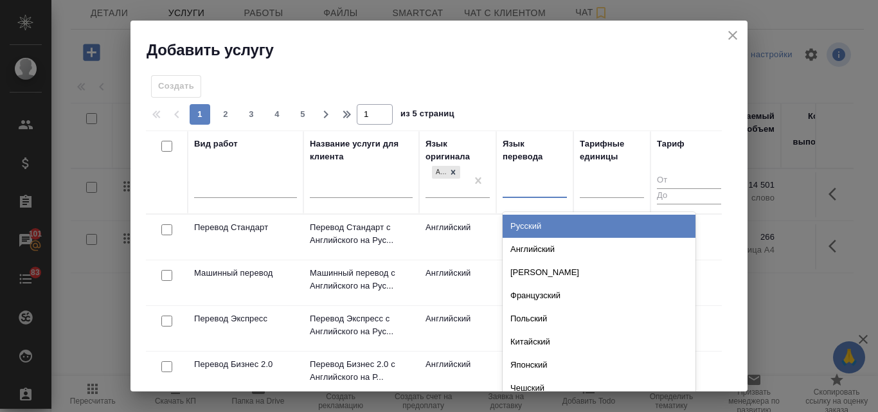
click at [526, 225] on div "Русский" at bounding box center [598, 226] width 193 height 23
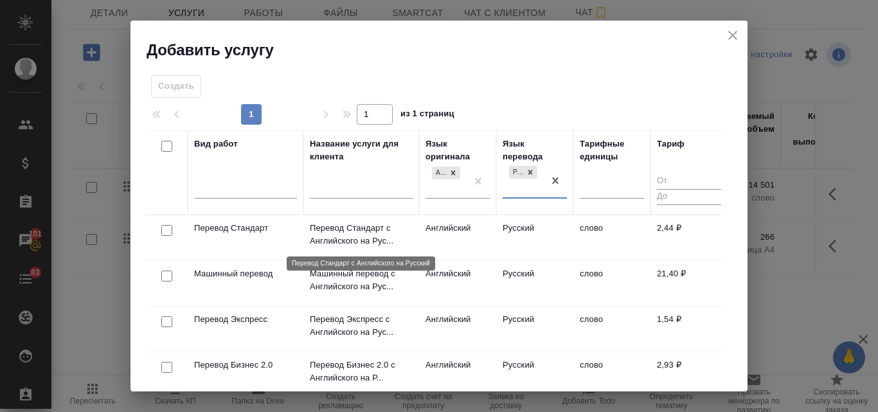
click at [339, 231] on p "Перевод Стандарт с Английского на Рус..." at bounding box center [361, 235] width 103 height 26
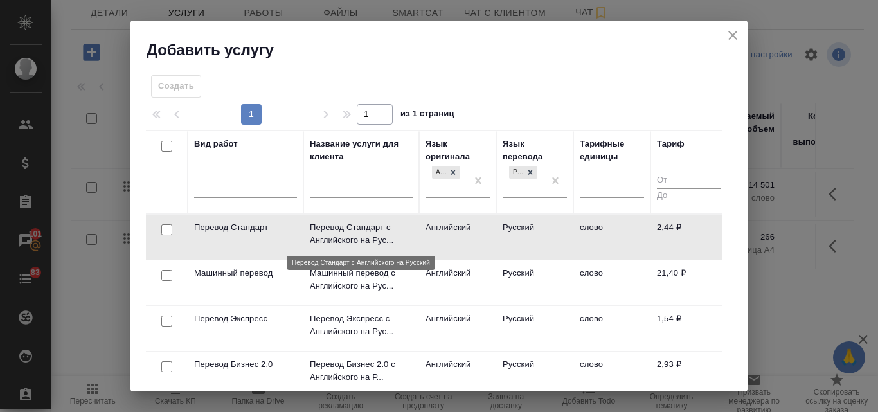
click at [339, 231] on p "Перевод Стандарт с Английского на Рус..." at bounding box center [361, 234] width 103 height 26
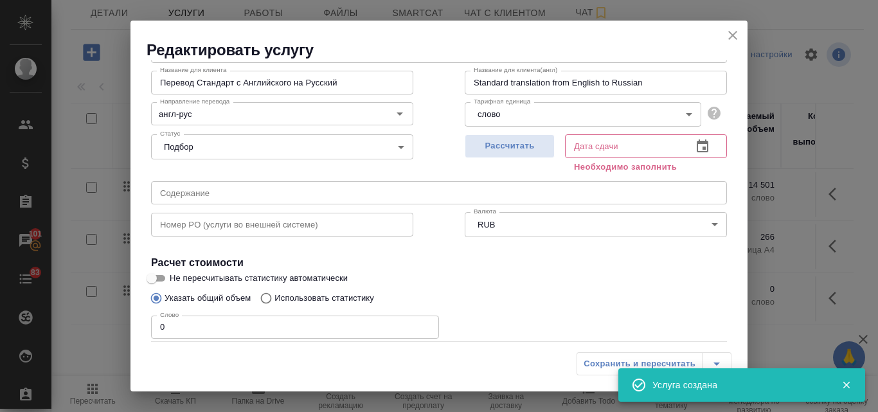
scroll to position [128, 0]
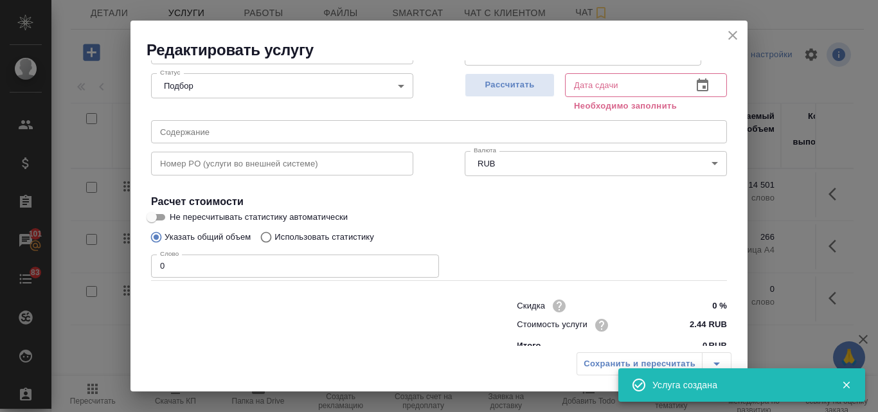
click at [269, 238] on input "Использовать статистику" at bounding box center [264, 237] width 21 height 24
radio input "true"
radio input "false"
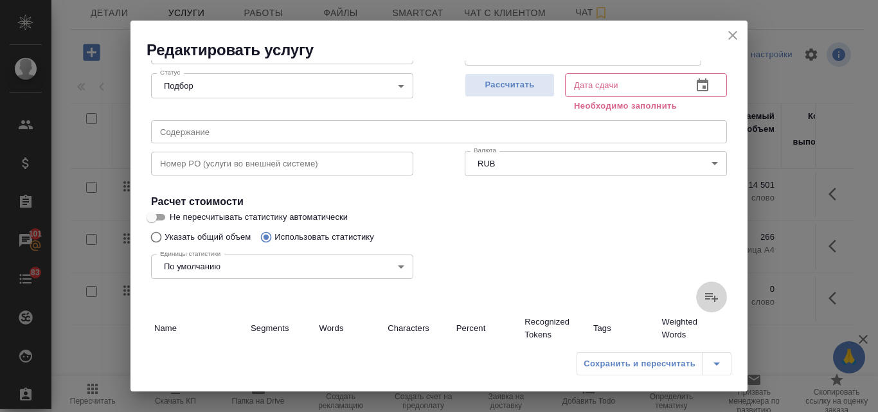
click at [704, 293] on icon at bounding box center [710, 296] width 15 height 15
click at [0, 0] on input "file" at bounding box center [0, 0] width 0 height 0
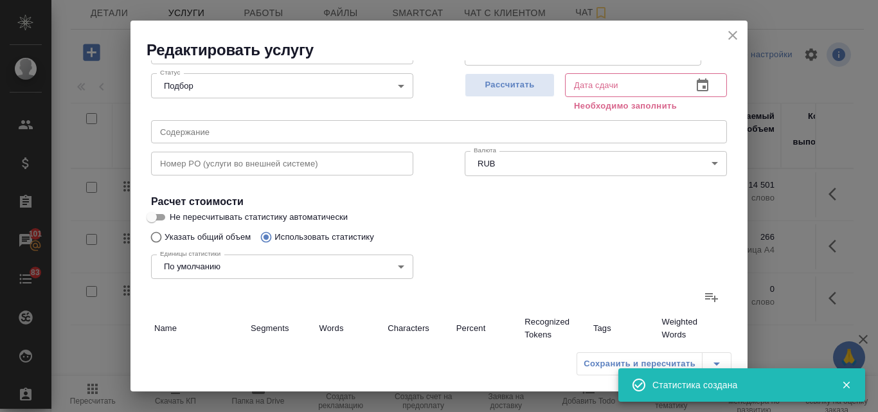
type input "4988"
type input "9914"
type input "58910"
type input "1692"
type input "4587"
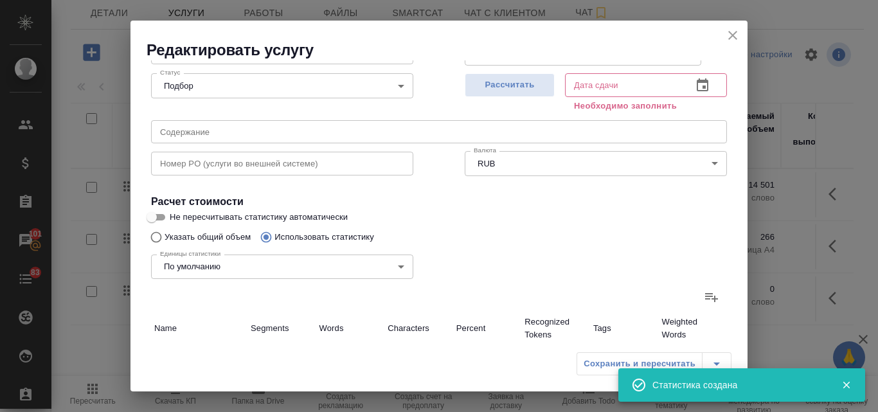
type input "23874"
type input "1692"
type input "4587"
type input "23874"
type input "6680"
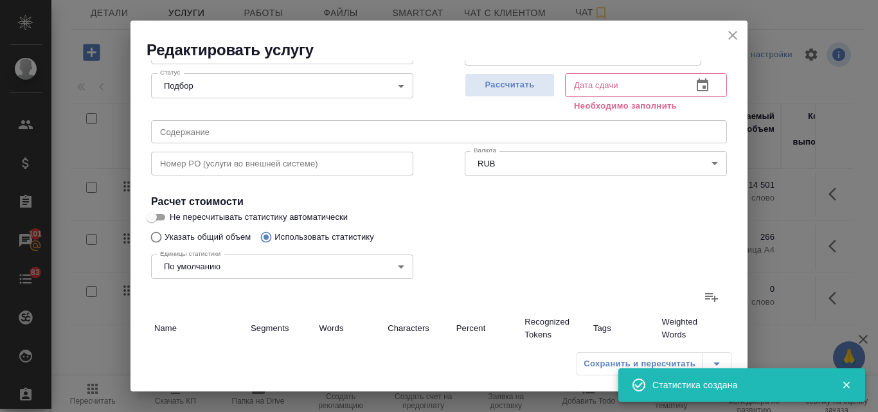
type input "14501"
type input "82784"
click at [520, 91] on span "Рассчитать" at bounding box center [510, 85] width 76 height 15
type input "29.09.2025 17:37"
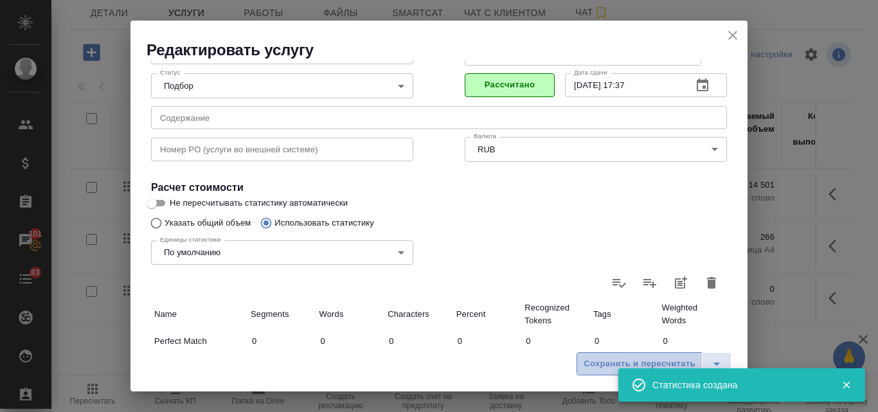
click at [612, 367] on span "Сохранить и пересчитать" at bounding box center [639, 364] width 112 height 15
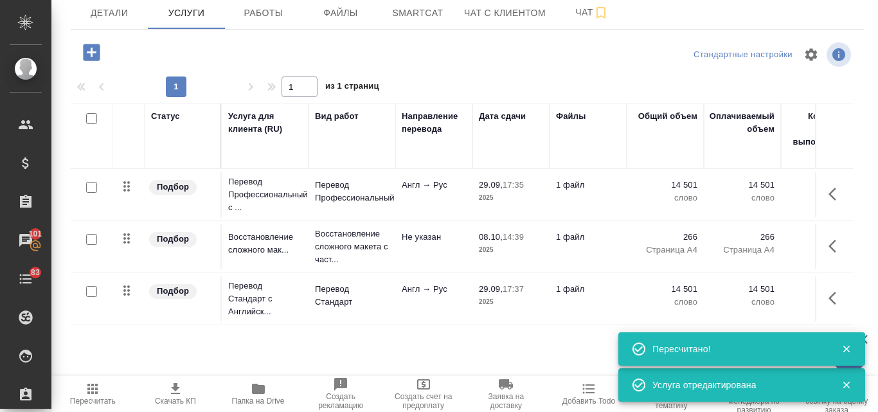
click at [93, 289] on input "checkbox" at bounding box center [91, 291] width 11 height 11
checkbox input "true"
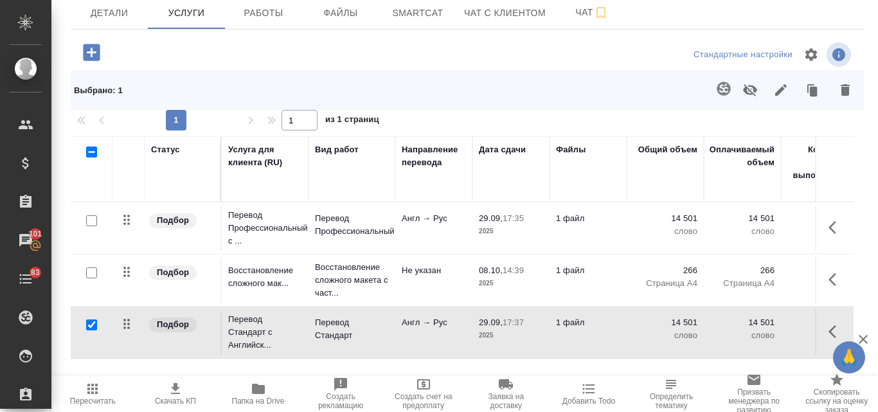
click at [743, 93] on icon "button" at bounding box center [750, 90] width 14 height 12
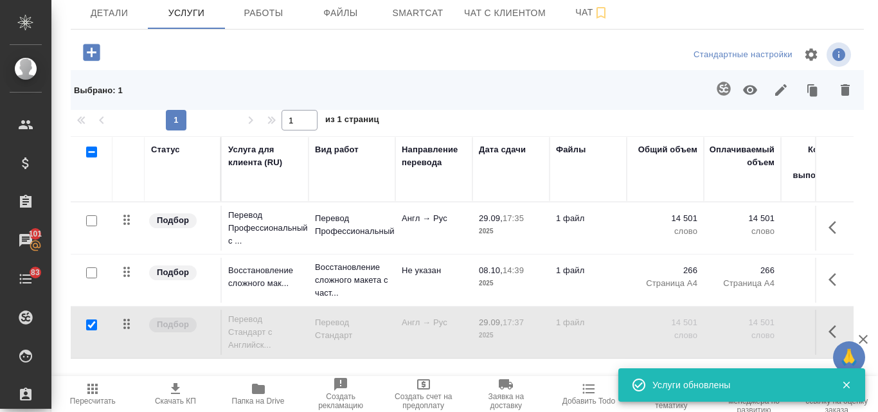
click at [100, 396] on span "Пересчитать" at bounding box center [93, 400] width 46 height 9
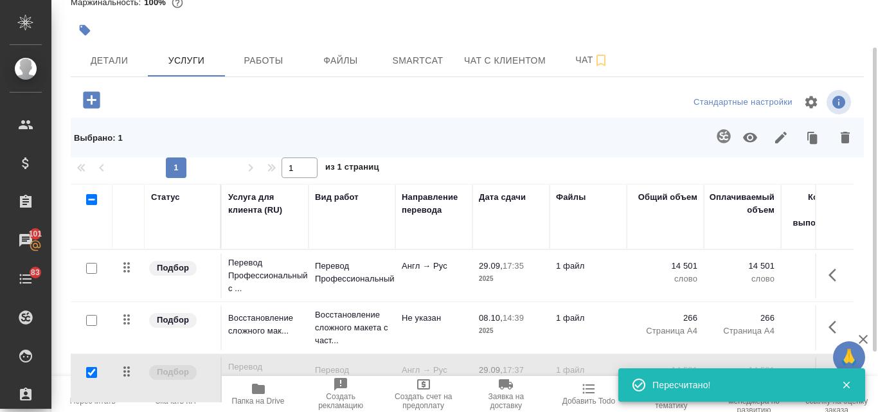
scroll to position [145, 0]
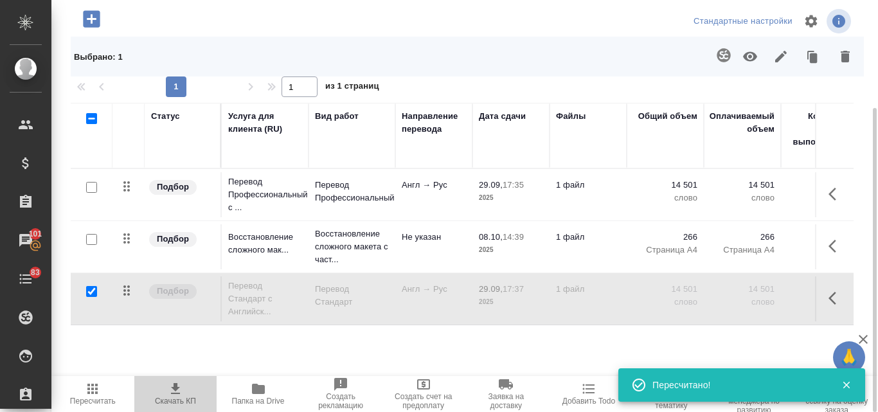
click at [171, 388] on icon "button" at bounding box center [175, 388] width 15 height 15
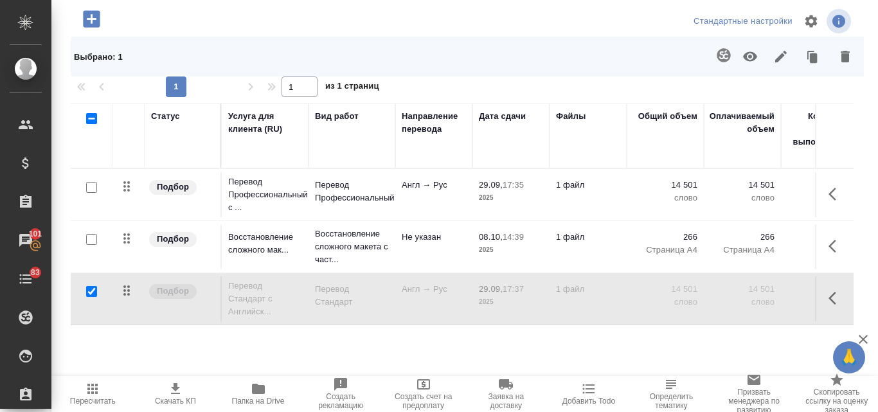
click at [519, 17] on div at bounding box center [467, 21] width 264 height 31
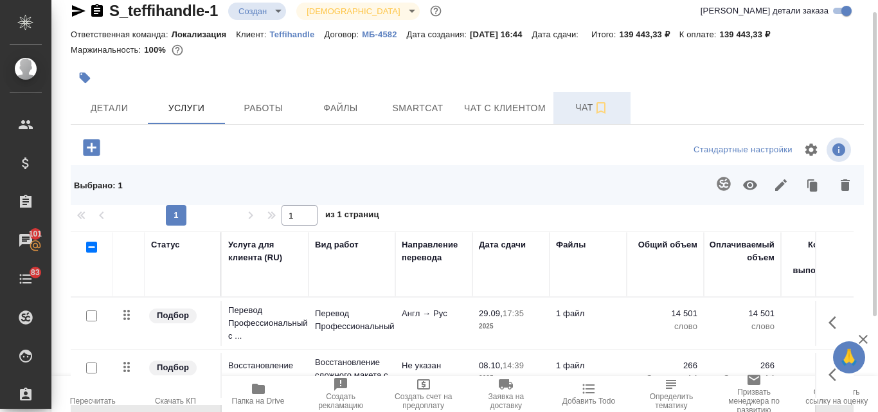
click at [586, 109] on span "Чат" at bounding box center [592, 108] width 62 height 16
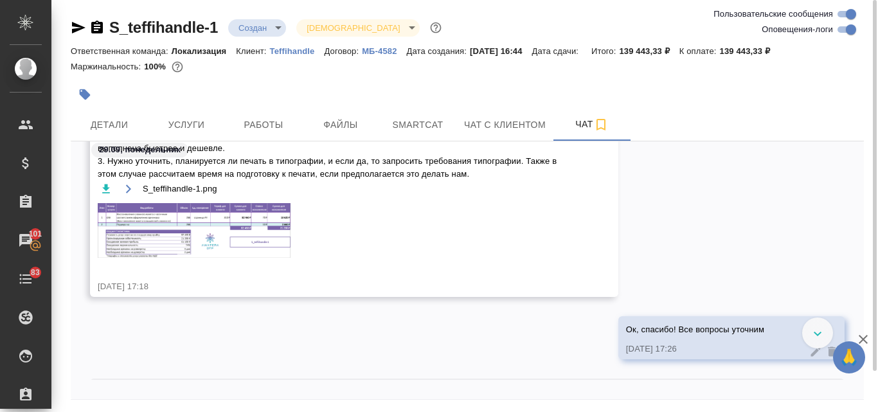
scroll to position [204, 0]
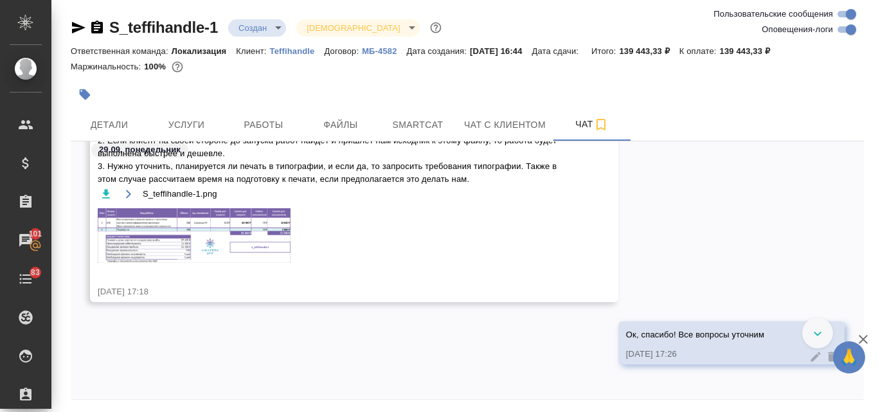
click at [175, 255] on img at bounding box center [194, 235] width 193 height 55
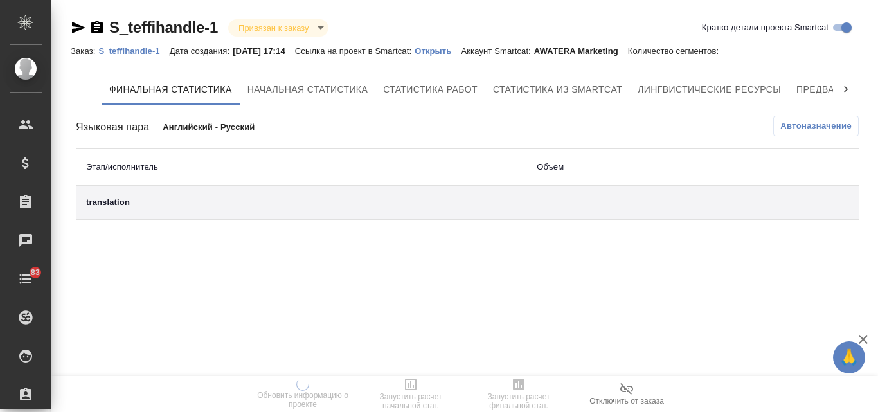
click at [455, 44] on div "Заказ: S_teffihandle-1 Дата создания: [DATE] 17:14 Ссылка на проект в Smartcat:…" at bounding box center [401, 50] width 660 height 15
click at [458, 51] on p "Открыть" at bounding box center [437, 51] width 46 height 10
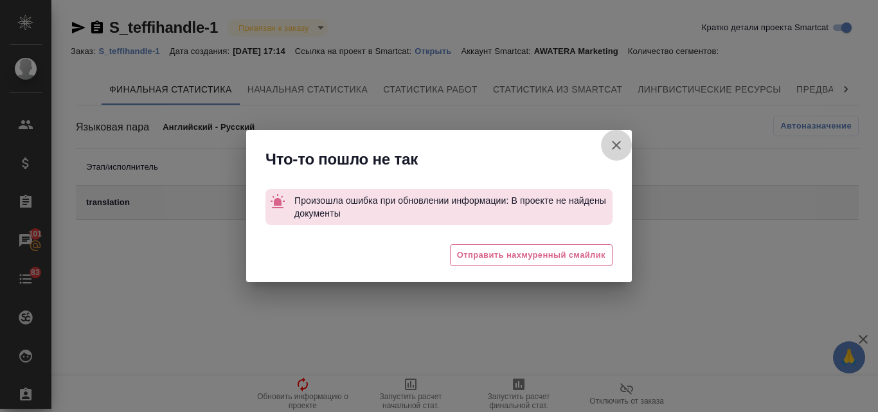
click at [615, 138] on icon "button" at bounding box center [615, 144] width 15 height 15
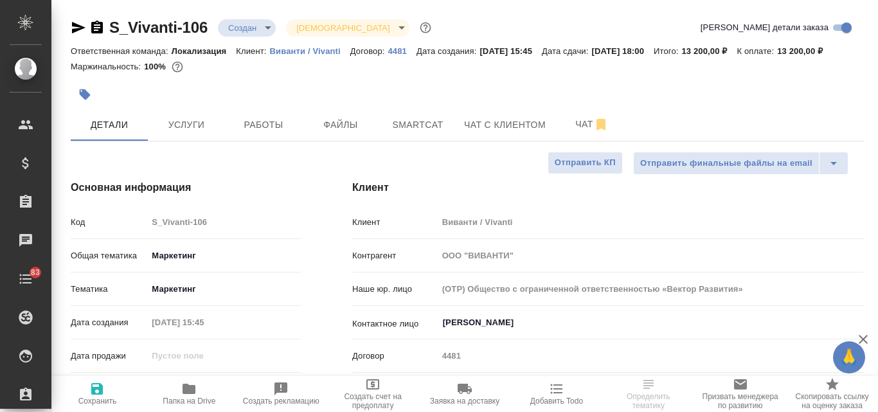
select select "RU"
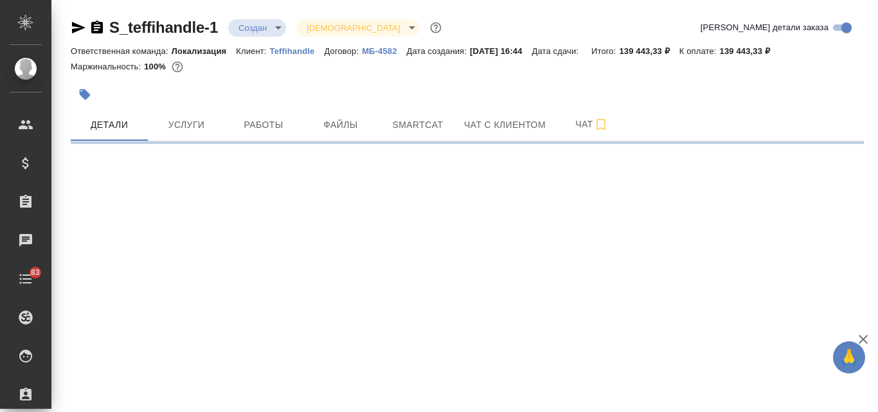
select select "RU"
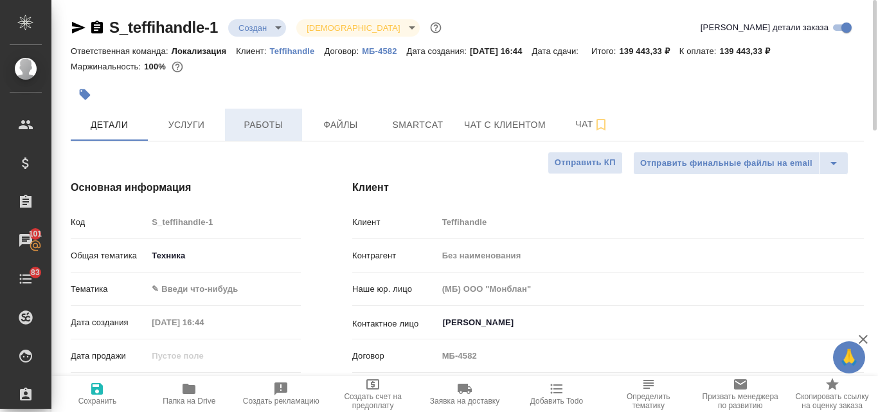
type textarea "x"
click at [204, 128] on span "Услуги" at bounding box center [186, 125] width 62 height 16
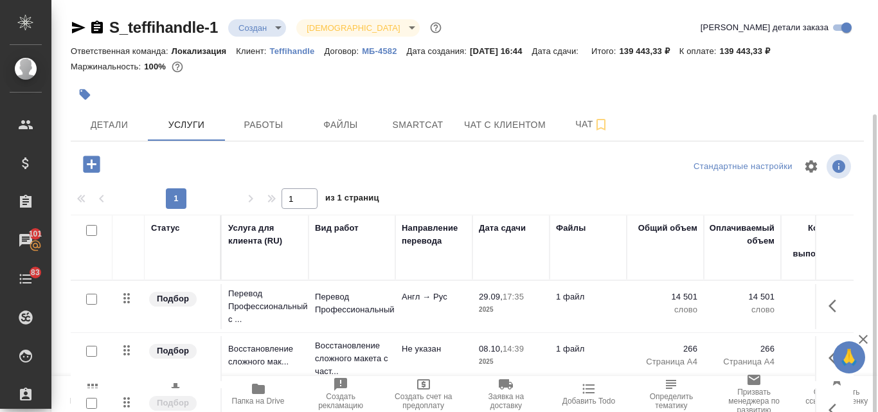
scroll to position [112, 0]
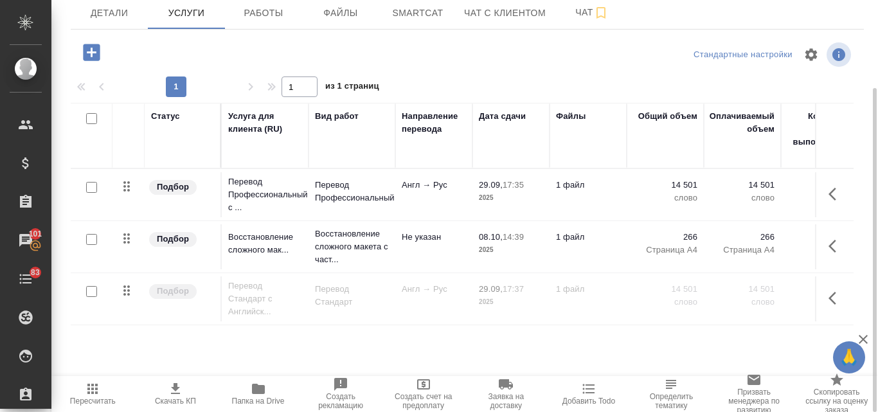
click at [91, 291] on input "checkbox" at bounding box center [91, 291] width 11 height 11
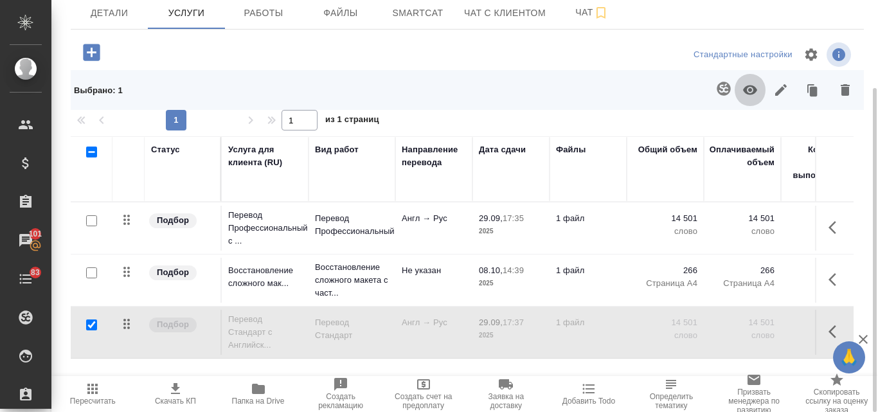
click at [753, 89] on icon "button" at bounding box center [750, 90] width 14 height 10
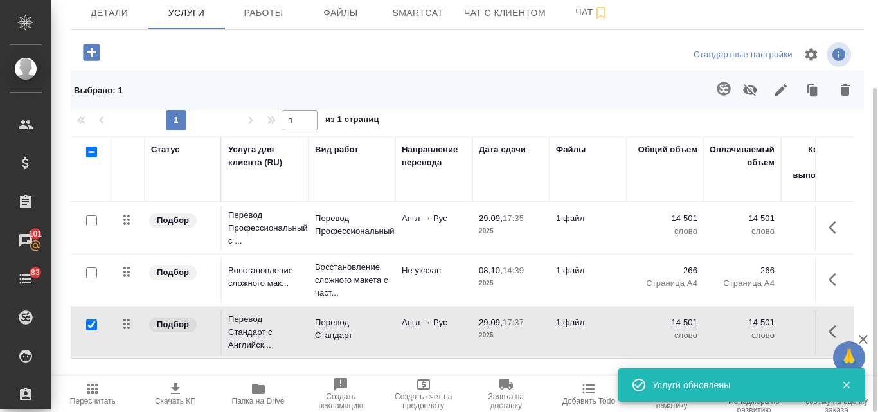
click at [92, 324] on input "checkbox" at bounding box center [91, 324] width 11 height 11
checkbox input "false"
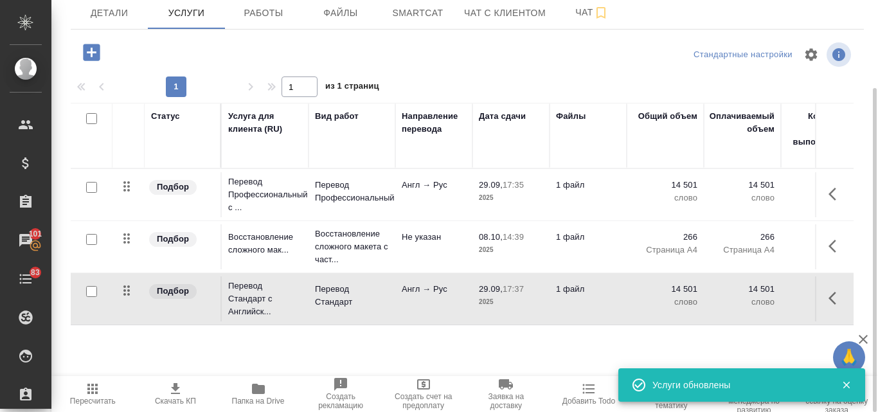
click at [89, 187] on input "checkbox" at bounding box center [91, 187] width 11 height 11
checkbox input "true"
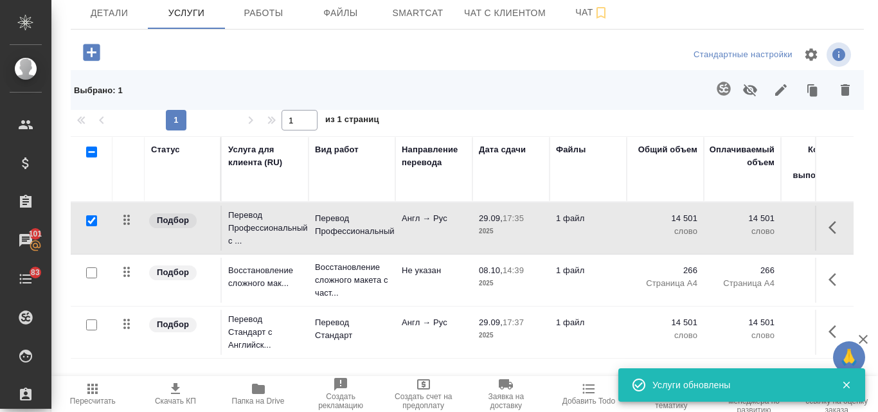
click at [752, 86] on icon "button" at bounding box center [750, 90] width 14 height 12
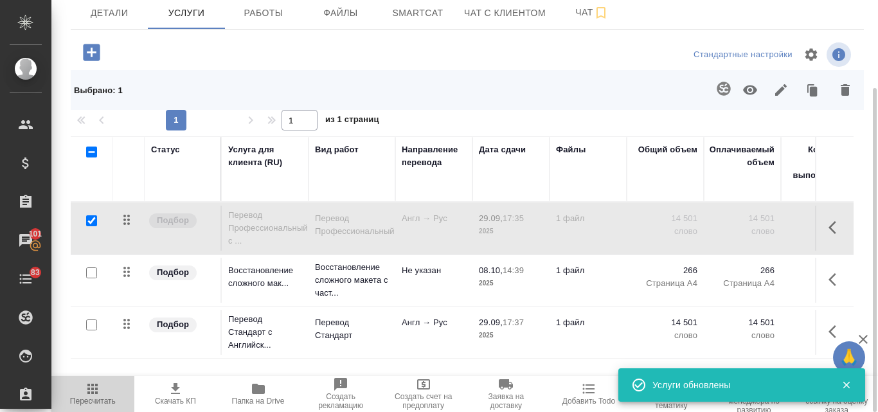
click at [94, 393] on icon "button" at bounding box center [92, 389] width 10 height 10
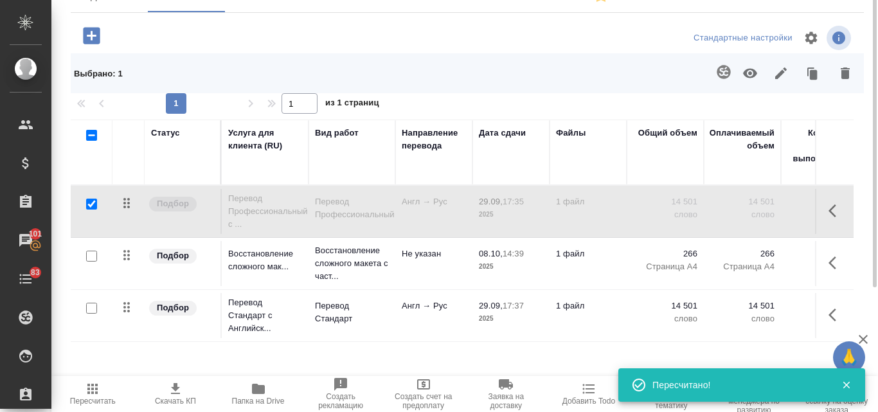
scroll to position [145, 0]
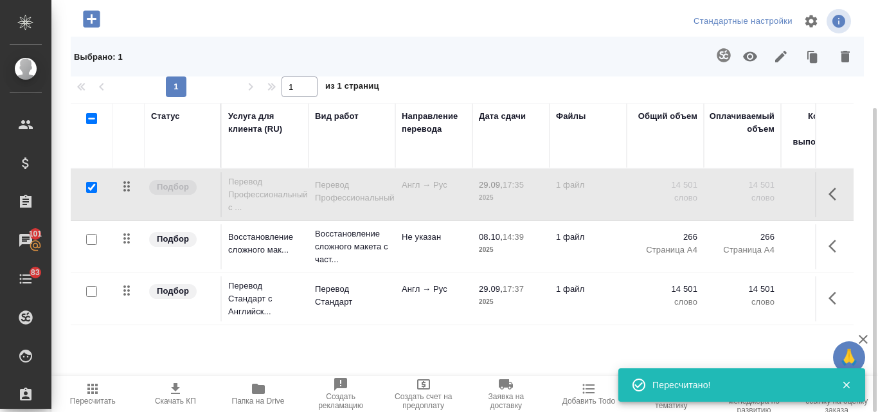
click at [179, 394] on icon "button" at bounding box center [175, 388] width 9 height 11
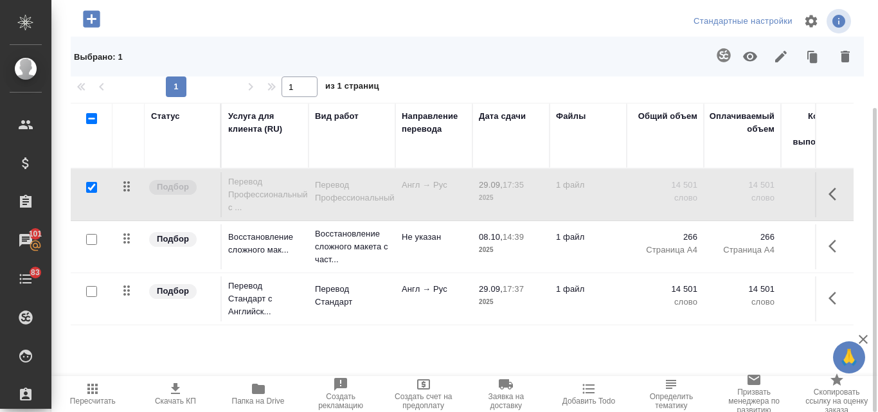
scroll to position [0, 0]
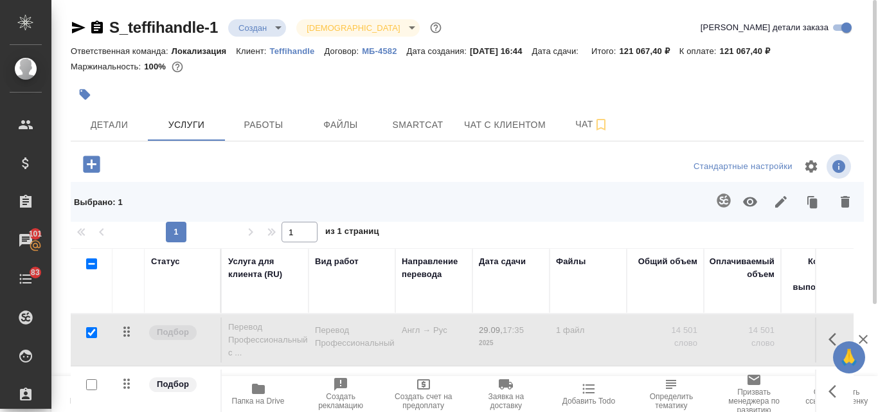
click at [75, 31] on icon "button" at bounding box center [78, 28] width 13 height 12
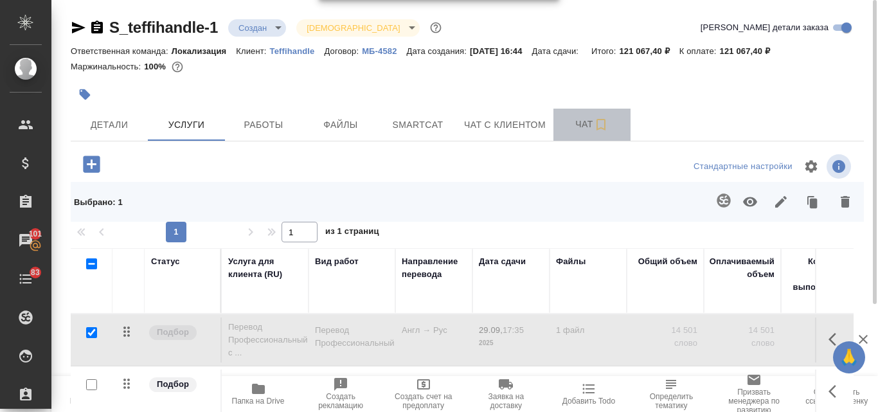
click at [581, 128] on span "Чат" at bounding box center [592, 124] width 62 height 16
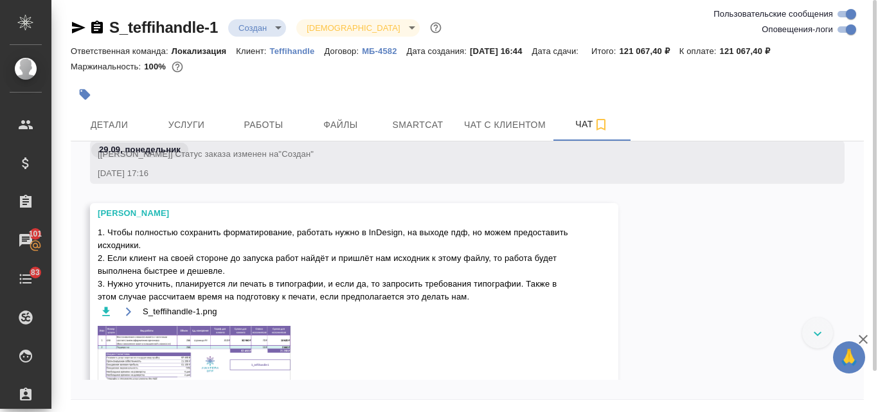
scroll to position [76, 0]
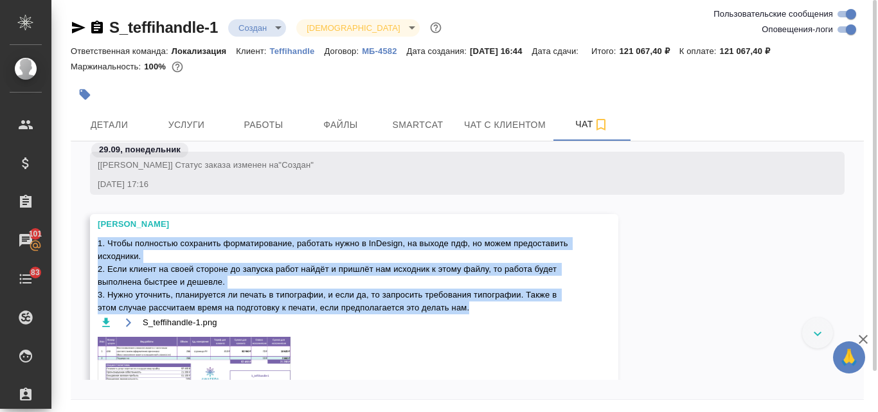
drag, startPoint x: 99, startPoint y: 240, endPoint x: 489, endPoint y: 311, distance: 396.4
click at [489, 311] on span "1. Чтобы полностью сохранить форматирование, работать нужно в InDesign, на выхо…" at bounding box center [335, 275] width 475 height 77
copy span "1. Чтобы полностью сохранить форматирование, работать нужно в InDesign, на выхо…"
click at [184, 123] on span "Услуги" at bounding box center [186, 125] width 62 height 16
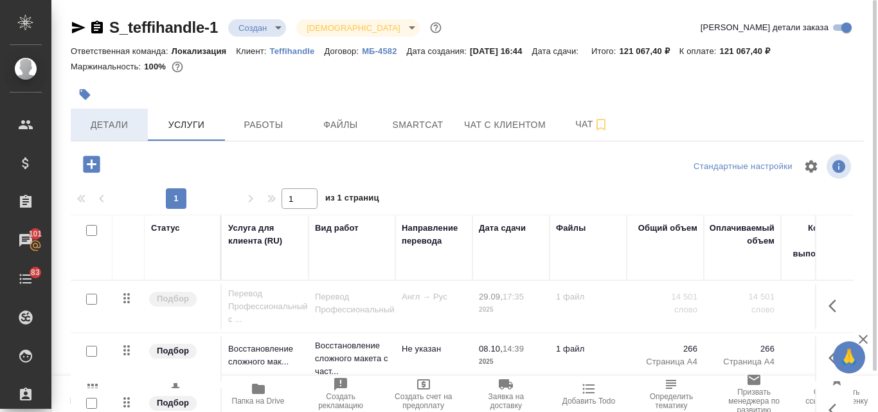
click at [120, 127] on span "Детали" at bounding box center [109, 125] width 62 height 16
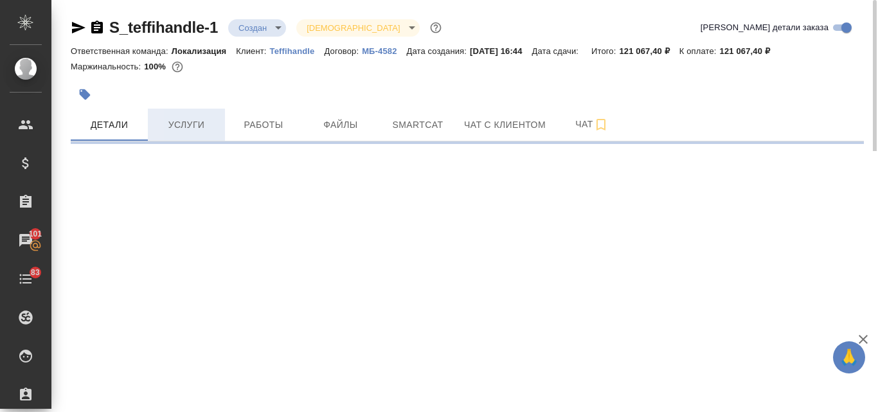
select select "RU"
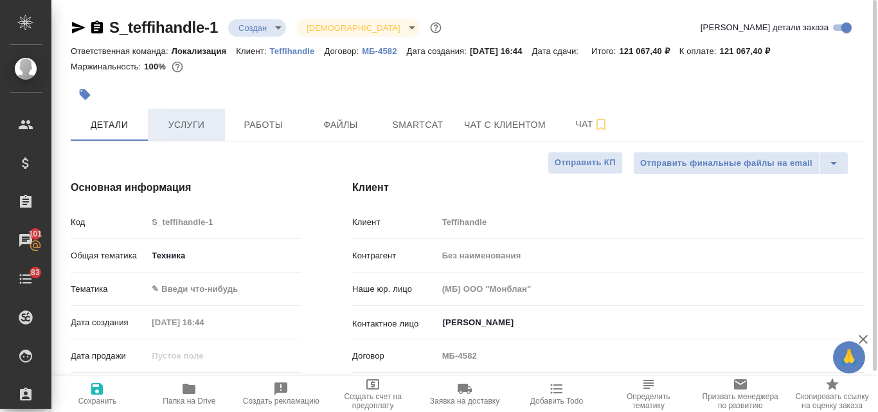
type textarea "x"
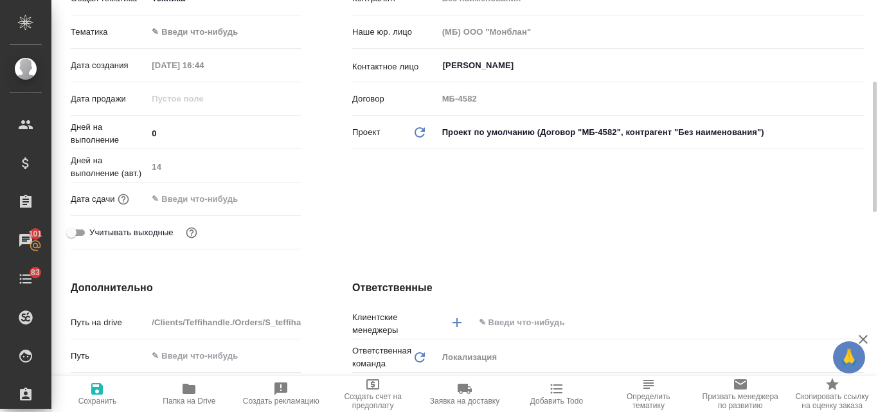
scroll to position [385, 0]
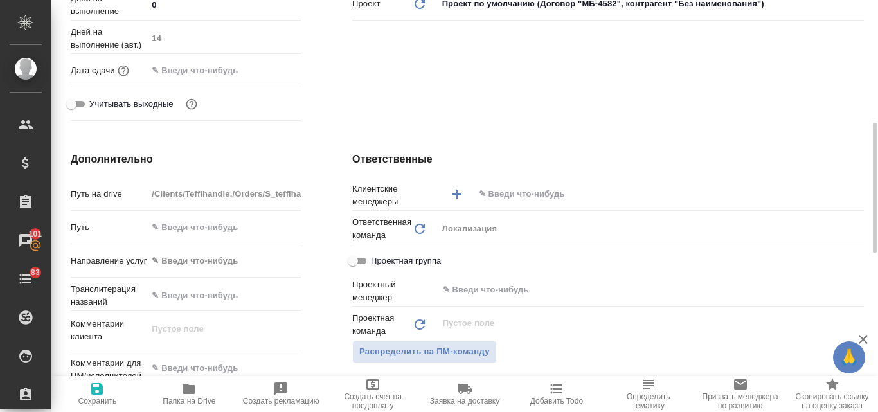
click at [513, 191] on input "text" at bounding box center [646, 193] width 339 height 15
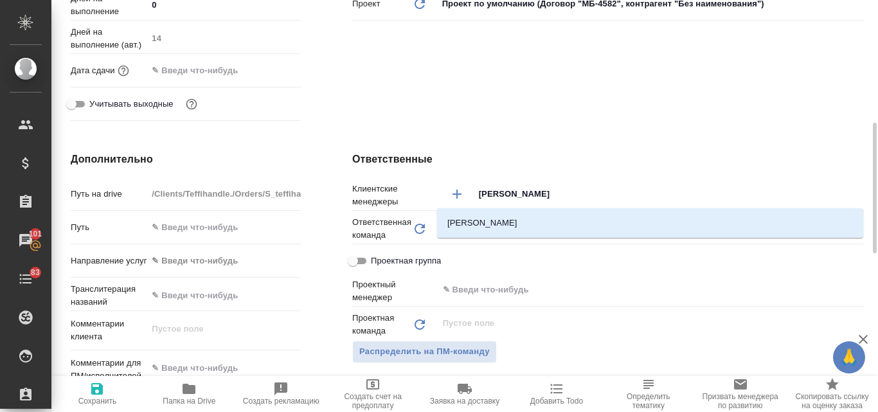
type input "валяева"
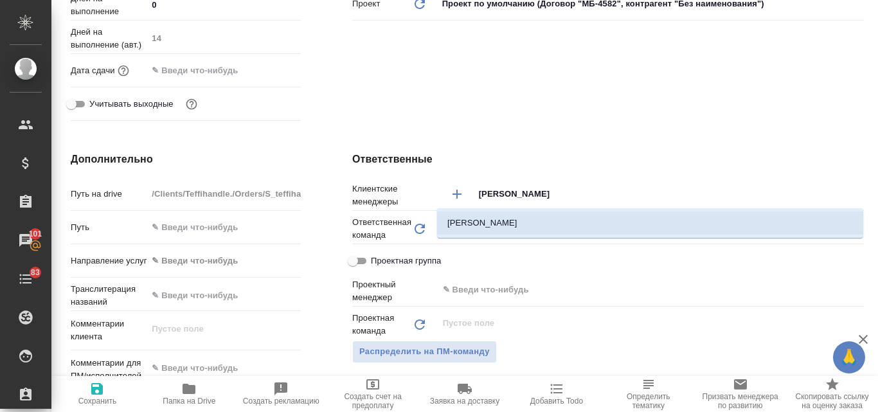
click at [508, 225] on li "[PERSON_NAME]" at bounding box center [650, 222] width 426 height 23
type textarea "x"
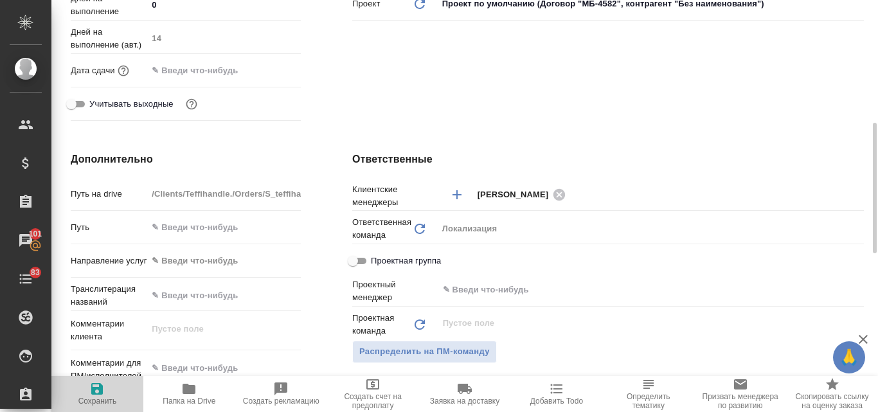
click at [97, 394] on icon "button" at bounding box center [97, 389] width 12 height 12
type textarea "x"
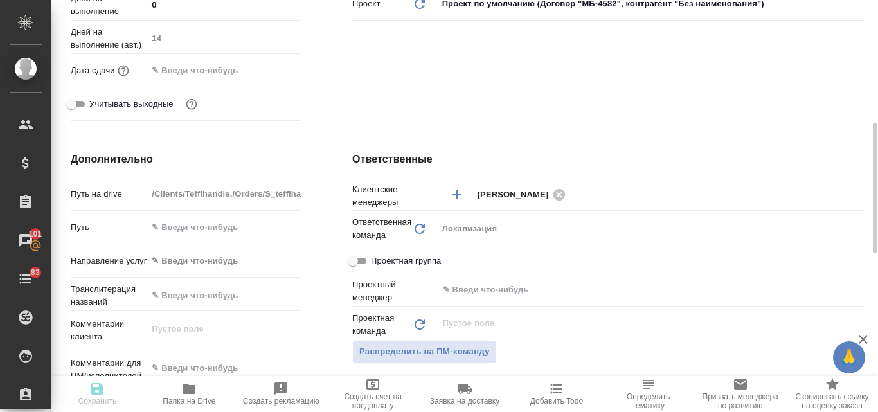
type textarea "x"
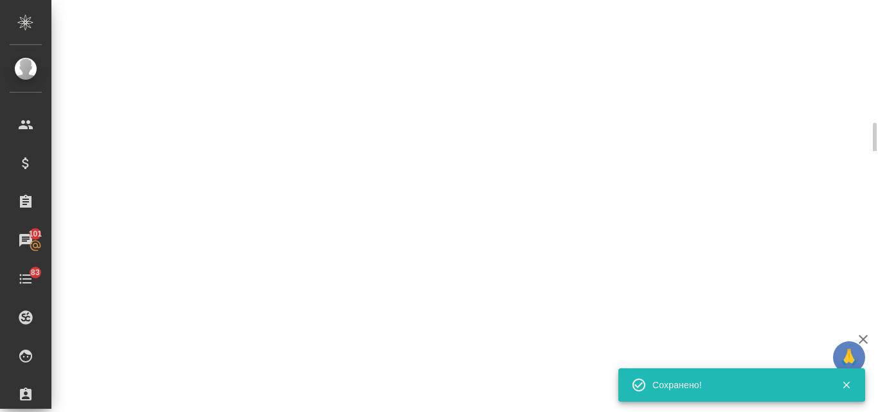
select select "RU"
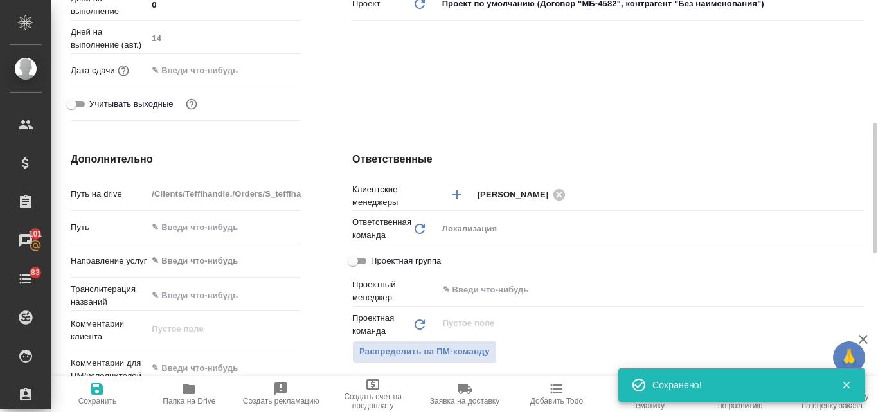
type textarea "x"
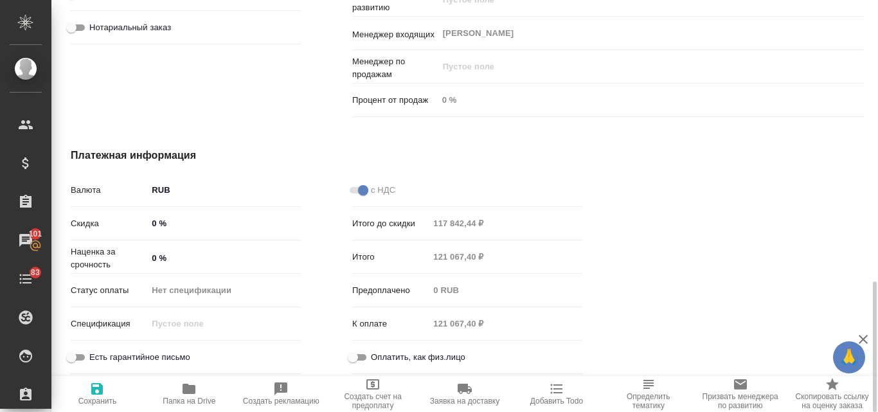
scroll to position [754, 0]
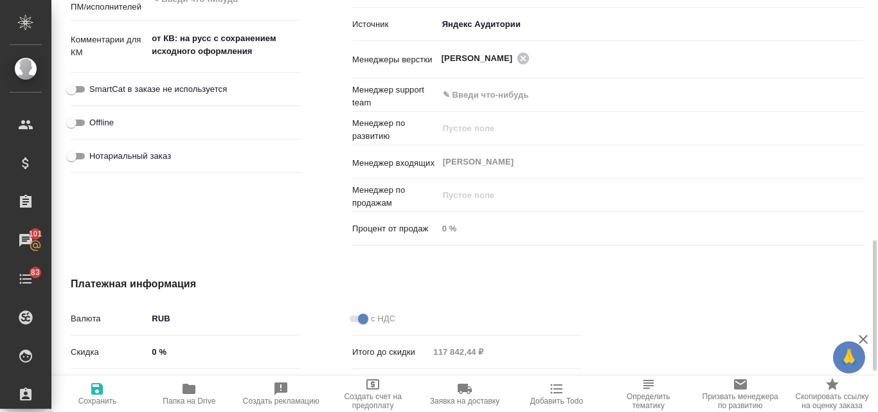
type textarea "x"
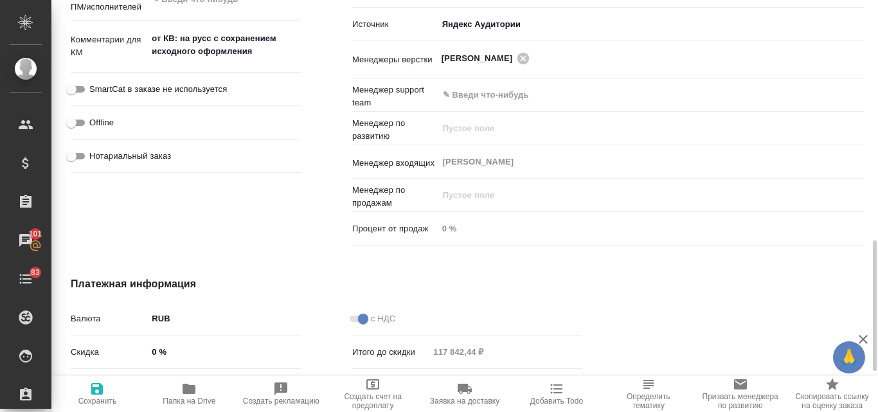
type textarea "x"
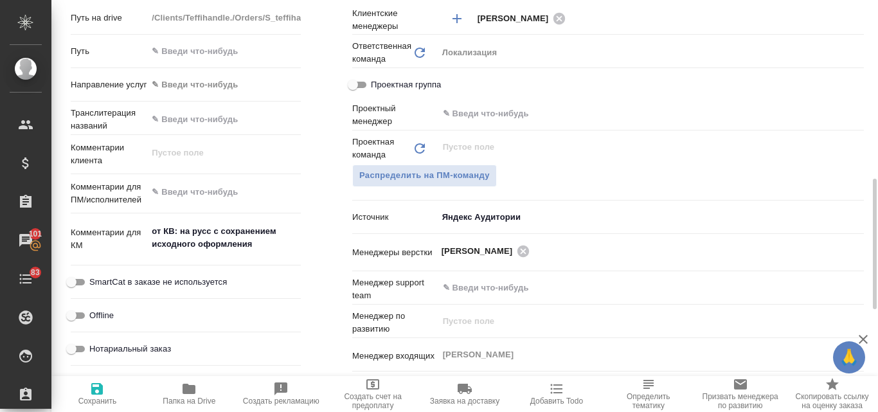
type textarea "x"
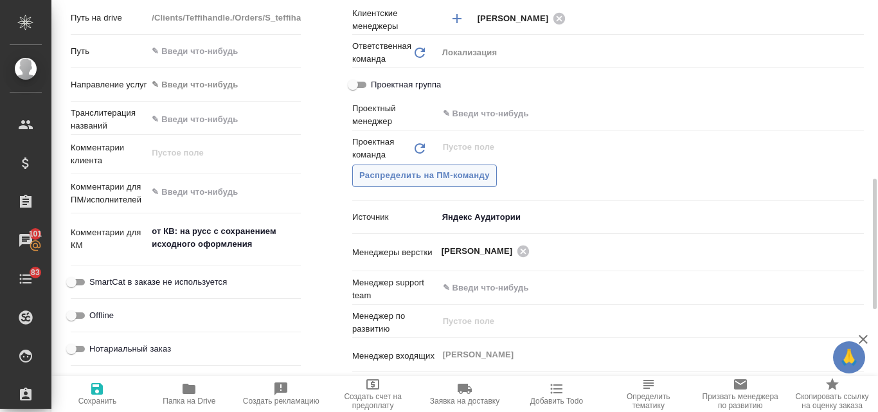
type textarea "x"
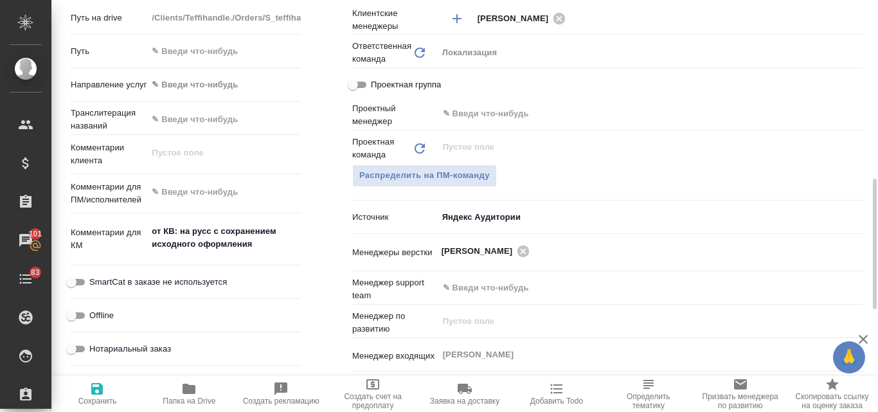
type textarea "x"
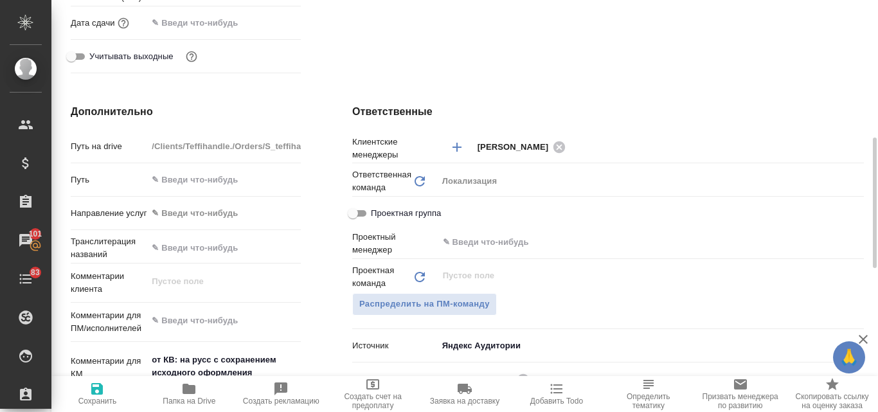
type textarea "x"
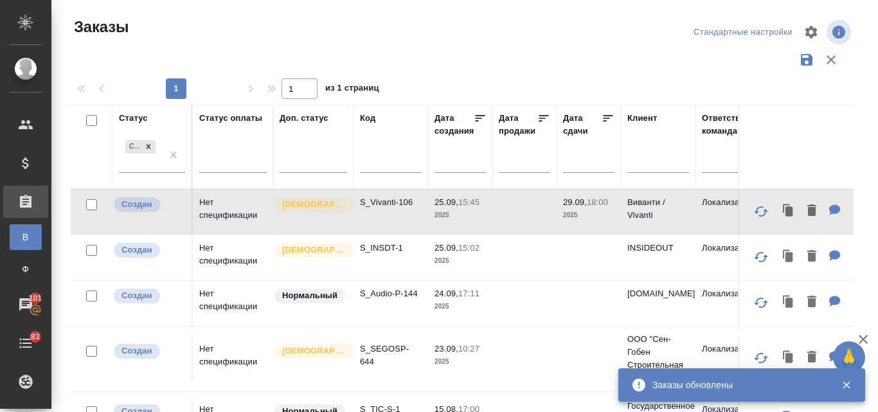
scroll to position [34, 0]
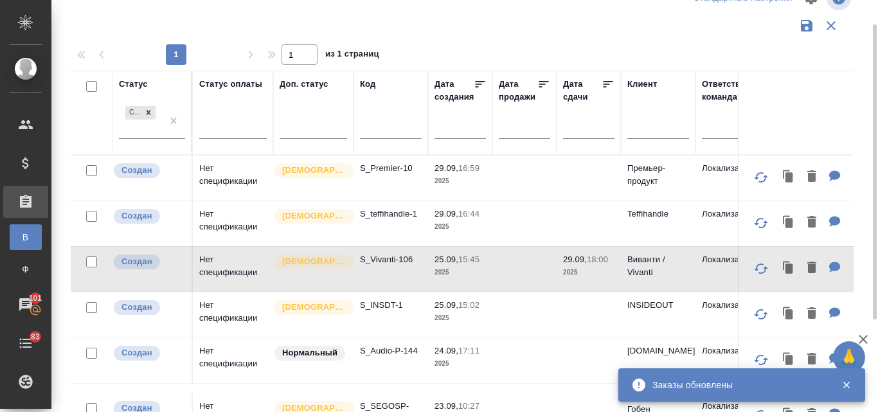
click at [238, 179] on td "Нет спецификации" at bounding box center [233, 177] width 80 height 45
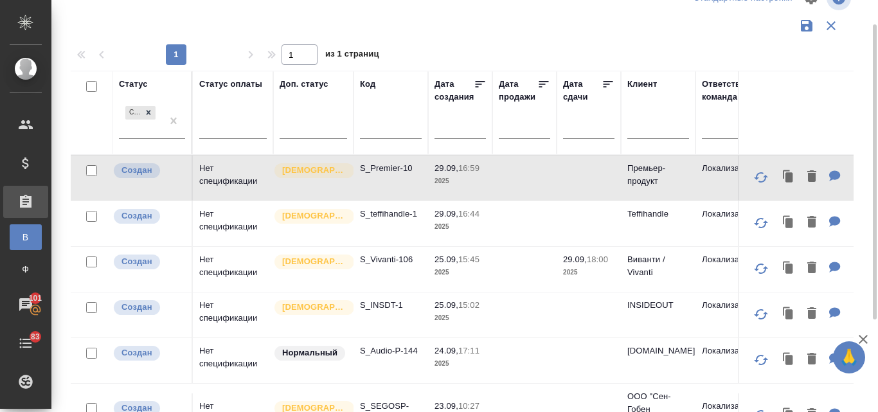
click at [222, 222] on td "Нет спецификации" at bounding box center [233, 223] width 80 height 45
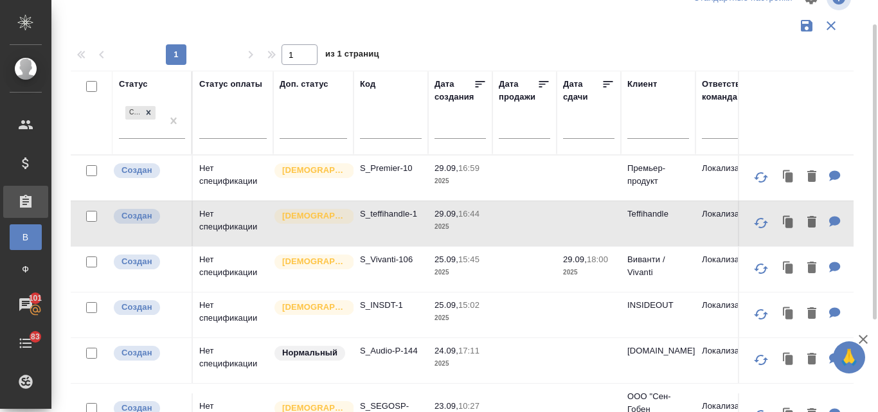
scroll to position [0, 0]
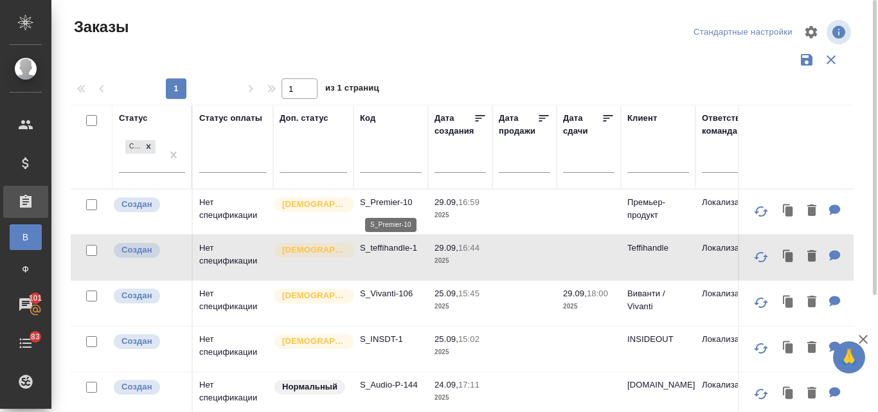
click at [362, 206] on p "S_Premier-10" at bounding box center [391, 202] width 62 height 13
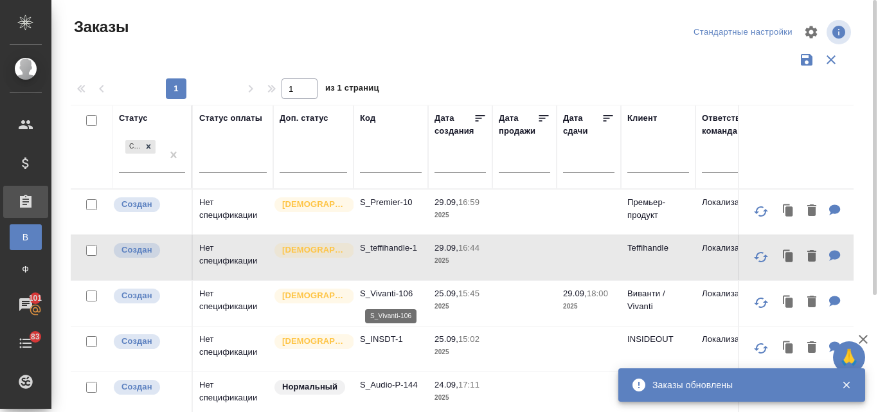
click at [376, 294] on p "S_Vivanti-106" at bounding box center [391, 293] width 62 height 13
click at [387, 344] on p "S_INSDT-1" at bounding box center [391, 339] width 62 height 13
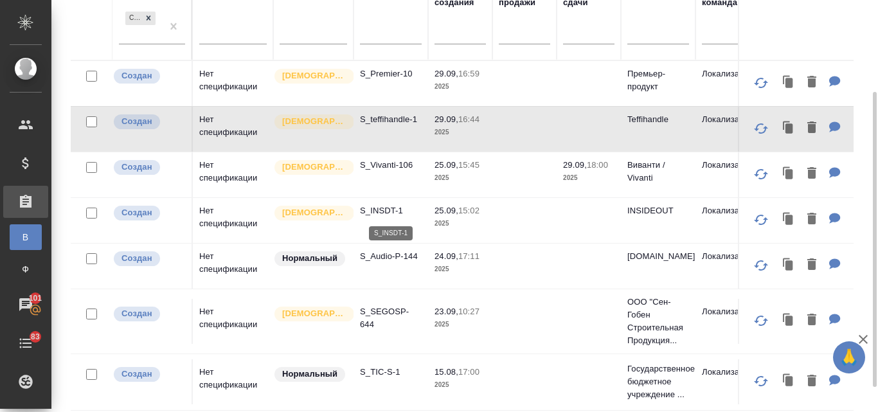
click at [375, 211] on p "S_INSDT-1" at bounding box center [391, 210] width 62 height 13
click at [378, 258] on p "S_Audio-P-144" at bounding box center [391, 256] width 62 height 13
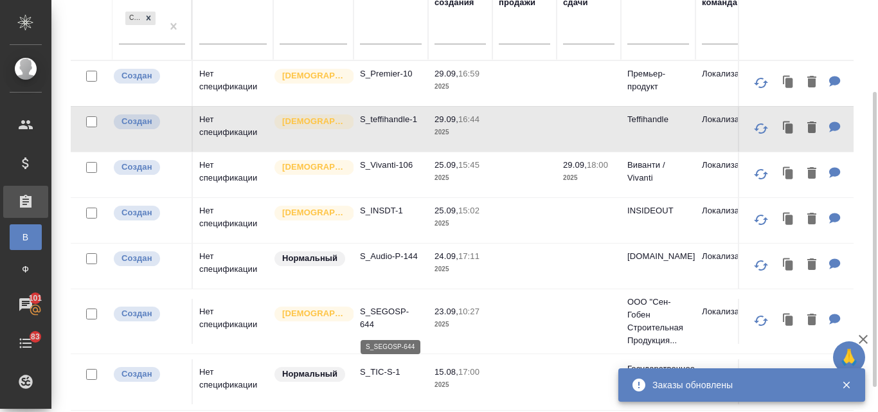
click at [394, 313] on p "S_SEGOSP-644" at bounding box center [391, 318] width 62 height 26
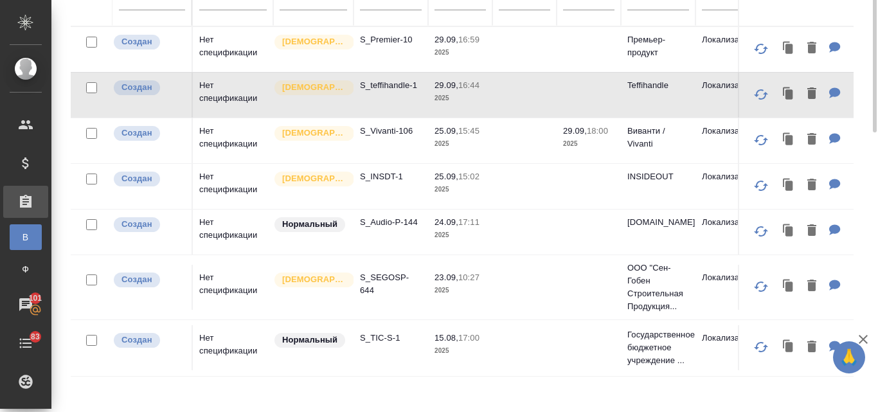
scroll to position [0, 0]
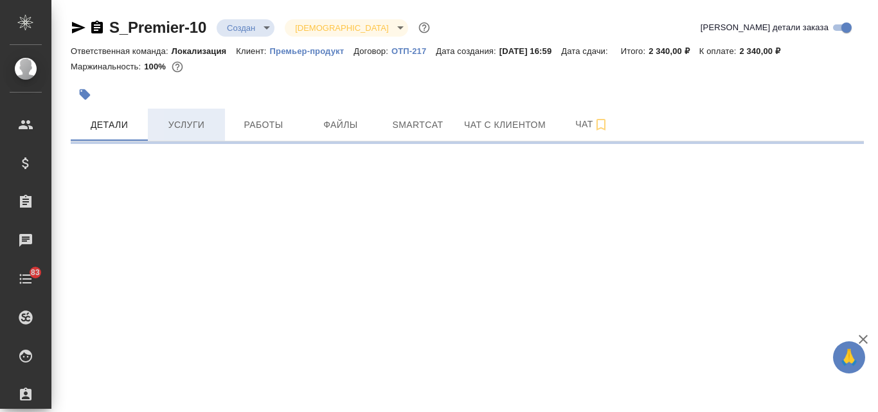
select select "RU"
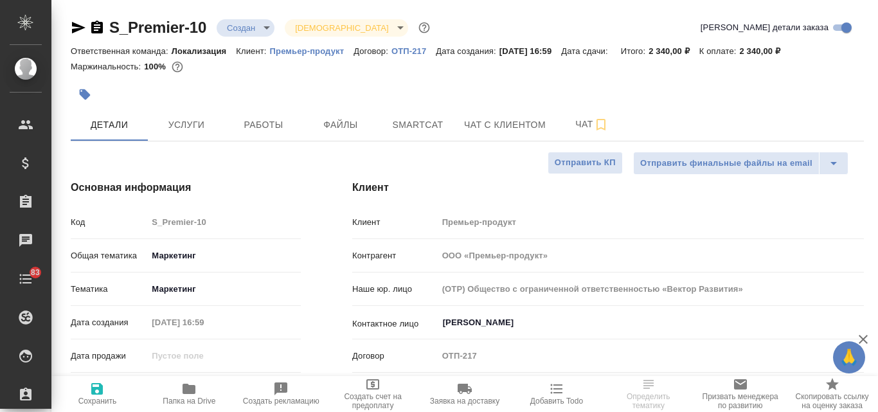
type textarea "x"
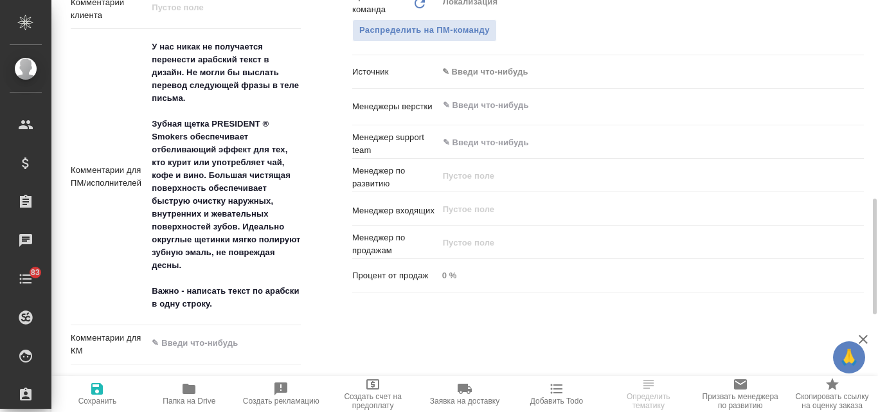
scroll to position [835, 0]
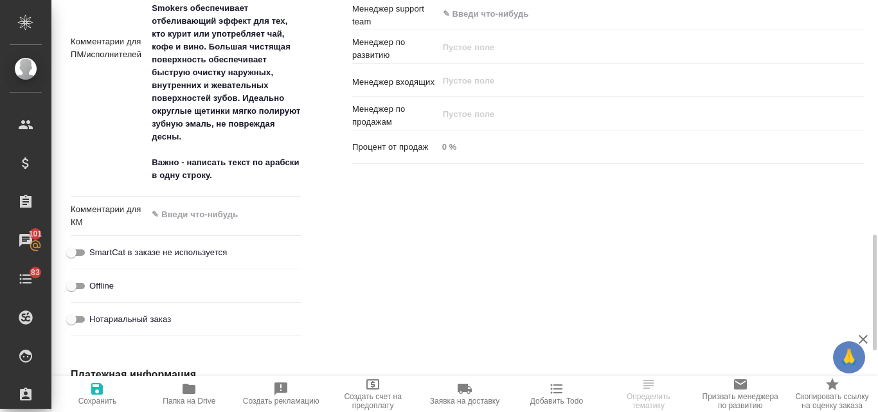
type textarea "x"
click at [216, 215] on textarea at bounding box center [224, 215] width 152 height 22
type textarea "2"
type textarea "x"
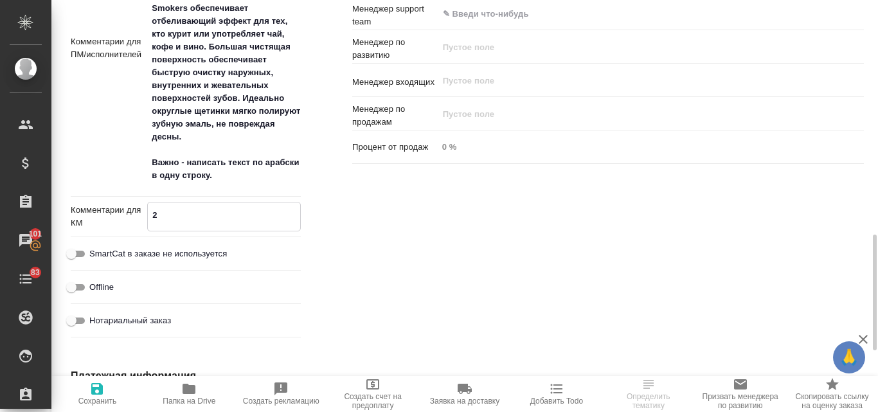
type textarea "x"
type textarea "29"
type textarea "x"
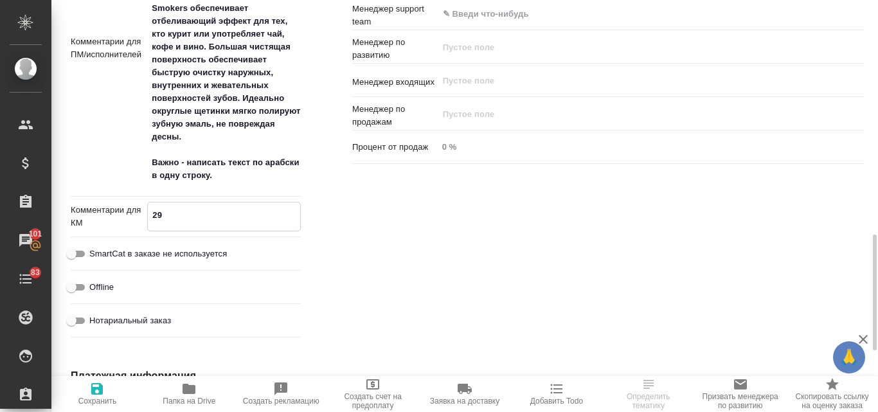
type textarea "29."
type textarea "x"
type textarea "29.0"
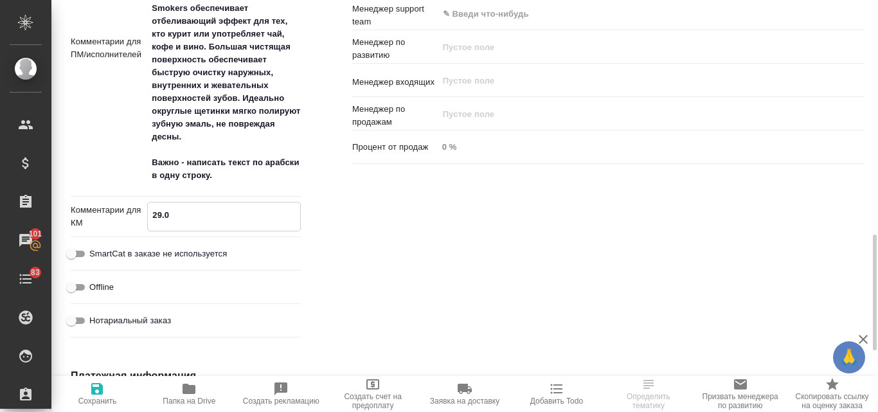
type textarea "x"
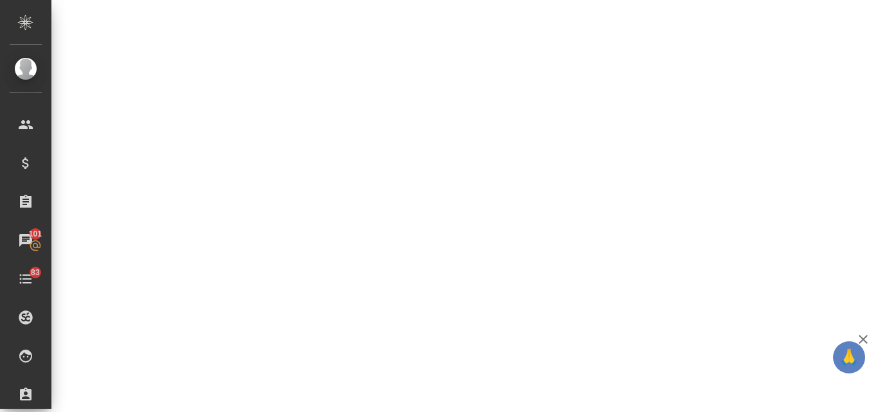
select select "RU"
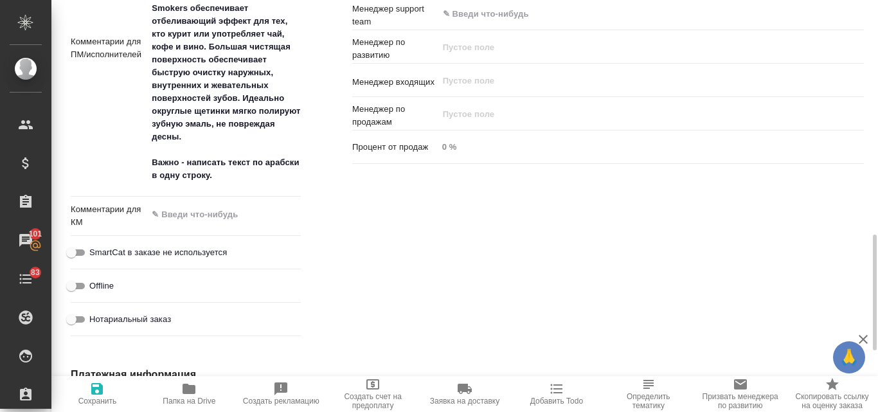
type textarea "x"
click at [222, 216] on textarea at bounding box center [224, 215] width 152 height 22
type textarea "x"
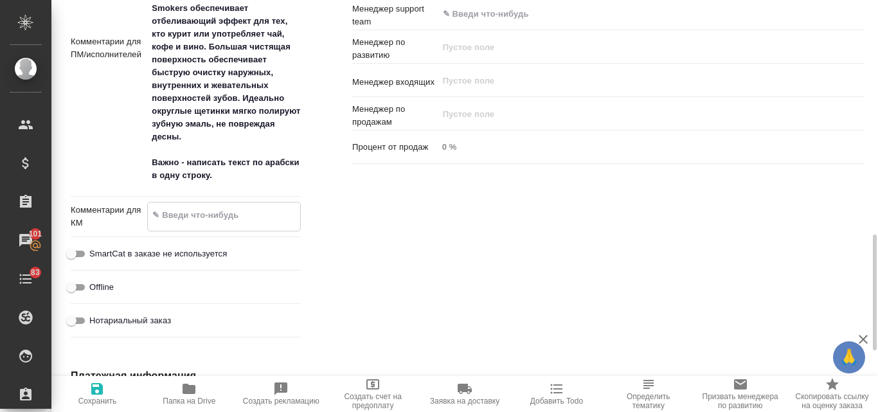
type textarea "x"
type textarea "2"
type textarea "x"
type textarea "29"
type textarea "x"
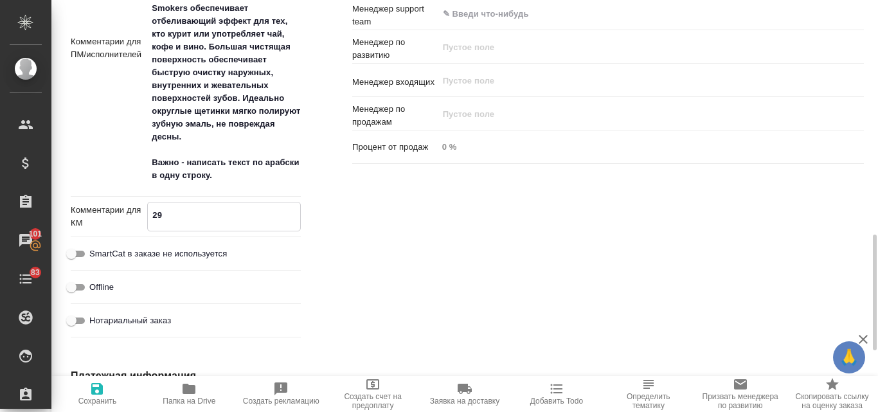
type textarea "x"
type textarea "29."
type textarea "x"
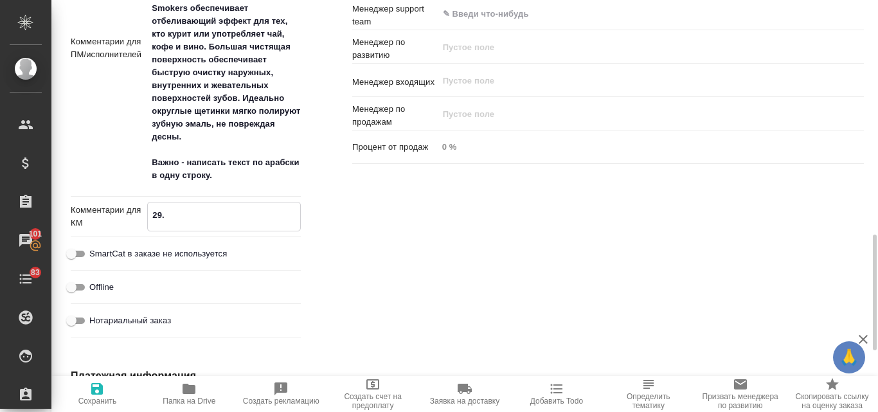
type textarea "x"
type textarea "29.0"
type textarea "x"
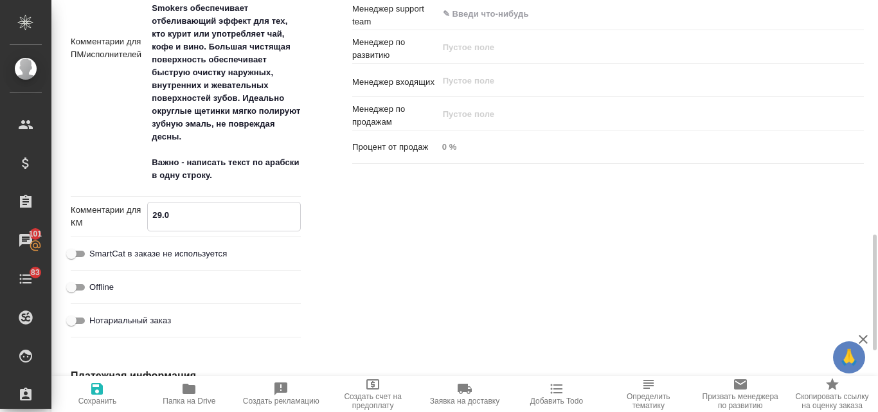
type textarea "29.09"
type textarea "x"
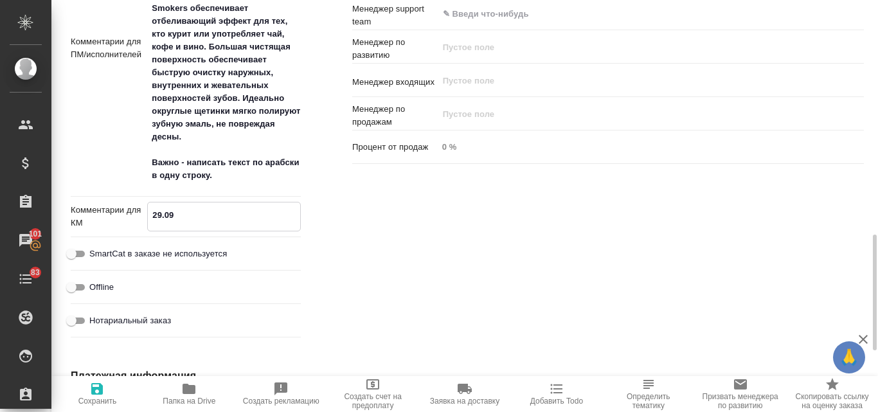
type textarea "x"
type textarea "29.09"
type textarea "x"
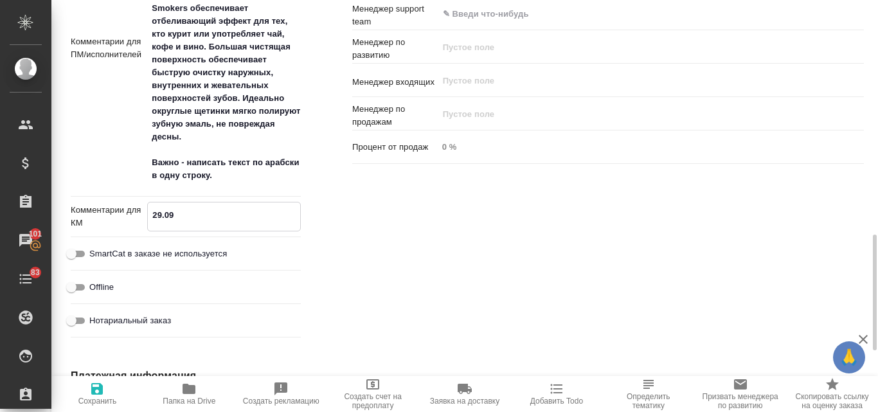
type textarea "29.09 м"
type textarea "x"
type textarea "29.09"
type textarea "x"
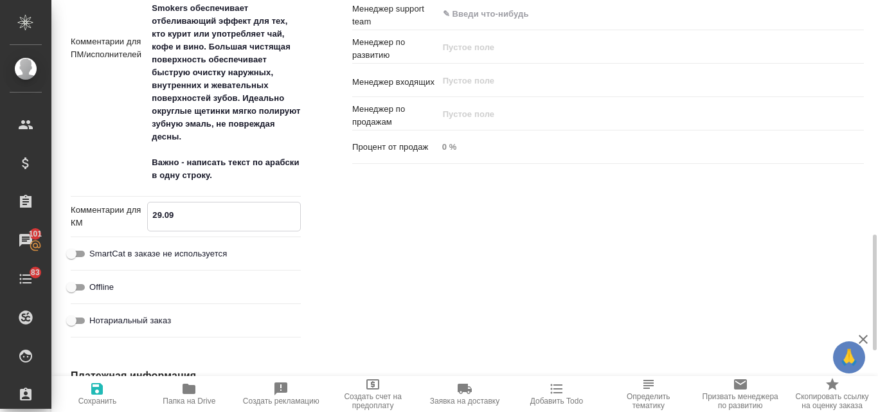
type textarea "x"
type textarea "29.09 м"
type textarea "x"
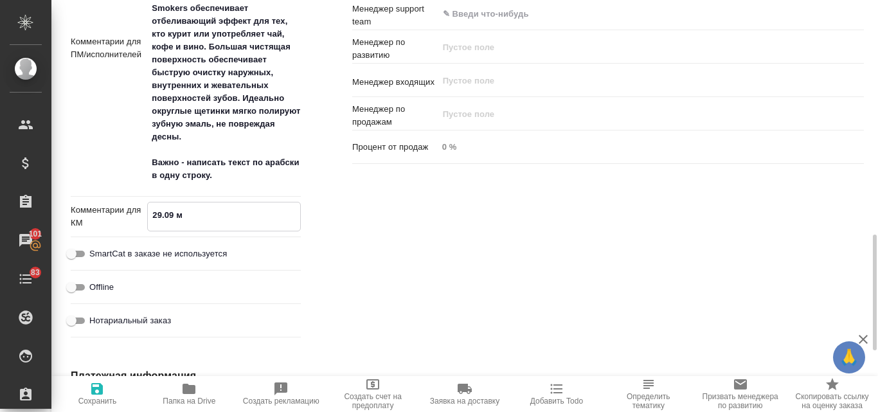
type textarea "29.09 мо"
type textarea "x"
type textarea "29.09 мог"
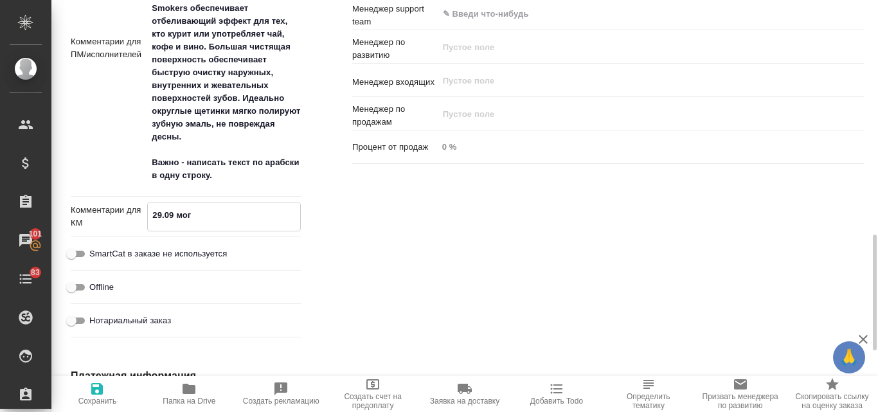
type textarea "x"
type textarea "29.09 могл"
type textarea "x"
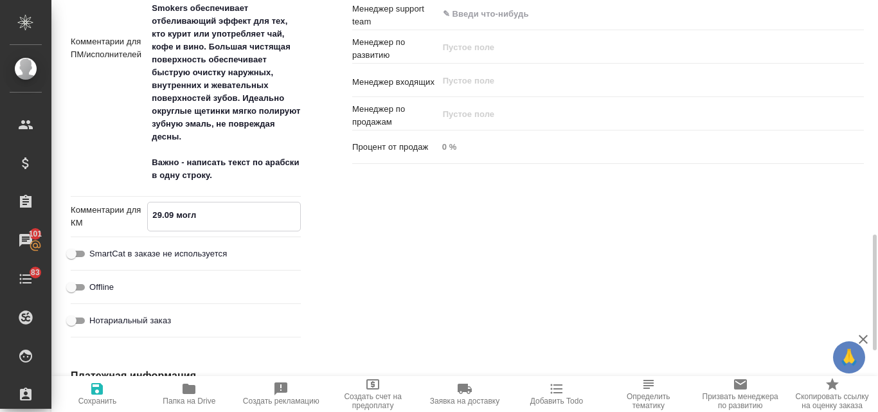
type textarea "x"
type textarea "29.09 могла"
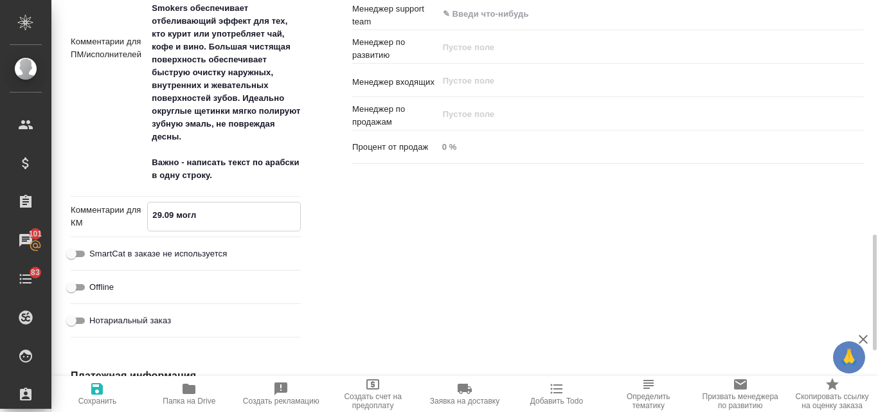
type textarea "x"
type textarea "29.09 моглас"
type textarea "x"
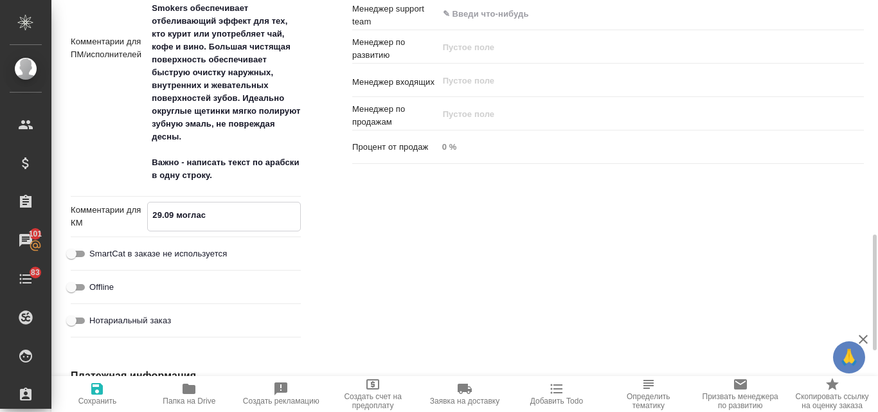
type textarea "29.09 могласо"
type textarea "x"
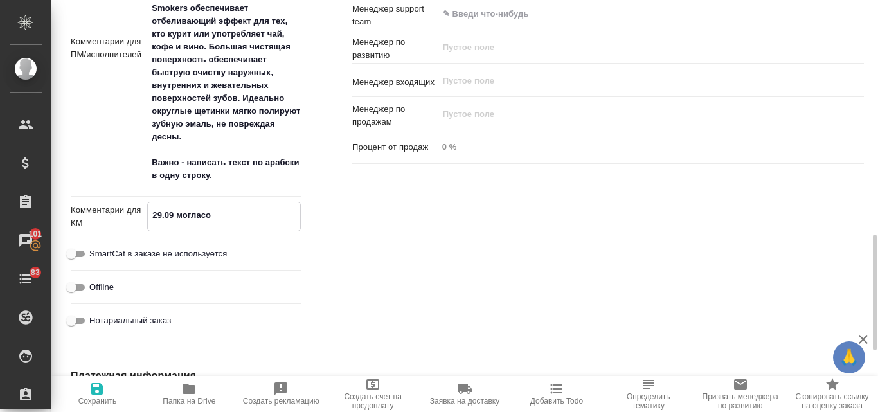
type textarea "x"
type textarea "29.09 могласов"
type textarea "x"
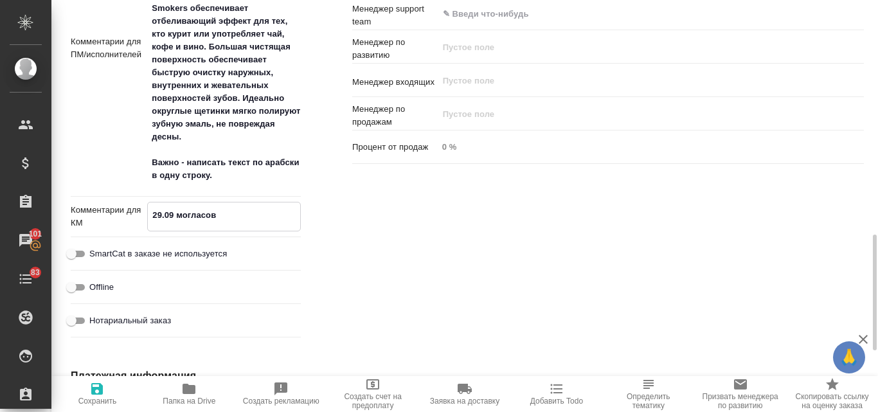
type textarea "29.09 могласовы"
type textarea "x"
type textarea "29.09 могласовыв"
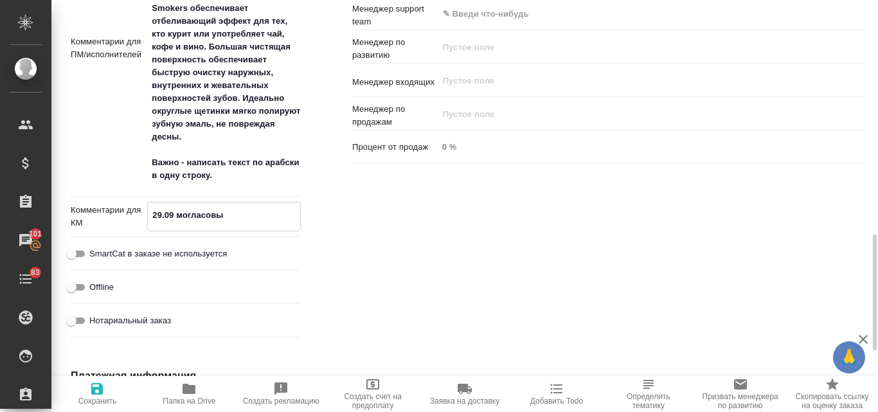
type textarea "x"
type textarea "29.09 могласовыва"
type textarea "x"
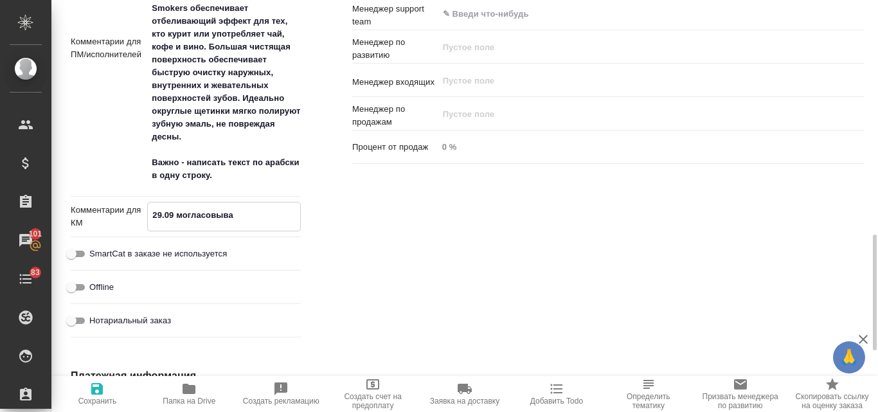
type textarea "x"
type textarea "29.09 могласовывае"
type textarea "x"
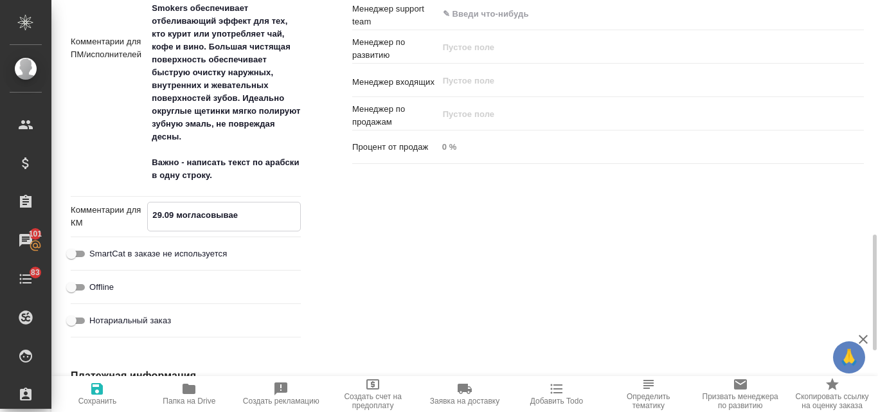
type textarea "x"
type textarea "29.09 могласовываем"
type textarea "x"
type textarea "29.09 могласовываем"
type textarea "x"
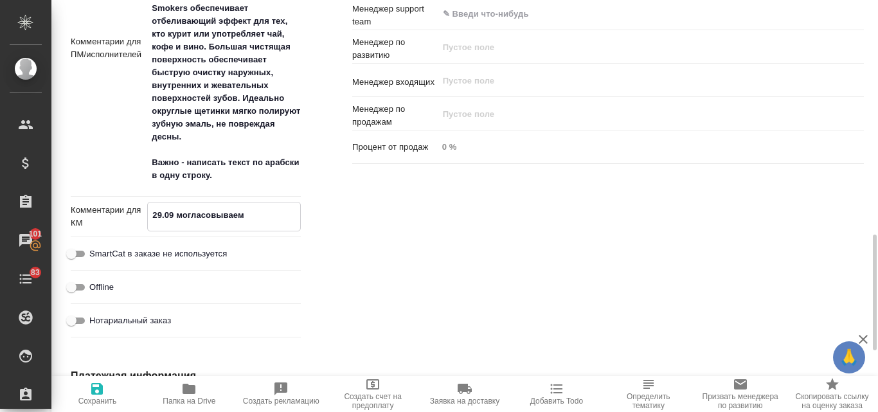
type textarea "x"
type textarea "29.09 могласовываем"
type textarea "x"
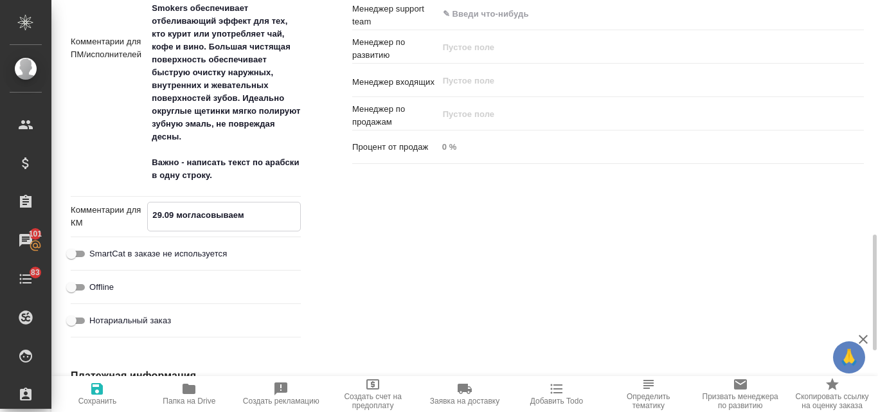
type textarea "x"
type textarea "29.09 могласовывае"
type textarea "x"
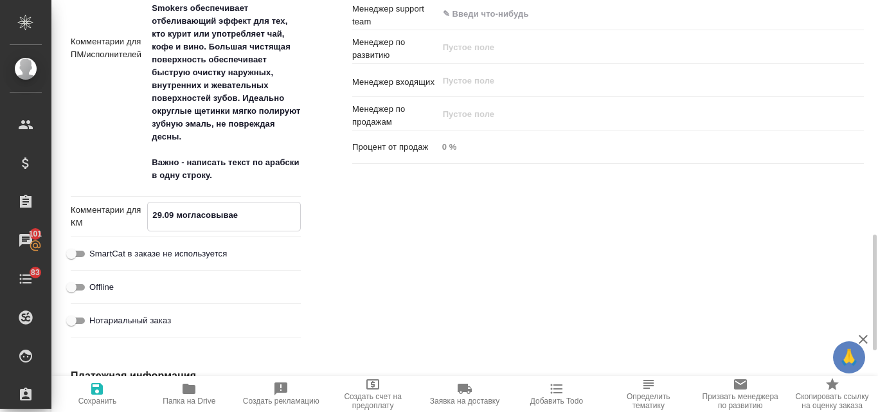
type textarea "29.09 могласовыва"
type textarea "x"
type textarea "29.09 могласовыв"
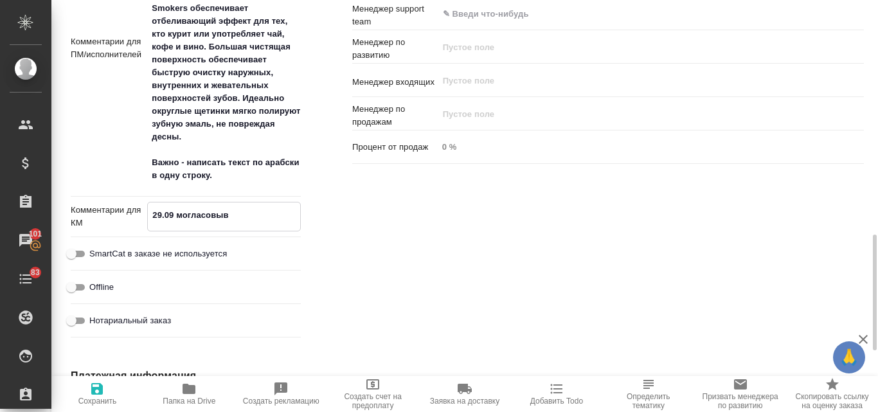
type textarea "x"
type textarea "29.09 могласовы"
type textarea "x"
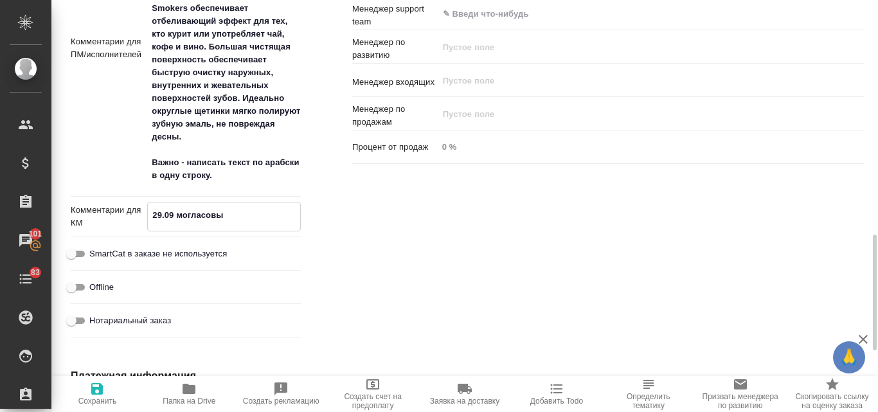
type textarea "x"
type textarea "29.09 могласов"
type textarea "x"
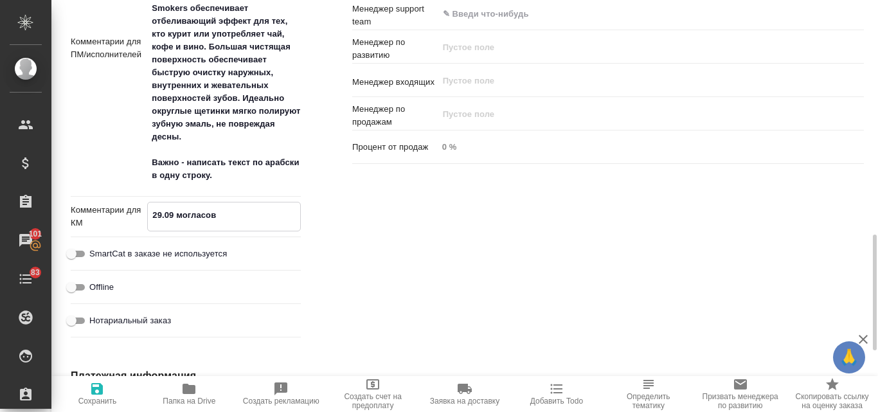
type textarea "x"
type textarea "29.09 могласо"
type textarea "x"
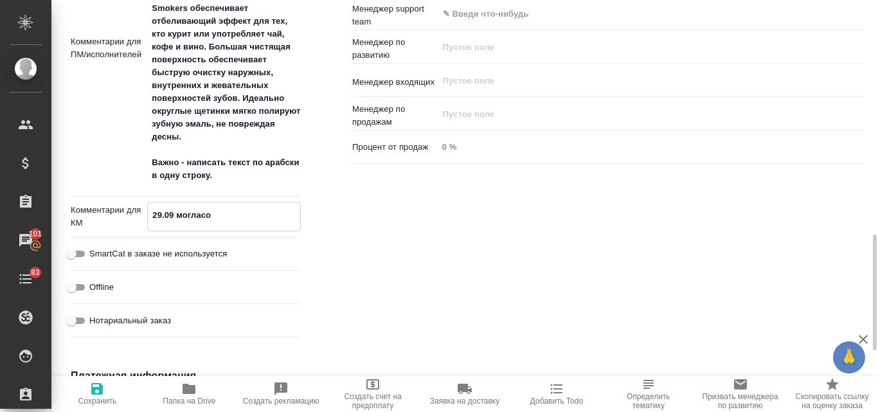
type textarea "x"
type textarea "29.09 моглас"
type textarea "x"
type textarea "29.09 могла"
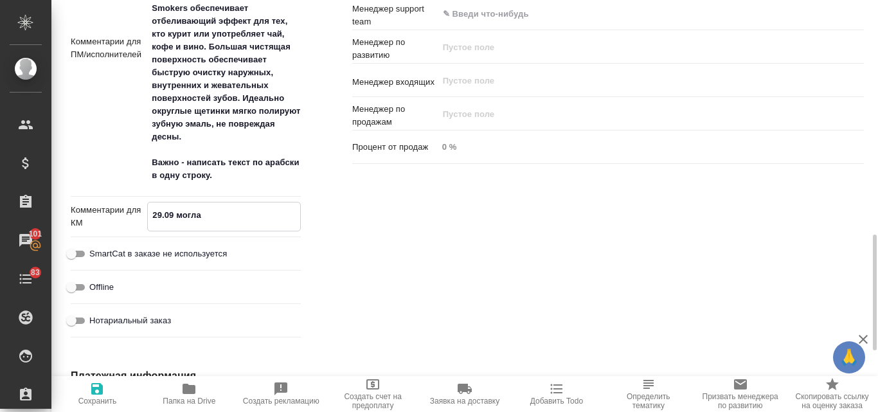
type textarea "x"
type textarea "29.09 могл"
type textarea "x"
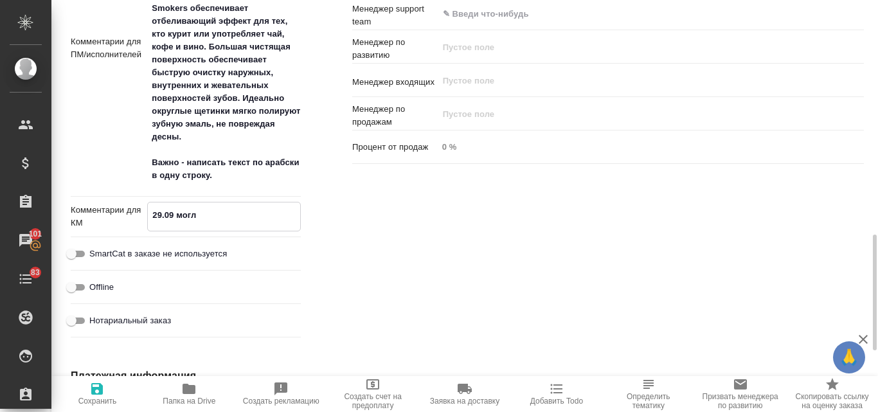
type textarea "x"
type textarea "29.09 мог"
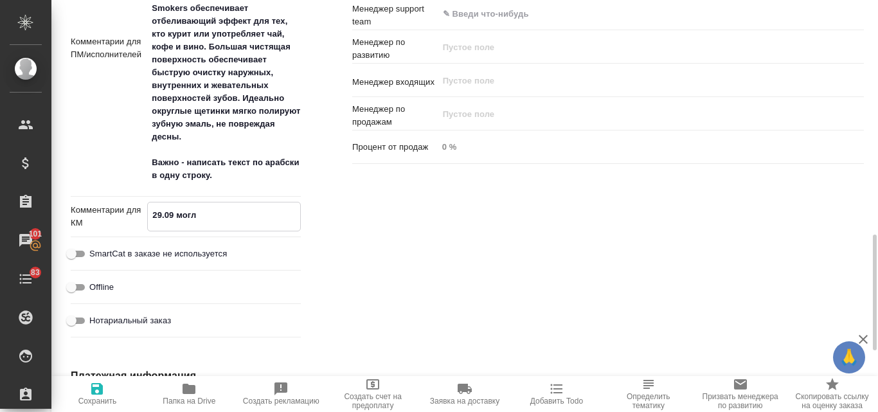
type textarea "x"
type textarea "29.09 мо"
type textarea "x"
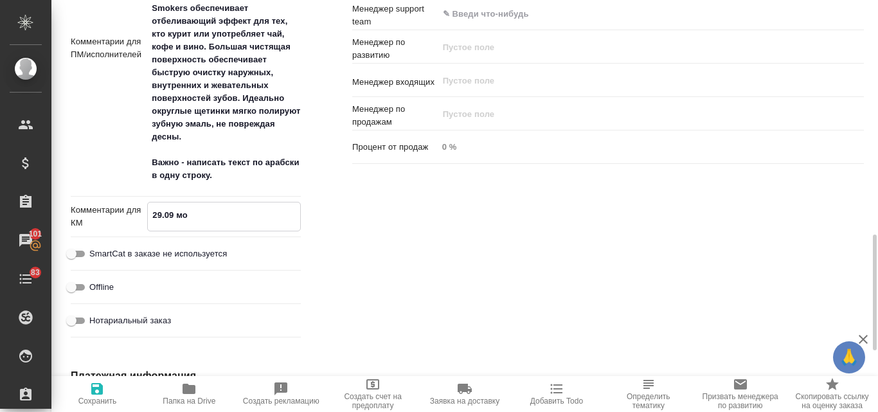
type textarea "x"
type textarea "29.09 м"
type textarea "x"
type textarea "29.09"
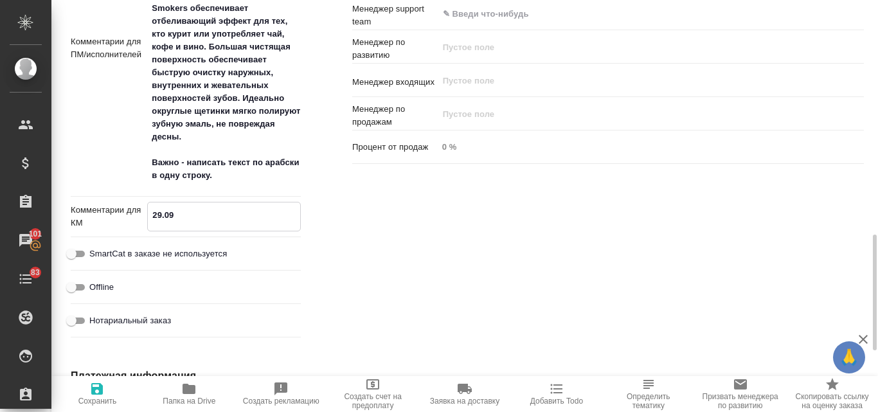
type textarea "x"
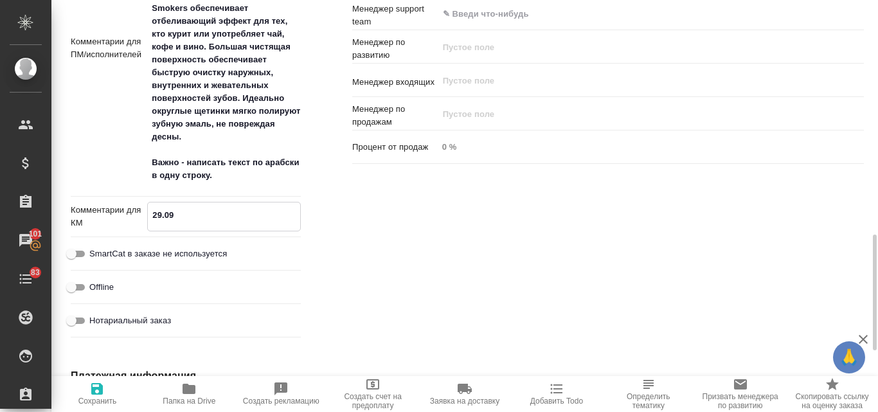
type textarea "29.09 с"
type textarea "x"
type textarea "29.09 со"
type textarea "x"
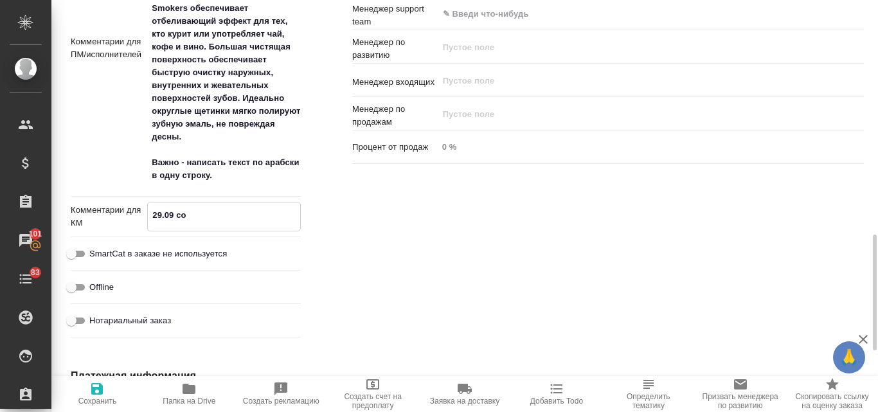
type textarea "x"
type textarea "29.09 сог"
type textarea "x"
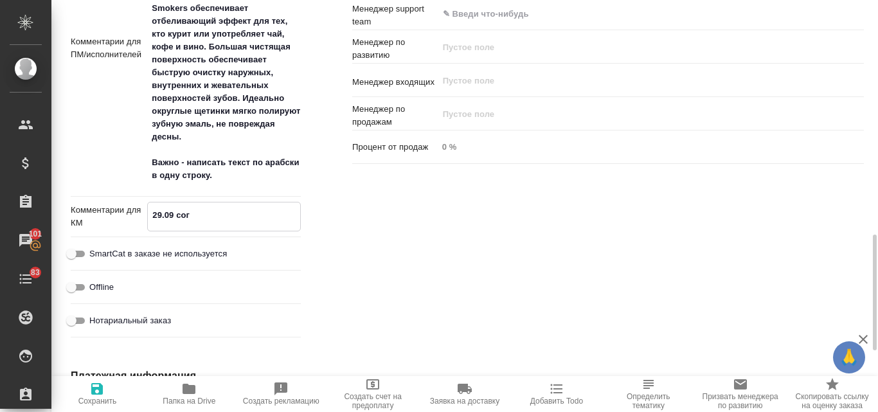
type textarea "29.09 согл"
type textarea "x"
type textarea "29.09 согла"
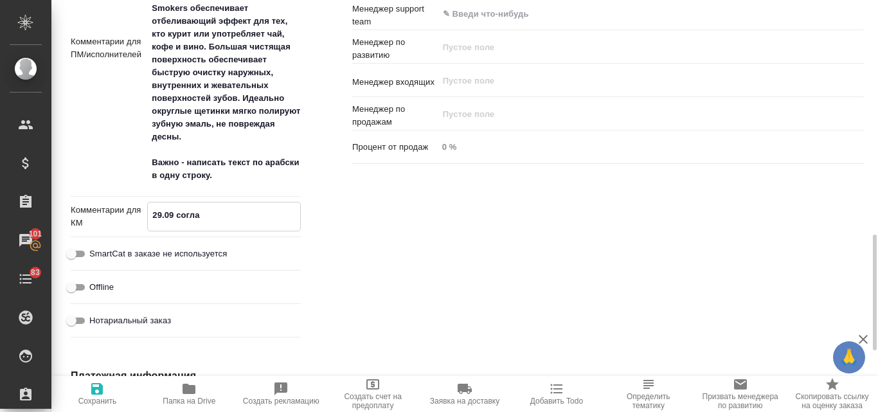
type textarea "x"
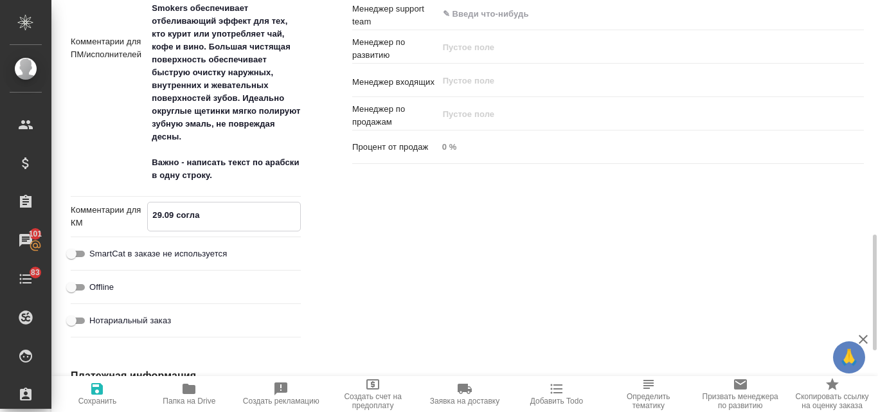
type textarea "29.09 соглас"
type textarea "x"
type textarea "29.09 согласо"
type textarea "x"
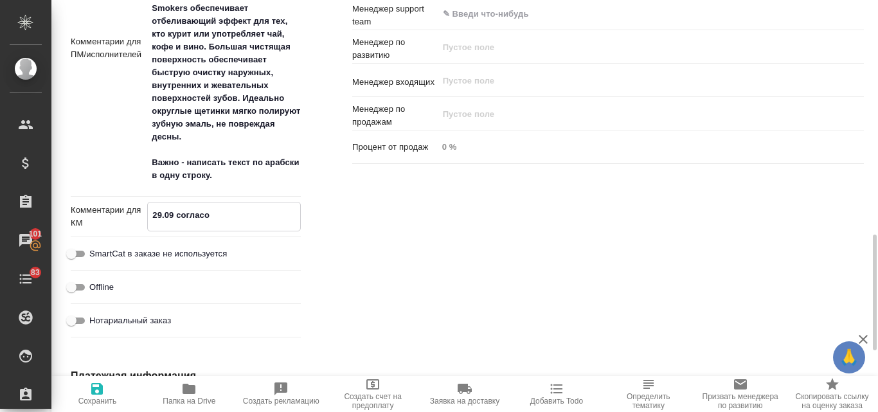
type textarea "x"
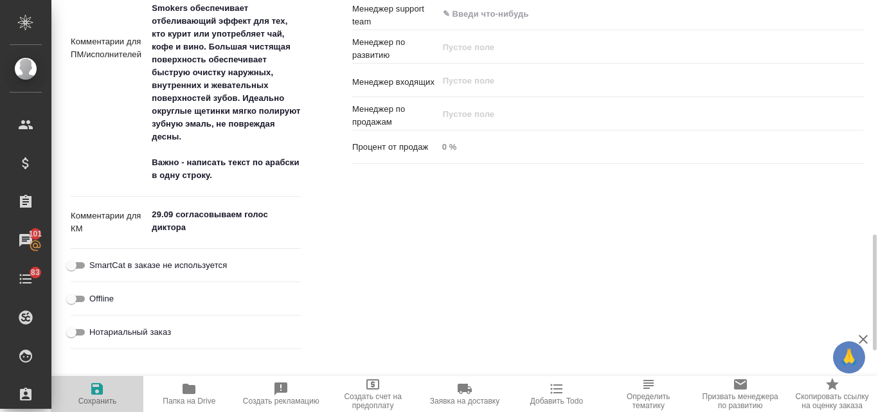
click at [89, 391] on span "Сохранить" at bounding box center [97, 393] width 76 height 24
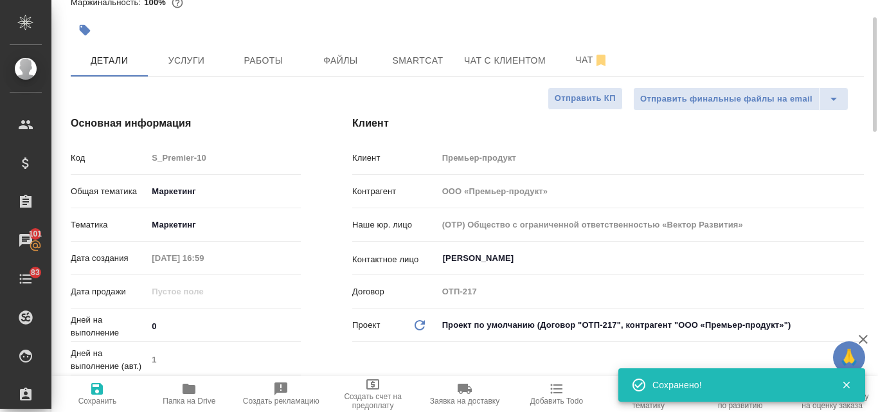
scroll to position [0, 0]
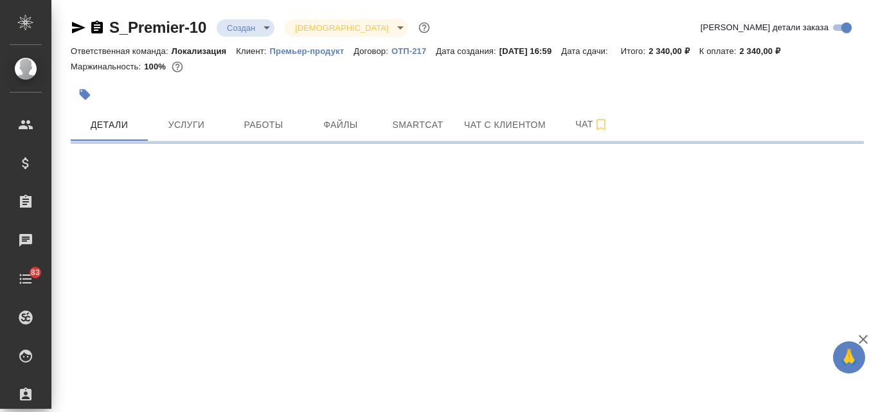
select select "RU"
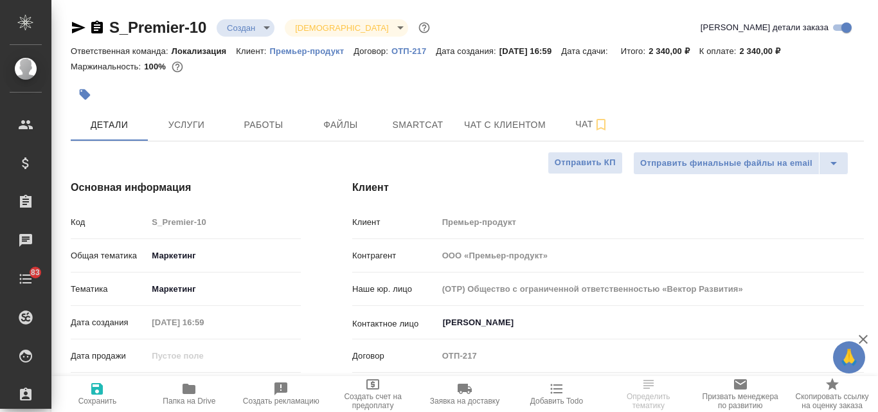
type textarea "x"
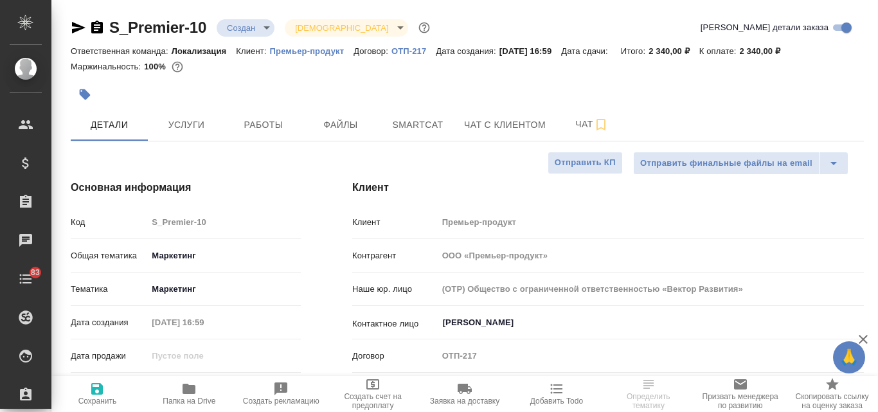
type textarea "x"
select select "RU"
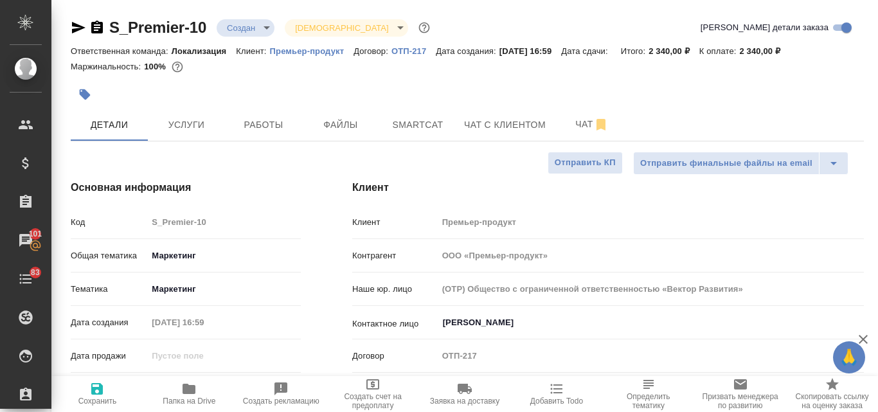
type textarea "x"
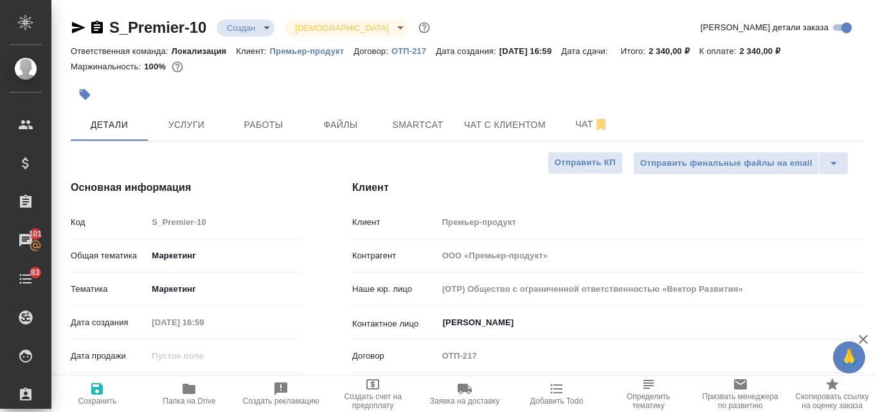
type textarea "x"
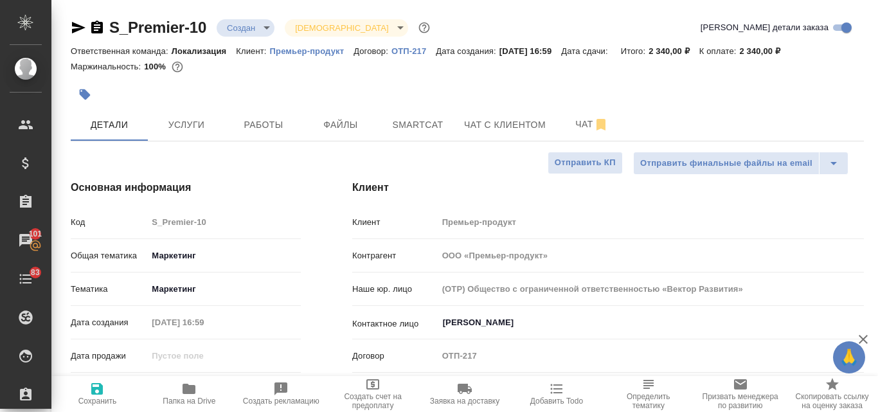
type textarea "x"
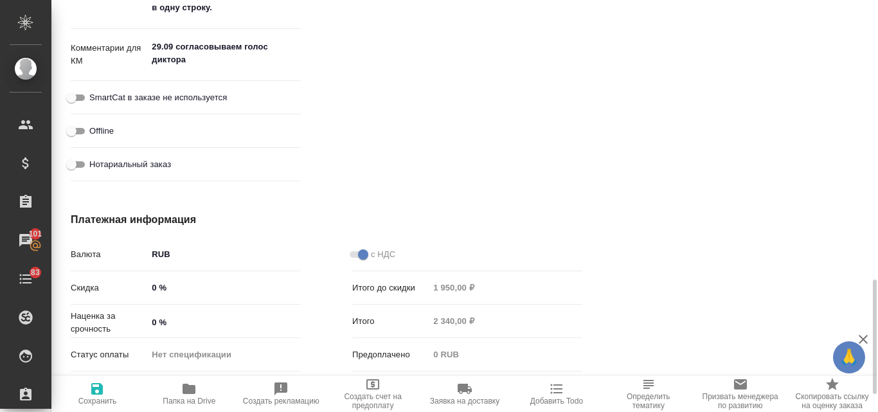
scroll to position [874, 0]
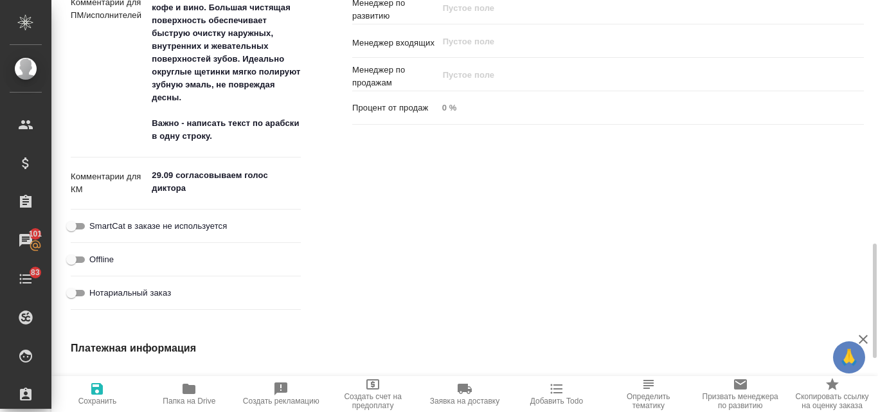
type textarea "x"
drag, startPoint x: 148, startPoint y: 172, endPoint x: 203, endPoint y: 190, distance: 58.1
click at [203, 190] on textarea "29.09 согласовываем голос диктора" at bounding box center [224, 182] width 152 height 35
type textarea "x"
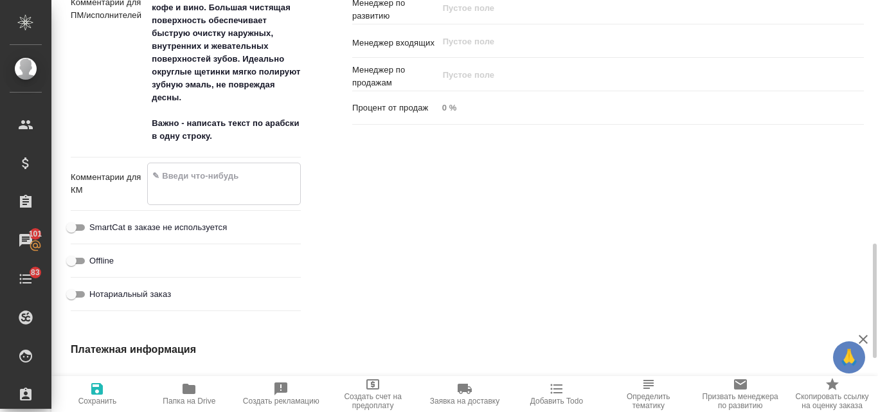
type textarea "x"
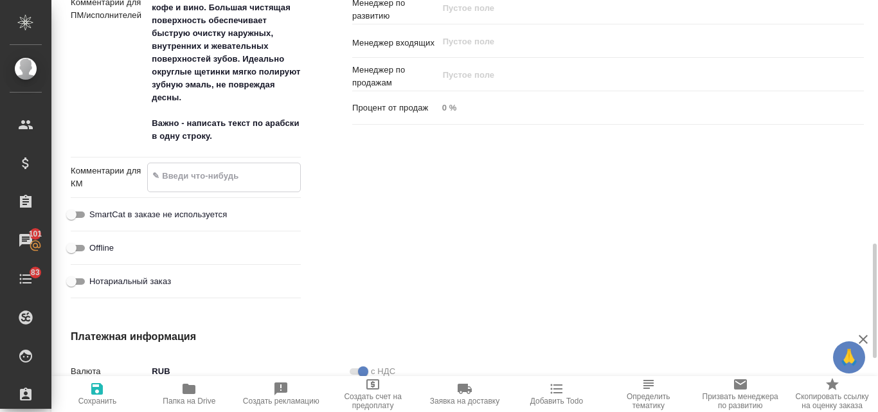
type textarea "x"
click at [100, 396] on icon "button" at bounding box center [96, 388] width 15 height 15
type textarea "x"
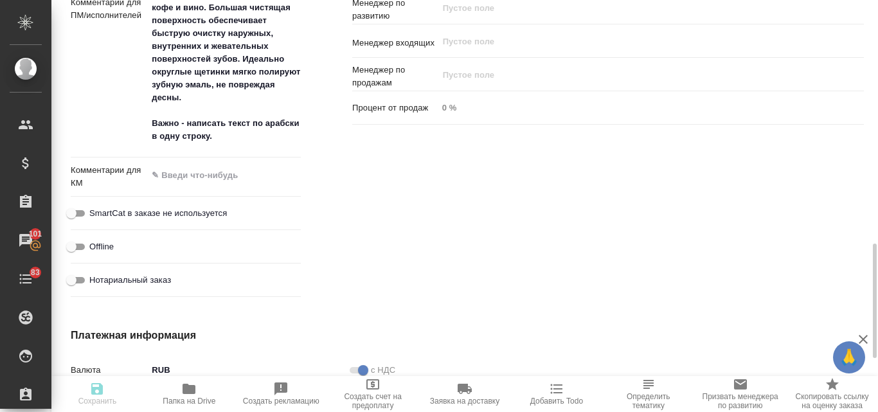
type textarea "x"
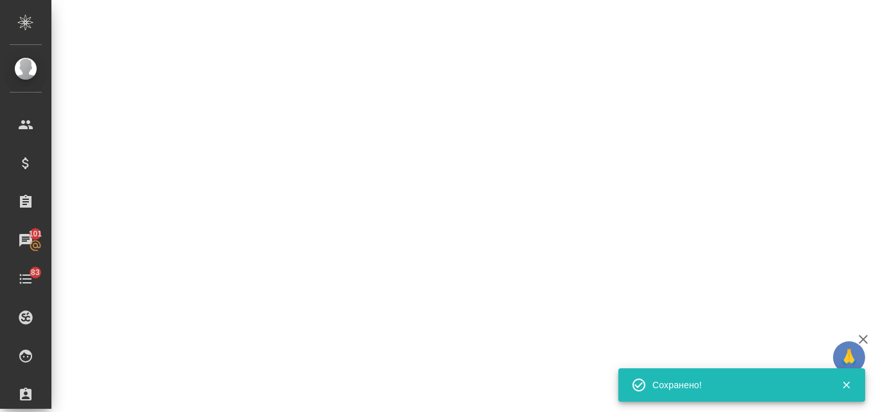
select select "RU"
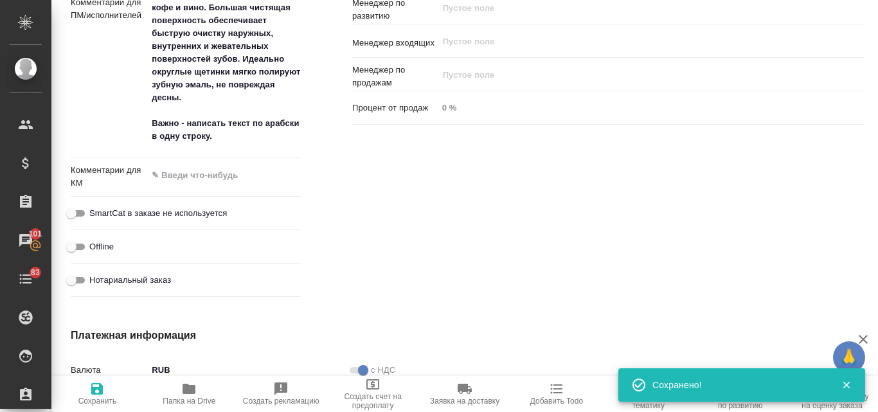
type textarea "x"
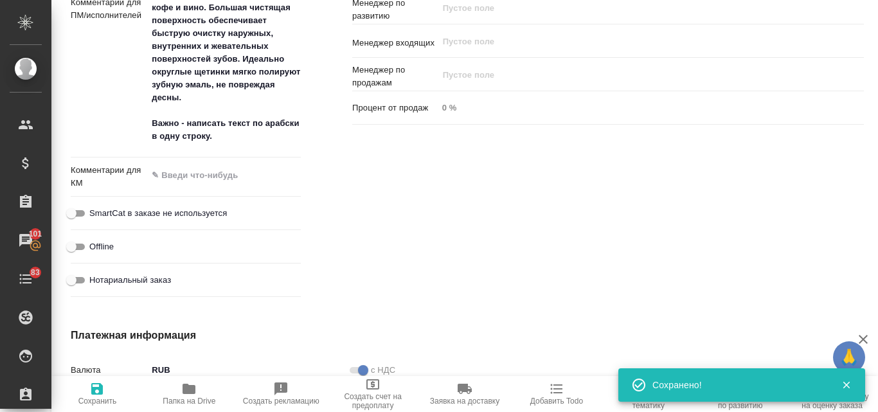
type textarea "x"
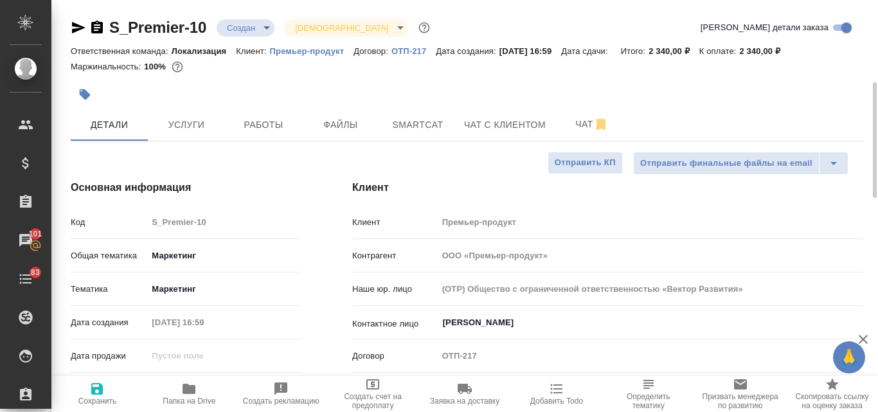
scroll to position [128, 0]
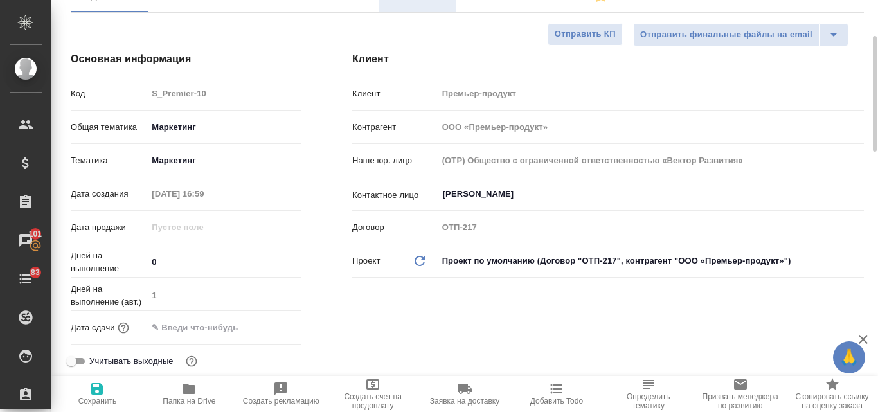
type textarea "x"
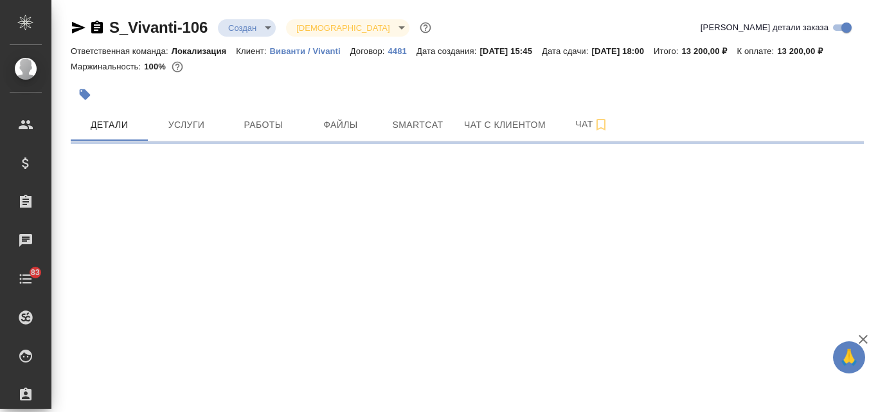
select select "RU"
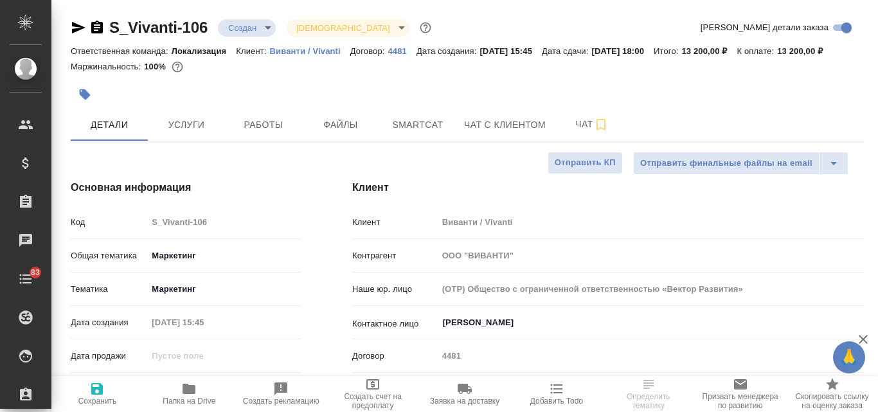
type textarea "x"
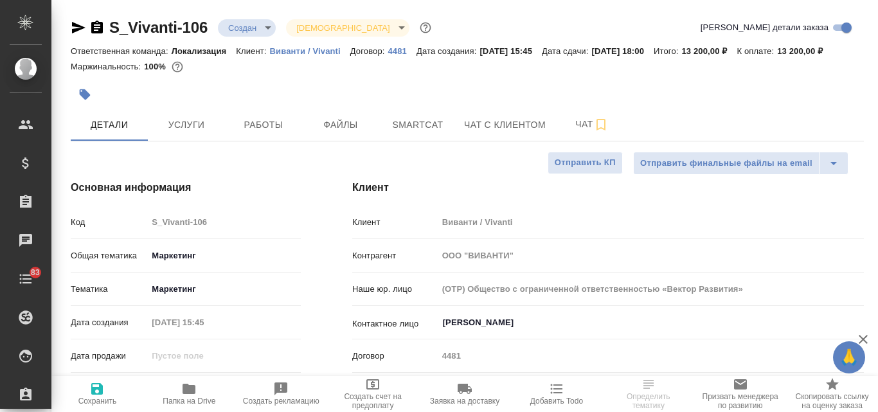
type textarea "x"
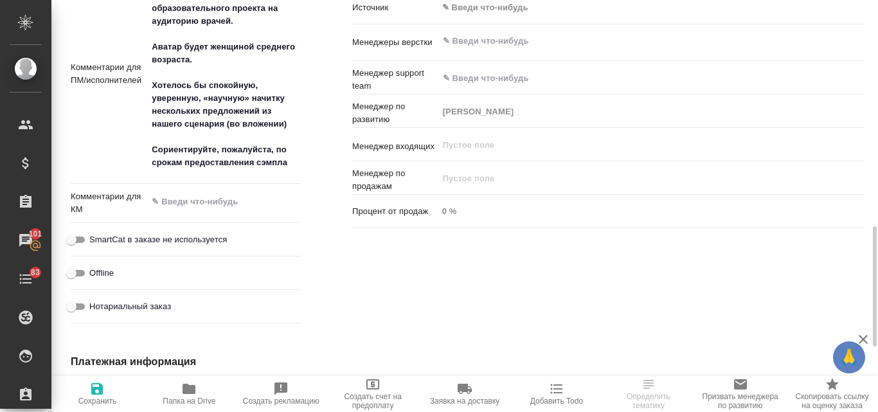
scroll to position [578, 0]
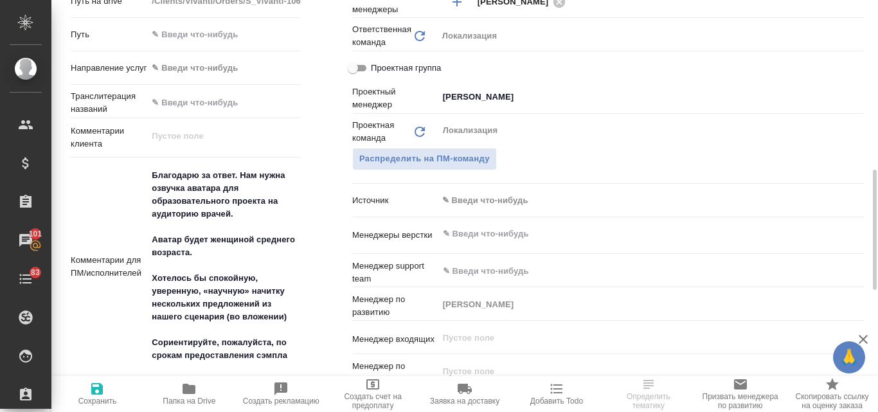
select select "RU"
type textarea "x"
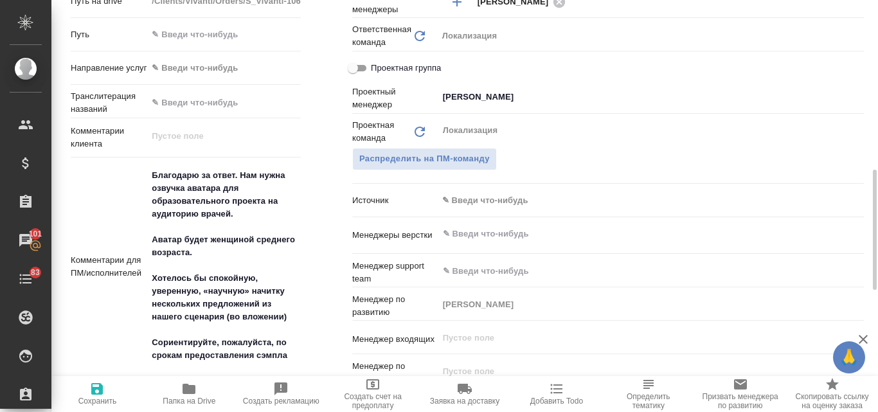
type textarea "x"
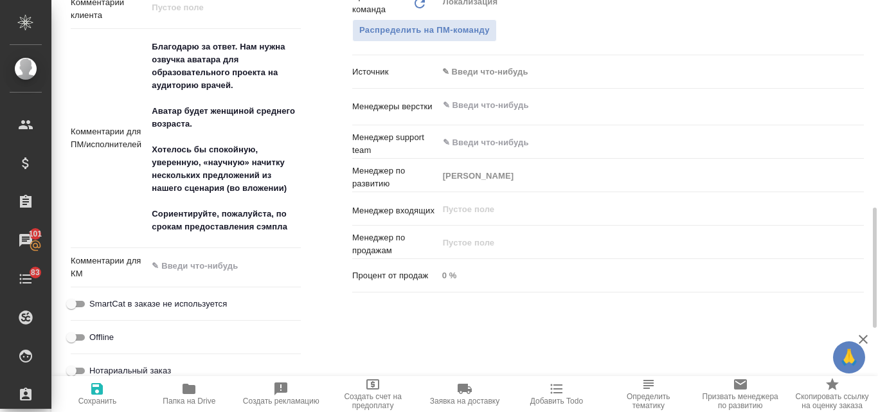
scroll to position [835, 0]
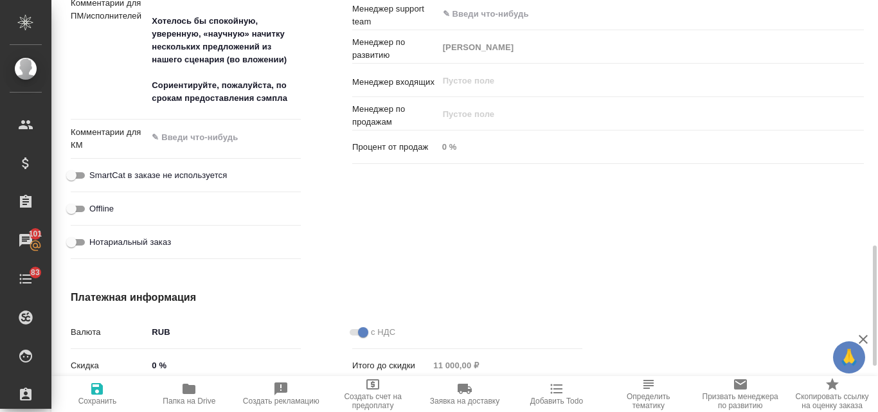
type textarea "x"
click at [187, 148] on textarea at bounding box center [224, 138] width 154 height 22
type textarea "2"
type textarea "x"
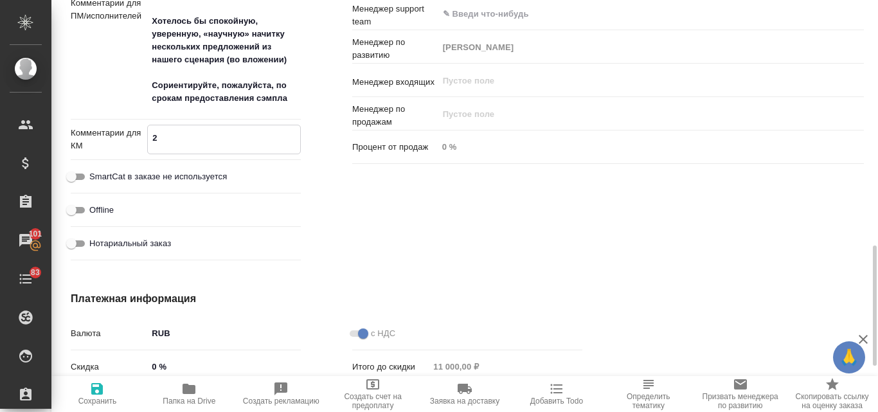
type textarea "x"
type textarea "29"
type textarea "x"
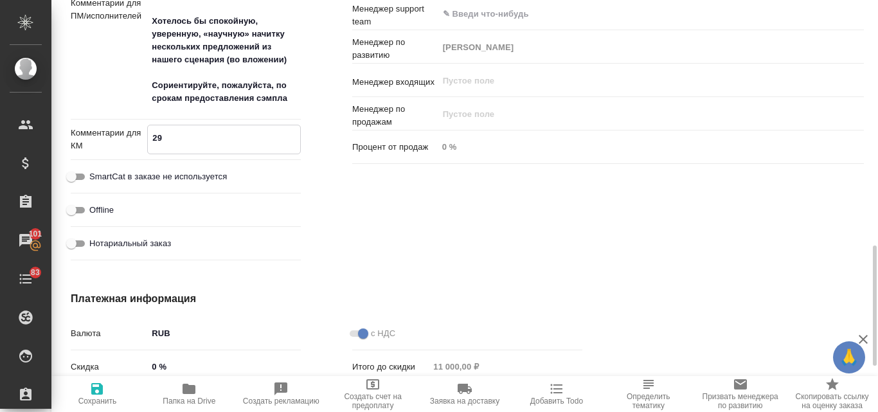
type textarea "29."
type textarea "x"
type textarea "29.0"
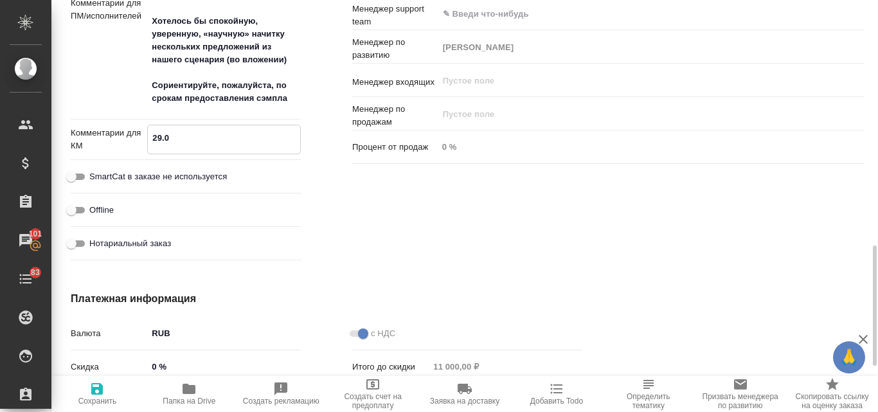
type textarea "x"
type textarea "29.09"
type textarea "x"
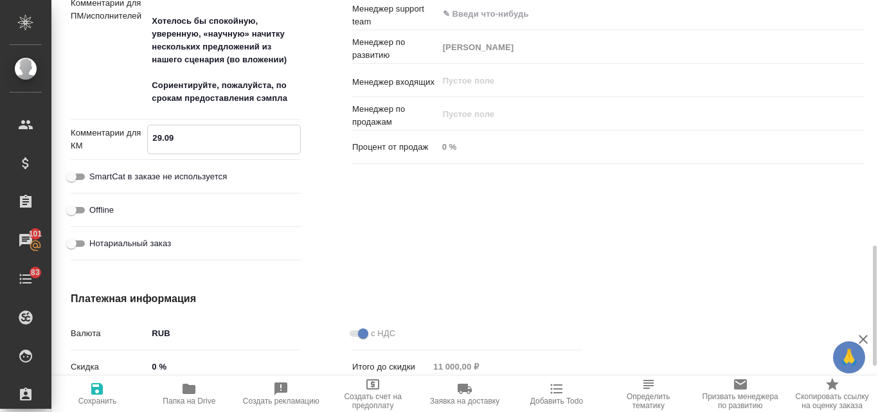
type textarea "x"
type textarea "29.09"
type textarea "x"
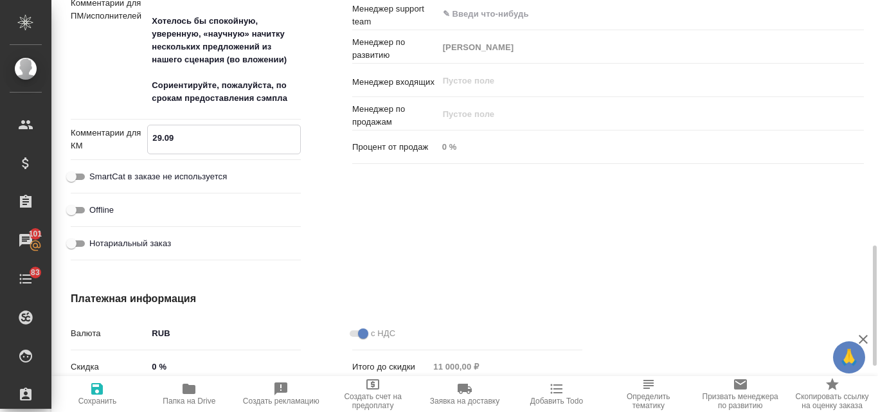
type textarea "x"
type textarea "29.09 с"
type textarea "x"
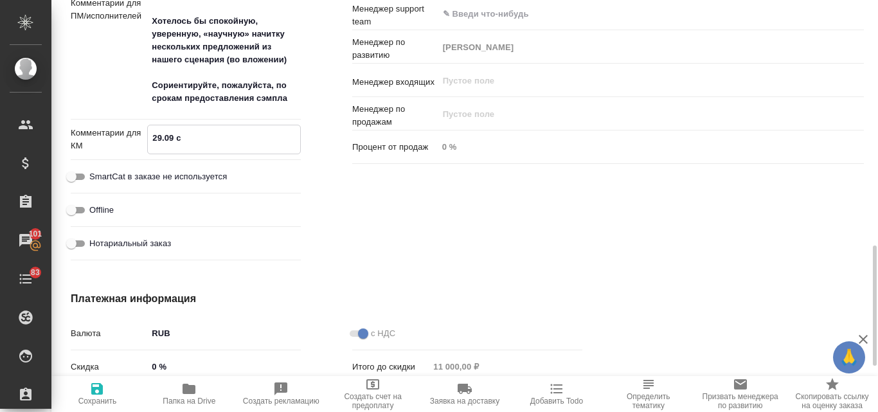
type textarea "29.09 со"
type textarea "x"
type textarea "29.09 сог"
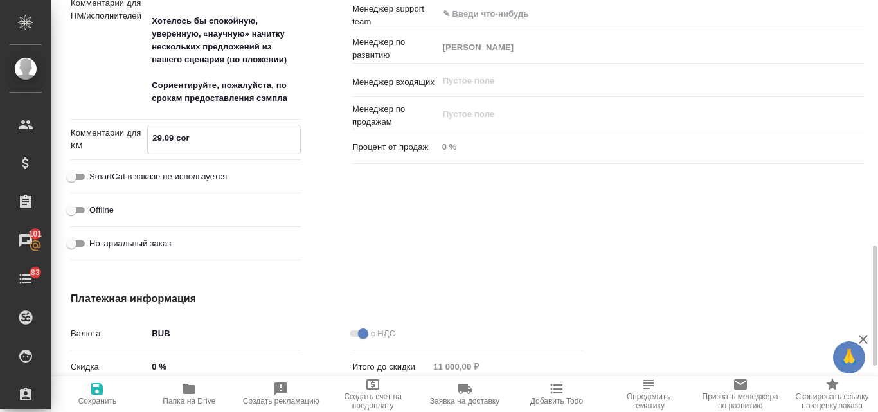
type textarea "x"
type textarea "29.09 согл"
type textarea "x"
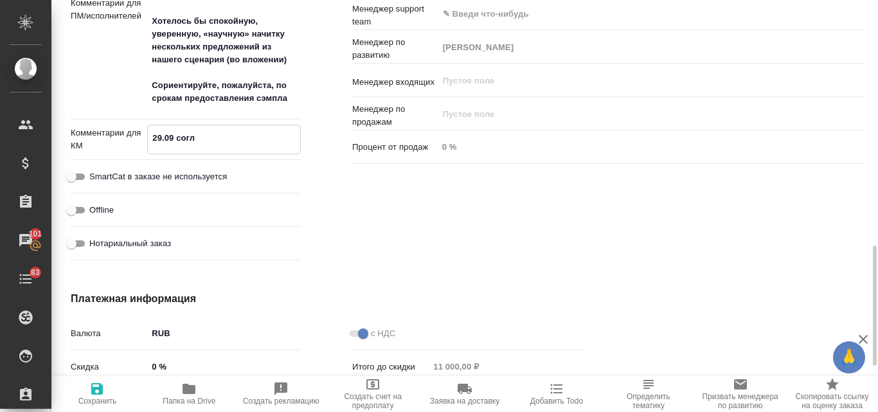
type textarea "x"
type textarea "29.09 согла"
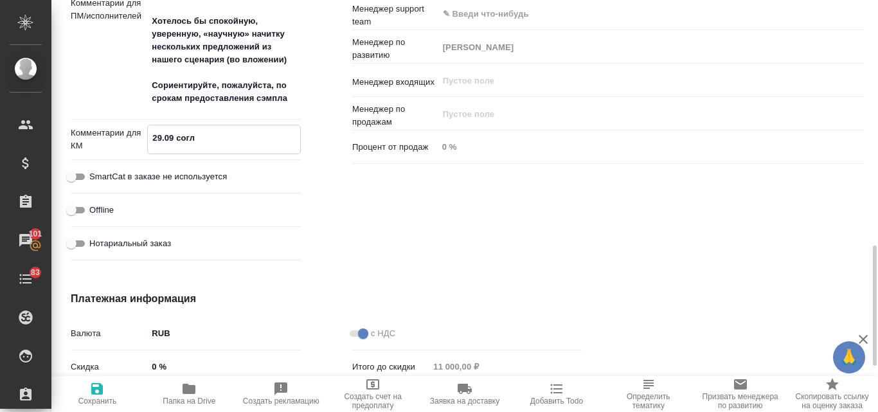
type textarea "x"
type textarea "29.09 соглас"
type textarea "x"
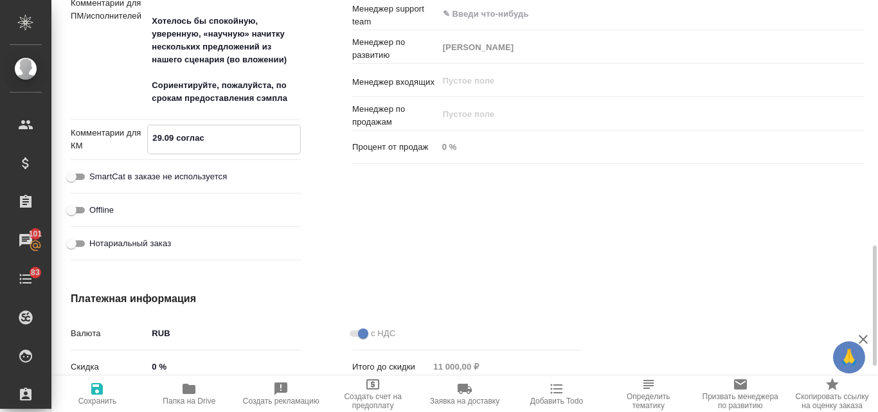
type textarea "29.09 согласо"
type textarea "x"
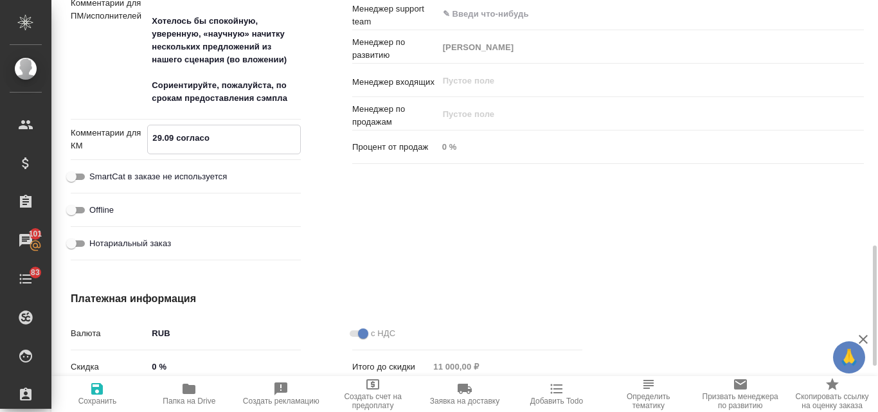
type textarea "x"
type textarea "29.09 согласов"
type textarea "x"
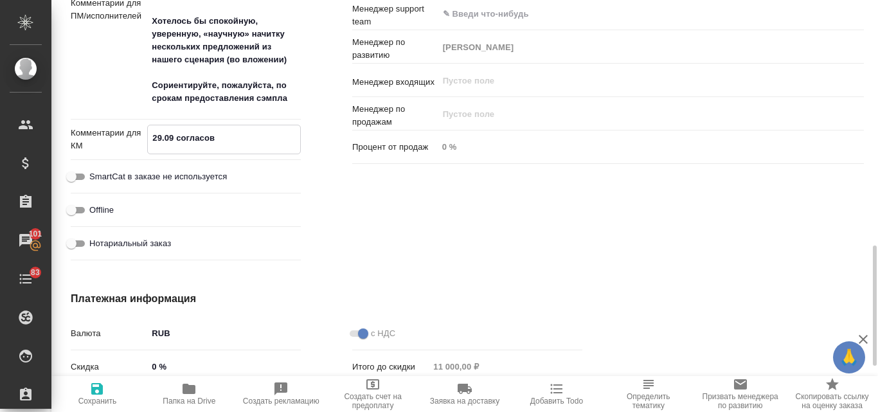
type textarea "29.09 согласовы"
type textarea "x"
type textarea "29.09 согласовыв"
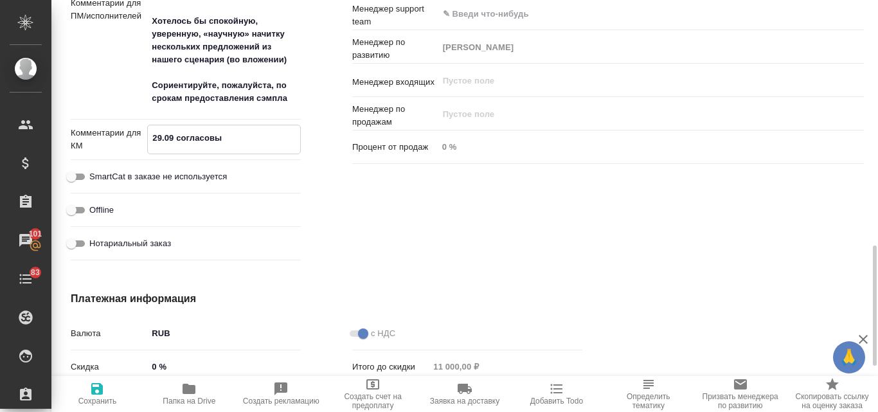
type textarea "x"
type textarea "29.09 согласовыва"
type textarea "x"
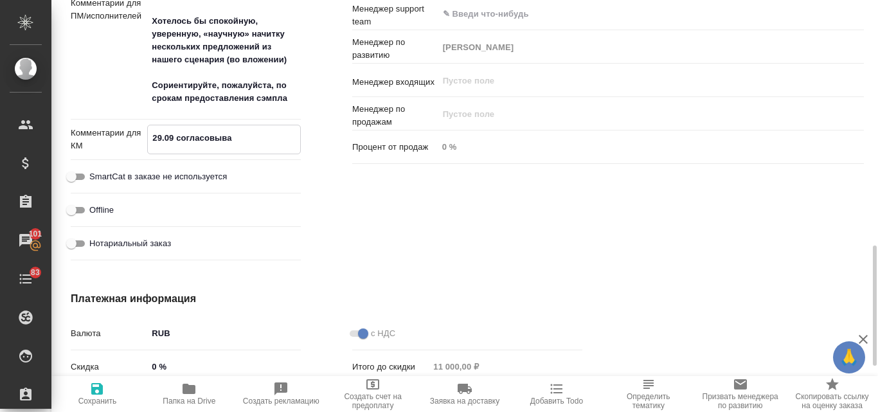
type textarea "x"
type textarea "29.09 согласовывае"
type textarea "x"
type textarea "29.09 согласовываем"
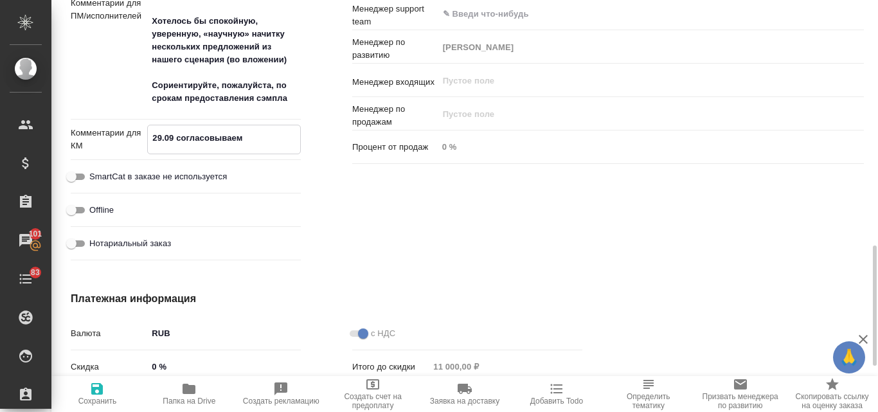
type textarea "x"
type textarea "29.09 согласовываем"
type textarea "x"
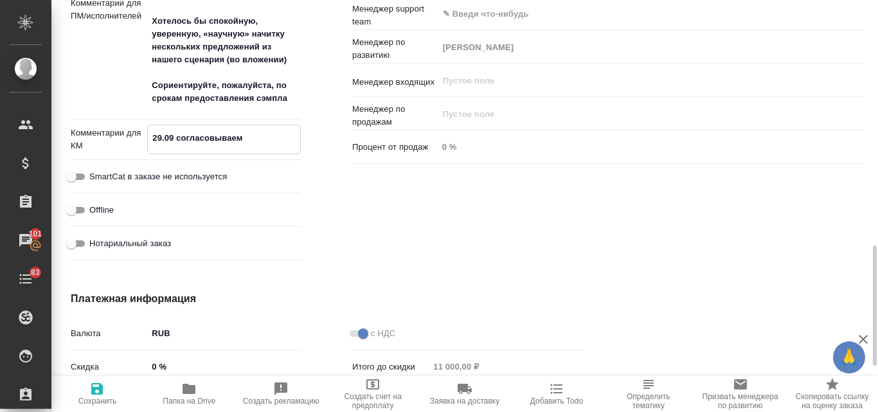
type textarea "x"
type textarea "29.09 согласовываем г"
type textarea "x"
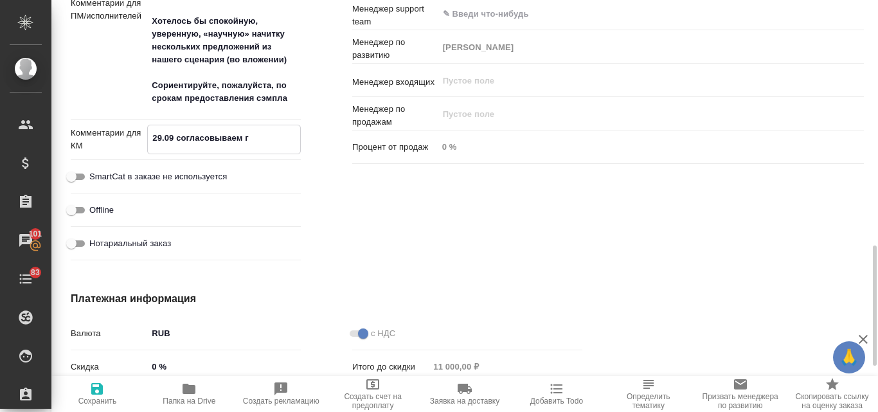
type textarea "x"
type textarea "29.09 согласовываем го"
type textarea "x"
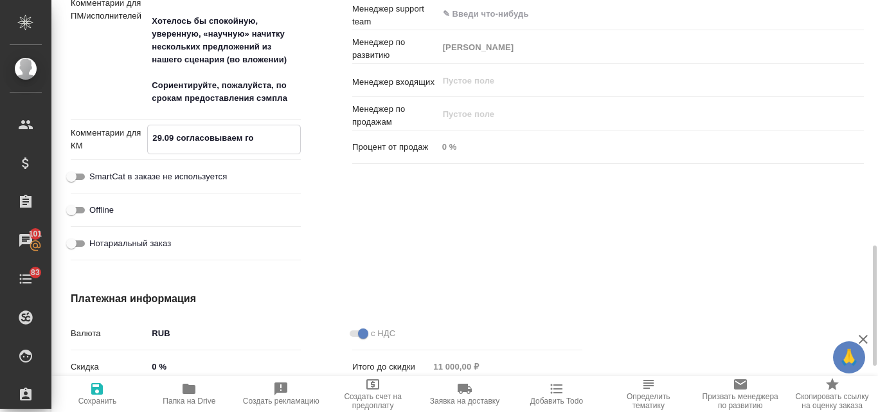
type textarea "29.09 согласовываем гол"
type textarea "x"
type textarea "29.09 согласовываем голо"
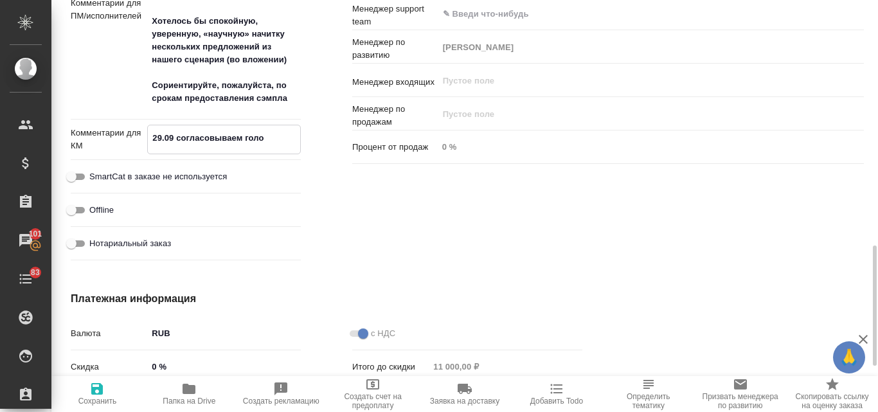
type textarea "x"
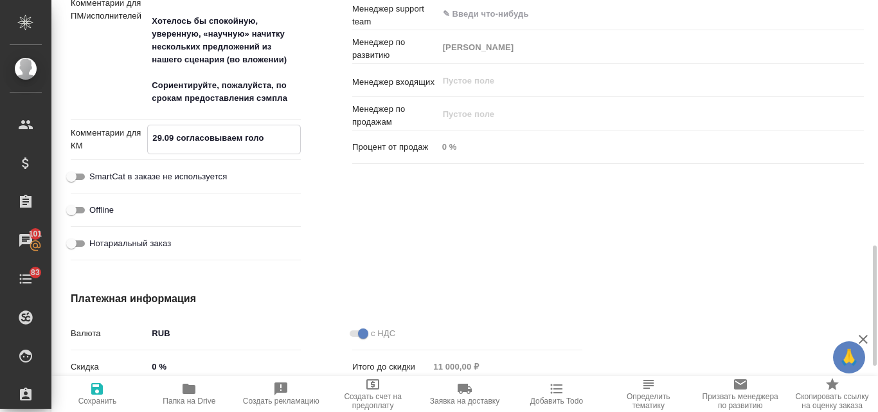
type textarea "29.09 согласовываем голос"
type textarea "x"
type textarea "29.09 согласовываем голос"
type textarea "x"
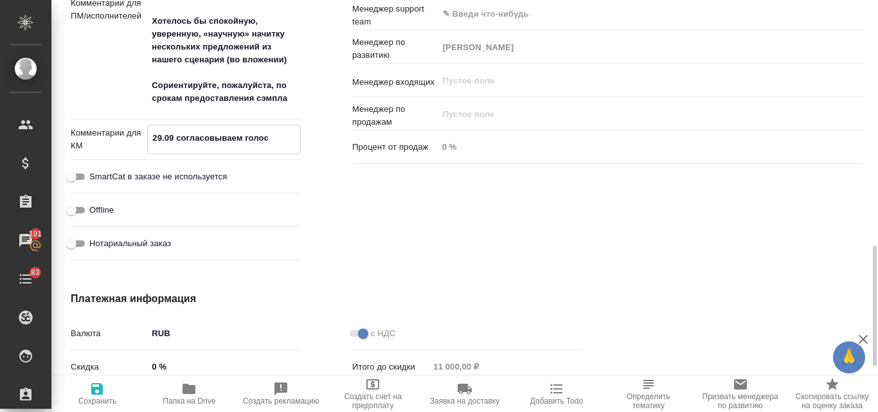
type textarea "x"
type textarea "29.09 согласовываем голос д"
type textarea "x"
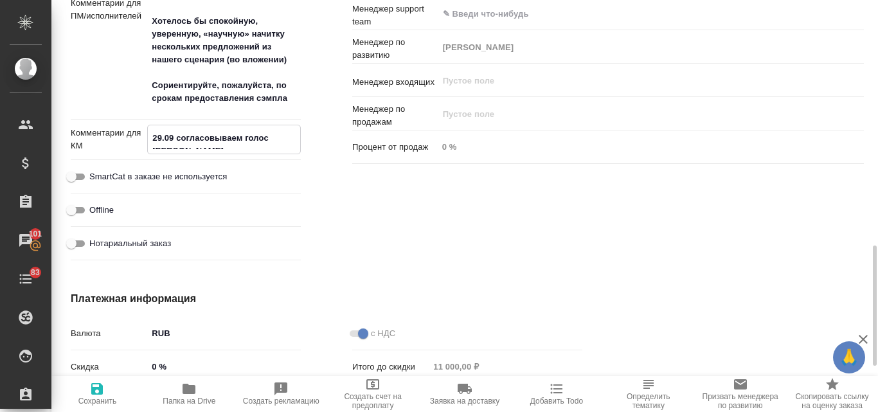
type textarea "29.09 согласовываем голос ди"
type textarea "x"
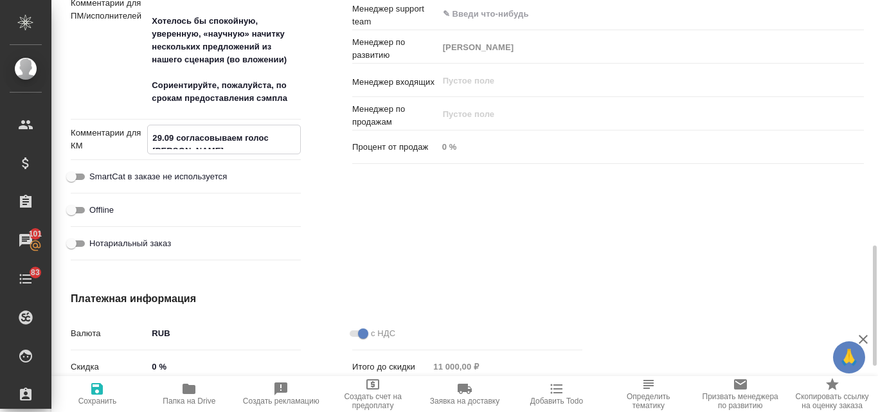
type textarea "x"
type textarea "29.09 согласовываем голос дик"
type textarea "x"
type textarea "29.09 согласовываем голос дикт"
type textarea "x"
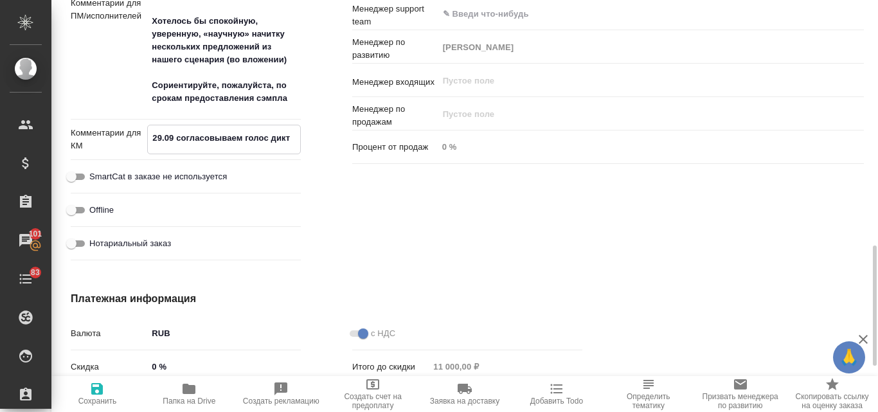
type textarea "x"
type textarea "29.09 согласовываем голос дикто"
type textarea "x"
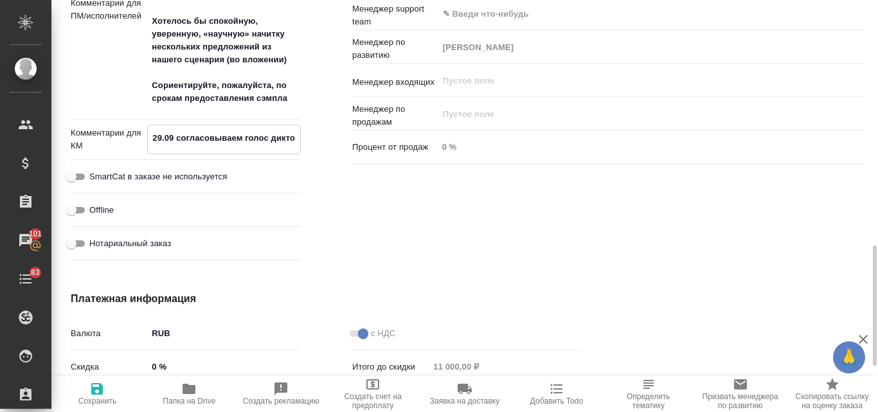
type textarea "x"
type textarea "29.09 согласовываем голос диктор"
type textarea "x"
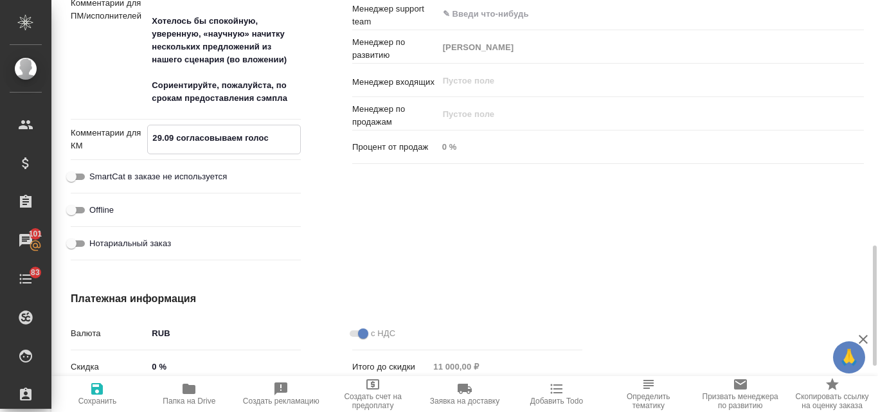
type textarea "29.09 согласовываем голос диктора"
type textarea "x"
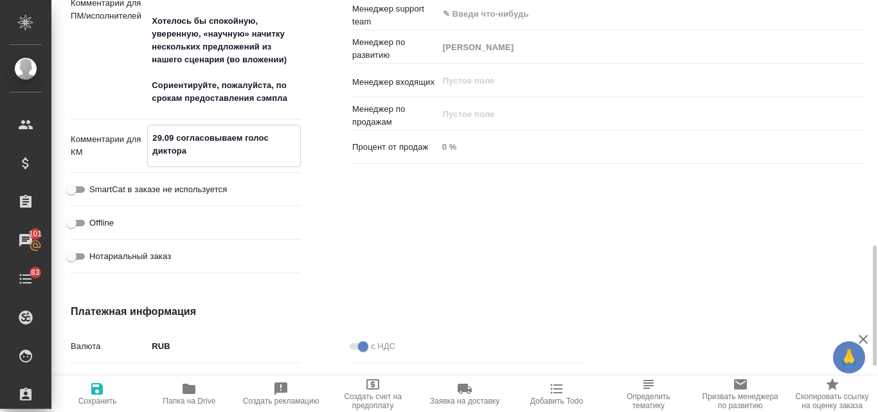
type textarea "29.09 согласовываем голос диктора"
type textarea "x"
type textarea "29.09 согласовываем голос диктора"
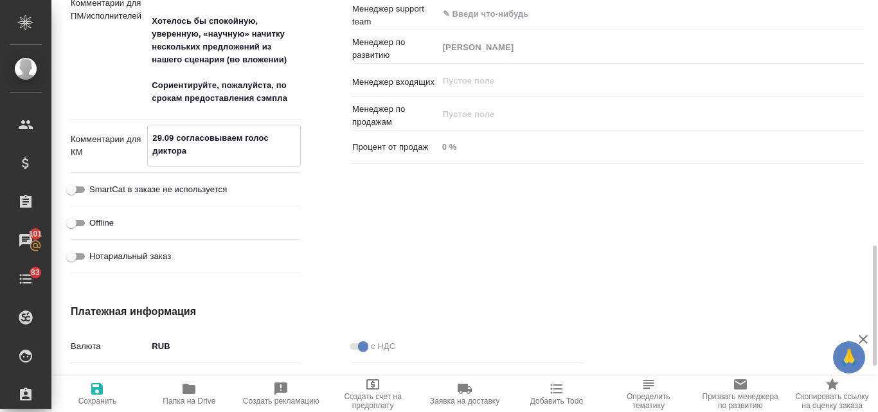
type textarea "x"
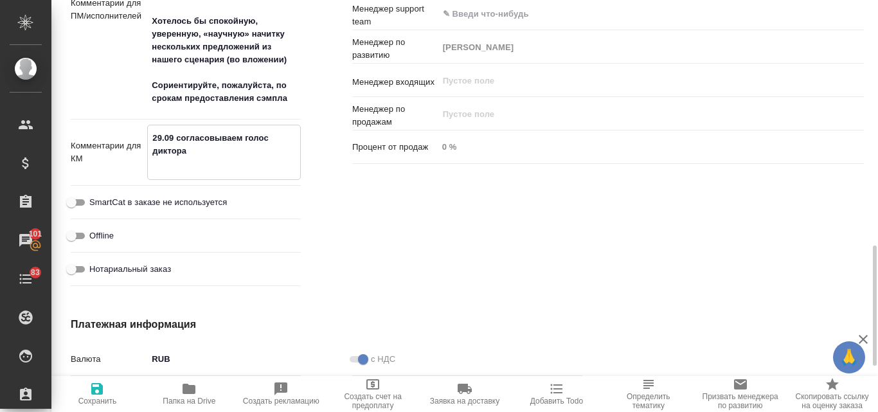
type textarea "29.09 согласовываем голос диктора"
type textarea "x"
click at [99, 388] on icon "button" at bounding box center [97, 389] width 12 height 12
type textarea "x"
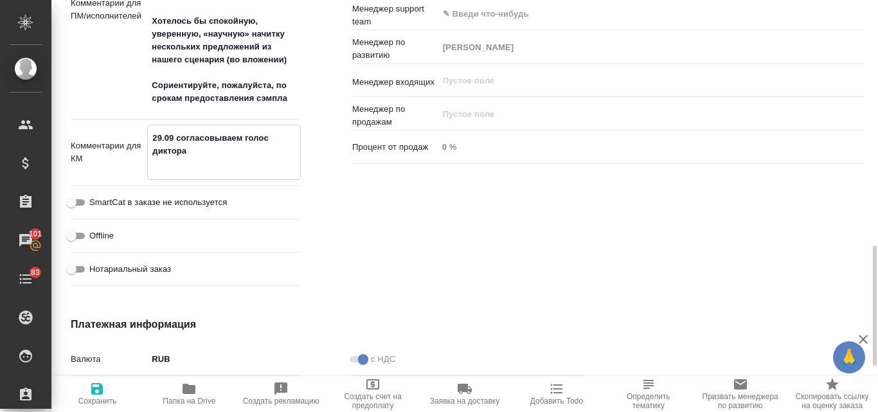
type textarea "x"
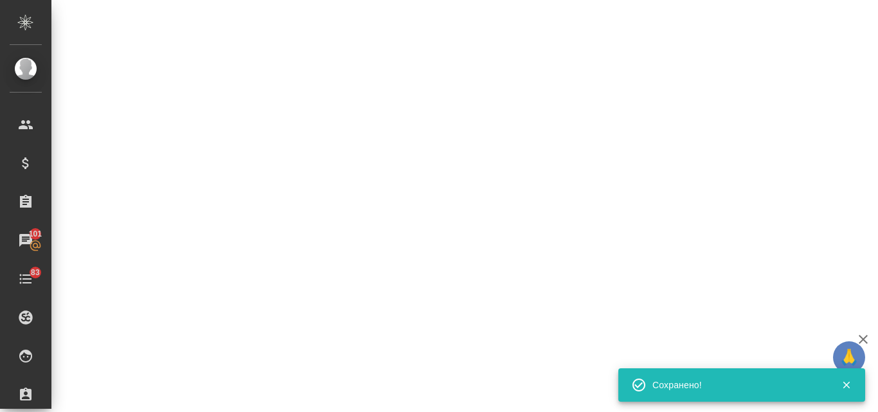
select select "RU"
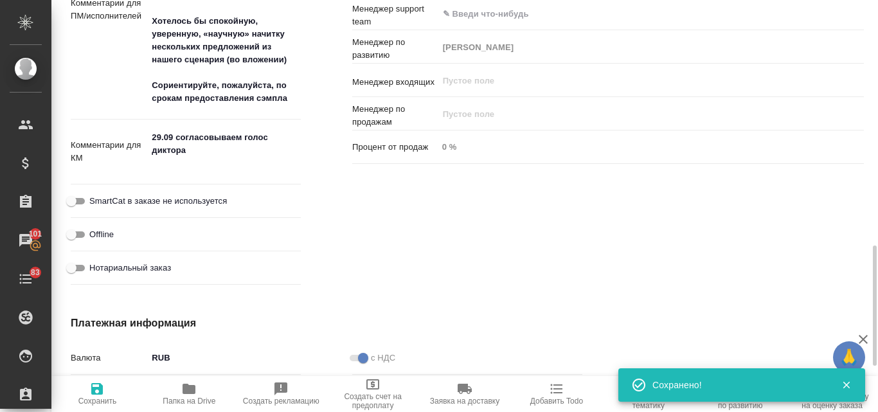
type textarea "x"
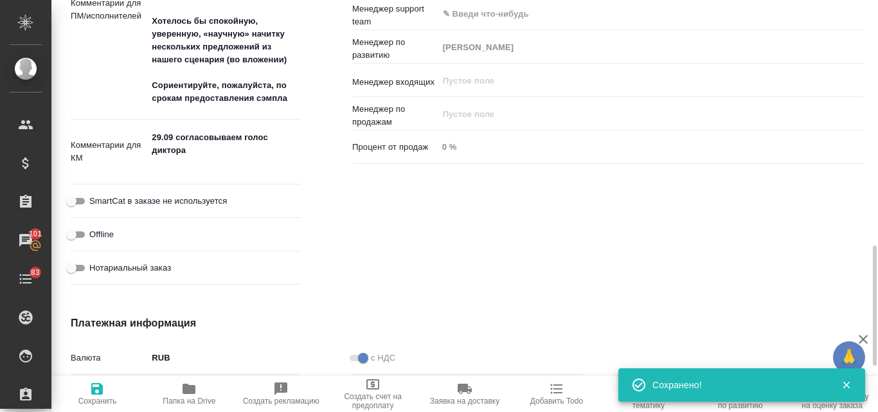
type textarea "x"
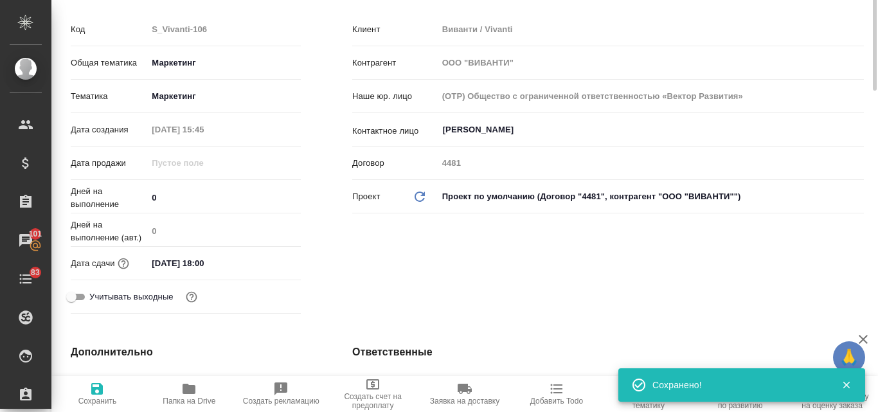
scroll to position [0, 0]
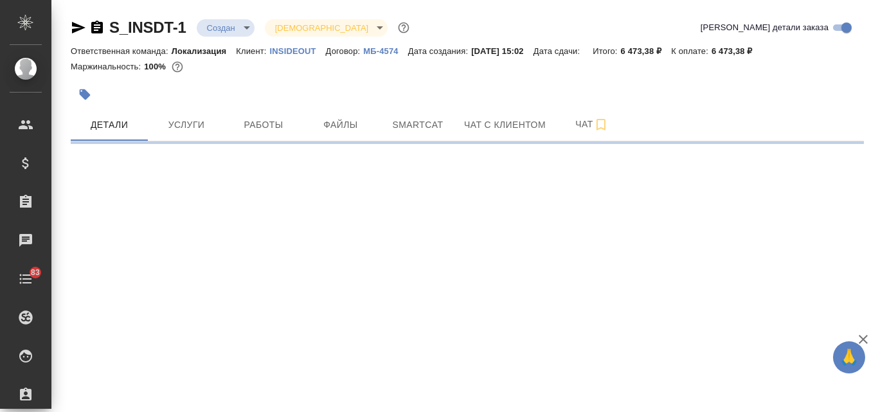
select select "RU"
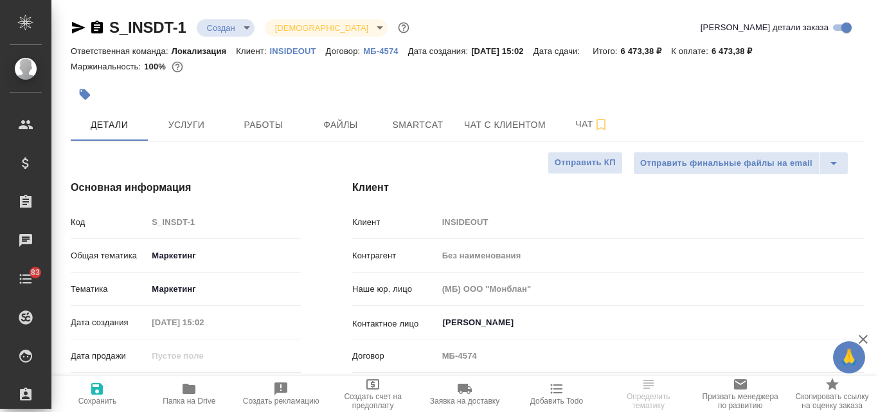
type textarea "x"
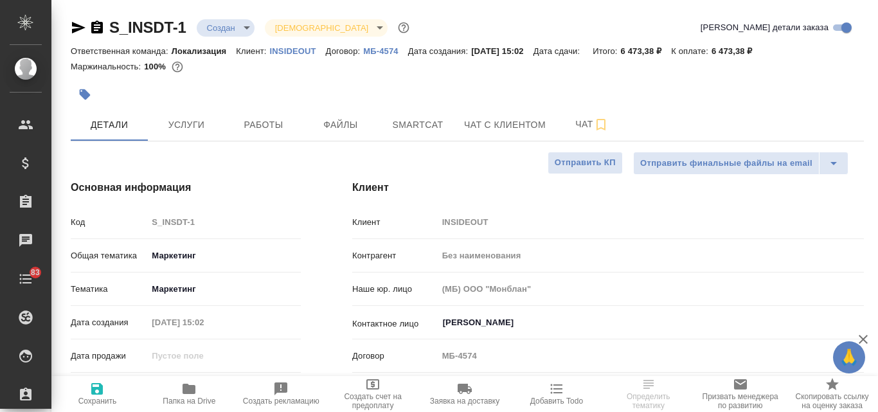
type textarea "x"
select select "RU"
type textarea "x"
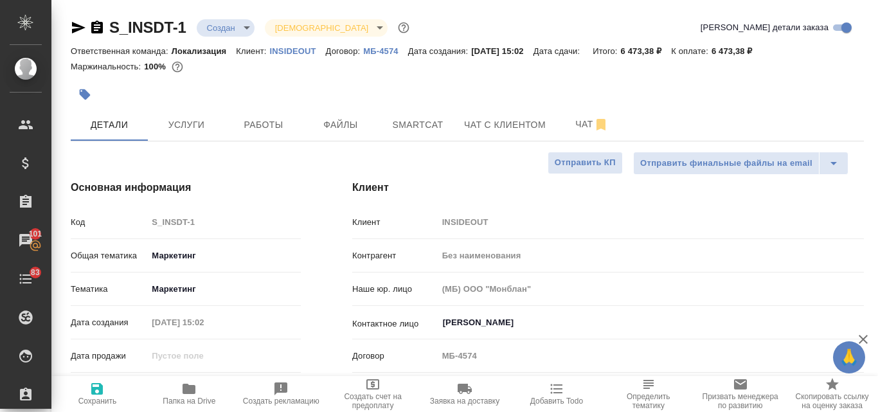
type textarea "x"
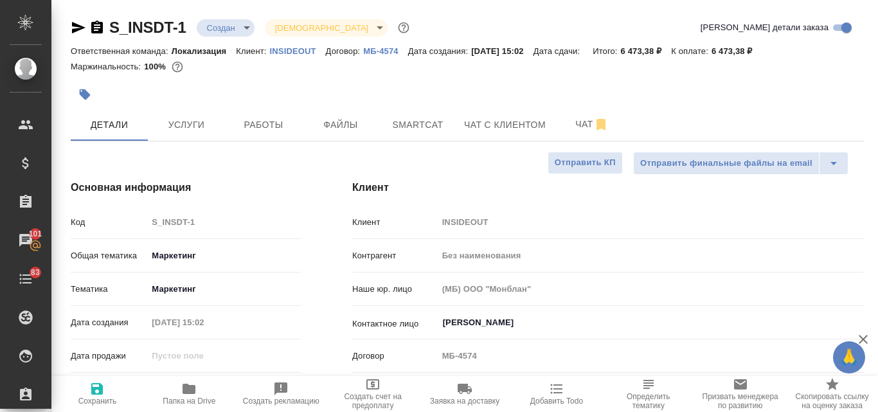
type textarea "x"
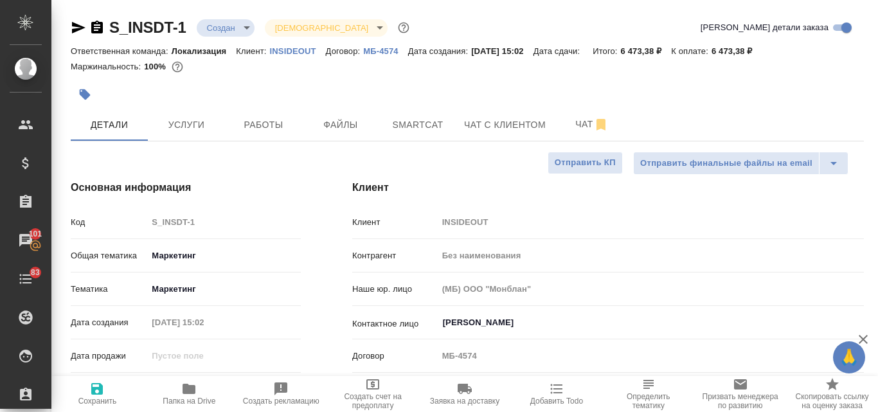
type textarea "x"
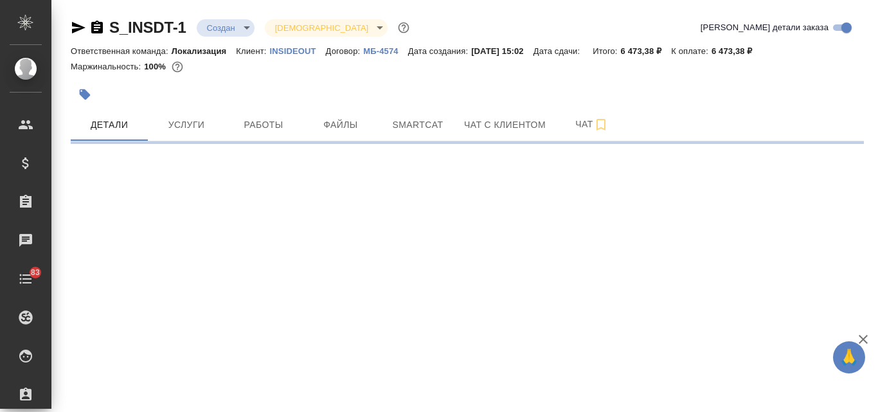
select select "RU"
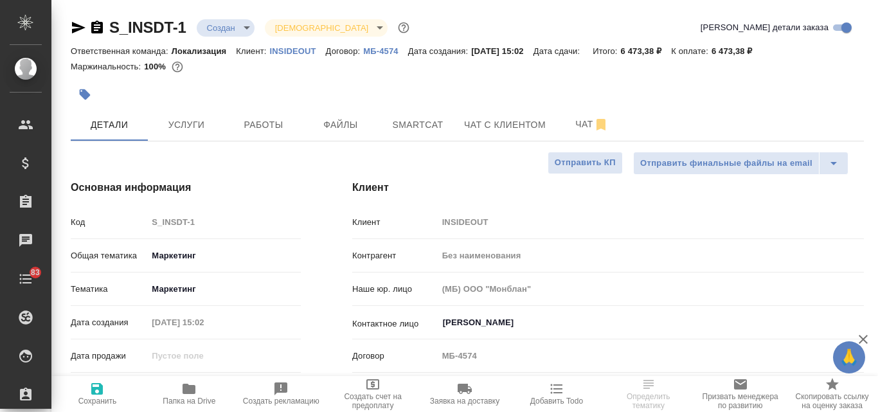
type textarea "x"
click at [197, 127] on span "Услуги" at bounding box center [186, 125] width 62 height 16
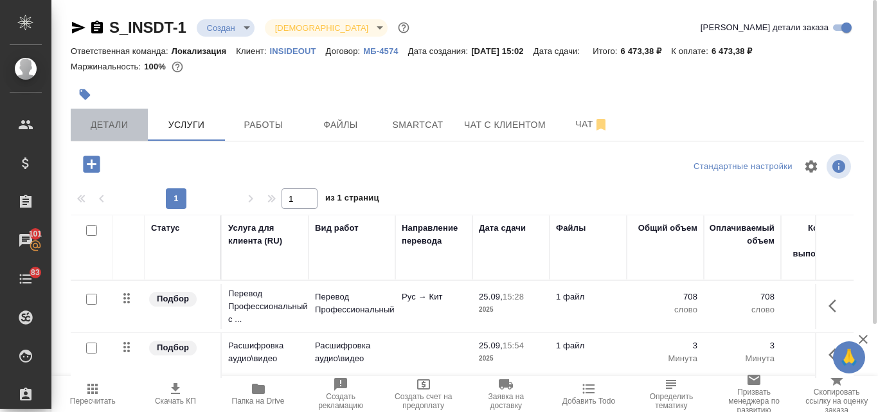
click at [125, 127] on span "Детали" at bounding box center [109, 125] width 62 height 16
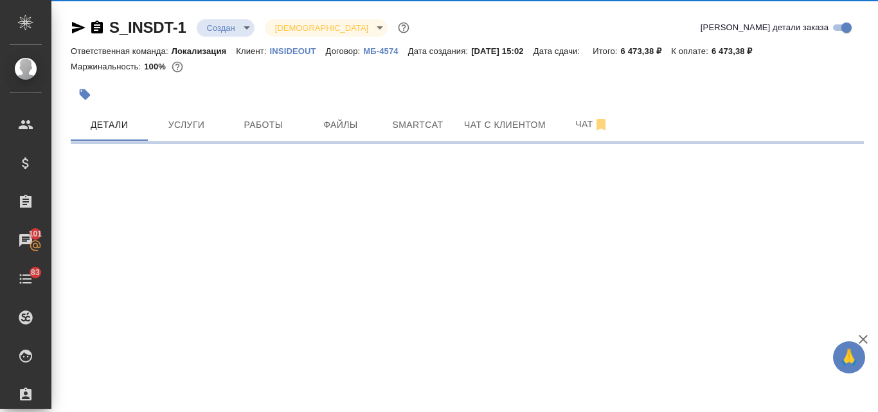
select select "RU"
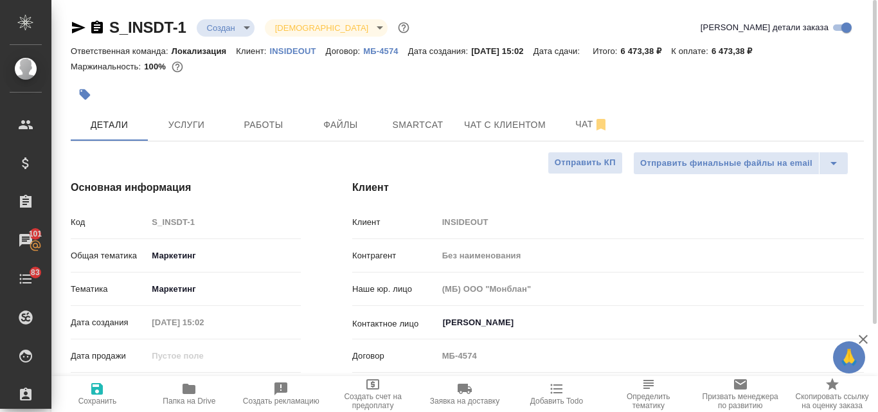
type textarea "x"
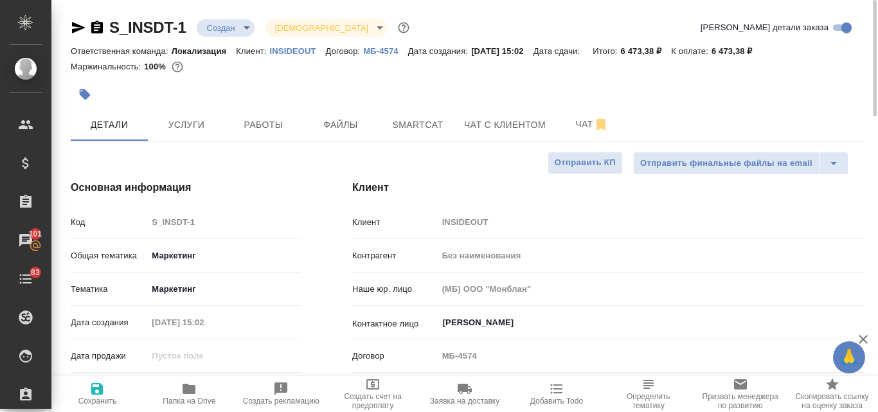
type textarea "x"
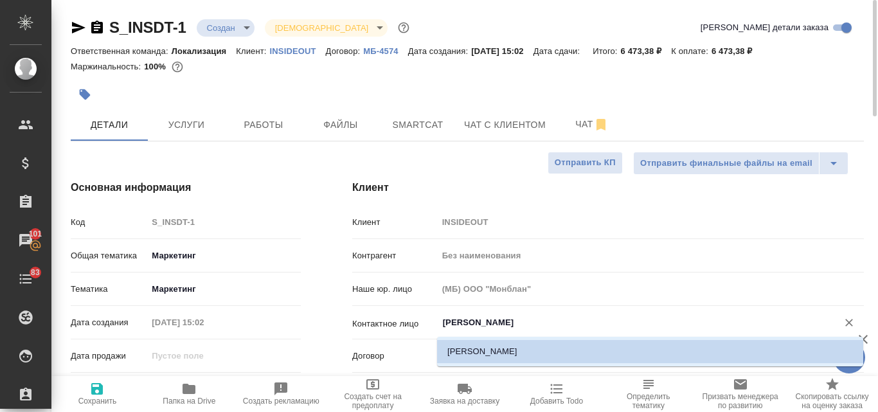
drag, startPoint x: 528, startPoint y: 326, endPoint x: 443, endPoint y: 324, distance: 84.8
click at [443, 324] on input "[PERSON_NAME]" at bounding box center [628, 322] width 375 height 15
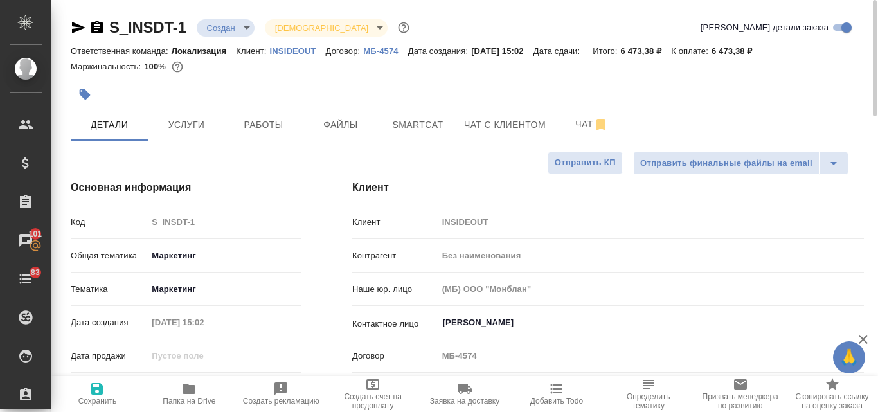
type textarea "x"
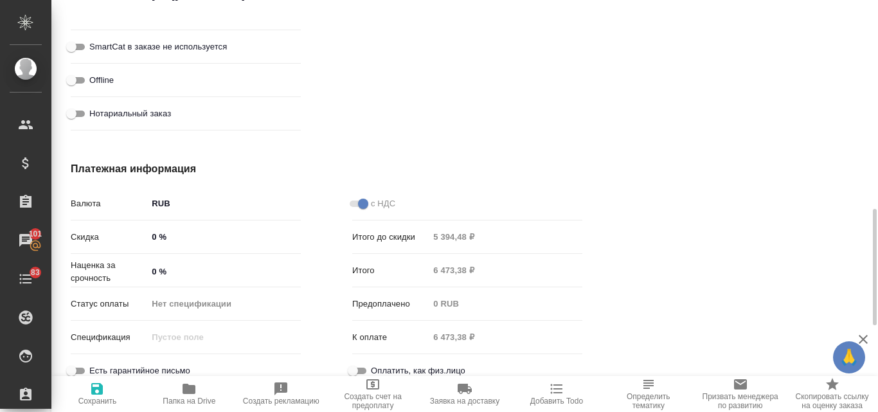
scroll to position [835, 0]
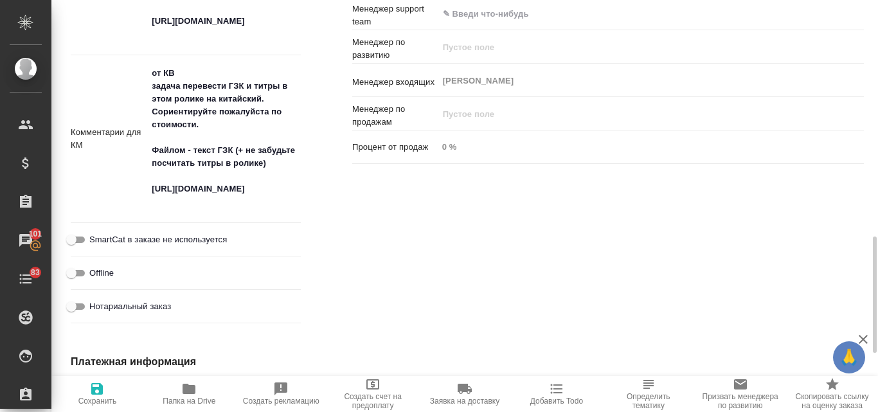
click at [200, 213] on div "от КВ задача перевести ГЗК и титры в этом ролике на китайский. Сориентируйте по…" at bounding box center [224, 138] width 154 height 157
type textarea "x"
click at [203, 211] on textarea "от КВ задача перевести ГЗК и титры в этом ролике на китайский. Сориентируйте по…" at bounding box center [224, 138] width 152 height 150
type textarea "от КВ задача перевести ГЗК и титры в этом ролике на китайский. Сориентируйте по…"
type textarea "x"
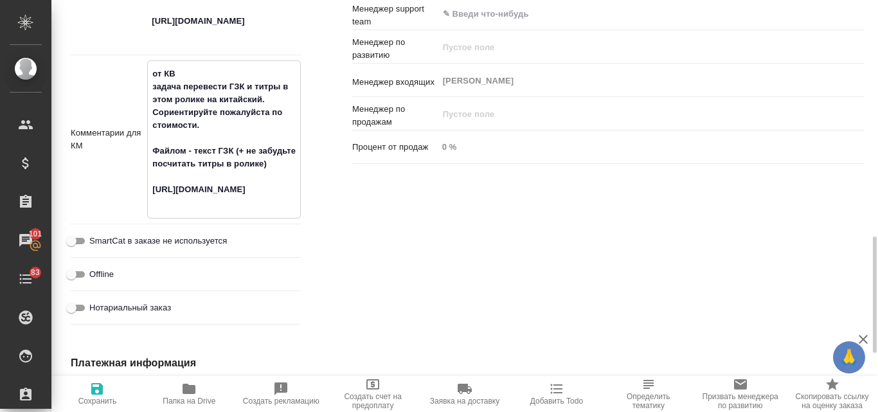
type textarea "x"
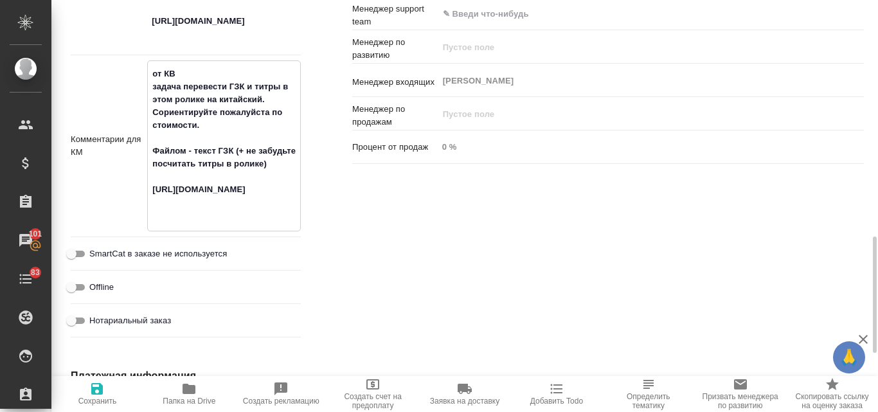
type textarea "от КВ задача перевести ГЗК и титры в этом ролике на китайский. Сориентируйте по…"
type textarea "x"
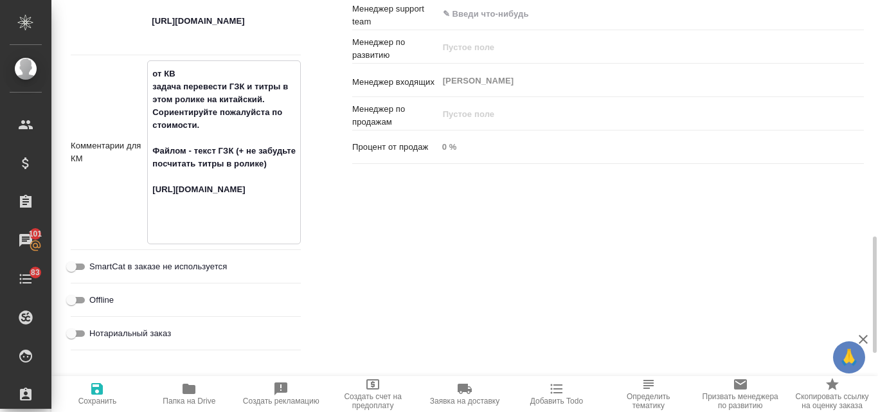
type textarea "от КВ задача перевести ГЗК и титры в этом ролике на китайский. Сориентируйте по…"
type textarea "x"
type textarea "от КВ задача перевести ГЗК и титры в этом ролике на китайский. Сориентируйте по…"
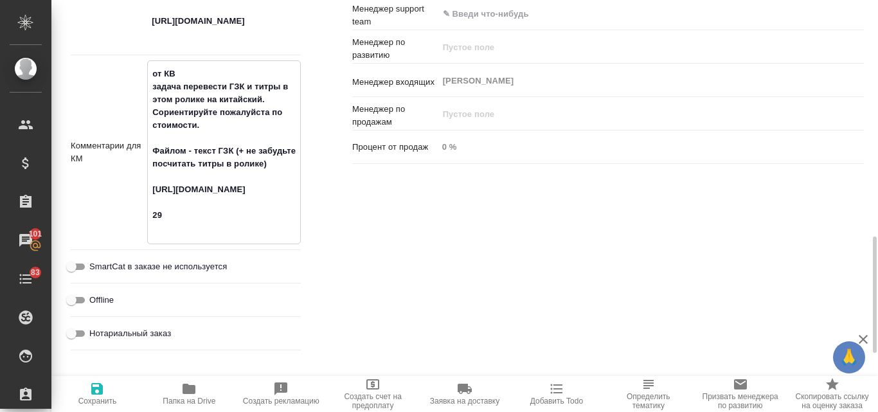
type textarea "x"
type textarea "от КВ задача перевести ГЗК и титры в этом ролике на китайский. Сориентируйте по…"
type textarea "x"
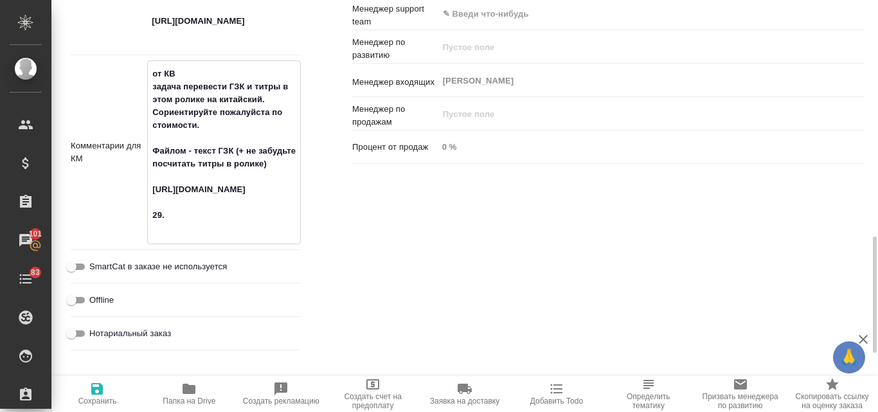
type textarea "x"
type textarea "от КВ задача перевести ГЗК и титры в этом ролике на китайский. Сориентируйте по…"
type textarea "x"
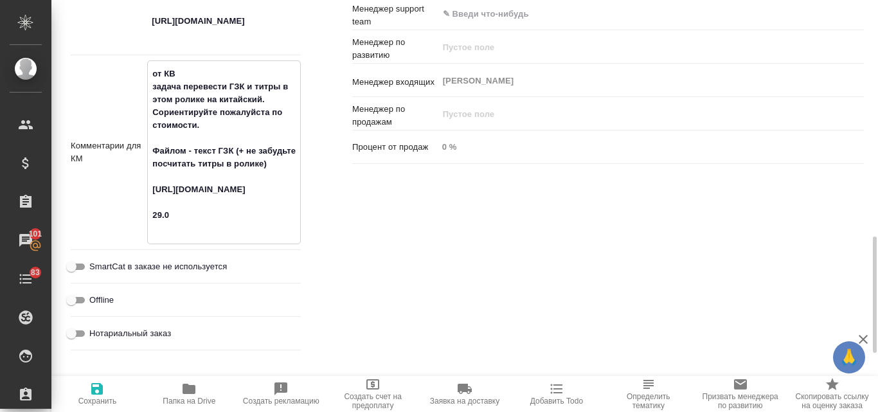
type textarea "x"
type textarea "от КВ задача перевести ГЗК и титры в этом ролике на китайский. Сориентируйте по…"
type textarea "x"
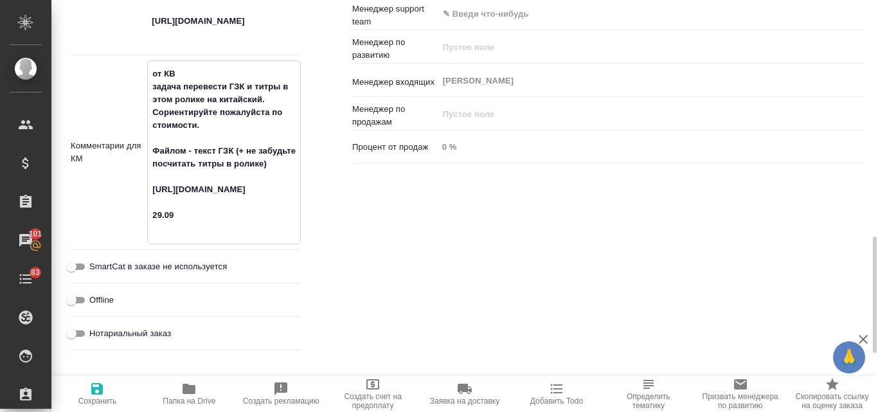
type textarea "от КВ задача перевести ГЗК и титры в этом ролике на китайский. Сориентируйте по…"
type textarea "x"
type textarea "от КВ задача перевести ГЗК и титры в этом ролике на китайский. Сориентируйте по…"
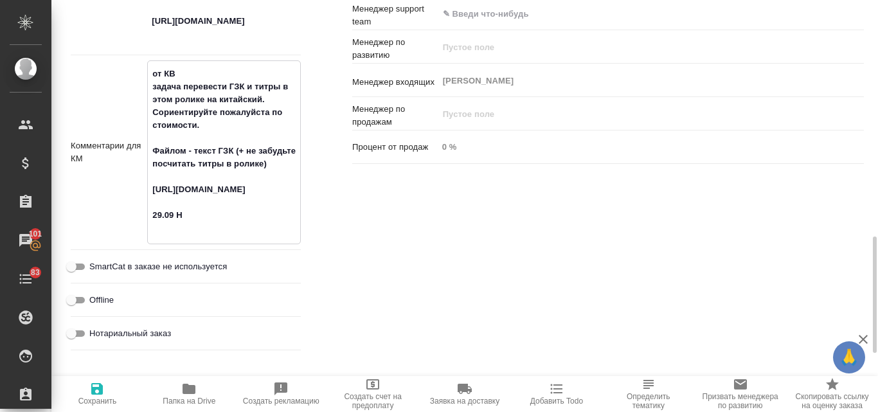
type textarea "x"
type textarea "от КВ задача перевести ГЗК и титры в этом ролике на китайский. Сориентируйте по…"
type textarea "x"
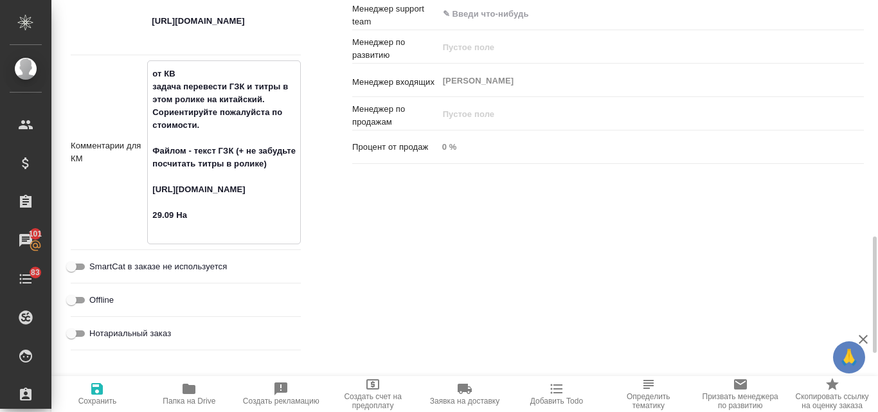
type textarea "x"
type textarea "от КВ задача перевести ГЗК и титры в этом ролике на китайский. Сориентируйте по…"
type textarea "x"
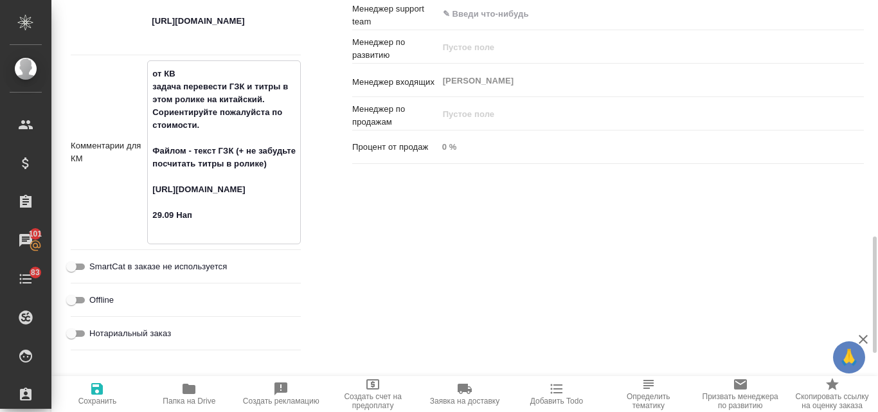
type textarea "x"
type textarea "от КВ задача перевести ГЗК и титры в этом ролике на китайский. Сориентируйте по…"
type textarea "x"
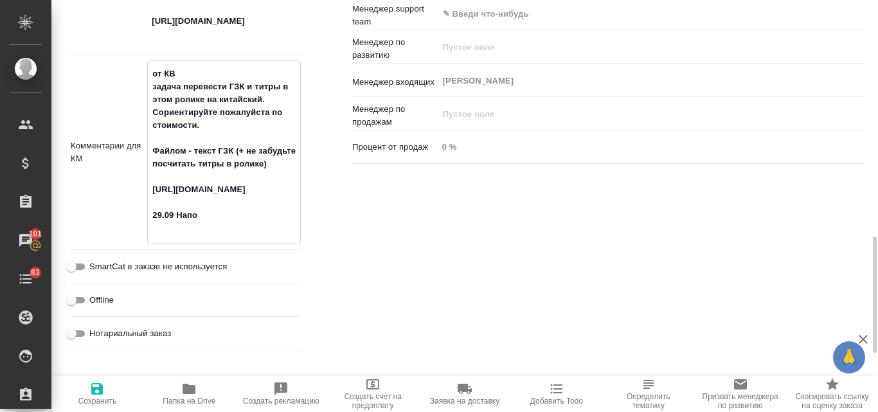
type textarea "от КВ задача перевести ГЗК и титры в этом ролике на китайский. Сориентируйте по…"
type textarea "x"
type textarea "от КВ задача перевести ГЗК и титры в этом ролике на китайский. Сориентируйте по…"
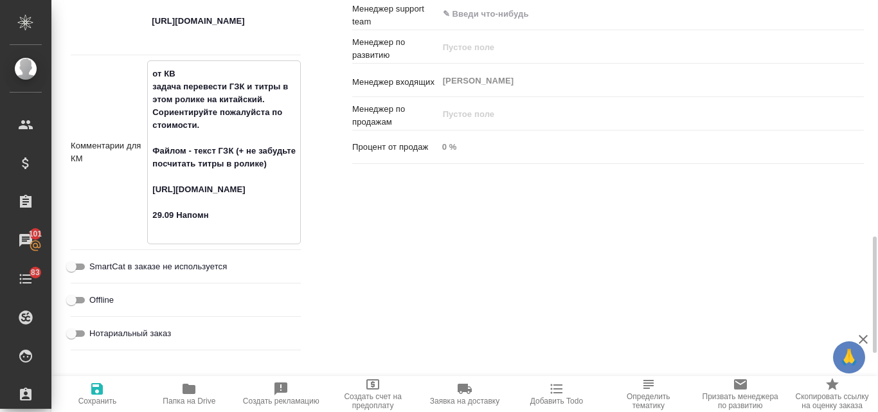
type textarea "x"
type textarea "от КВ задача перевести ГЗК и титры в этом ролике на китайский. Сориентируйте по…"
type textarea "x"
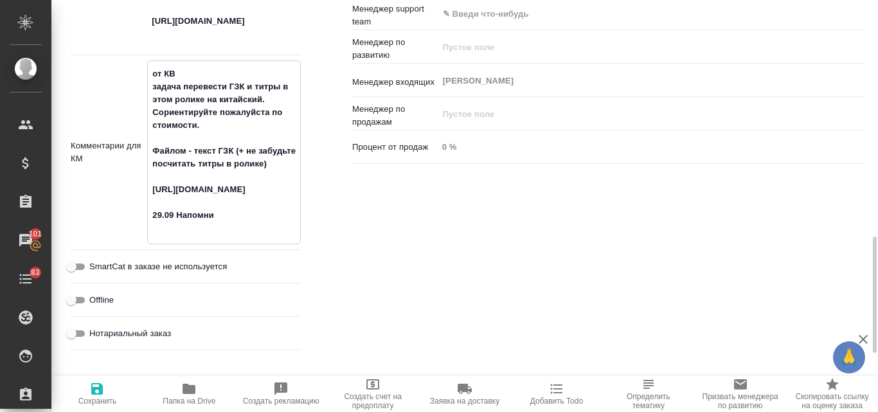
type textarea "x"
type textarea "от КВ задача перевести ГЗК и титры в этом ролике на китайский. Сориентируйте по…"
type textarea "x"
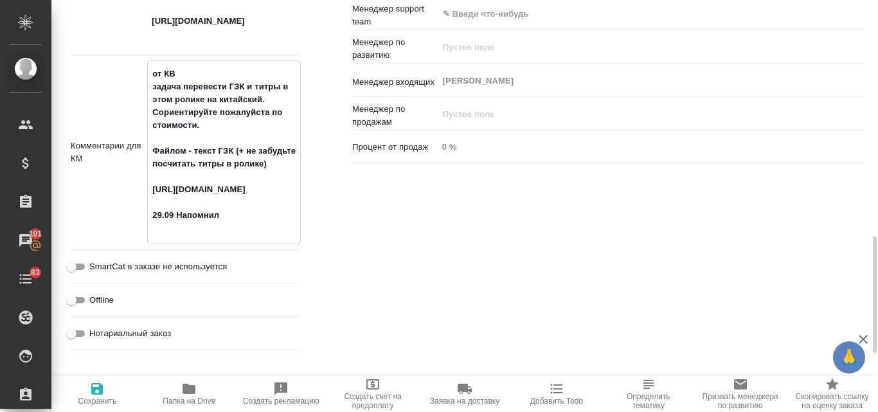
type textarea "x"
type textarea "от КВ задача перевести ГЗК и титры в этом ролике на китайский. Сориентируйте по…"
type textarea "x"
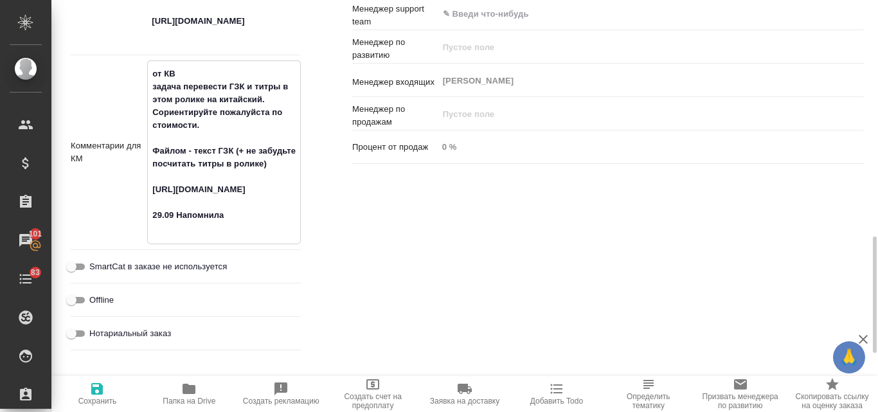
type textarea "от КВ задача перевести ГЗК и титры в этом ролике на китайский. Сориентируйте по…"
type textarea "x"
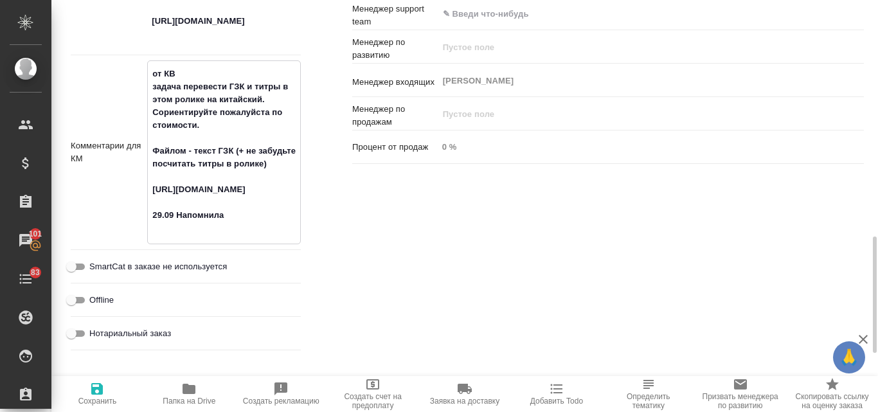
type textarea "x"
type textarea "от КВ задача перевести ГЗК и титры в этом ролике на китайский. Сориентируйте по…"
type textarea "x"
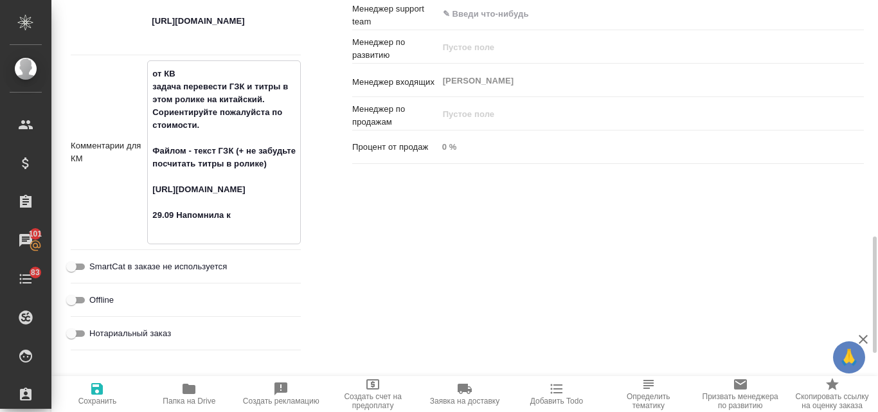
type textarea "от КВ задача перевести ГЗК и титры в этом ролике на китайский. Сориентируйте по…"
type textarea "x"
type textarea "от КВ задача перевести ГЗК и титры в этом ролике на китайский. Сориентируйте по…"
type textarea "x"
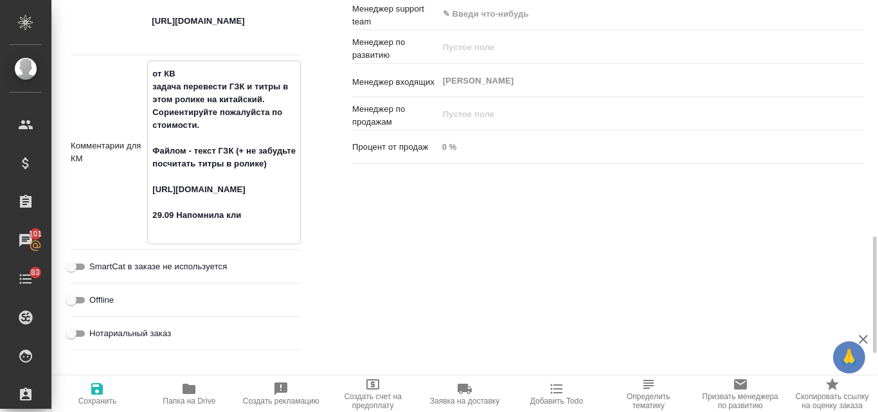
type textarea "x"
type textarea "от КВ задача перевести ГЗК и титры в этом ролике на китайский. Сориентируйте по…"
type textarea "x"
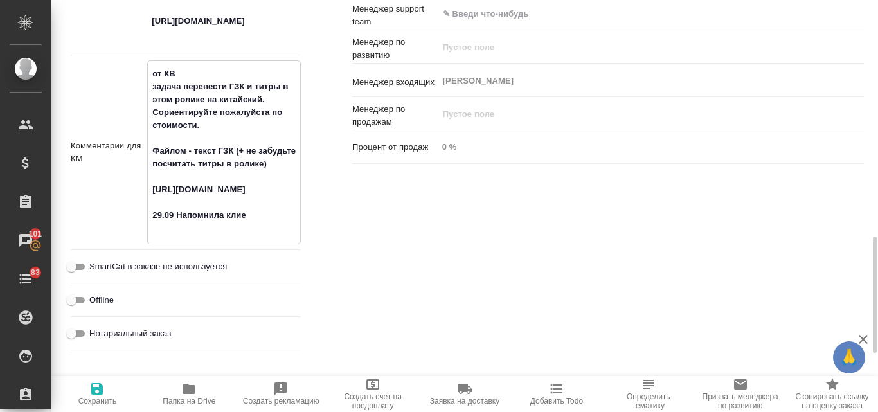
type textarea "от КВ задача перевести ГЗК и титры в этом ролике на китайский. Сориентируйте по…"
type textarea "x"
type textarea "от КВ задача перевести ГЗК и титры в этом ролике на китайский. Сориентируйте по…"
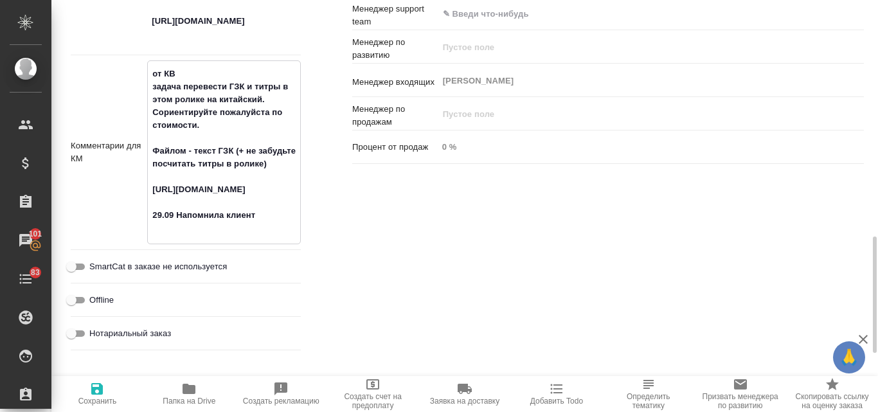
type textarea "x"
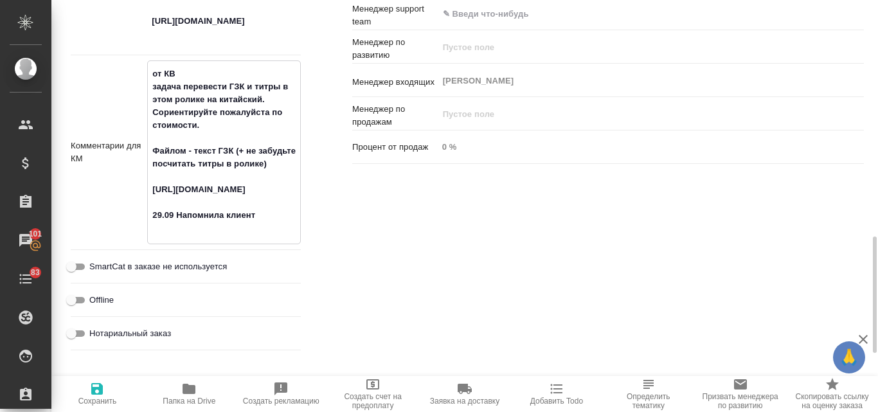
type textarea "от КВ задача перевести ГЗК и титры в этом ролике на китайский. Сориентируйте по…"
type textarea "x"
type textarea "от КВ задача перевести ГЗК и титры в этом ролике на китайский. Сориентируйте по…"
type textarea "x"
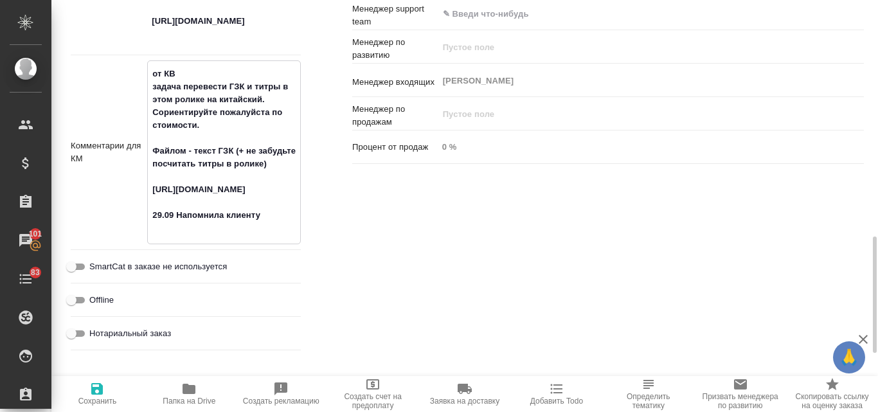
type textarea "x"
type textarea "от КВ задача перевести ГЗК и титры в этом ролике на китайский. Сориентируйте по…"
type textarea "x"
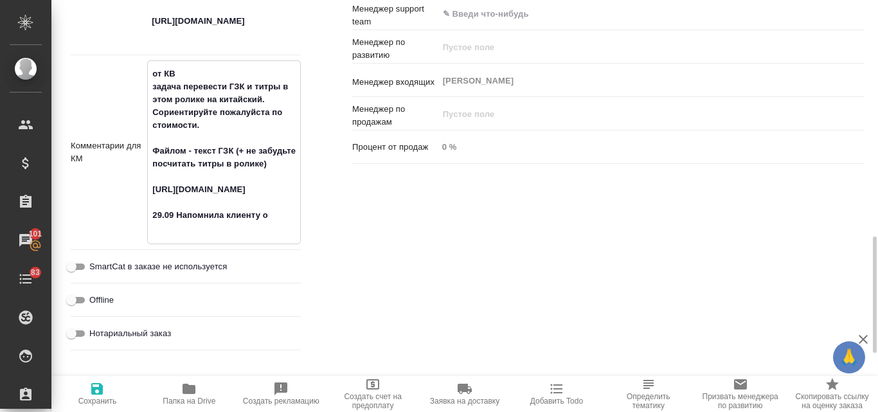
type textarea "от КВ задача перевести ГЗК и титры в этом ролике на китайский. Сориентируйте по…"
type textarea "x"
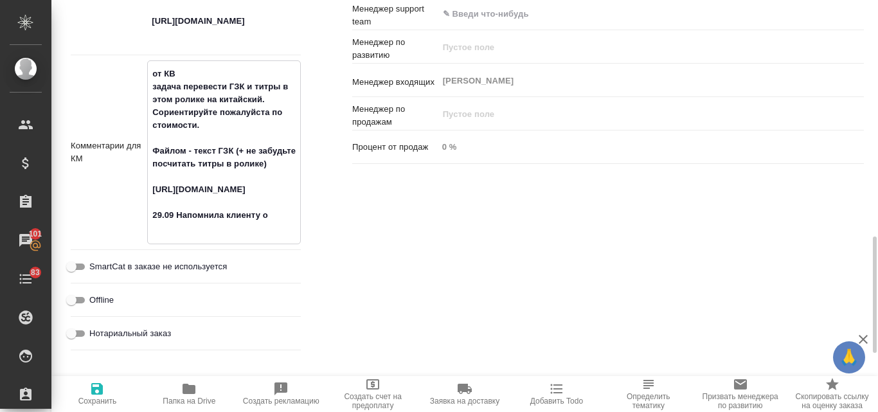
type textarea "x"
type textarea "от КВ задача перевести ГЗК и титры в этом ролике на китайский. Сориентируйте по…"
type textarea "x"
type textarea "от КВ задача перевести ГЗК и титры в этом ролике на китайский. Сориентируйте по…"
type textarea "x"
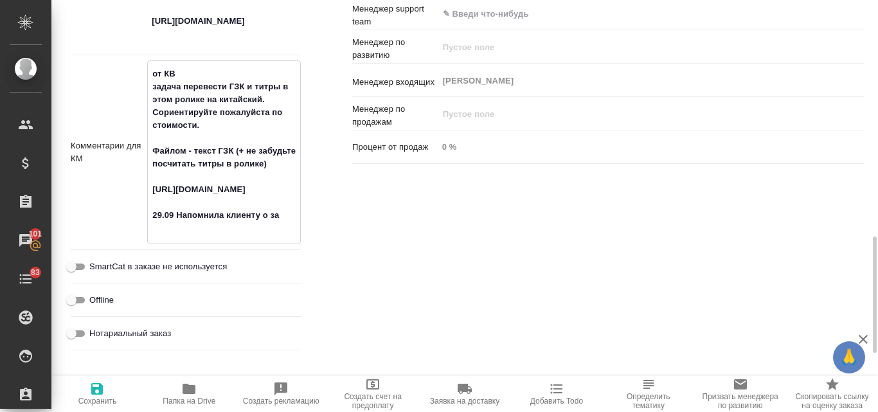
type textarea "x"
type textarea "от КВ задача перевести ГЗК и титры в этом ролике на китайский. Сориентируйте по…"
type textarea "x"
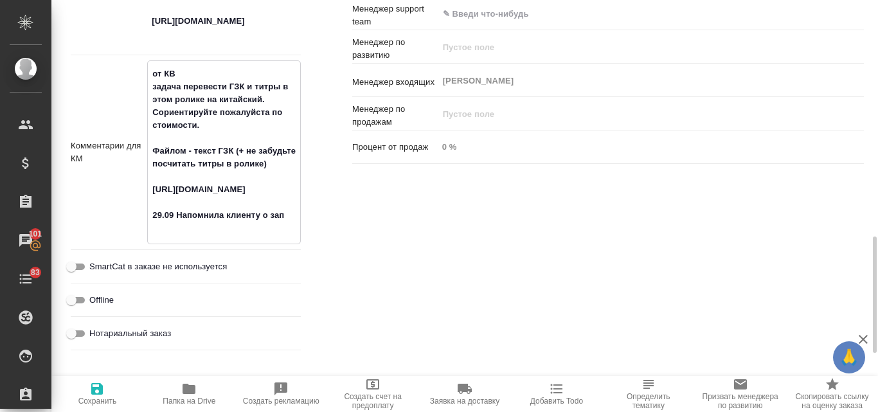
type textarea "x"
type textarea "от КВ задача перевести ГЗК и титры в этом ролике на китайский. Сориентируйте по…"
type textarea "x"
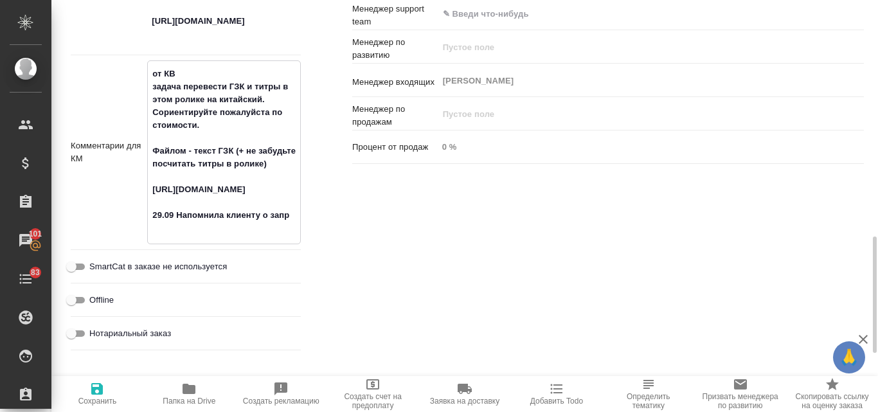
type textarea "от КВ задача перевести ГЗК и титры в этом ролике на китайский. Сориентируйте по…"
type textarea "x"
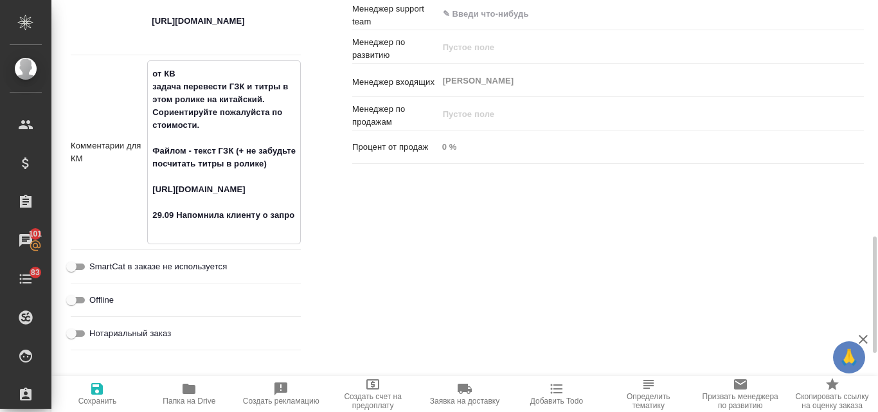
type textarea "x"
type textarea "от КВ задача перевести ГЗК и титры в этом ролике на китайский. Сориентируйте по…"
type textarea "x"
type textarea "от КВ задача перевести ГЗК и титры в этом ролике на китайский. Сориентируйте по…"
type textarea "x"
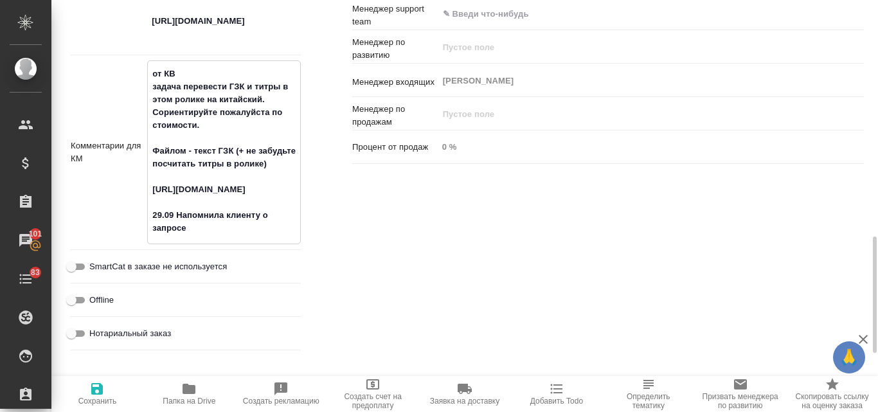
type textarea "x"
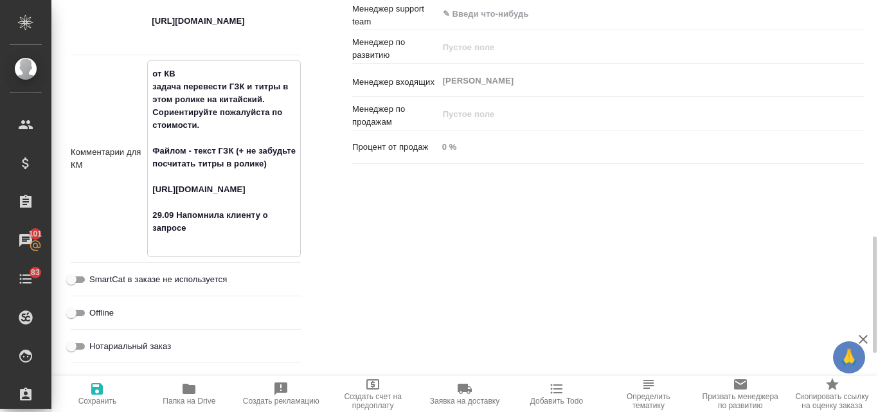
type textarea "от КВ задача перевести ГЗК и титры в этом ролике на китайский. Сориентируйте по…"
type textarea "x"
type textarea "от КВ задача перевести ГЗК и титры в этом ролике на китайский. Сориентируйте по…"
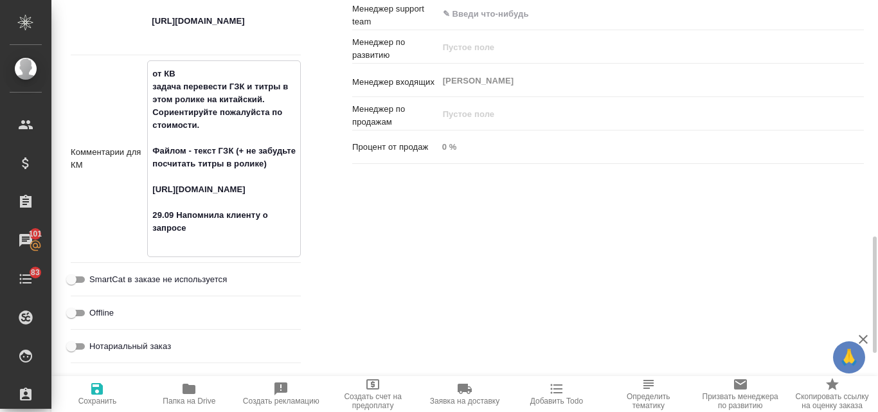
type textarea "x"
click at [94, 389] on icon "button" at bounding box center [97, 389] width 12 height 12
type textarea "x"
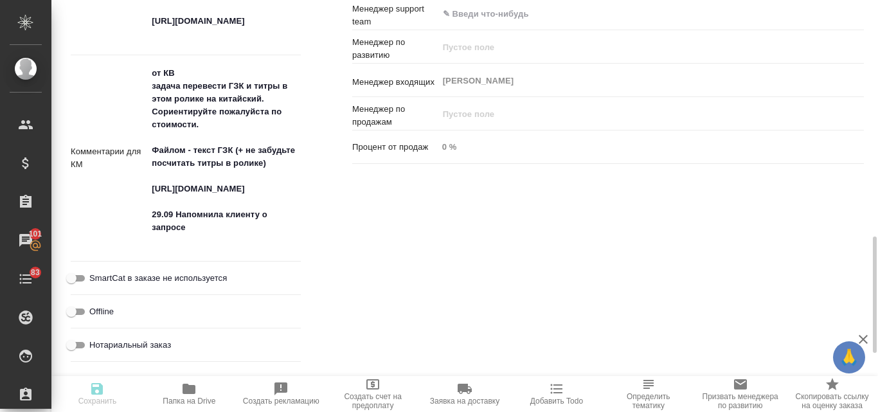
type textarea "x"
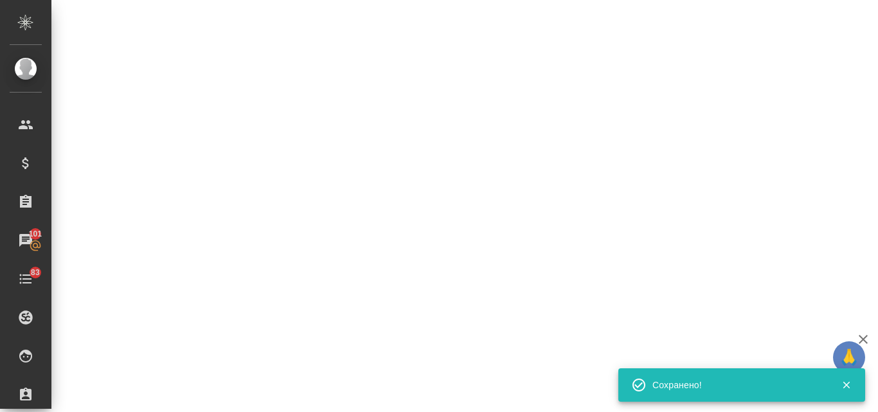
select select "RU"
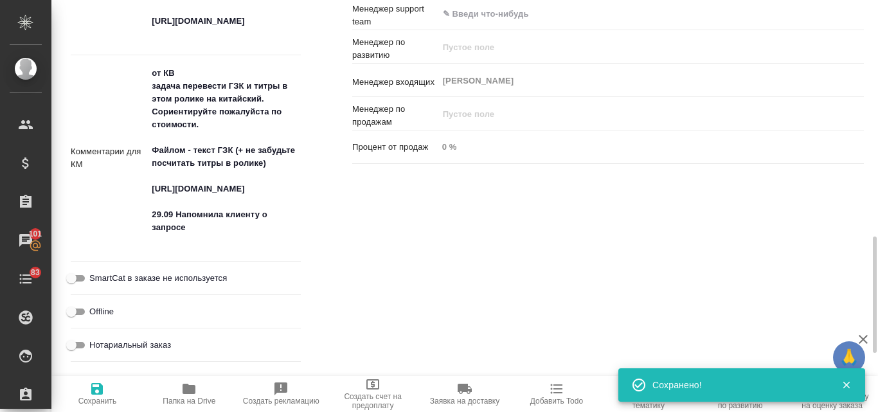
type textarea "x"
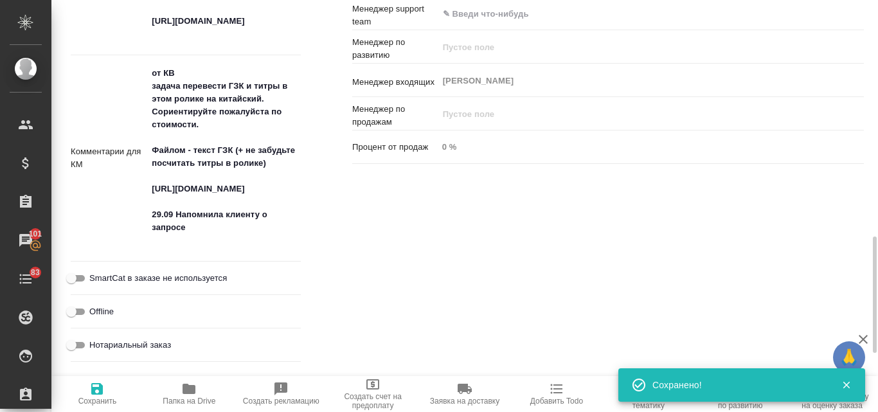
type textarea "x"
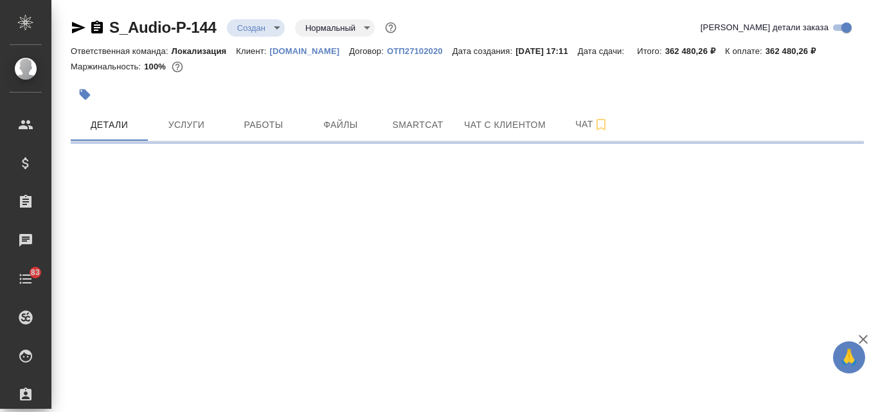
select select "RU"
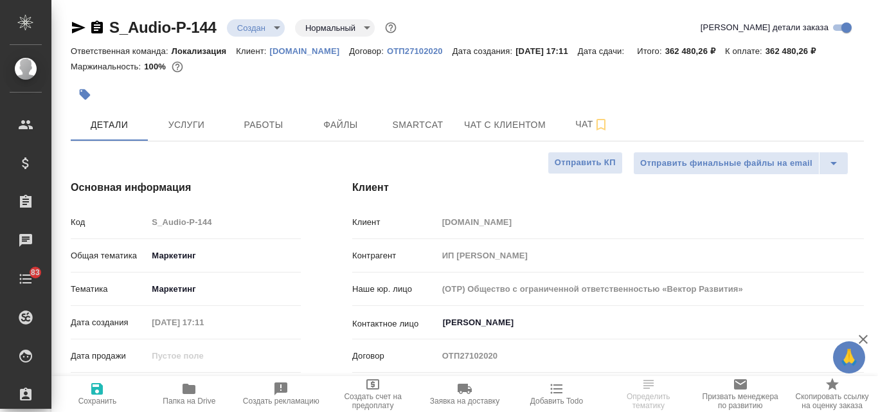
type textarea "x"
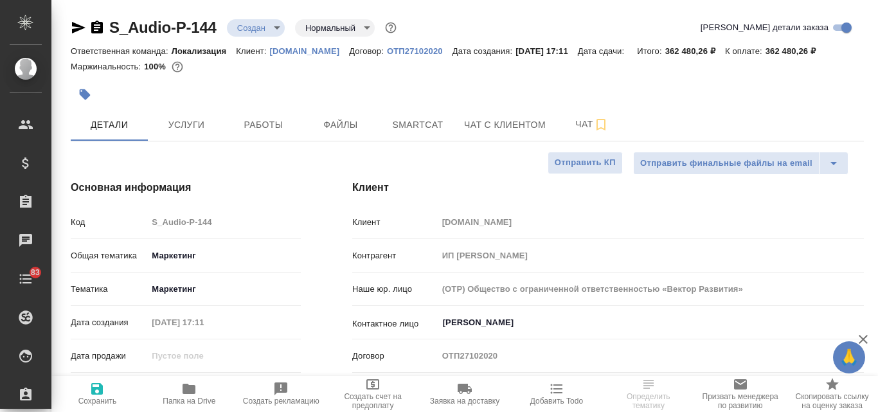
type textarea "x"
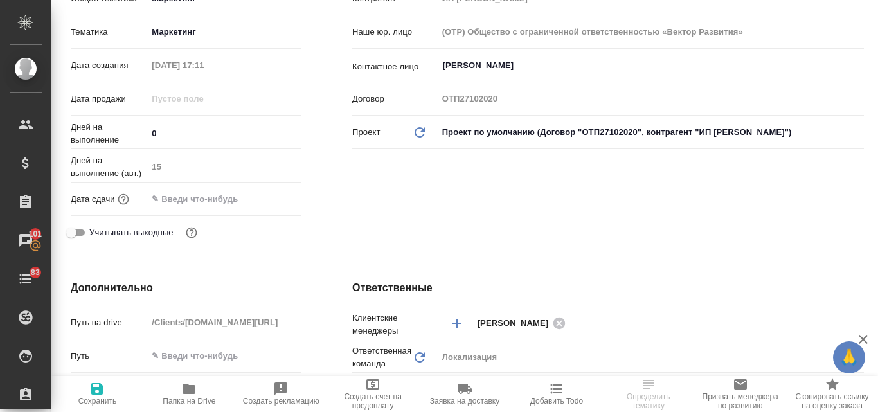
scroll to position [64, 0]
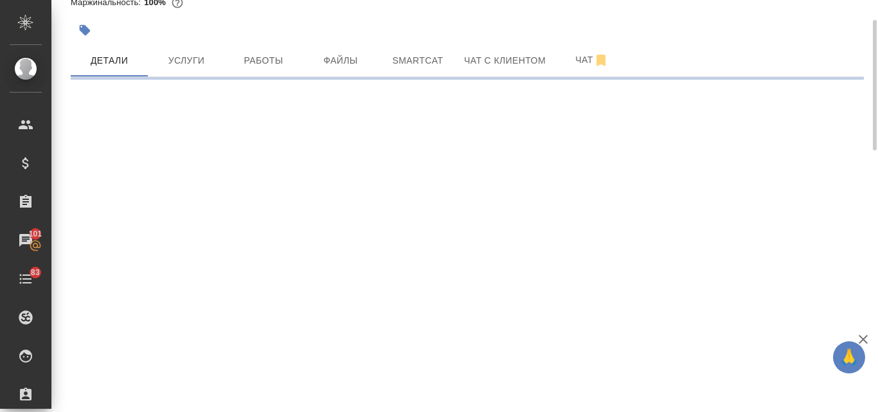
select select "RU"
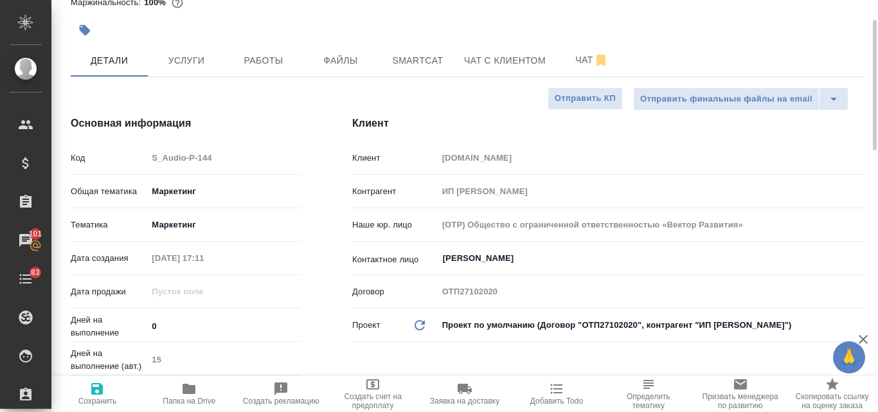
type textarea "x"
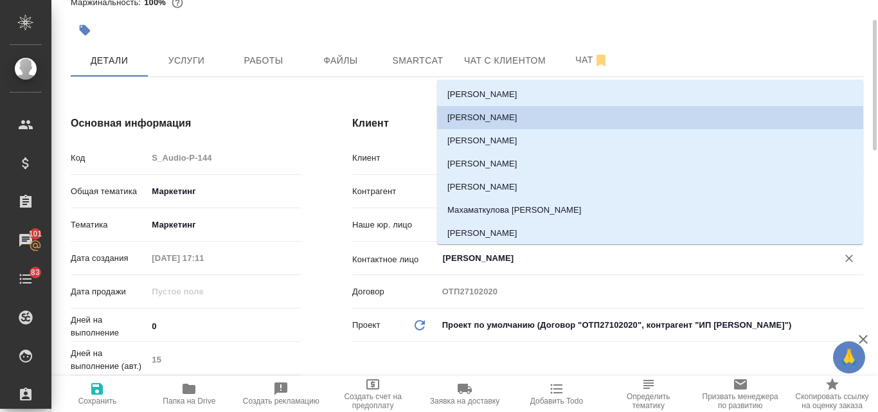
drag, startPoint x: 536, startPoint y: 256, endPoint x: 442, endPoint y: 249, distance: 94.7
click at [442, 249] on div "[PERSON_NAME]" at bounding box center [650, 258] width 426 height 23
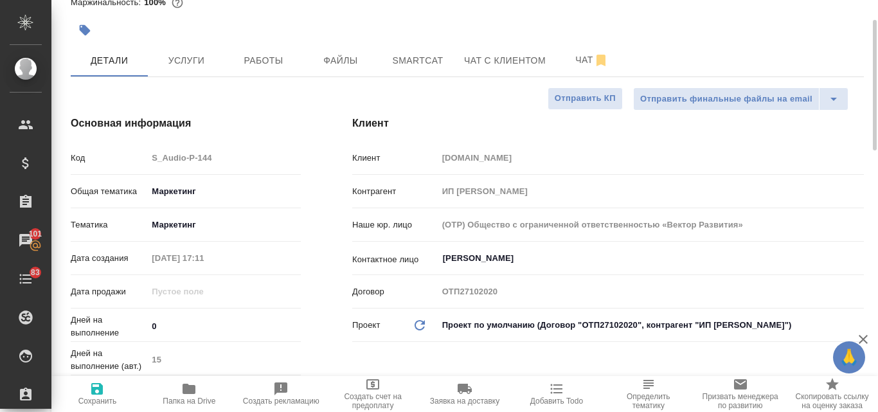
type textarea "x"
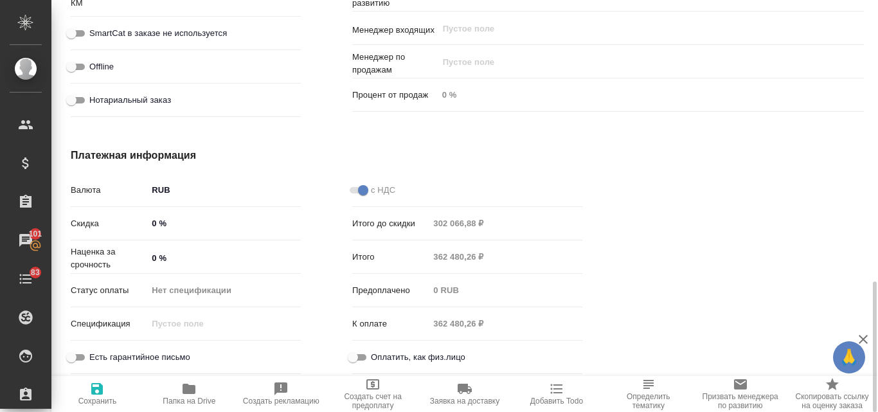
scroll to position [630, 0]
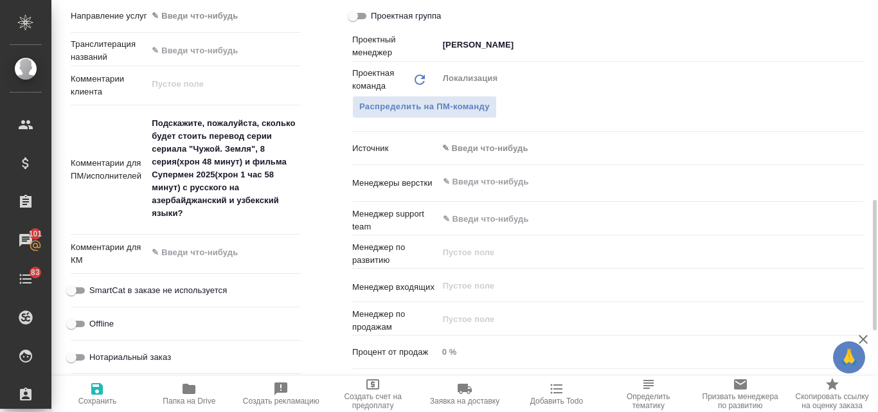
type textarea "x"
click at [177, 255] on textarea at bounding box center [224, 253] width 154 height 22
type textarea "x"
type textarea "2"
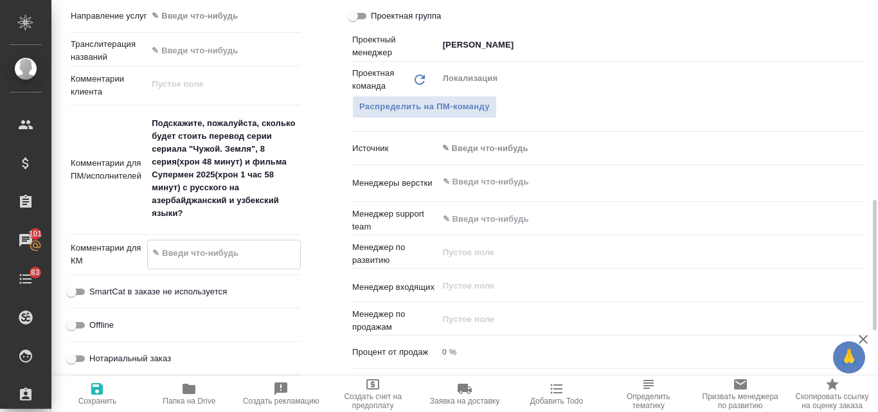
type textarea "x"
type textarea "29"
type textarea "x"
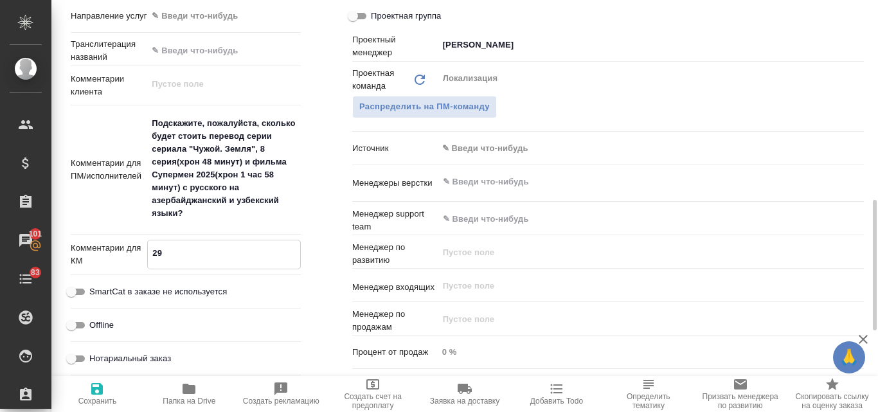
type textarea "29."
type textarea "x"
type textarea "29.0"
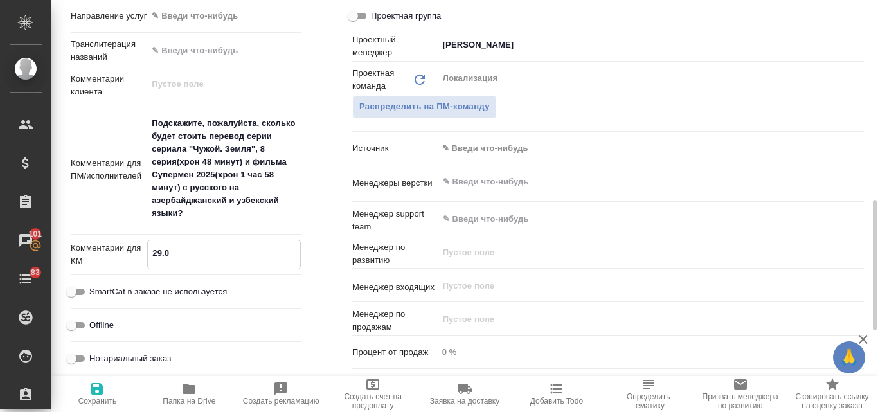
type textarea "x"
type textarea "29.09"
type textarea "x"
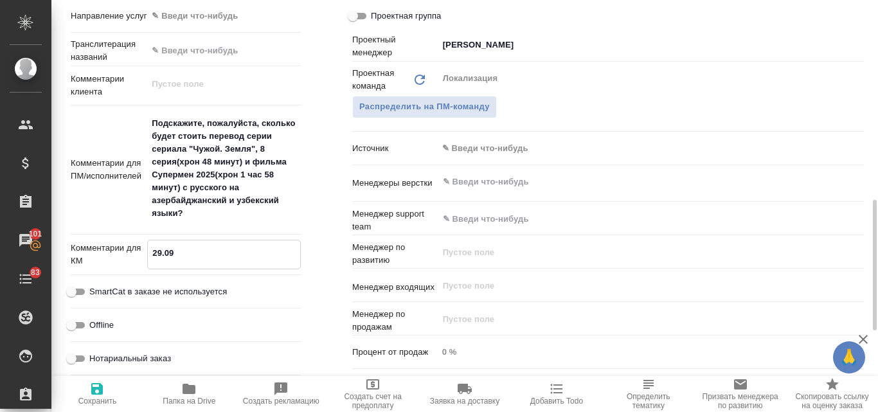
type textarea "x"
type textarea "29.09"
type textarea "x"
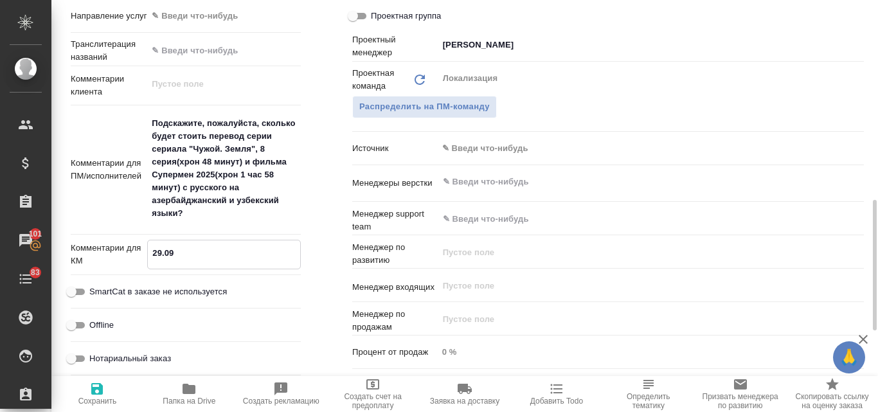
type textarea "x"
type textarea "29.09 н"
type textarea "x"
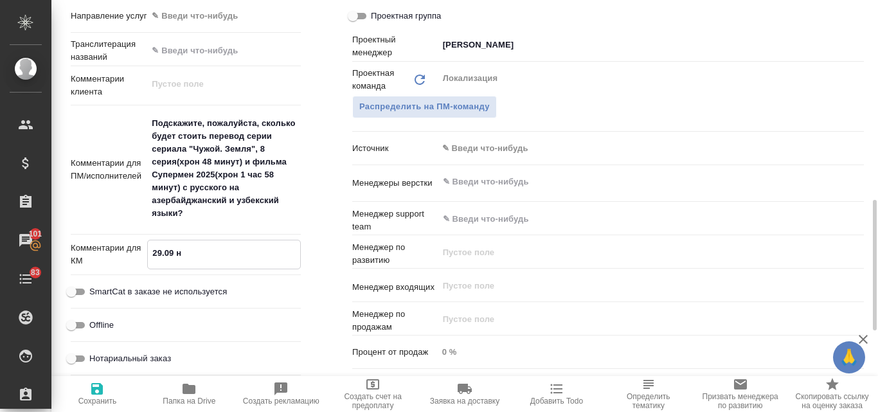
type textarea "x"
type textarea "29.09 на"
type textarea "x"
type textarea "29.09 нап"
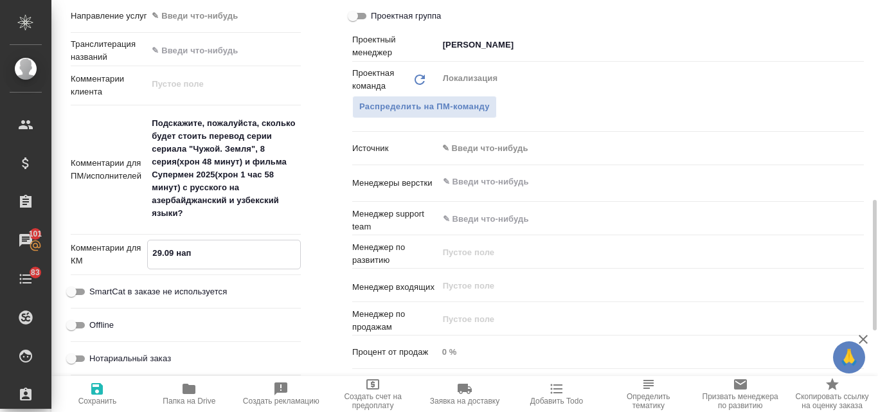
type textarea "x"
type textarea "29.09 напо"
type textarea "x"
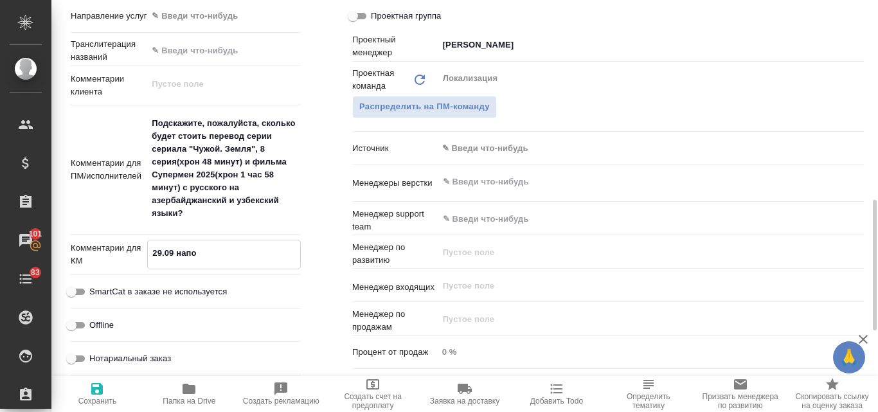
type textarea "x"
type textarea "29.09 напом"
type textarea "x"
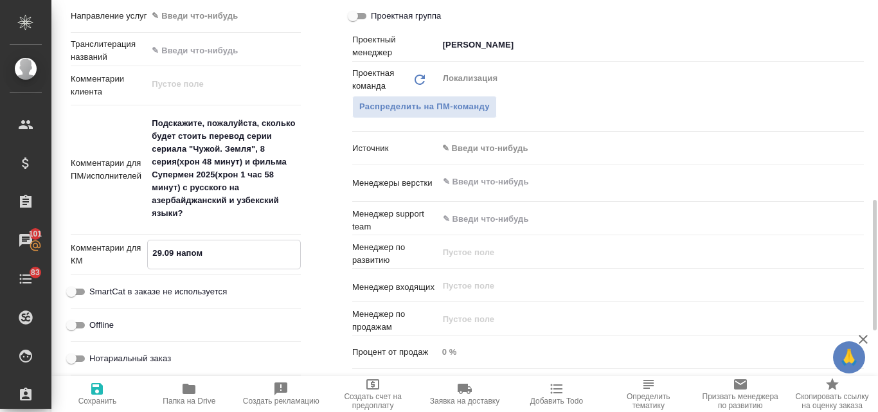
type textarea "x"
type textarea "29.09 напомн"
type textarea "x"
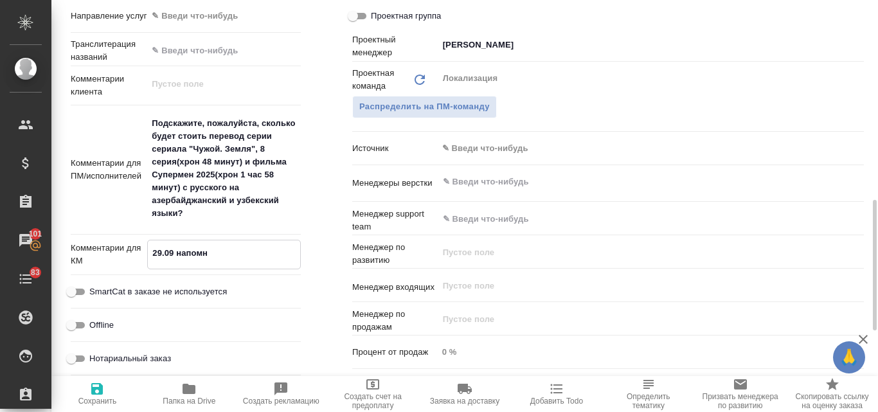
type textarea "29.09 напом"
type textarea "x"
type textarea "29.09 напо"
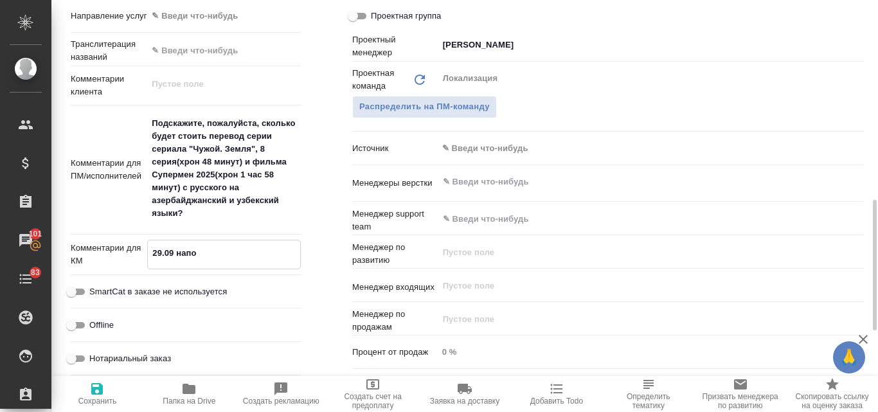
type textarea "x"
type textarea "29.09 нап"
type textarea "x"
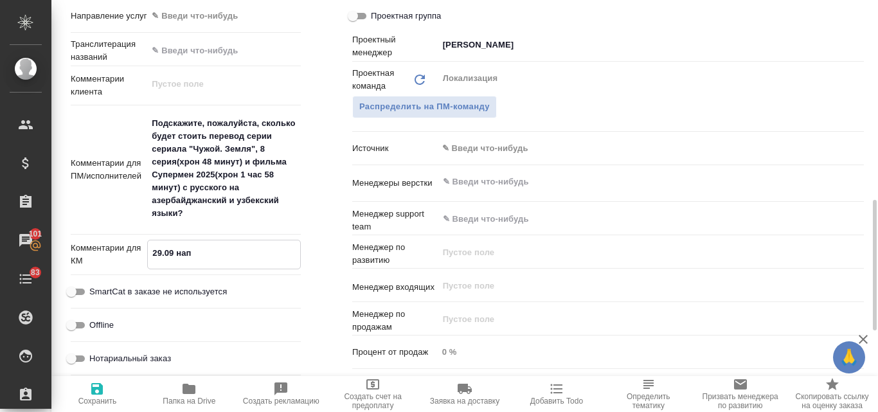
type textarea "x"
type textarea "29.09 на"
type textarea "x"
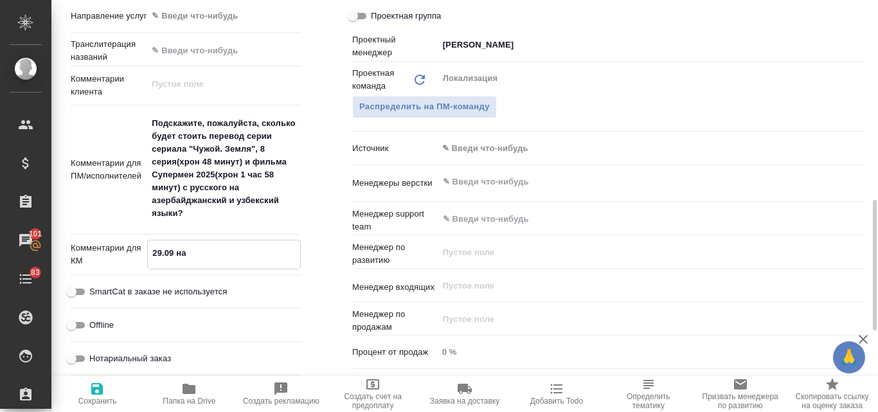
type textarea "x"
type textarea "29.09 н"
type textarea "x"
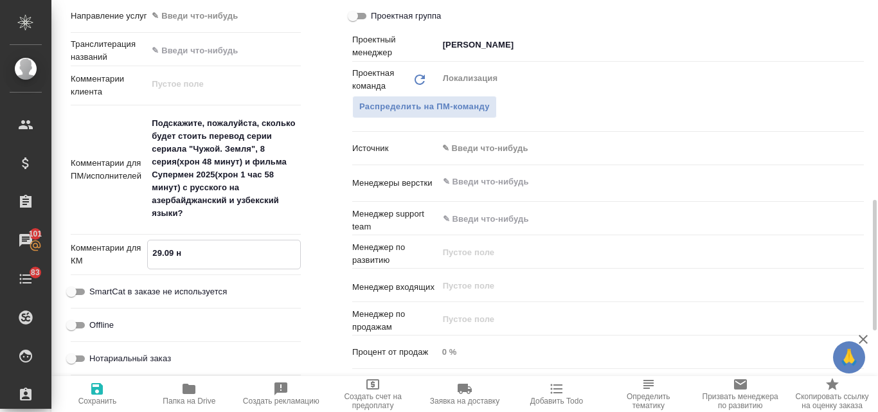
type textarea "29.09"
type textarea "x"
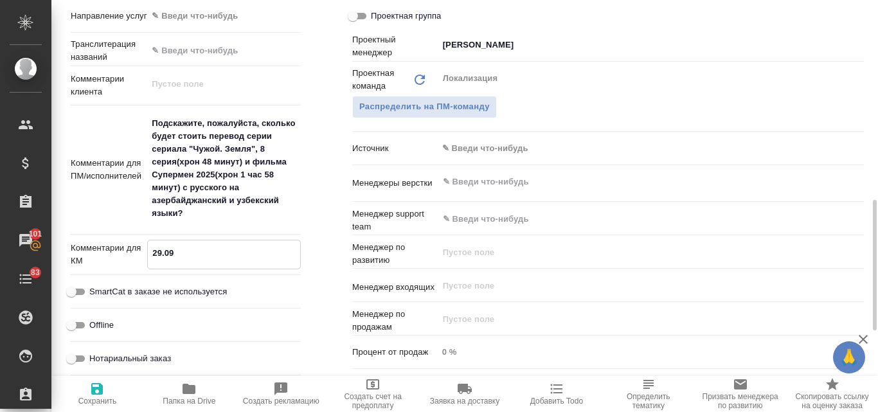
type textarea "x"
type textarea "29.09 у"
type textarea "x"
type textarea "29.09 ут"
type textarea "x"
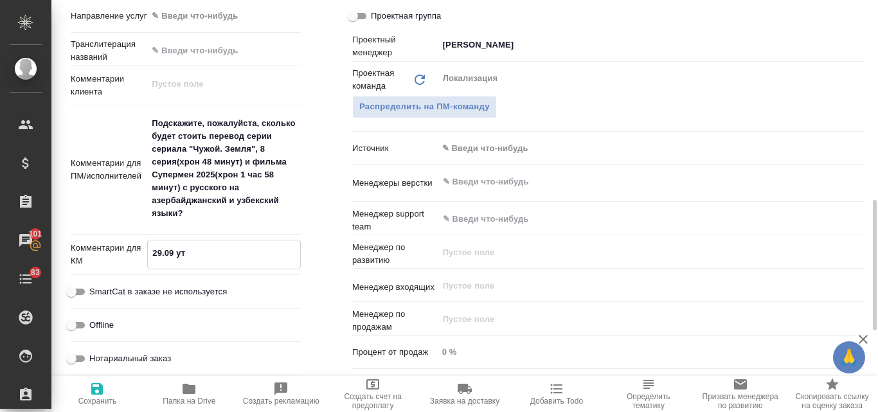
type textarea "x"
type textarea "29.09 уто"
type textarea "x"
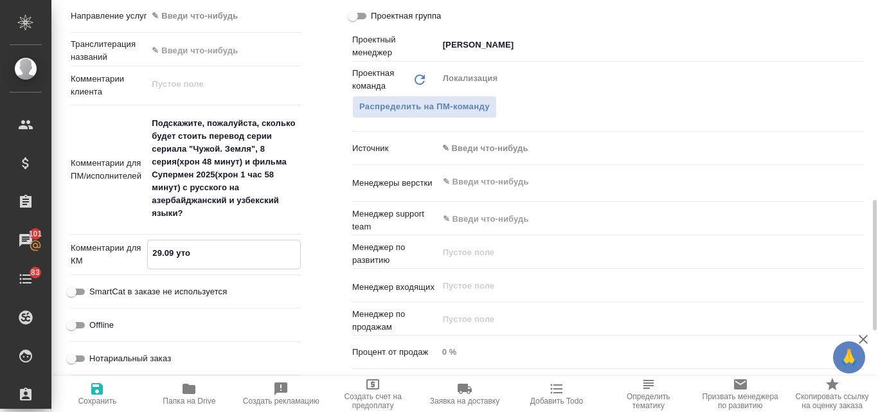
type textarea "x"
type textarea "29.09 уточ"
type textarea "x"
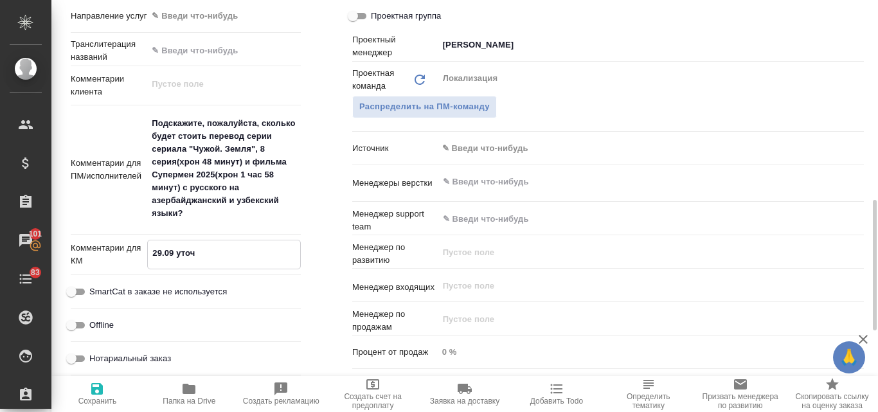
type textarea "29.09 уточн"
type textarea "x"
type textarea "29.09 уточни"
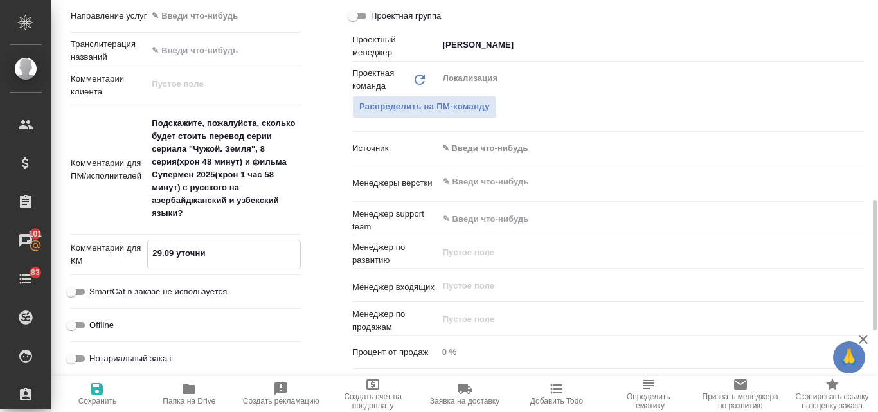
type textarea "x"
type textarea "29.09 уточнил"
type textarea "x"
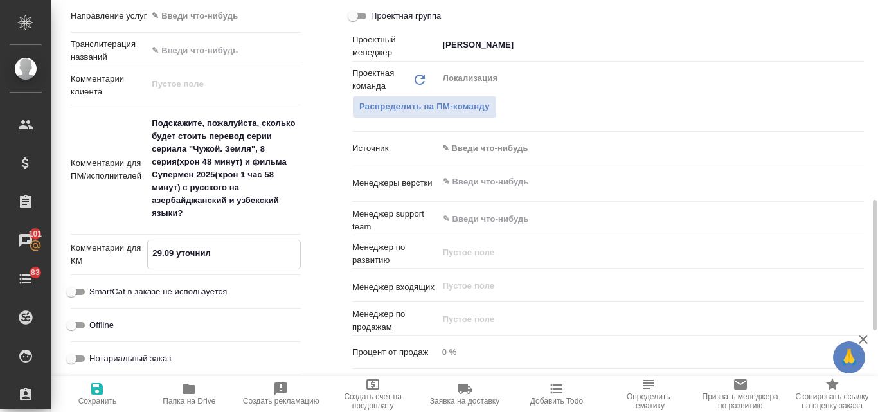
type textarea "x"
type textarea "29.09 уточнила"
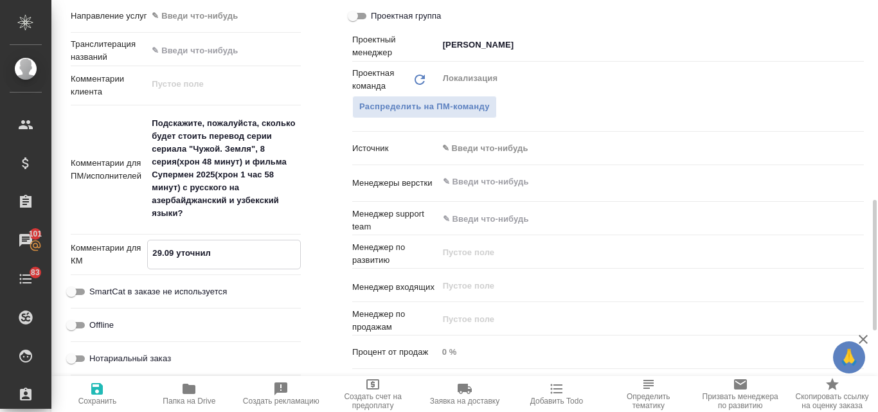
type textarea "x"
type textarea "29.09 уточнила"
type textarea "x"
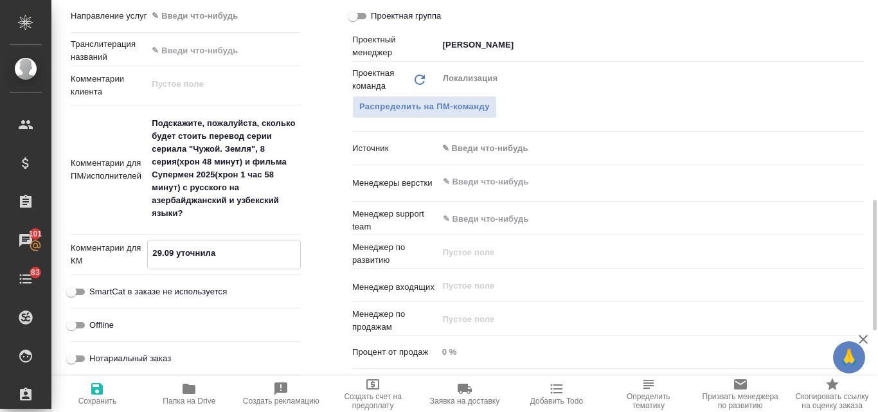
type textarea "x"
type textarea "29.09 уточнила у"
type textarea "x"
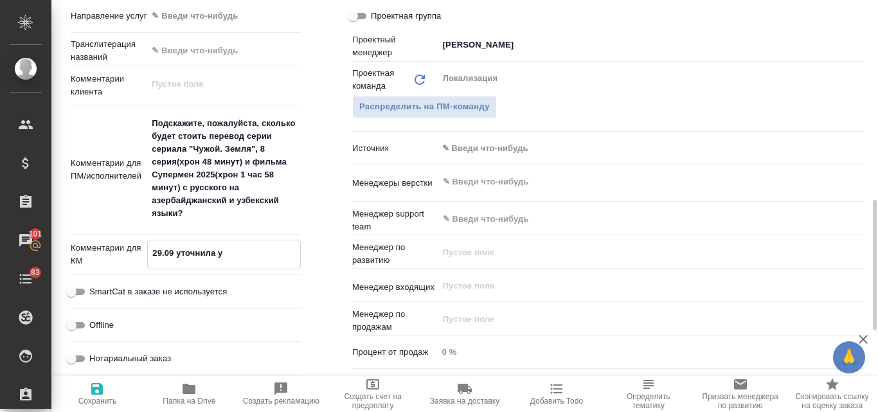
type textarea "x"
type textarea "29.09 уточнила у"
type textarea "x"
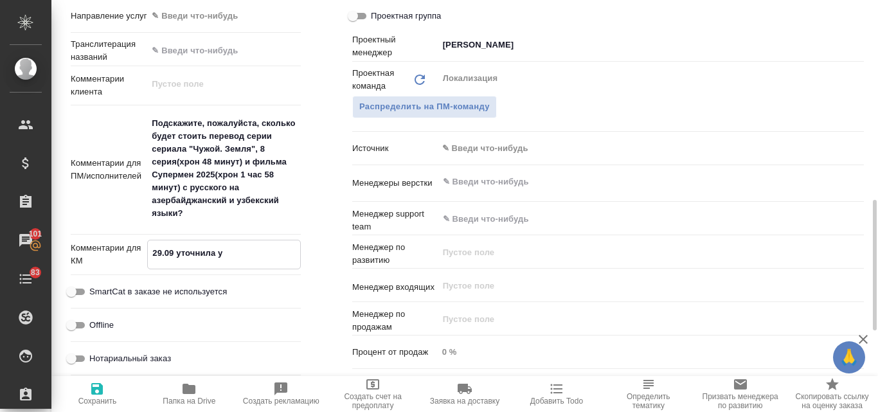
type textarea "29.09 уточнила у к"
type textarea "x"
type textarea "29.09 уточнила у кл"
type textarea "x"
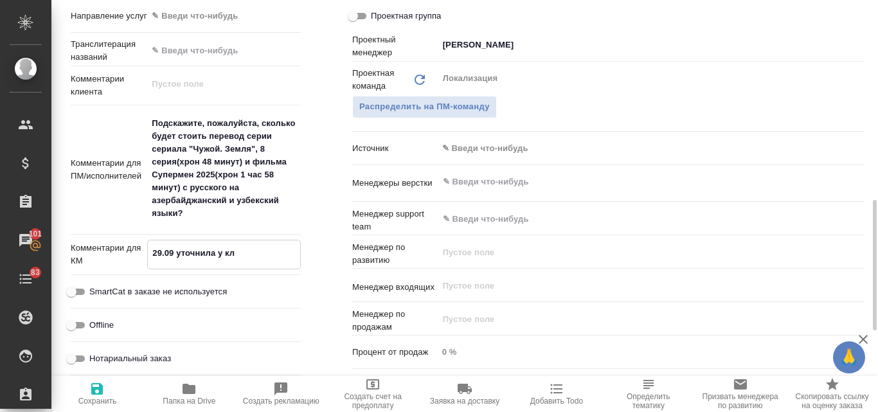
type textarea "x"
type textarea "29.09 уточнила у кли"
type textarea "x"
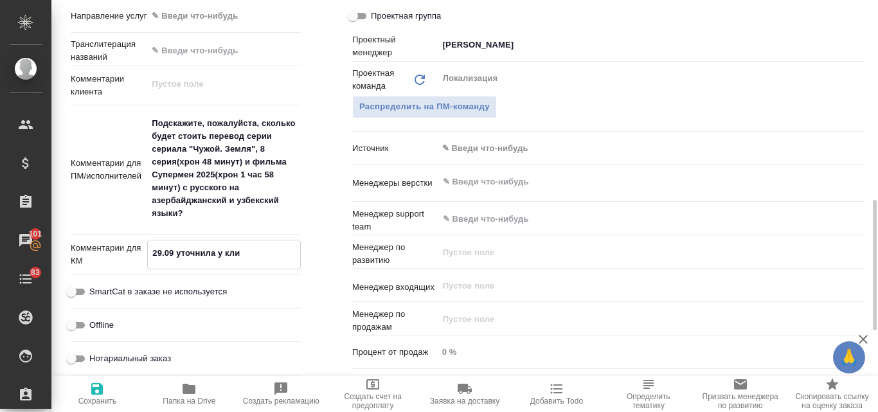
type textarea "29.09 уточнила у клие"
type textarea "x"
type textarea "29.09 уточнила у клиен"
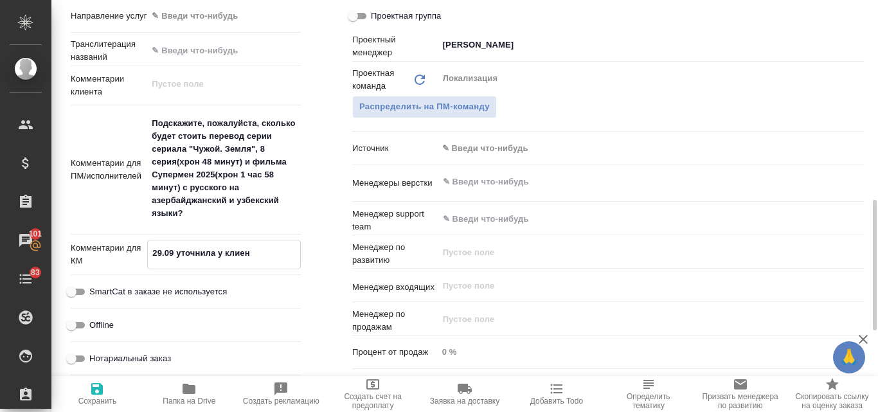
type textarea "x"
type textarea "29.09 уточнила у клиент"
type textarea "x"
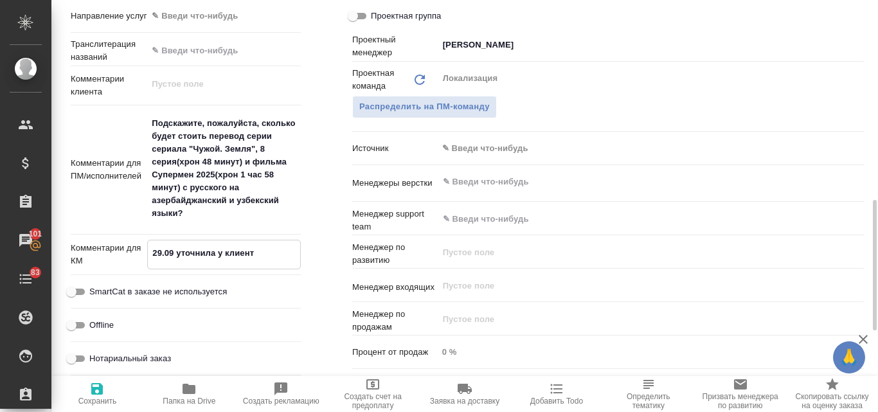
type textarea "x"
type textarea "29.09 уточнила у клиента"
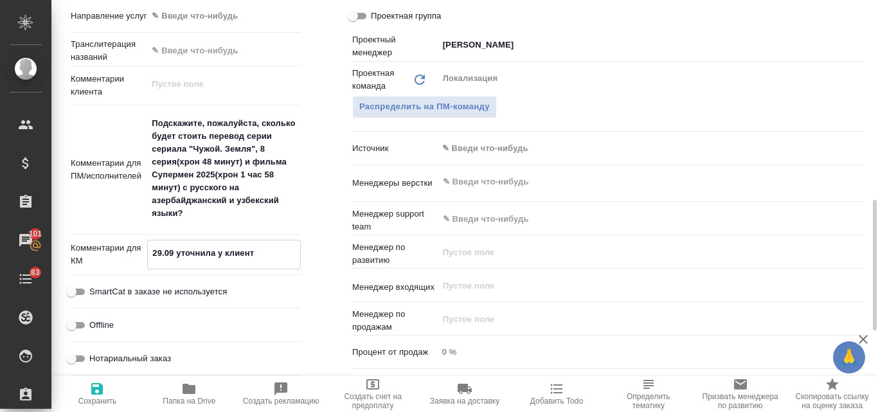
type textarea "x"
type textarea "29.09 уточнила у клиента"
type textarea "x"
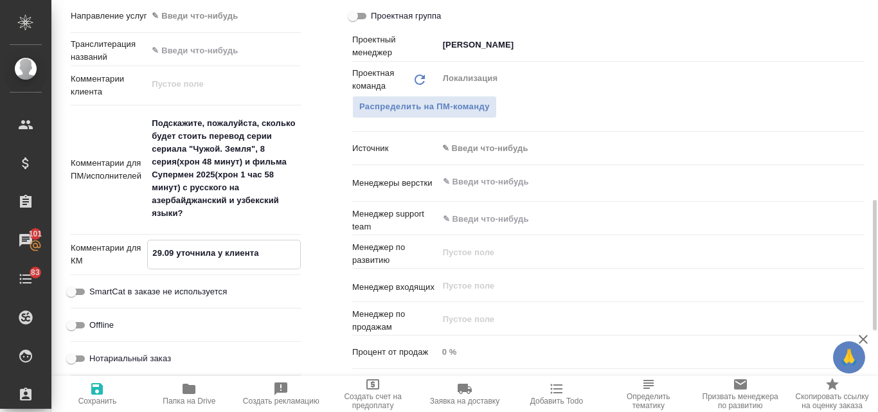
type textarea "x"
type textarea "29.09 уточнила у клиента п"
type textarea "x"
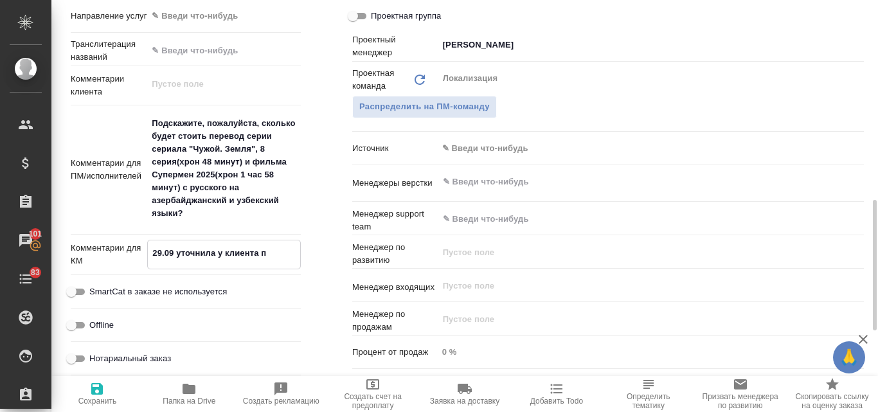
type textarea "x"
type textarea "29.09 уточнила у клиента по"
type textarea "x"
type textarea "29.09 уточнила у клиента по"
type textarea "x"
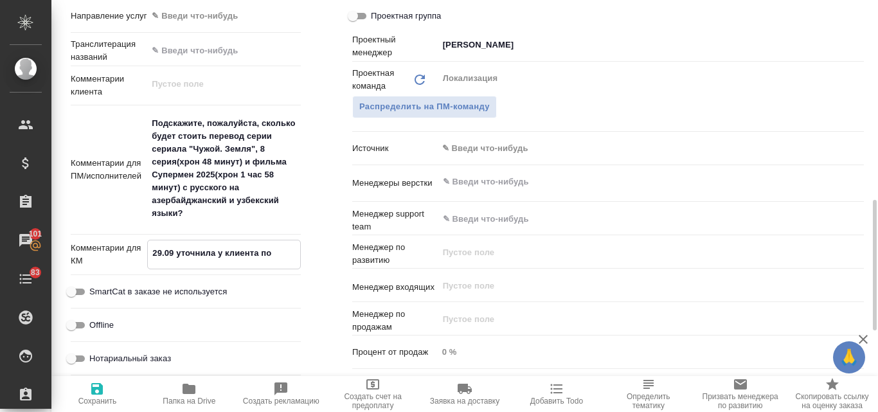
type textarea "x"
type textarea "29.09 уточнила у клиента по с"
type textarea "x"
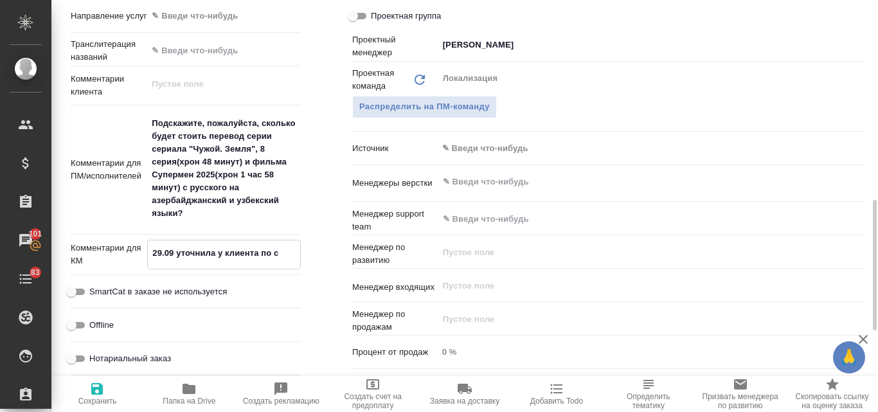
type textarea "x"
type textarea "29.09 уточнила у клиента по со"
type textarea "x"
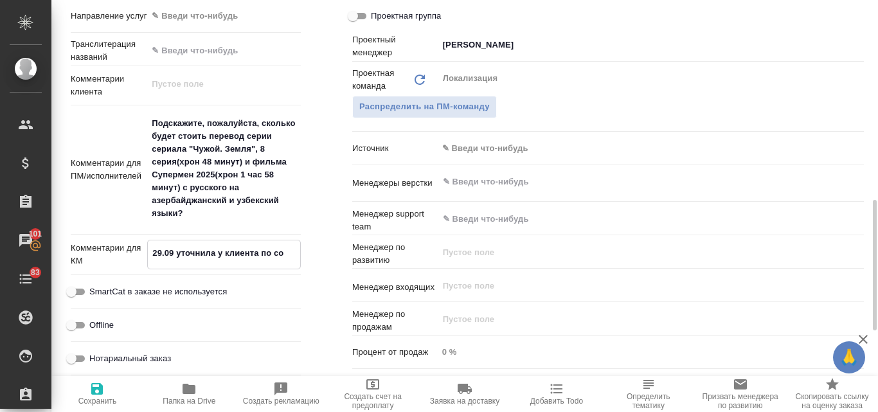
type textarea "x"
type textarea "29.09 уточнила у клиента по сог"
type textarea "x"
type textarea "29.09 уточнила у клиента по согл"
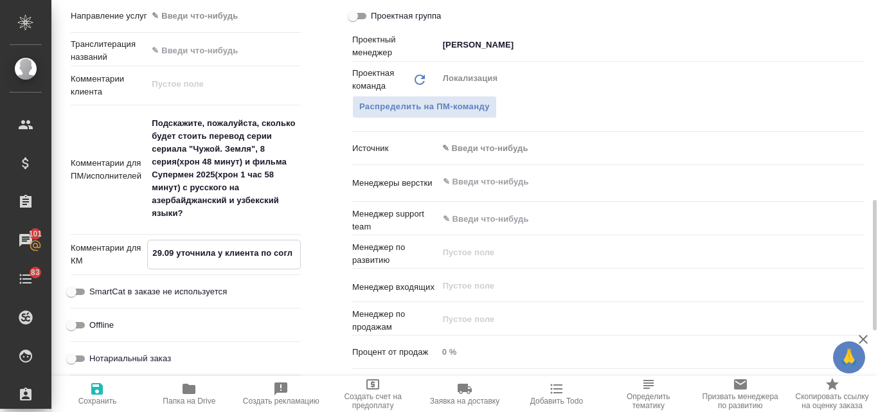
type textarea "x"
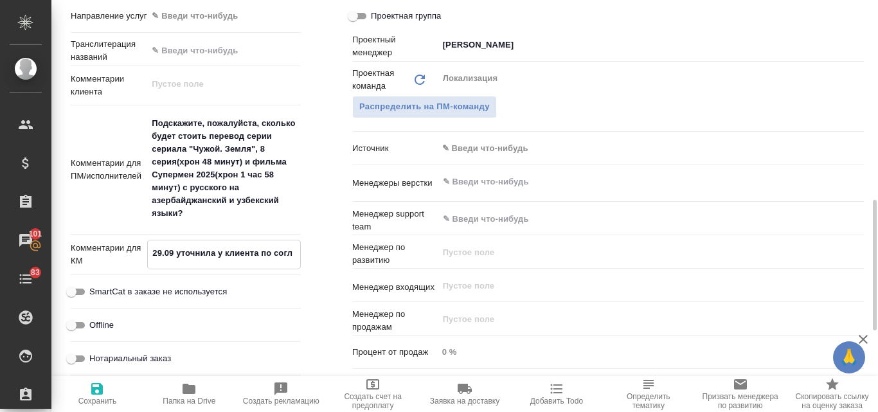
type textarea "29.09 уточнила у клиента по согла"
type textarea "x"
type textarea "29.09 уточнила у клиента по соглас"
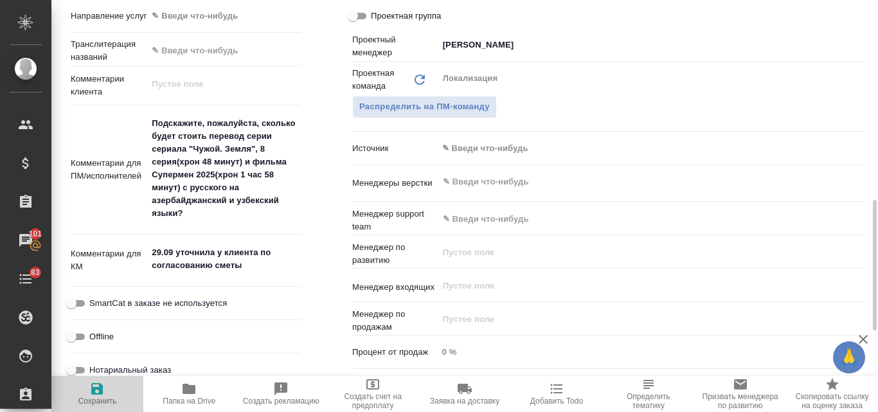
click at [98, 391] on icon "button" at bounding box center [96, 388] width 15 height 15
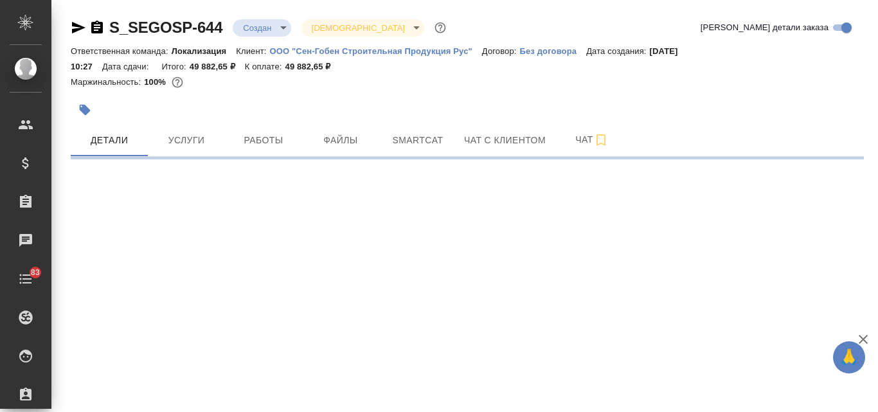
select select "RU"
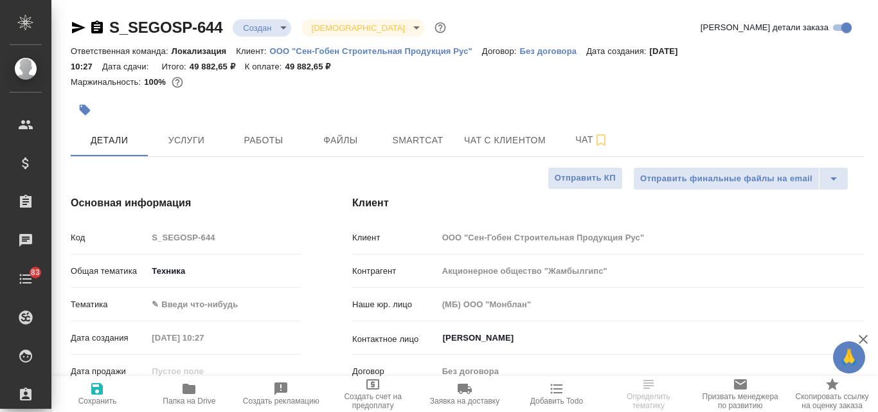
type textarea "x"
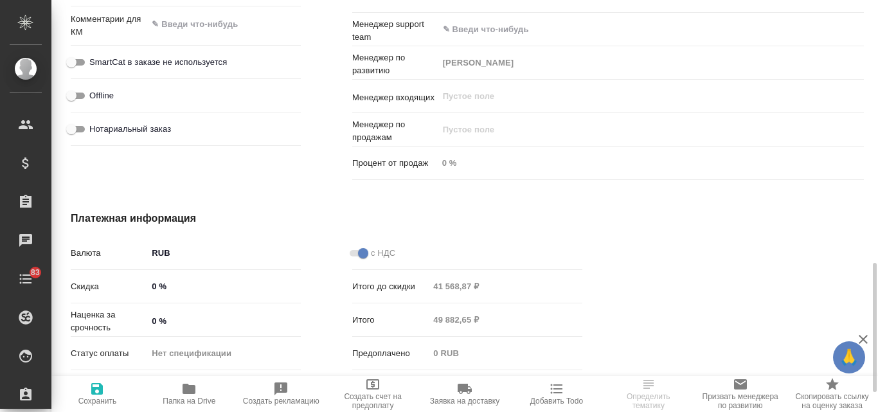
scroll to position [707, 0]
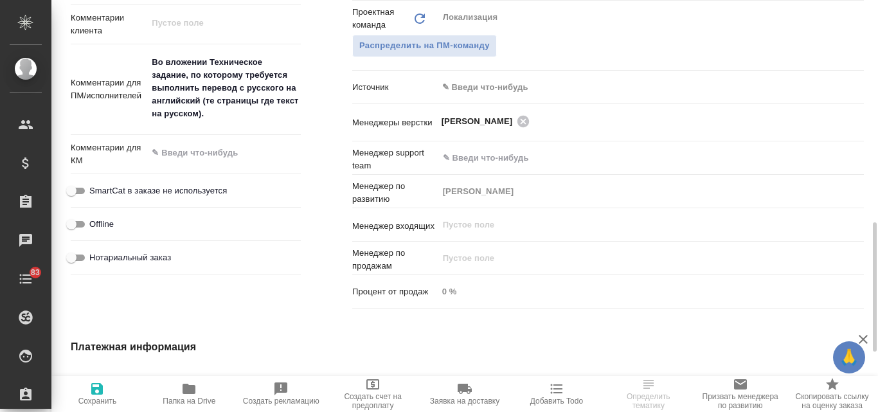
type textarea "x"
click at [194, 143] on textarea at bounding box center [224, 153] width 154 height 22
type textarea "2"
type textarea "x"
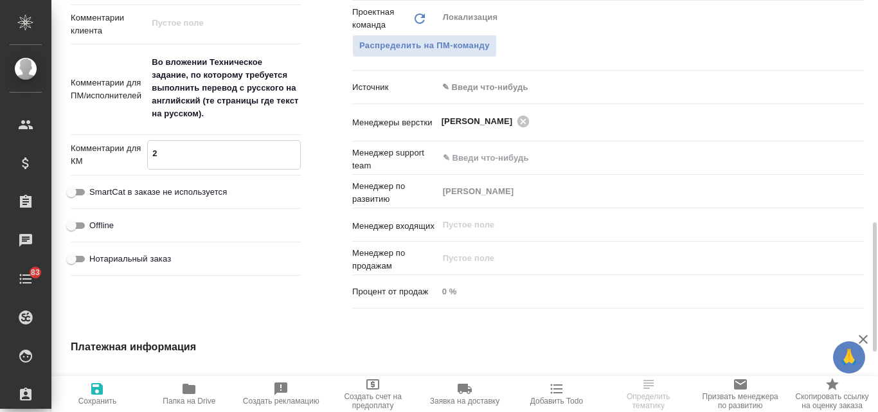
type textarea "x"
type textarea "29"
type textarea "x"
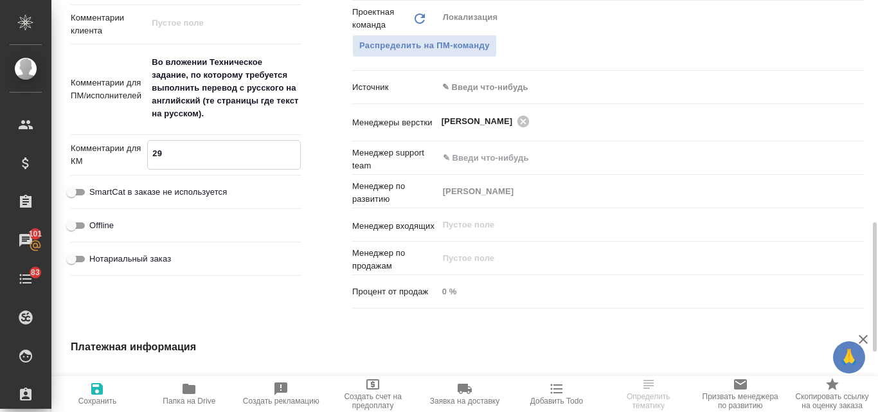
type textarea "29."
type textarea "x"
type textarea "29.0"
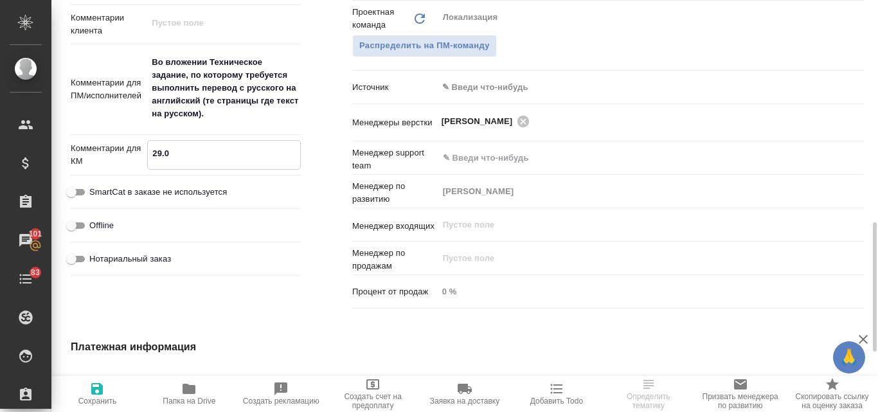
type textarea "x"
type textarea "29.09"
type textarea "x"
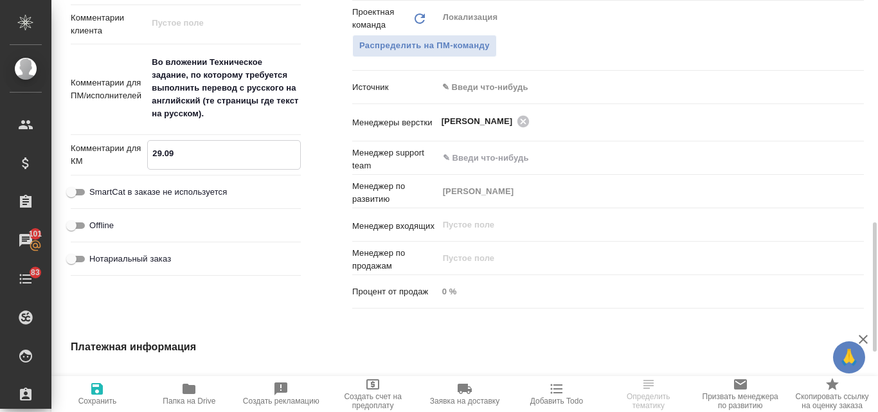
type textarea "x"
type textarea "29.09"
type textarea "x"
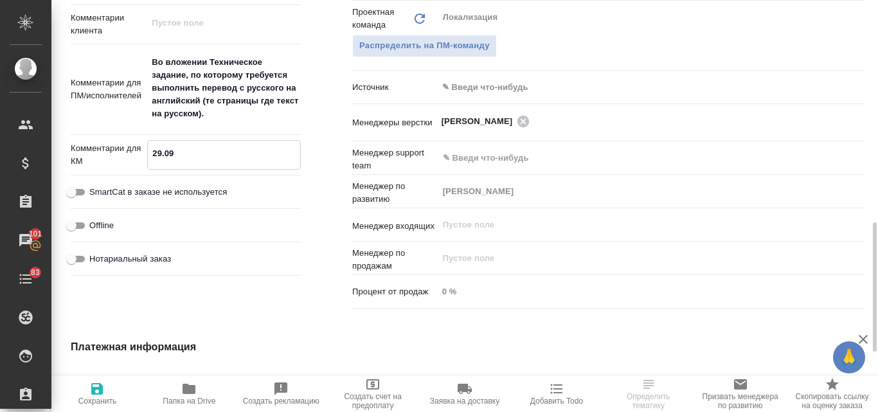
type textarea "x"
type textarea "29.09 т"
type textarea "x"
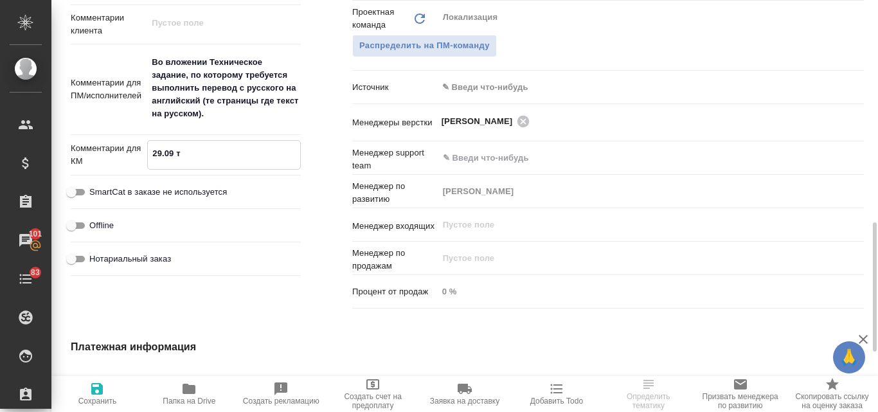
type textarea "29.09 те"
type textarea "x"
type textarea "29.09 тен"
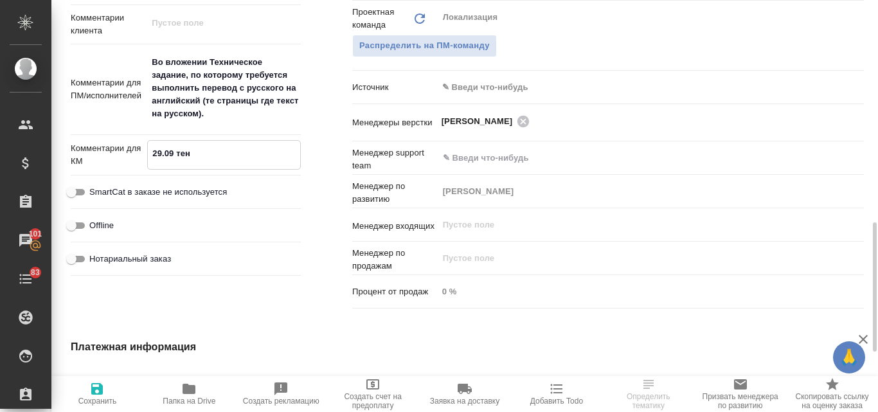
type textarea "x"
type textarea "29.09 тенд"
type textarea "x"
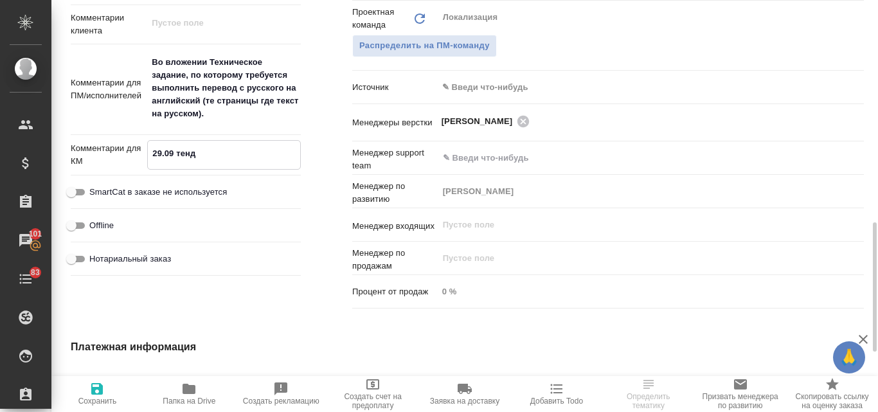
type textarea "x"
type textarea "29.09 тенде"
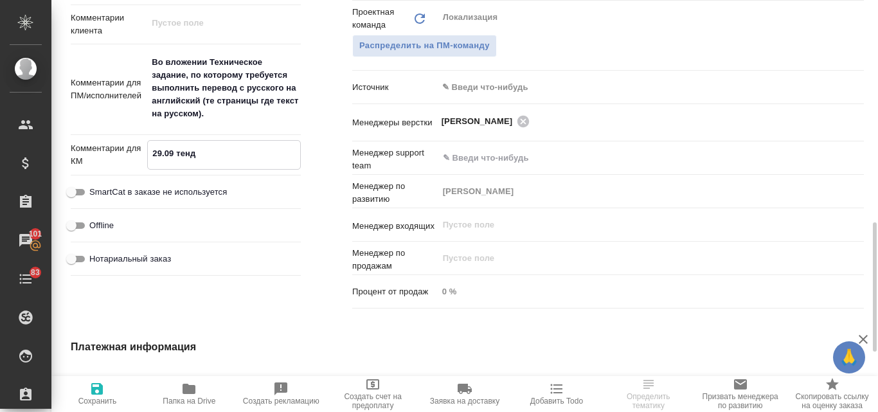
type textarea "x"
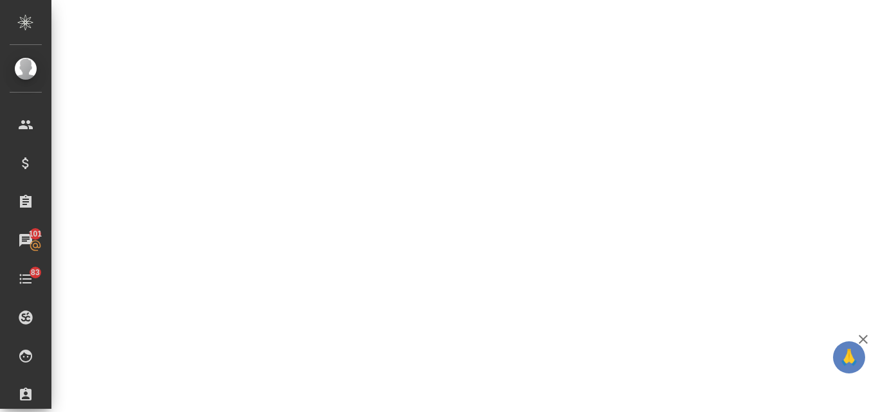
select select "RU"
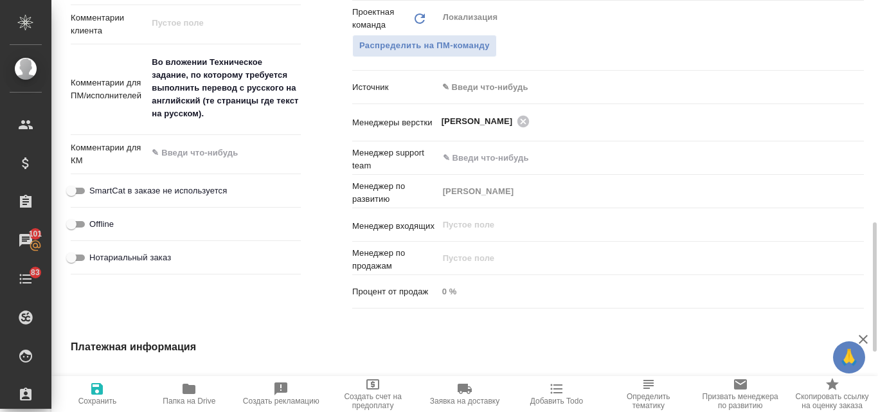
type textarea "x"
click at [194, 143] on textarea at bounding box center [224, 153] width 154 height 22
type textarea "2"
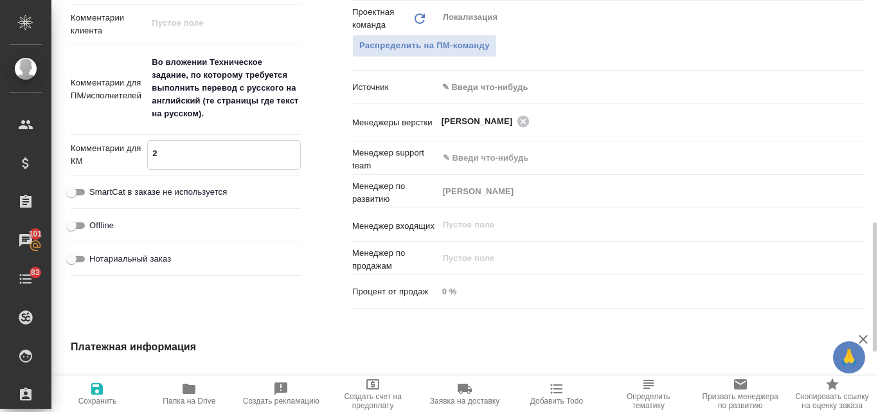
type textarea "x"
type textarea "29"
type textarea "x"
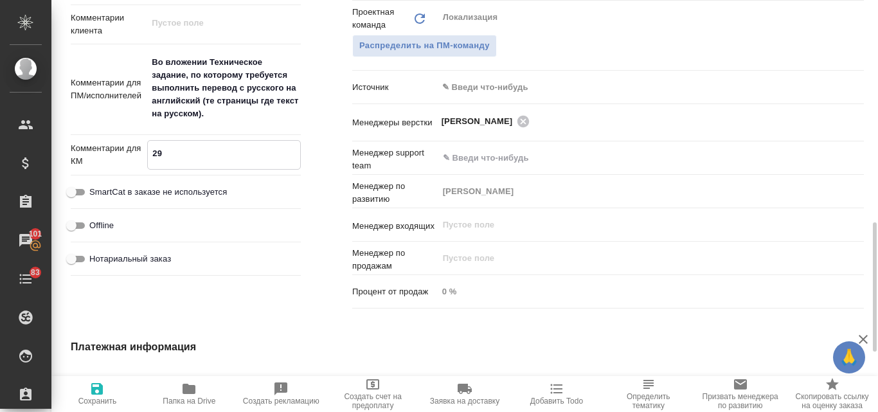
type textarea "x"
type textarea "29."
type textarea "x"
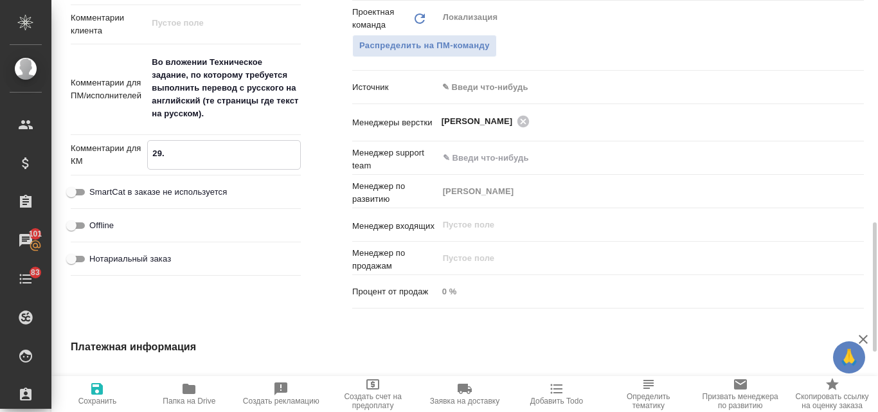
type textarea "x"
type textarea "29.0"
type textarea "x"
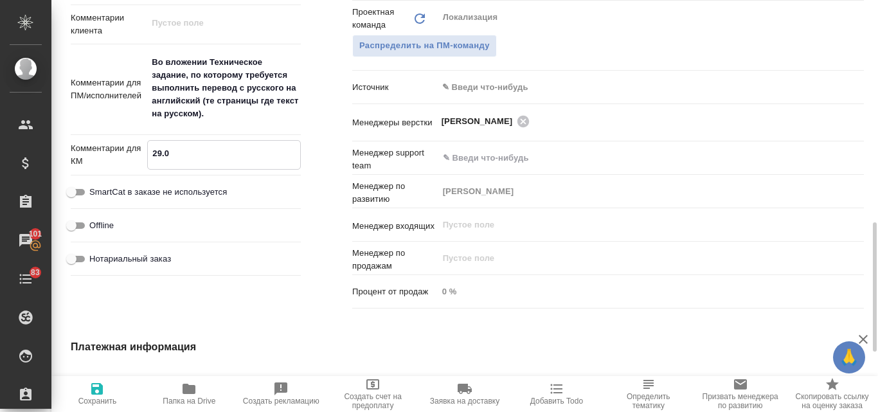
type textarea "29.09"
type textarea "x"
type textarea "29.09"
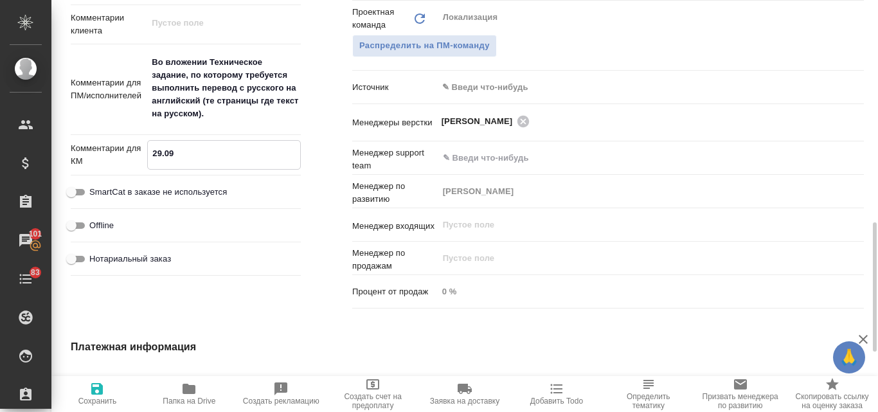
type textarea "x"
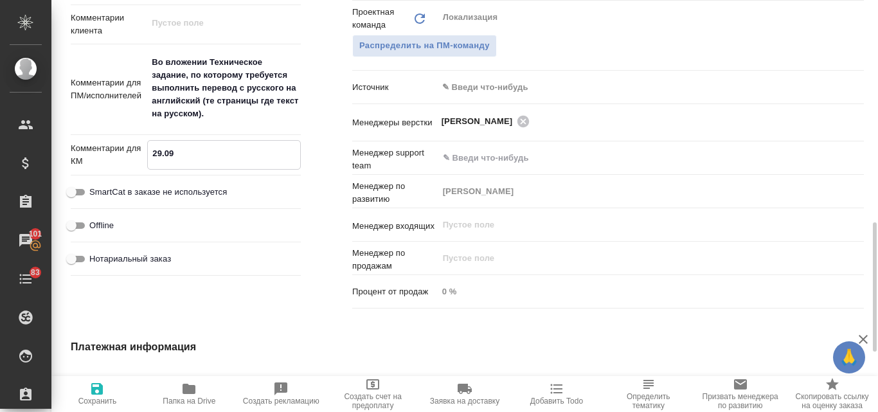
type textarea "29.09 т"
type textarea "x"
type textarea "29.09 те"
type textarea "x"
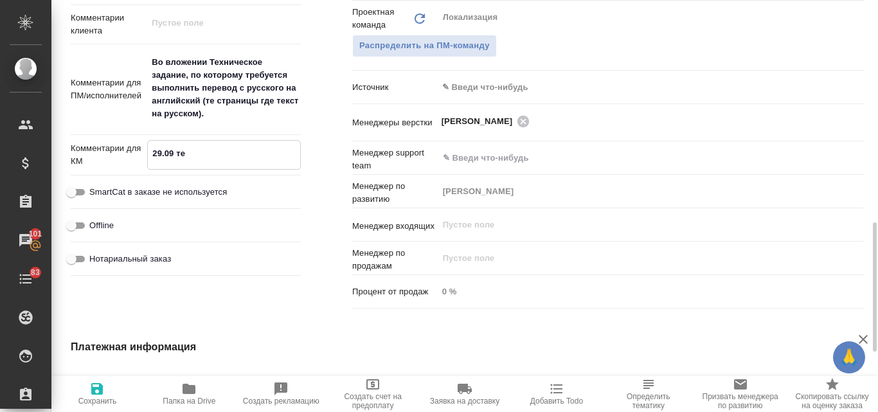
type textarea "x"
type textarea "29.09 тен"
type textarea "x"
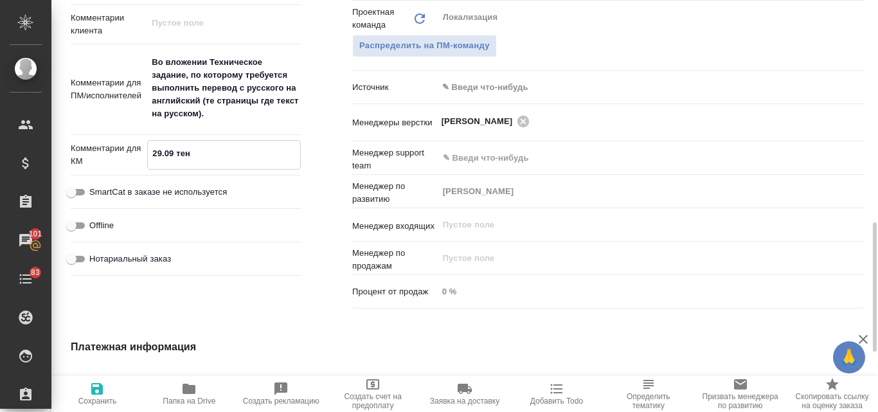
type textarea "29.09 тенд"
type textarea "x"
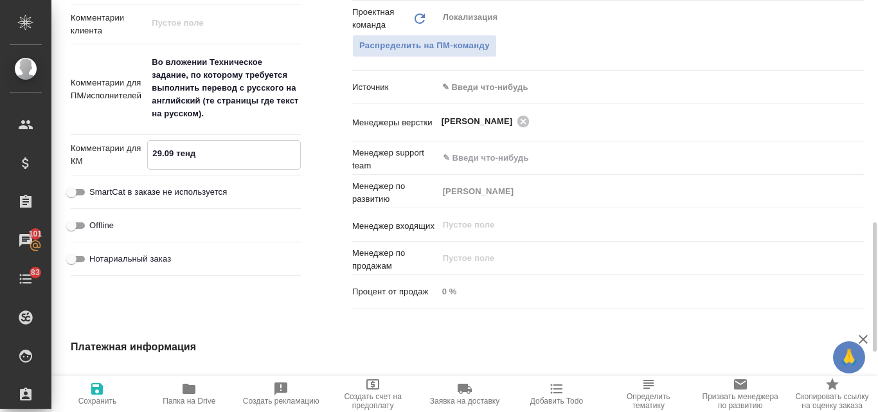
type textarea "x"
type textarea "29.09 тенде"
type textarea "x"
type textarea "29.09 тендеп"
type textarea "x"
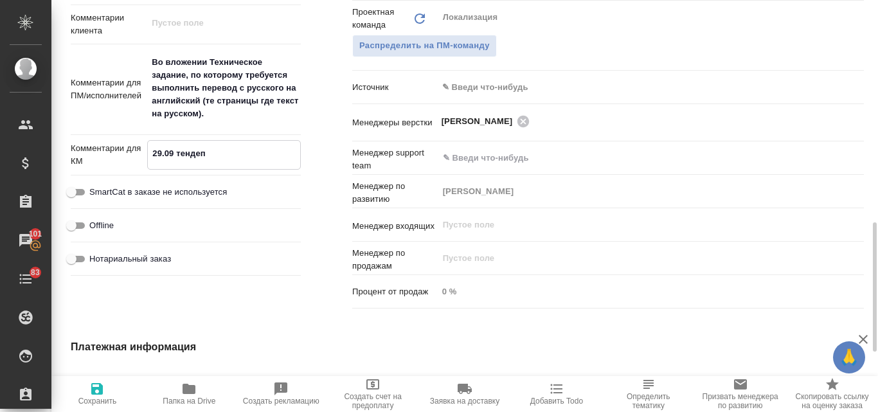
type textarea "x"
type textarea "29.09 тенде"
type textarea "x"
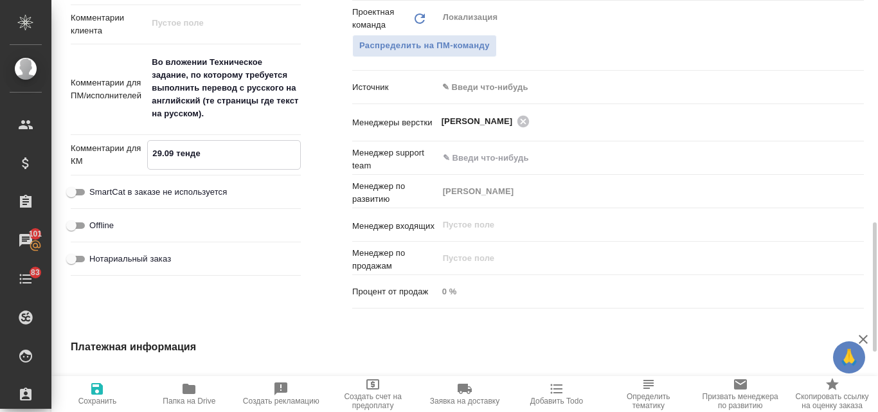
type textarea "x"
type textarea "29.09 тендер"
type textarea "x"
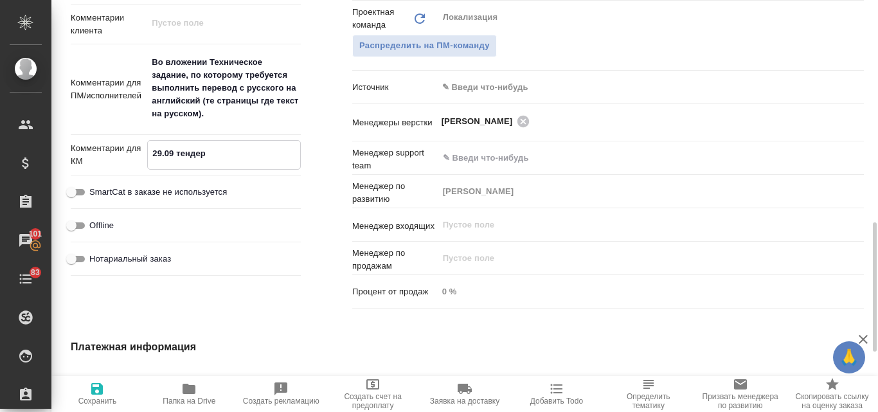
type textarea "29.09 тендер."
type textarea "x"
type textarea "29.09 тендер."
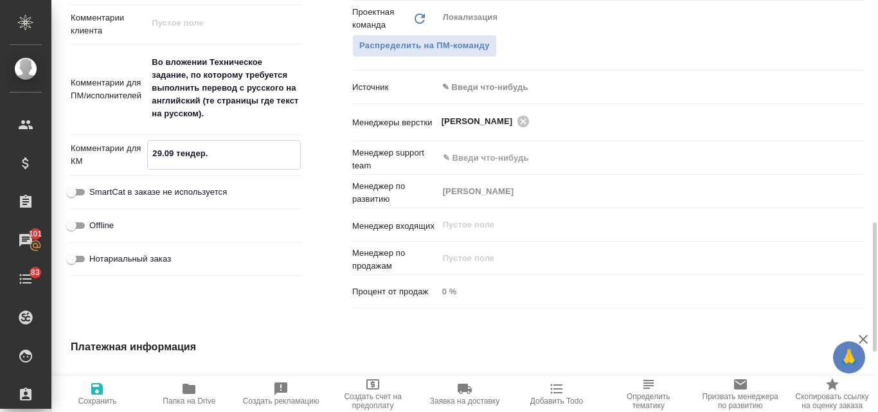
type textarea "x"
type textarea "29.09 тендер. Б"
type textarea "x"
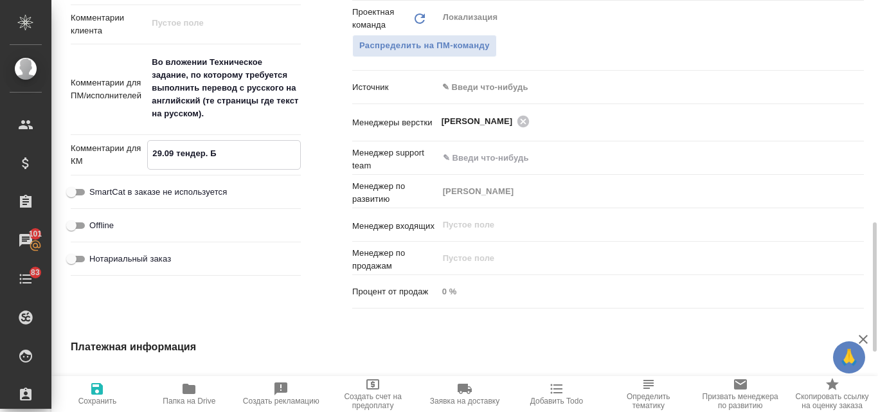
type textarea "x"
type textarea "29.09 тендер. БД"
type textarea "x"
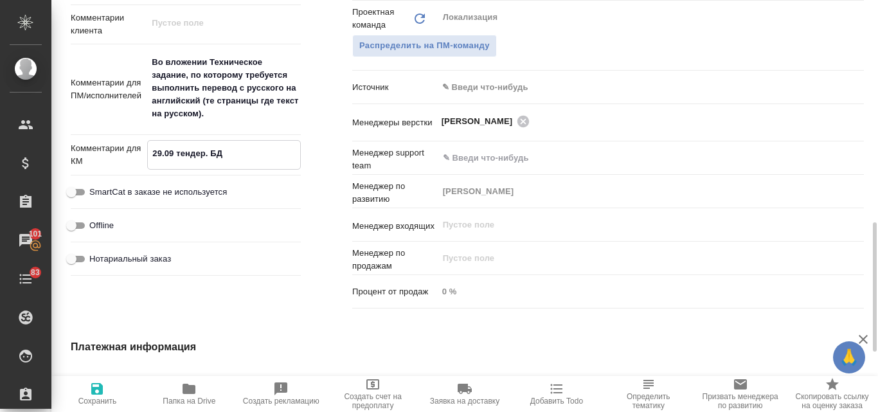
type textarea "x"
type textarea "29.09 тендер. БД"
type textarea "x"
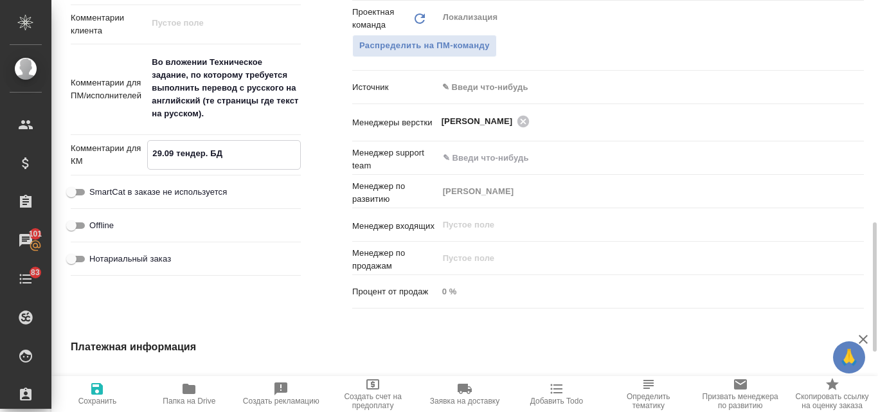
type textarea "29.09 тендер. БД б"
type textarea "x"
type textarea "29.09 тендер. БД"
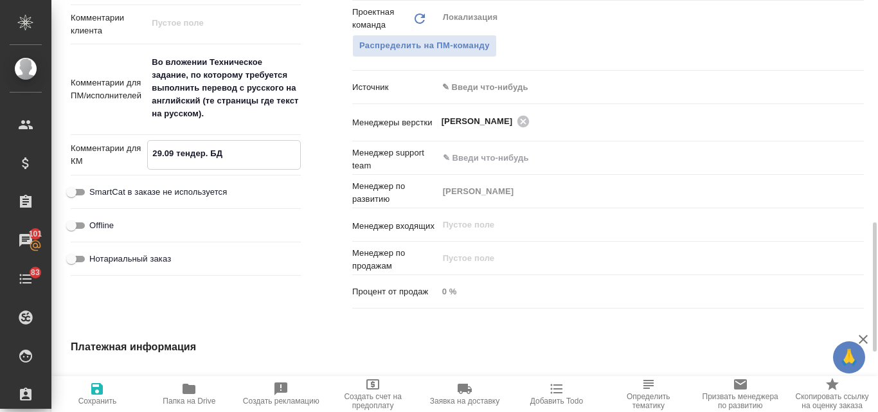
type textarea "x"
type textarea "29.09 тендер. БД б"
type textarea "x"
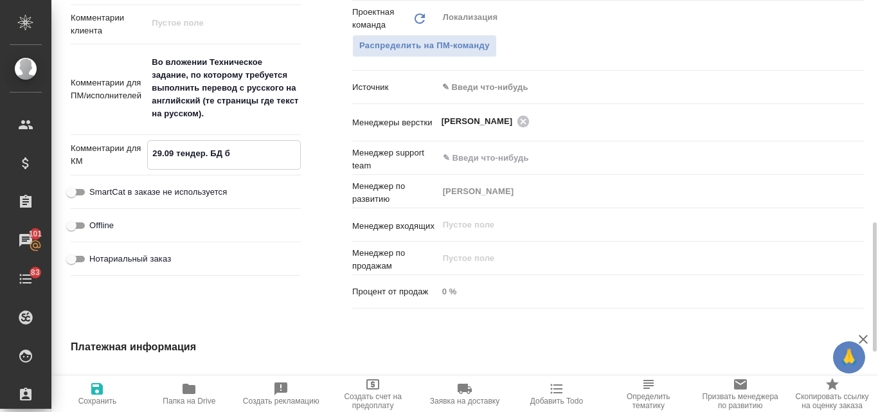
type textarea "x"
type textarea "29.09 тендер. БД"
type textarea "x"
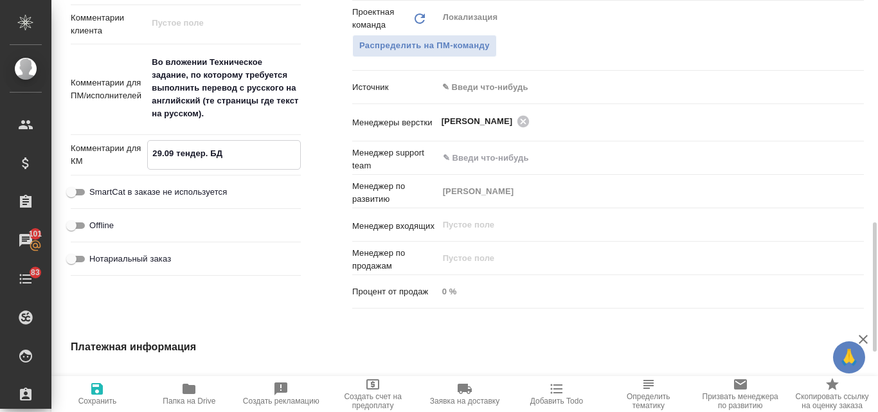
type textarea "x"
type textarea "29.09 тендер. БД Б"
type textarea "x"
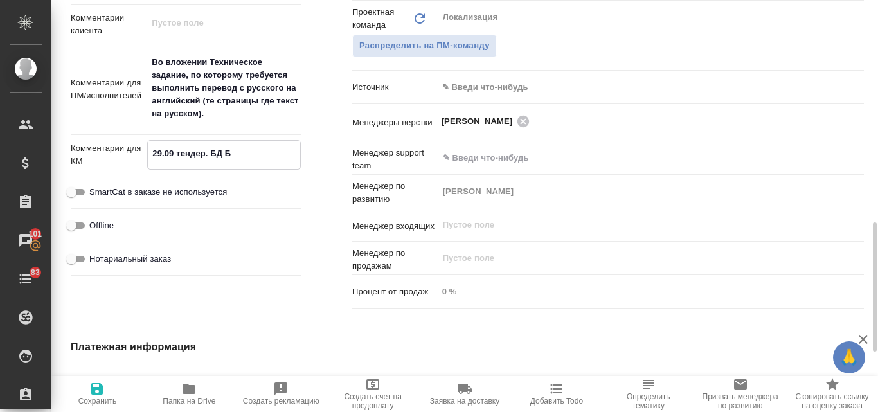
type textarea "29.09 тендер. БД Бэ"
type textarea "x"
type textarea "29.09 тендер. БД Бэл"
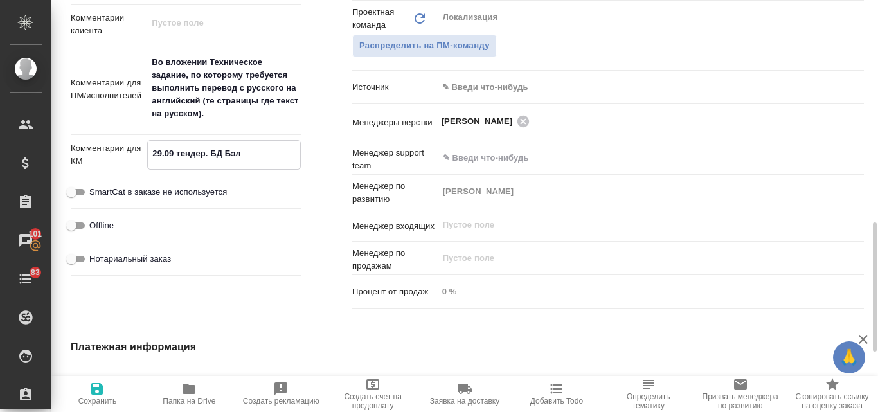
type textarea "x"
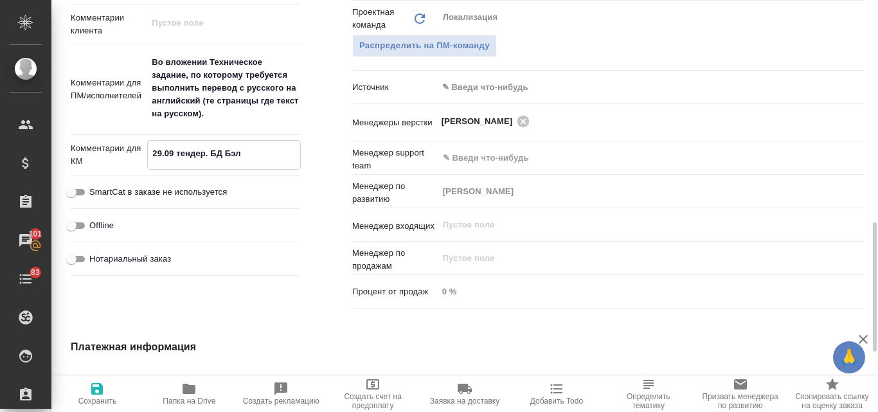
type textarea "29.09 тендер. БД [PERSON_NAME]"
type textarea "x"
type textarea "29.09 тендер. БД [PERSON_NAME]"
type textarea "x"
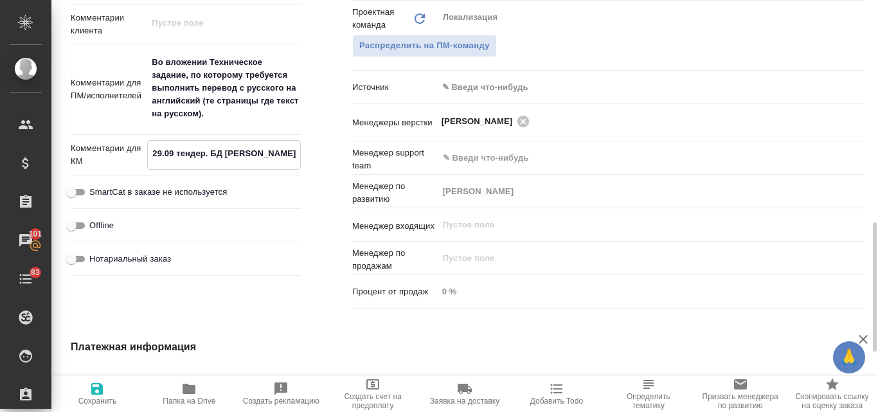
type textarea "x"
type textarea "29.09 тендер. БД [PERSON_NAME]"
type textarea "x"
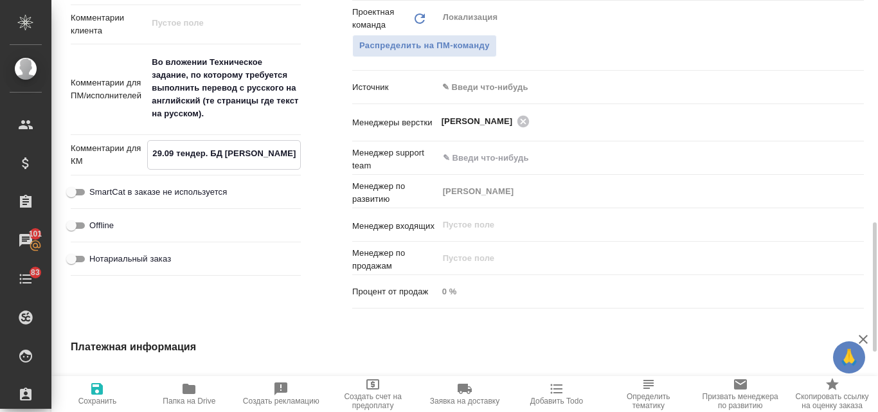
type textarea "x"
type textarea "29.09 тендер. БД Бэл"
type textarea "x"
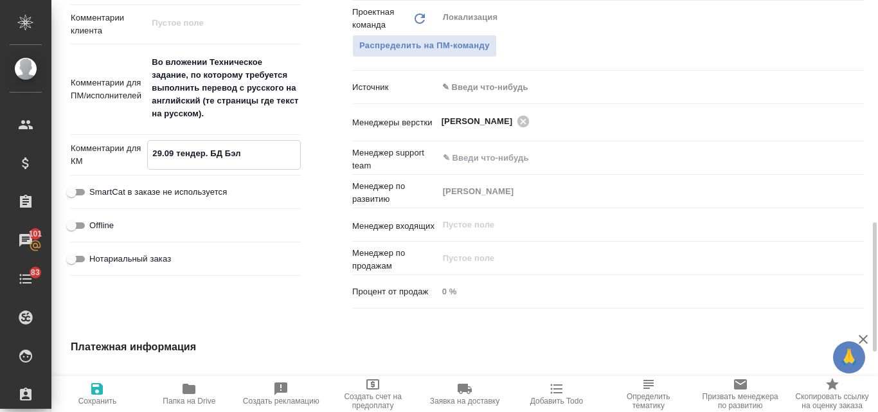
type textarea "x"
type textarea "29.09 тендер. БД Бэ"
type textarea "x"
type textarea "29.09 тендер. БД Б"
type textarea "x"
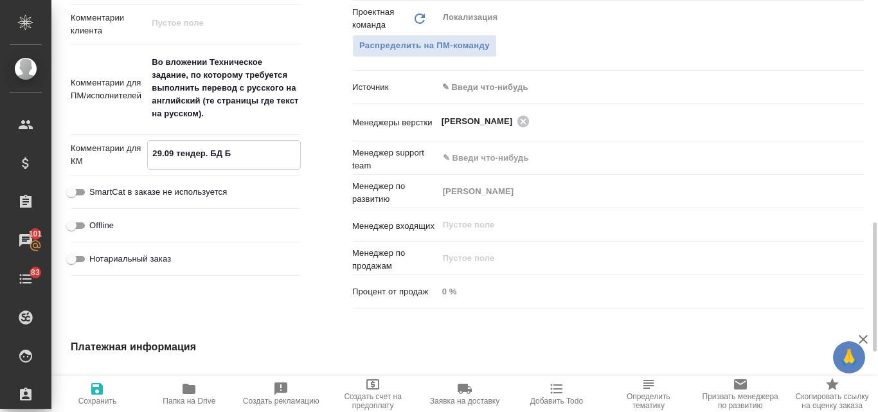
type textarea "x"
type textarea "29.09 тендер. БД"
type textarea "x"
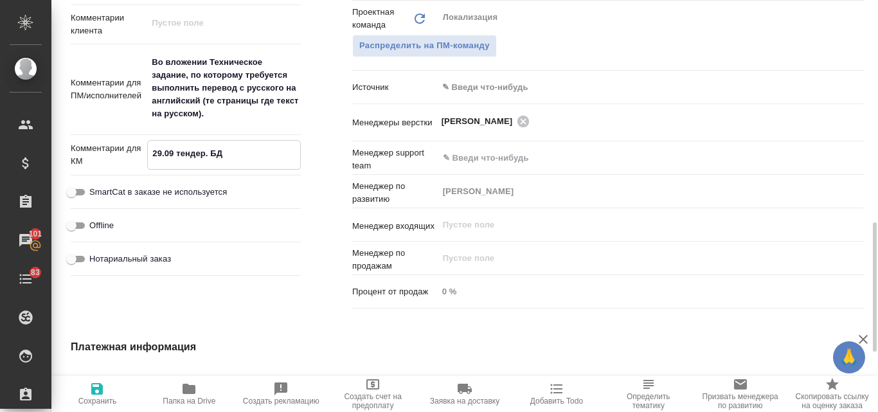
type textarea "x"
type textarea "29.09 тендер. БД в"
type textarea "x"
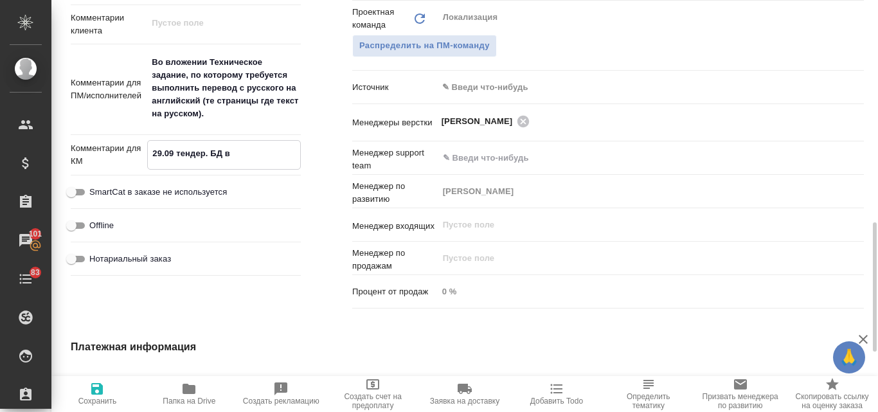
type textarea "29.09 тендер. БД ве"
type textarea "x"
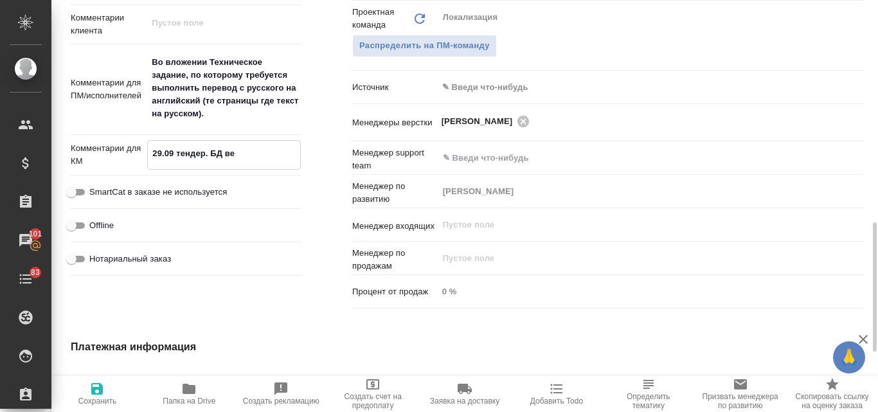
type textarea "x"
type textarea "29.09 тендер. БД вед"
type textarea "x"
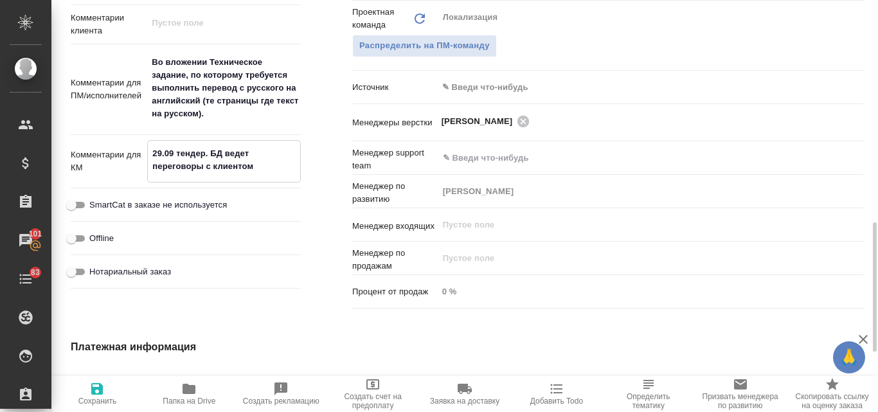
click at [109, 389] on span "Сохранить" at bounding box center [97, 393] width 76 height 24
